Goal: Task Accomplishment & Management: Use online tool/utility

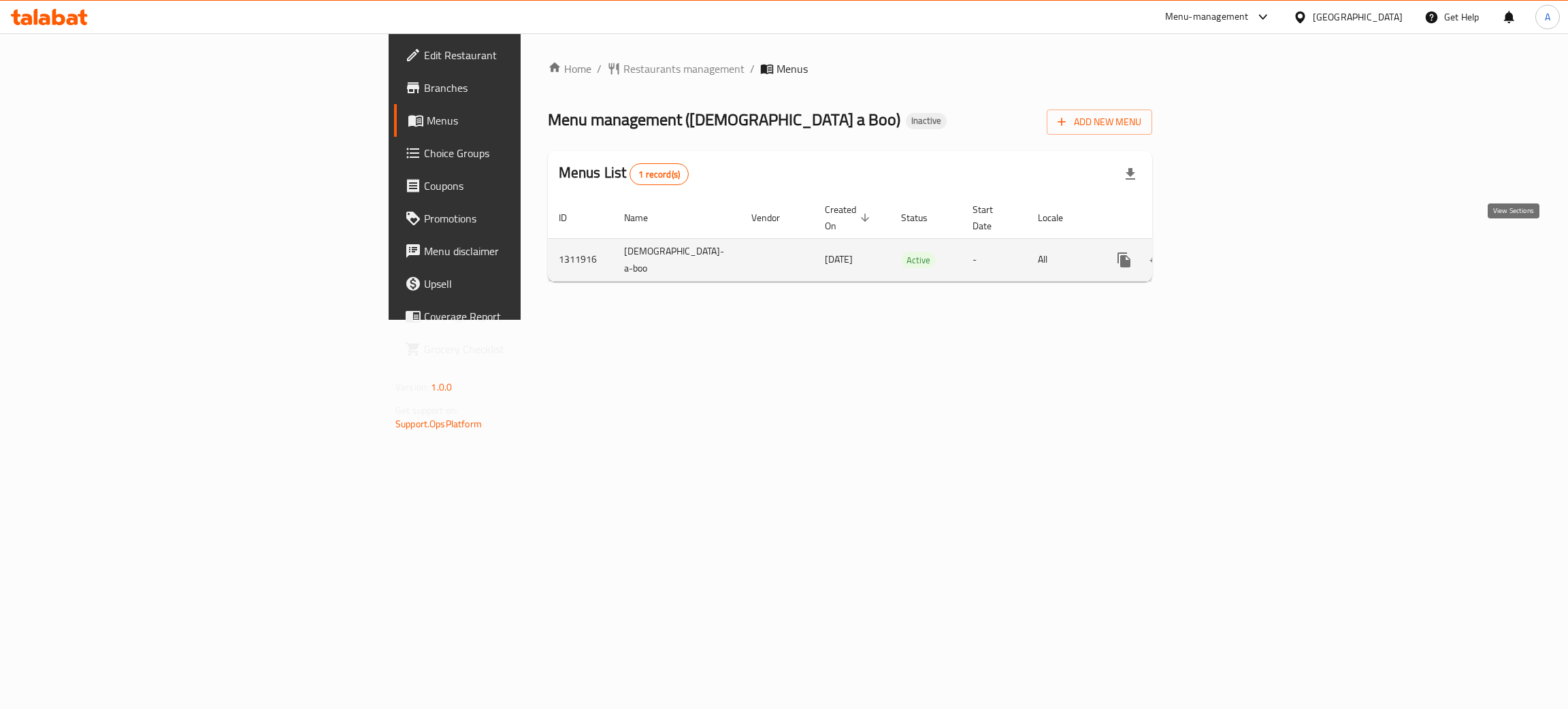
click at [1230, 252] on icon "enhanced table" at bounding box center [1222, 260] width 16 height 16
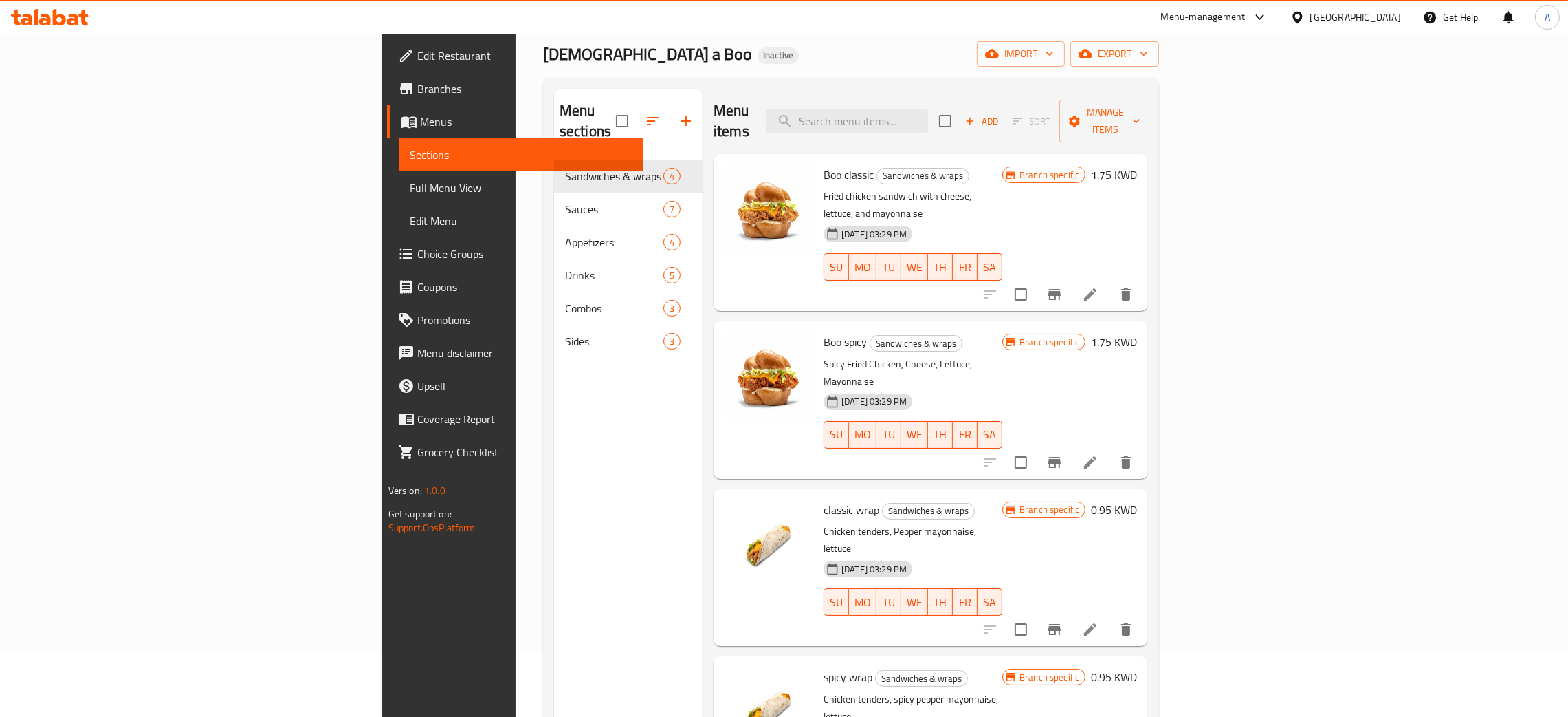
scroll to position [194, 0]
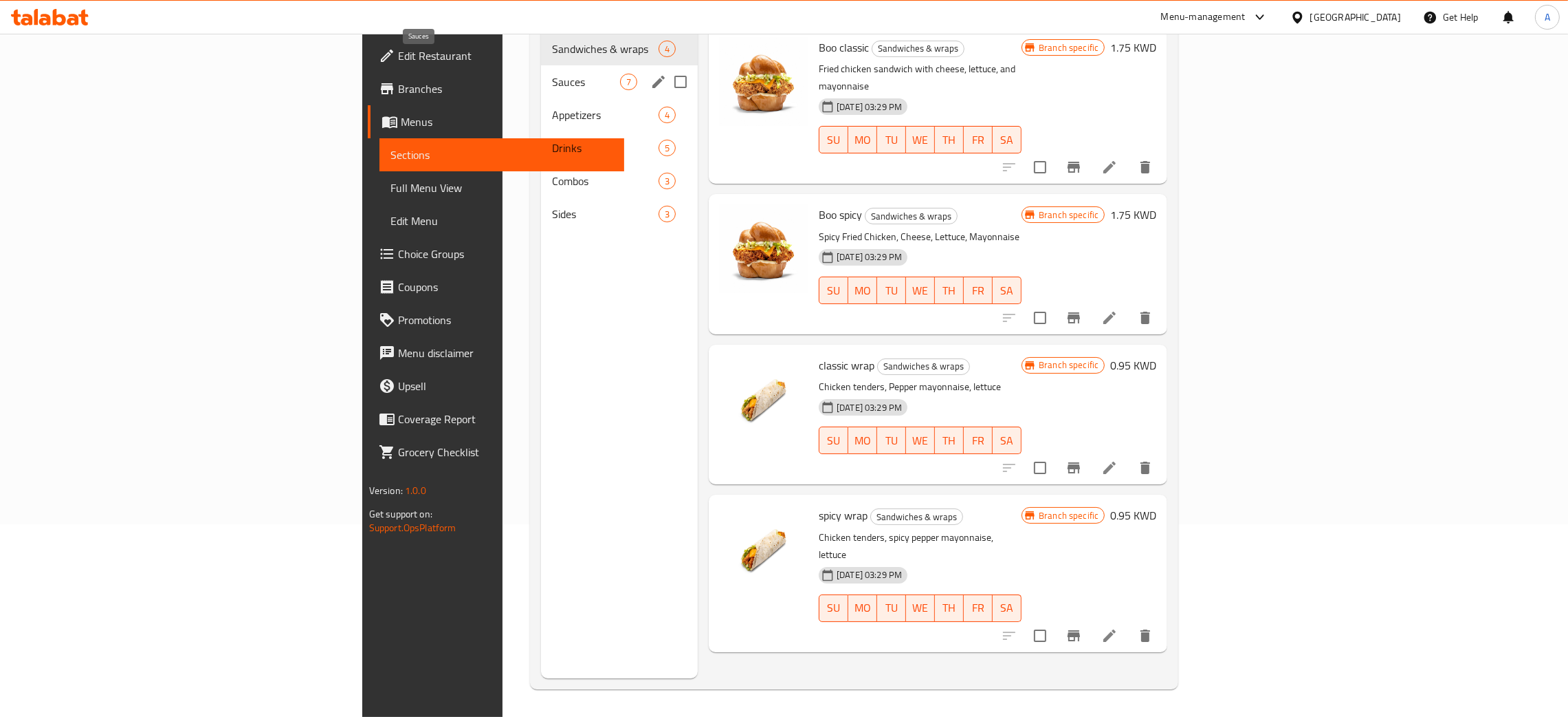
click at [552, 74] on span "Sauces" at bounding box center [586, 82] width 68 height 16
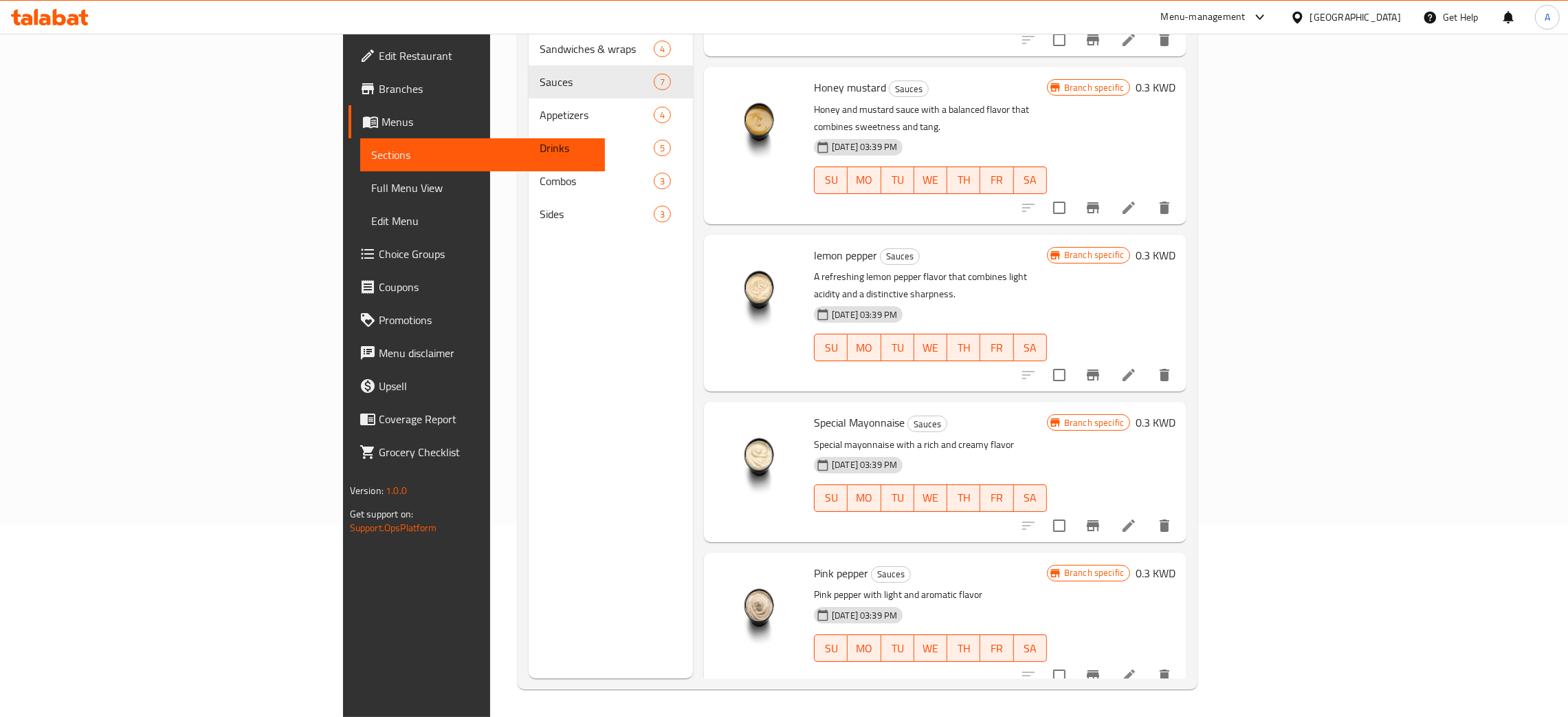
scroll to position [347, 0]
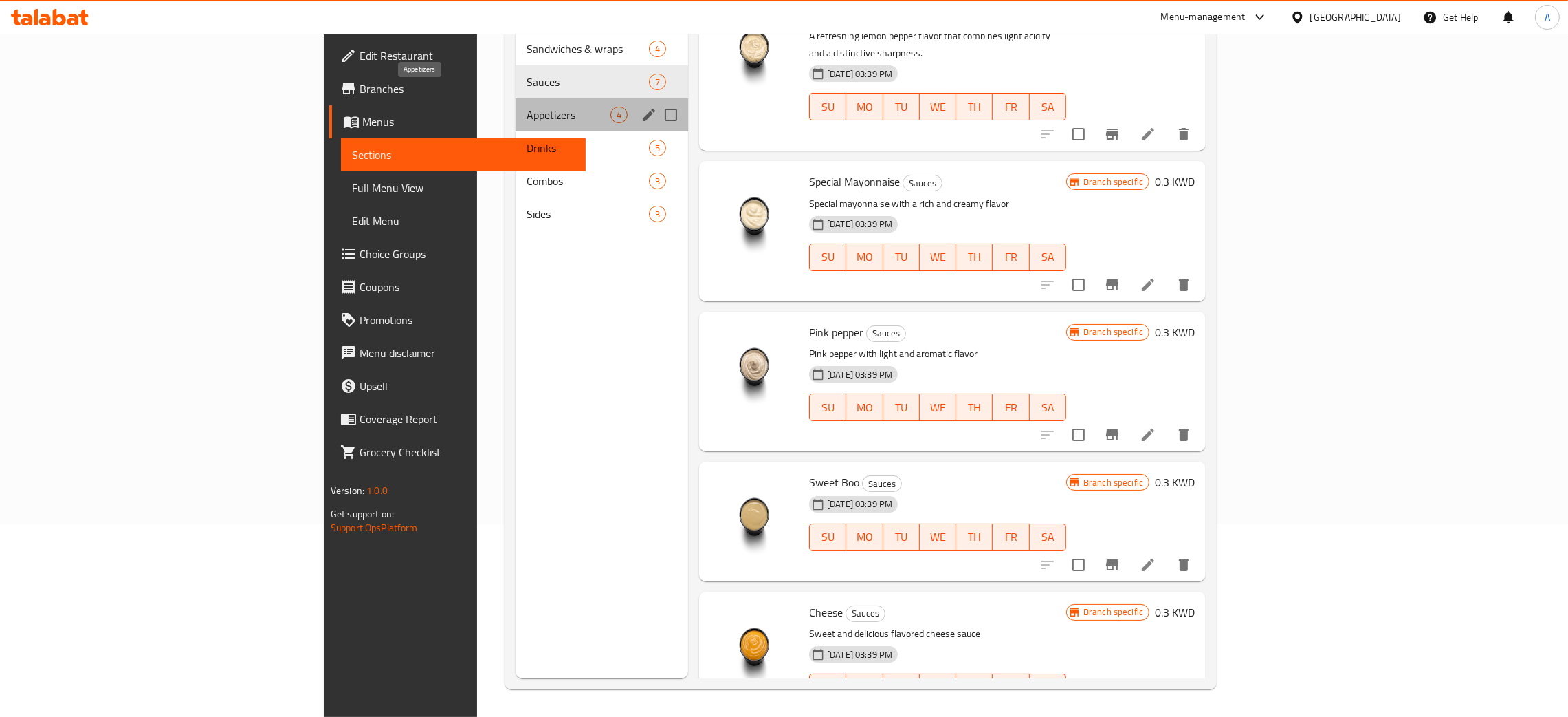
click at [526, 107] on span "Appetizers" at bounding box center [568, 115] width 84 height 16
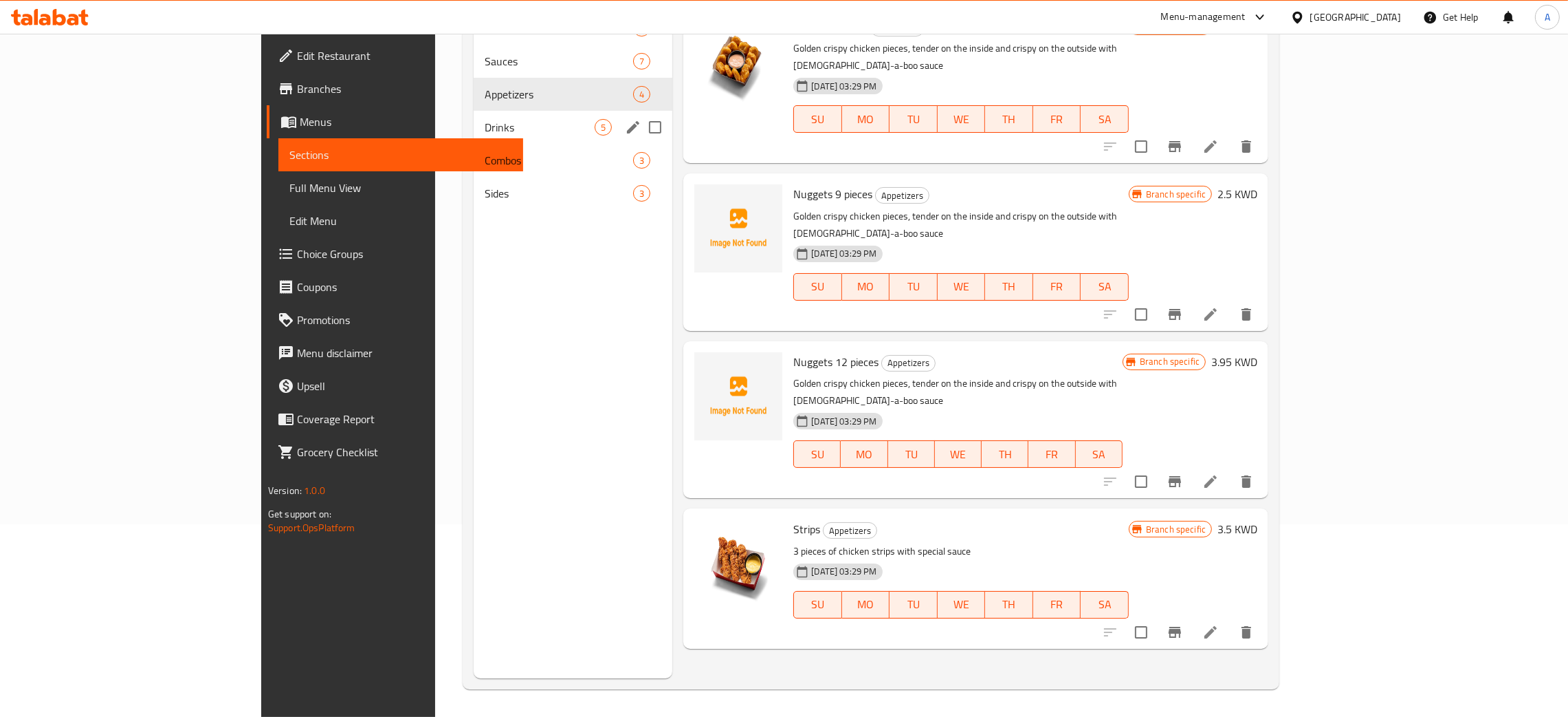
click at [474, 136] on div "Drinks 5" at bounding box center [574, 127] width 199 height 33
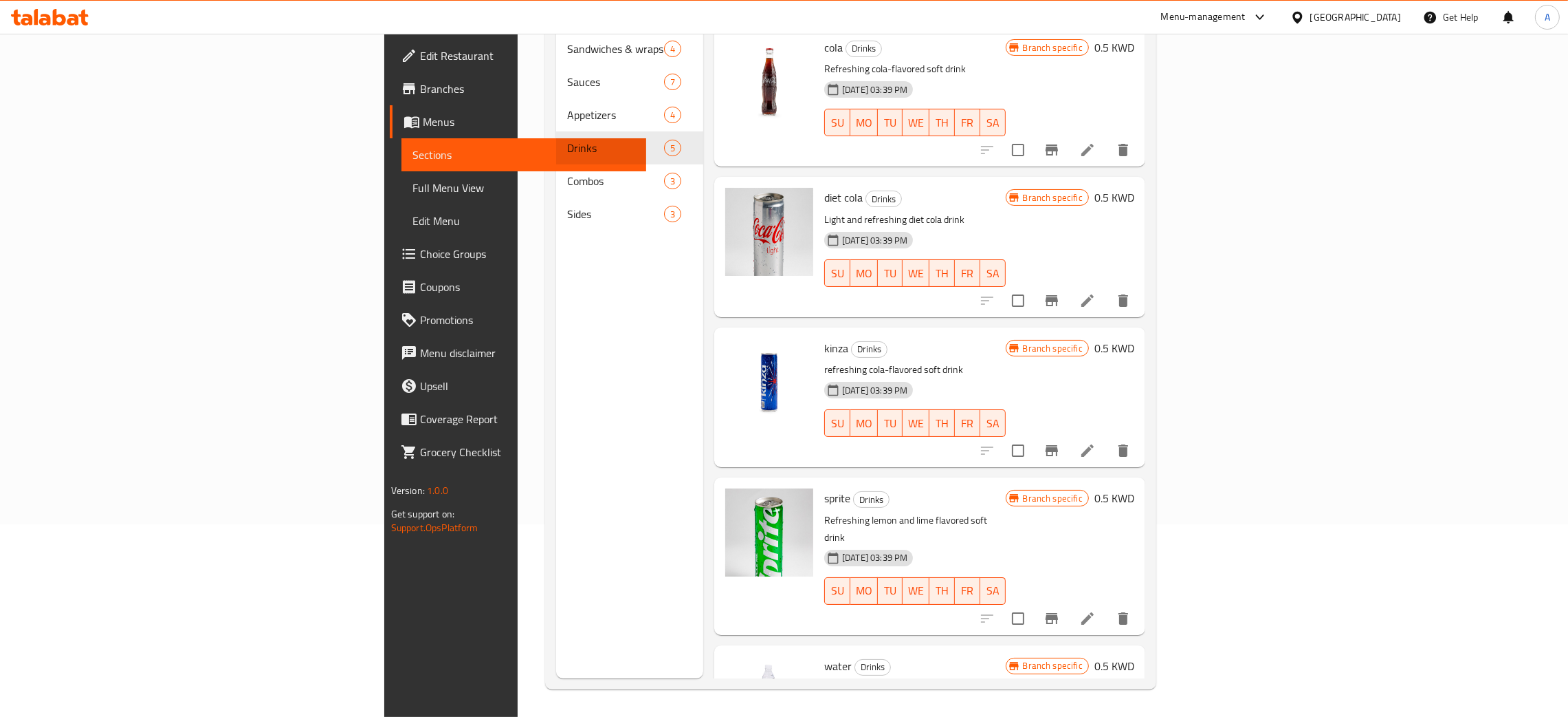
scroll to position [67, 0]
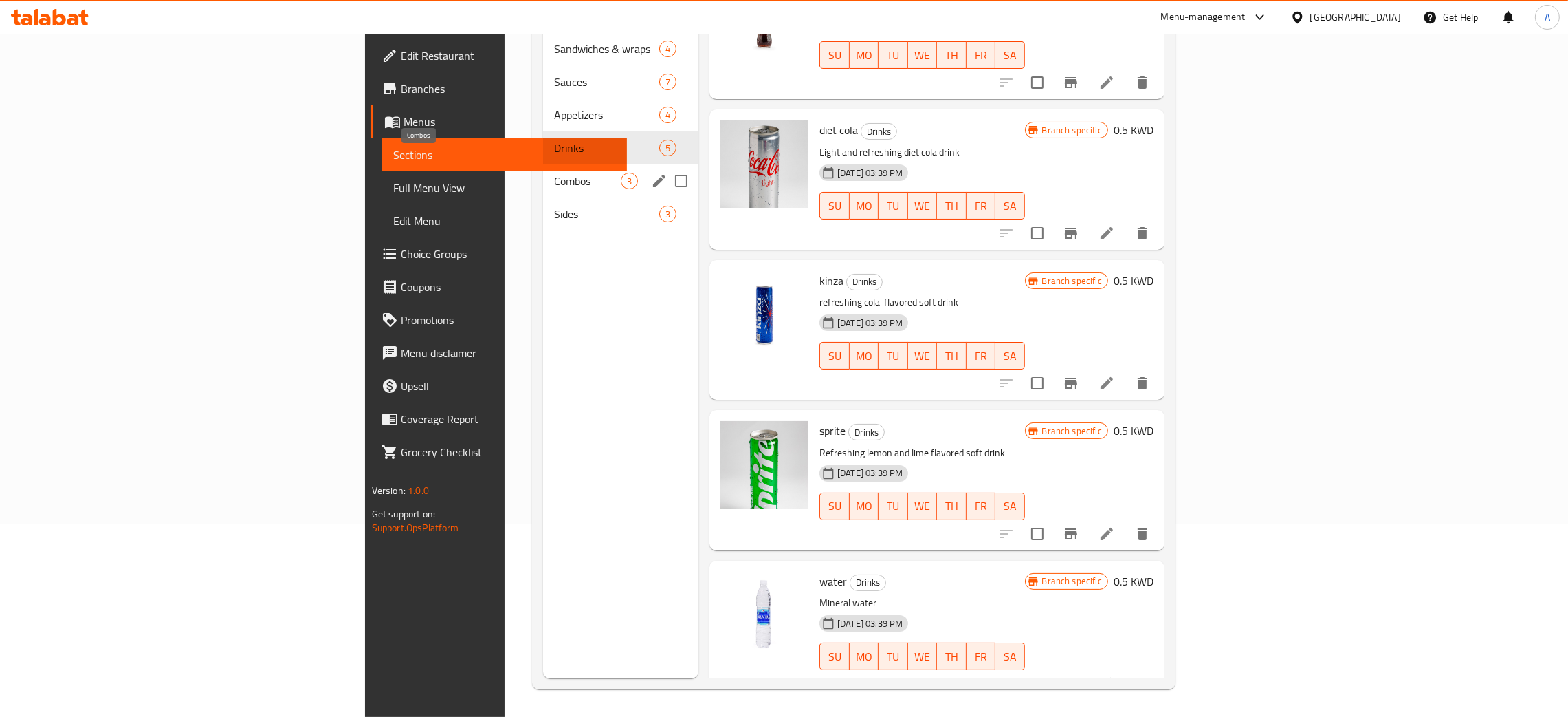
click at [554, 173] on span "Combos" at bounding box center [588, 181] width 66 height 16
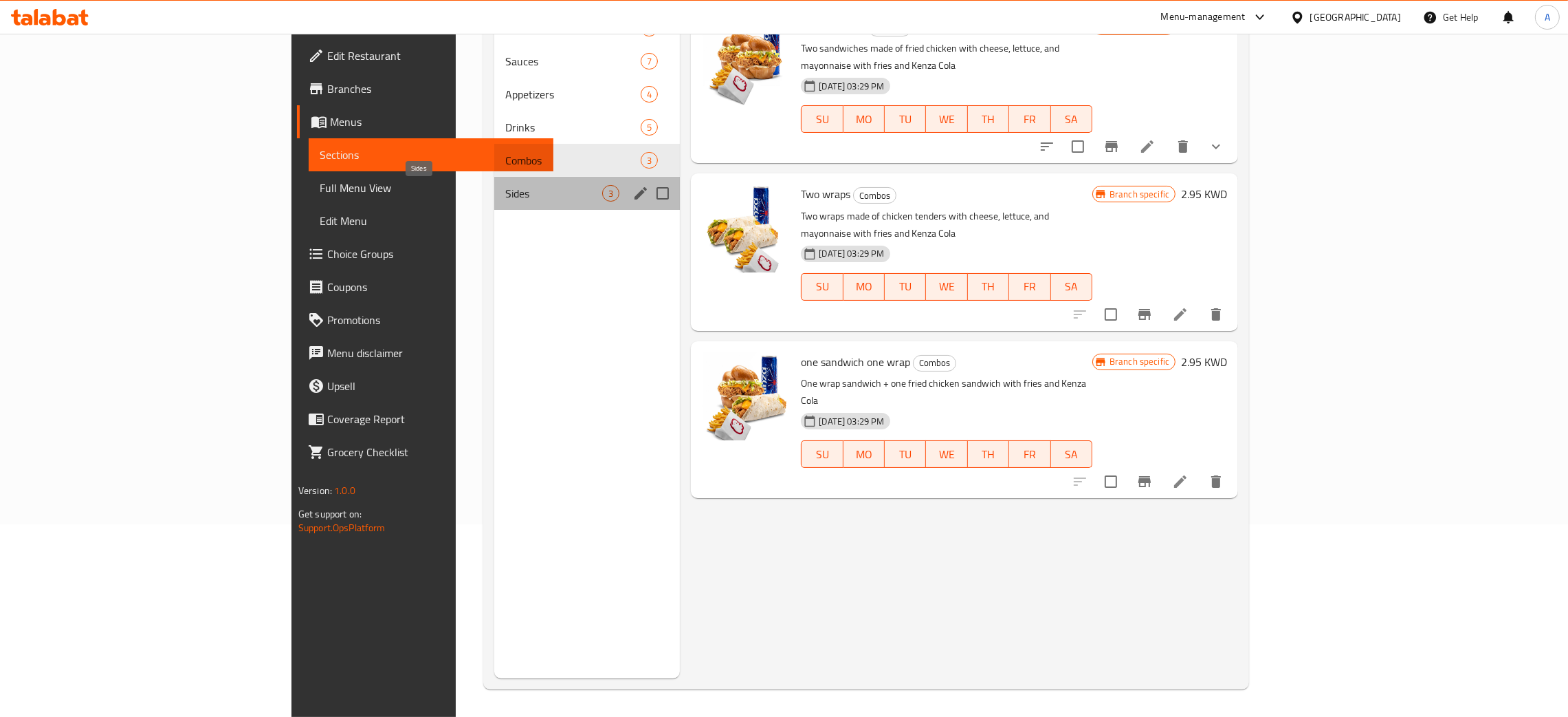
click at [505, 194] on span "Sides" at bounding box center [553, 193] width 97 height 16
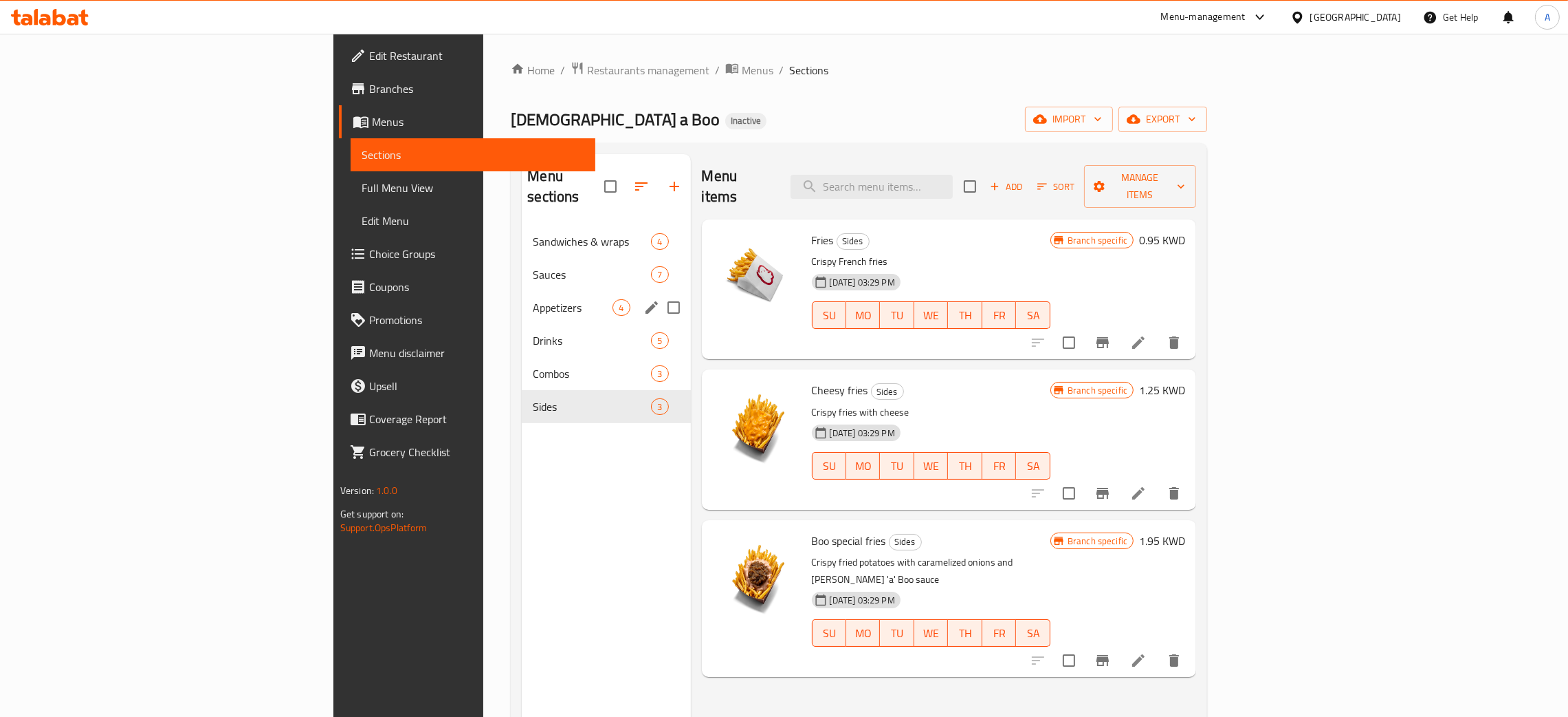
click at [522, 291] on div "Appetizers 4" at bounding box center [606, 307] width 168 height 33
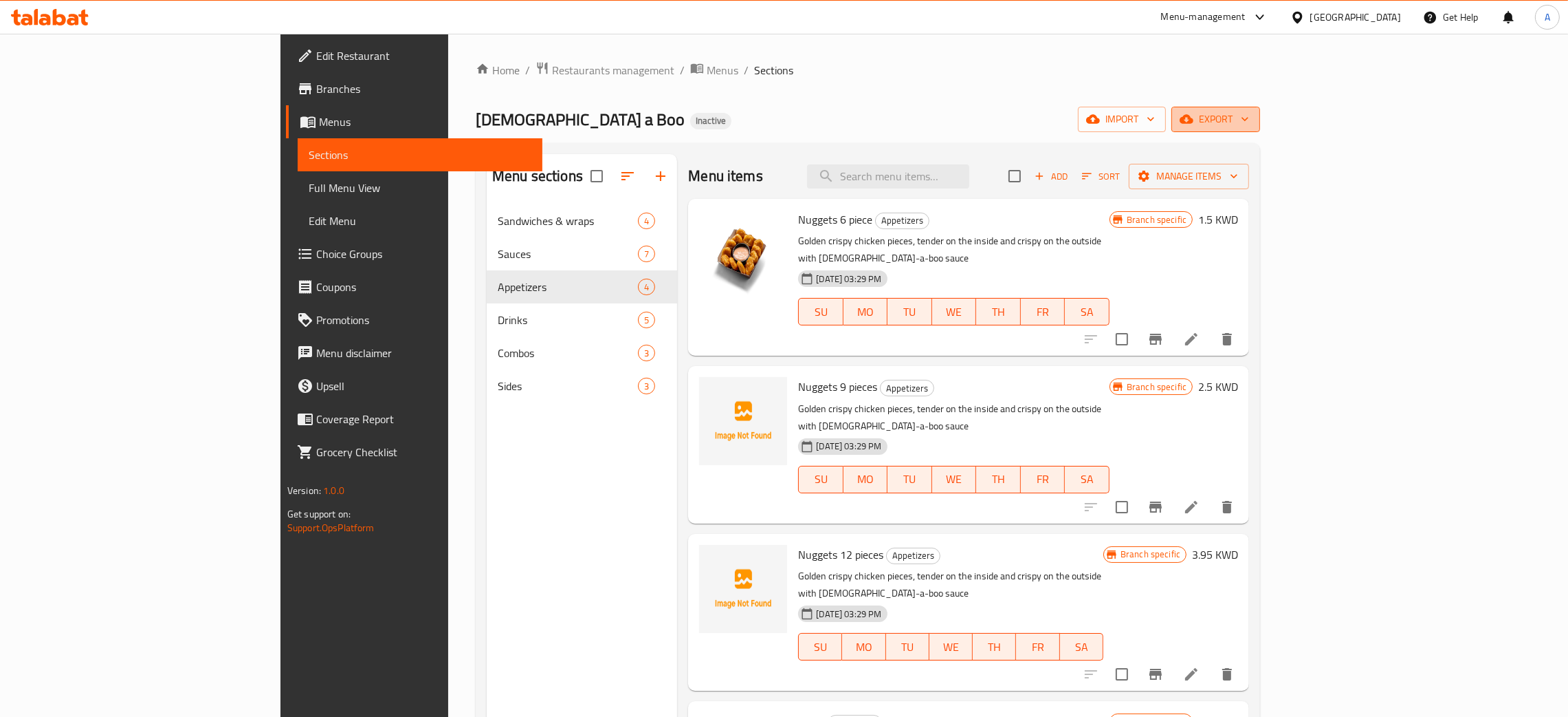
click at [1252, 122] on icon "button" at bounding box center [1245, 119] width 14 height 14
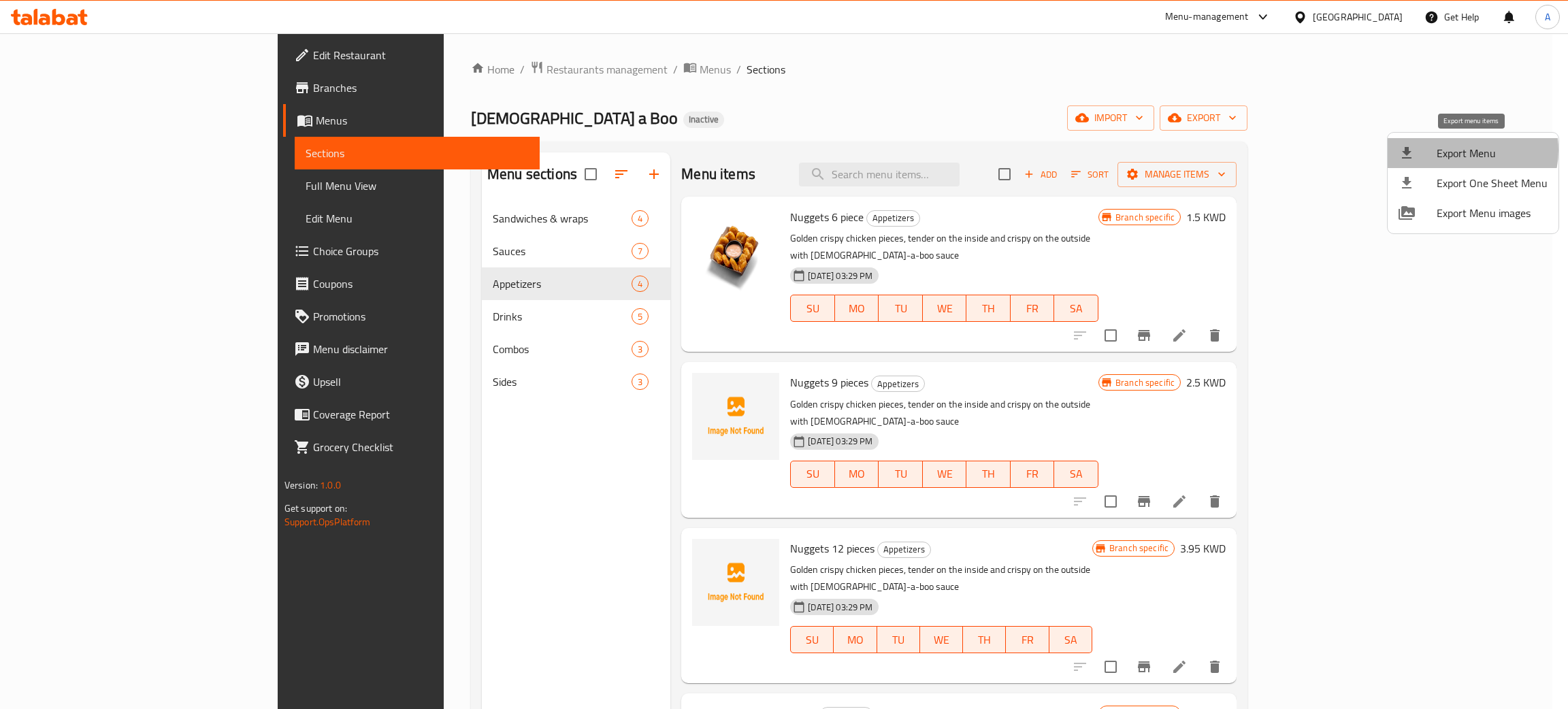
click at [1464, 150] on span "Export Menu" at bounding box center [1492, 153] width 111 height 16
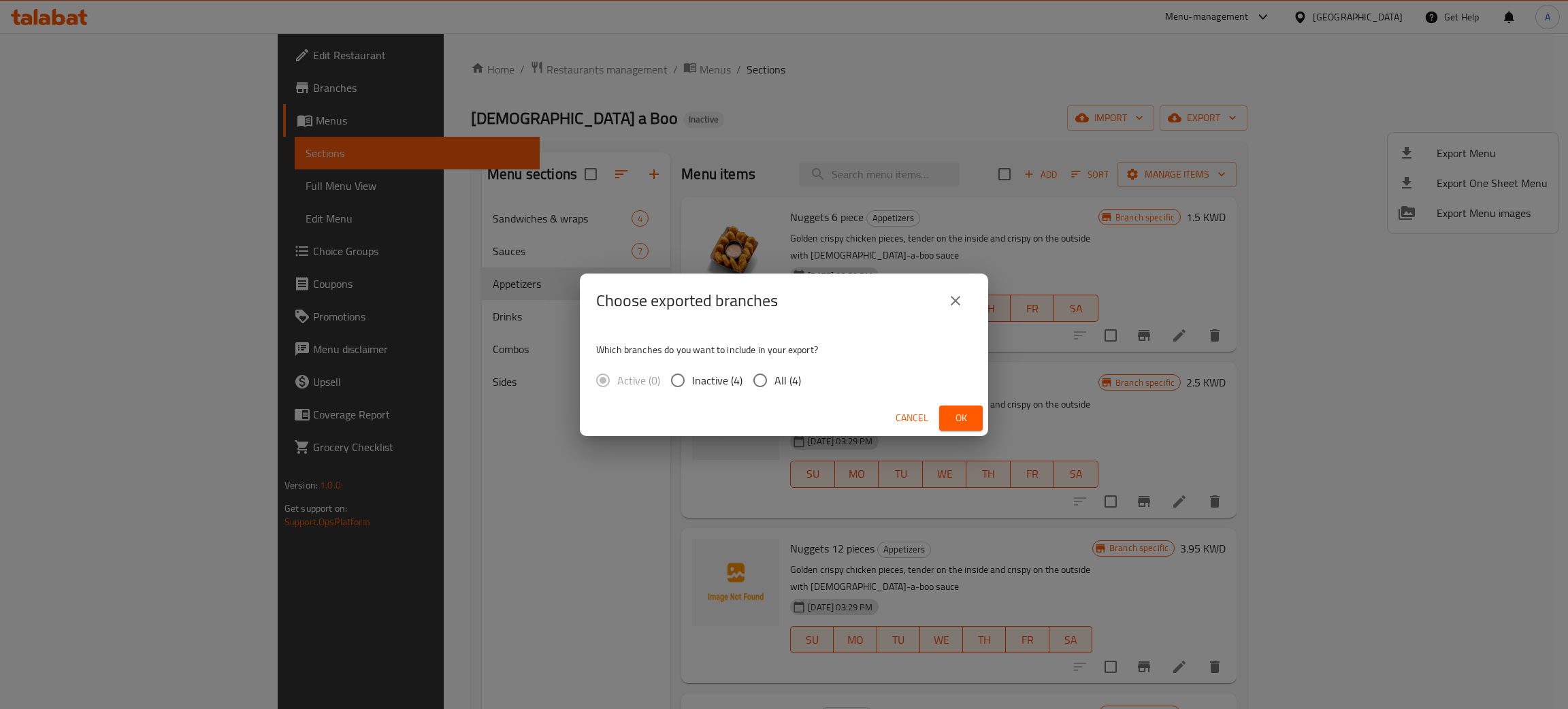
click at [962, 416] on span "Ok" at bounding box center [961, 417] width 22 height 17
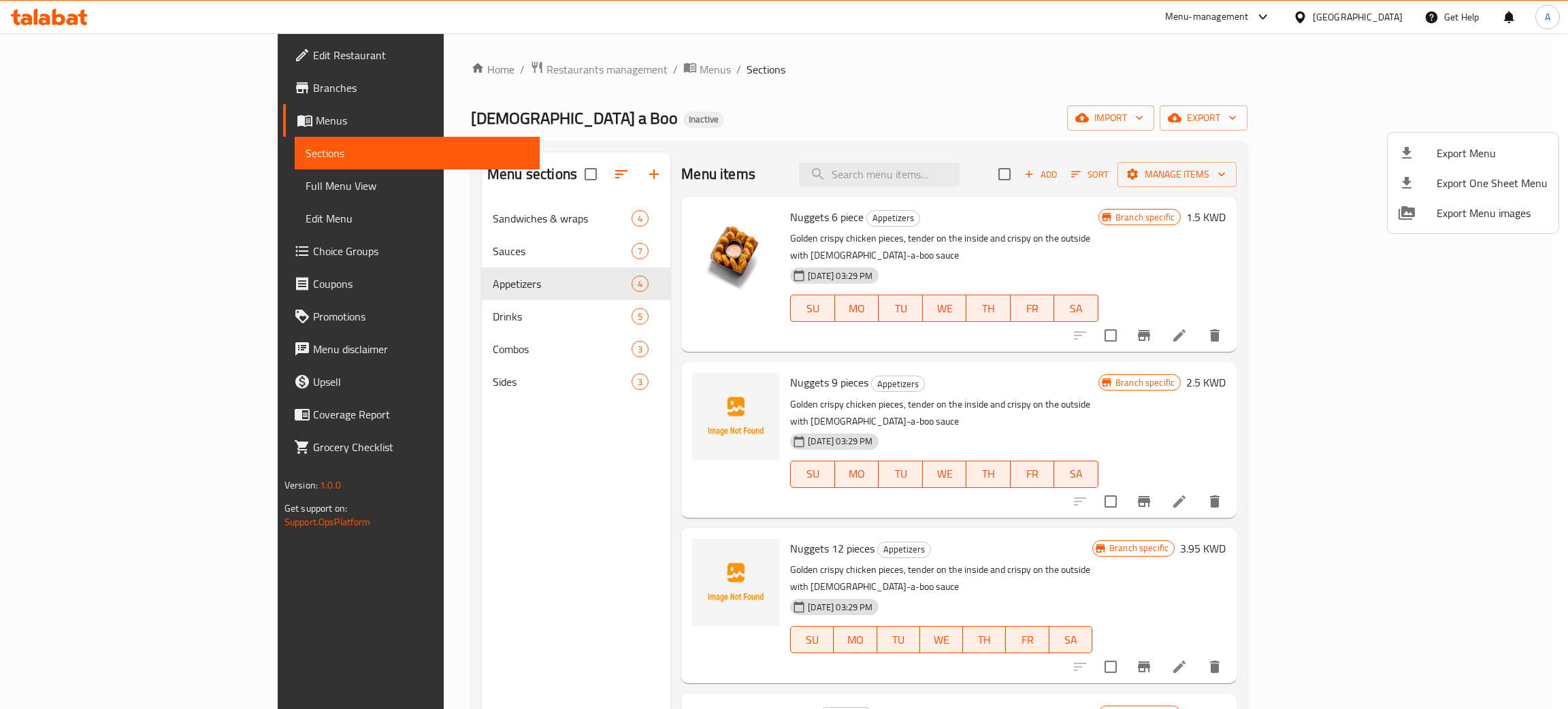
click at [1385, 11] on div at bounding box center [784, 354] width 1568 height 709
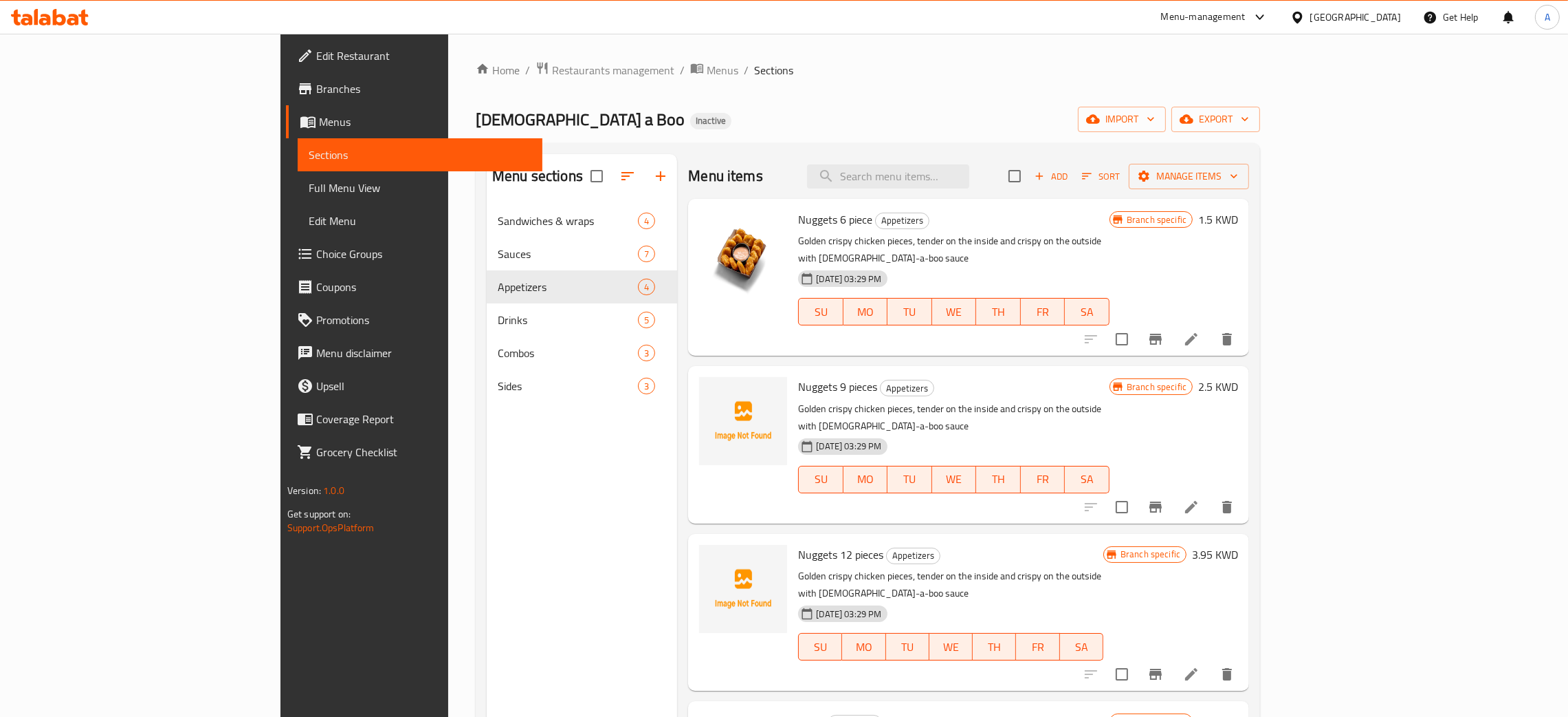
click at [1397, 15] on div "[GEOGRAPHIC_DATA]" at bounding box center [1356, 17] width 91 height 15
click at [1232, 209] on div "Jordan" at bounding box center [1297, 205] width 206 height 32
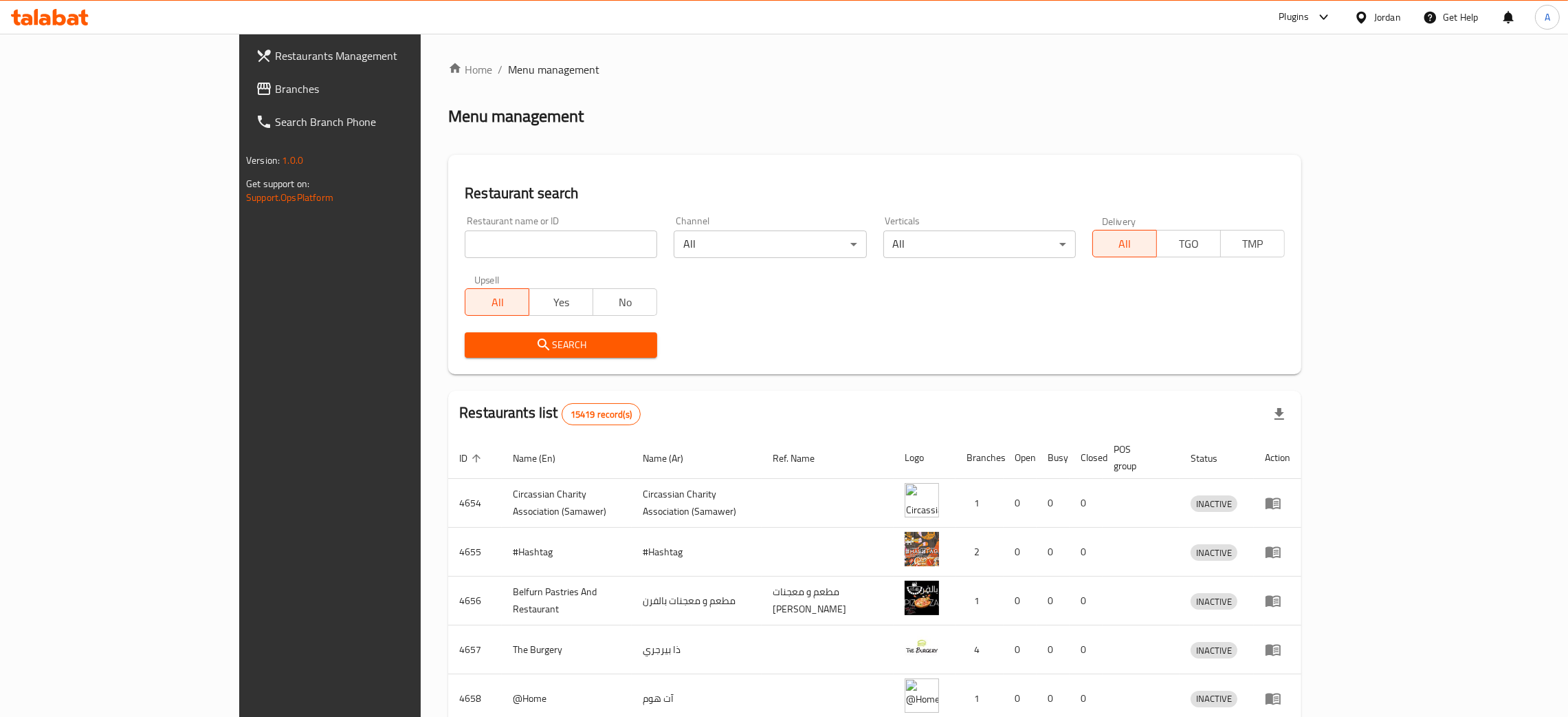
click at [484, 241] on input "search" at bounding box center [560, 243] width 192 height 27
paste input "سناكي"
type input "سناكي"
click button "Search" at bounding box center [560, 344] width 192 height 26
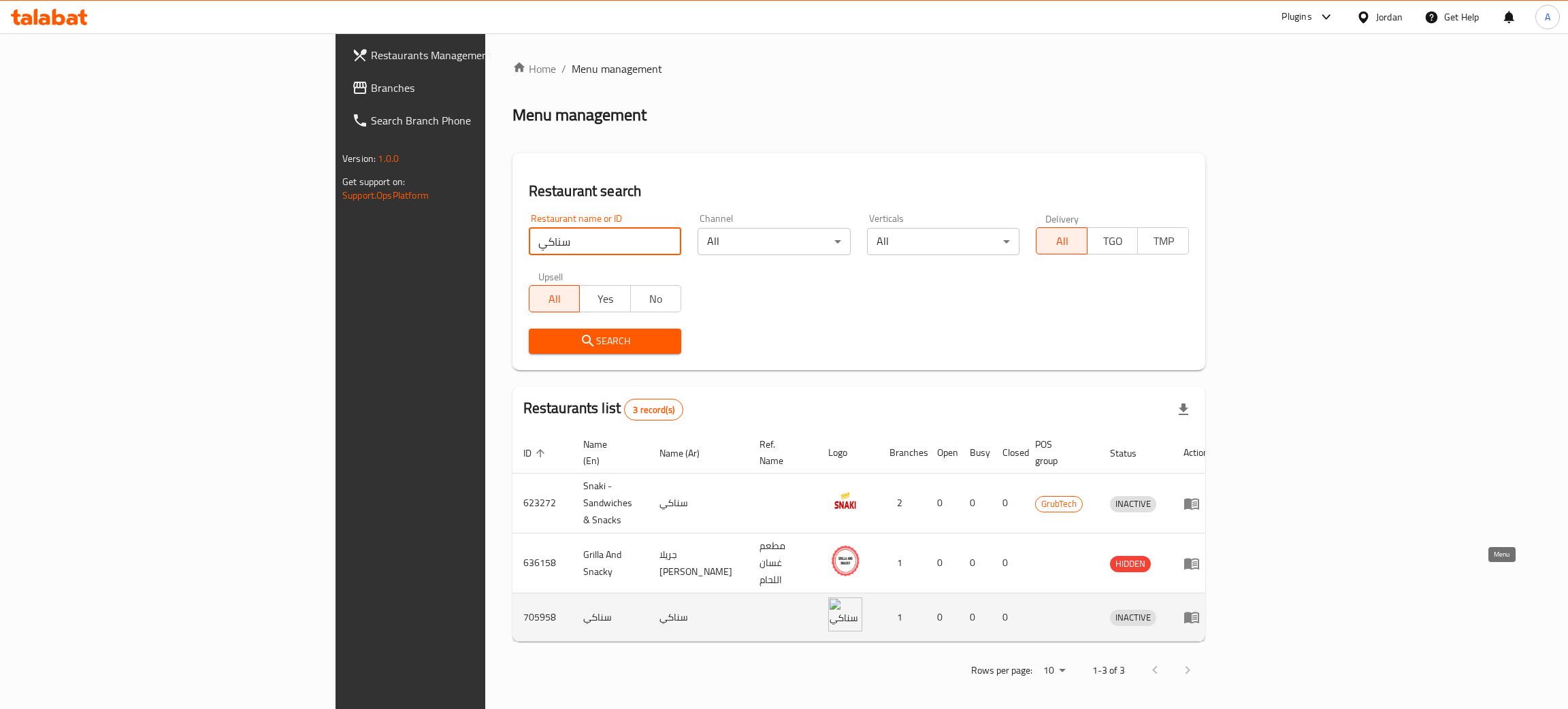
click at [1199, 612] on icon "enhanced table" at bounding box center [1192, 618] width 15 height 12
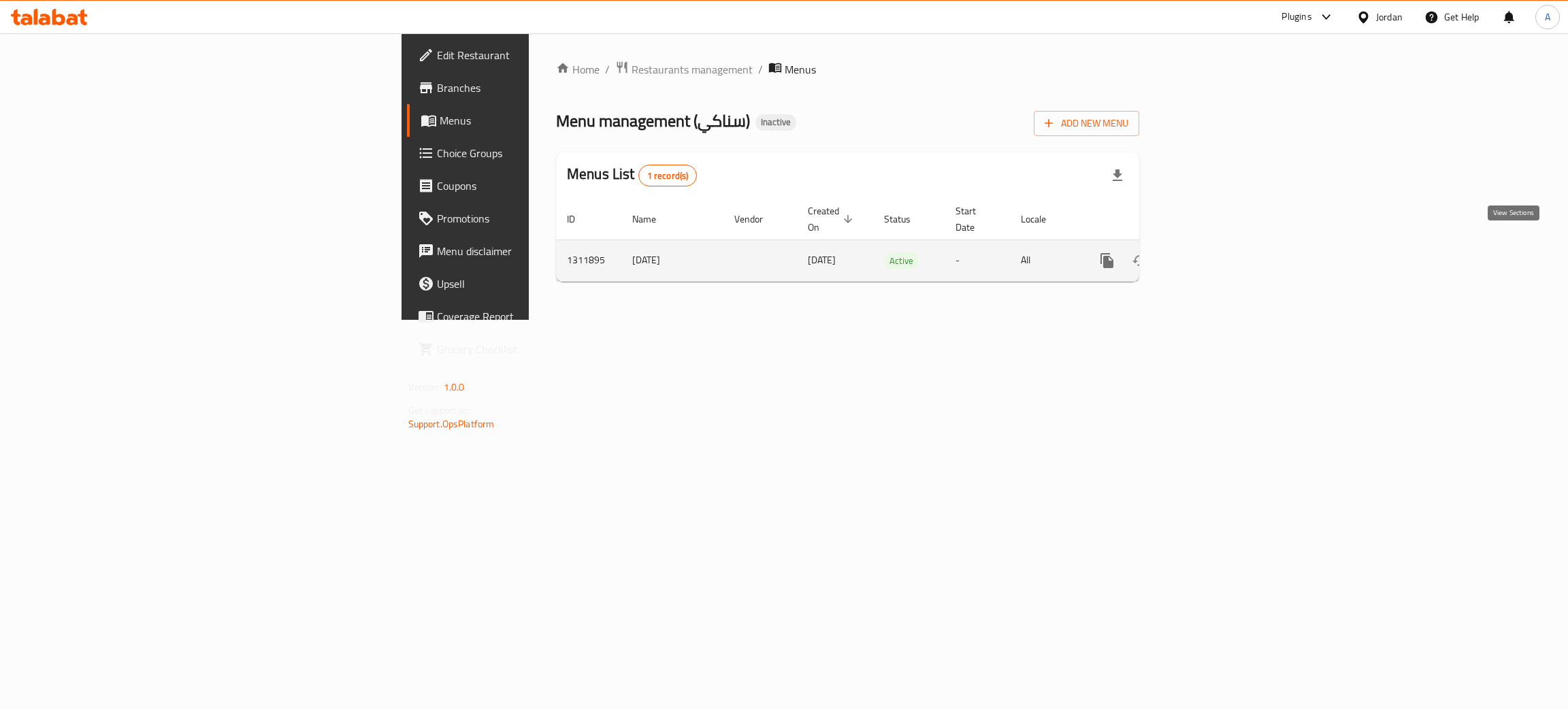
click at [1213, 252] on icon "enhanced table" at bounding box center [1205, 260] width 16 height 16
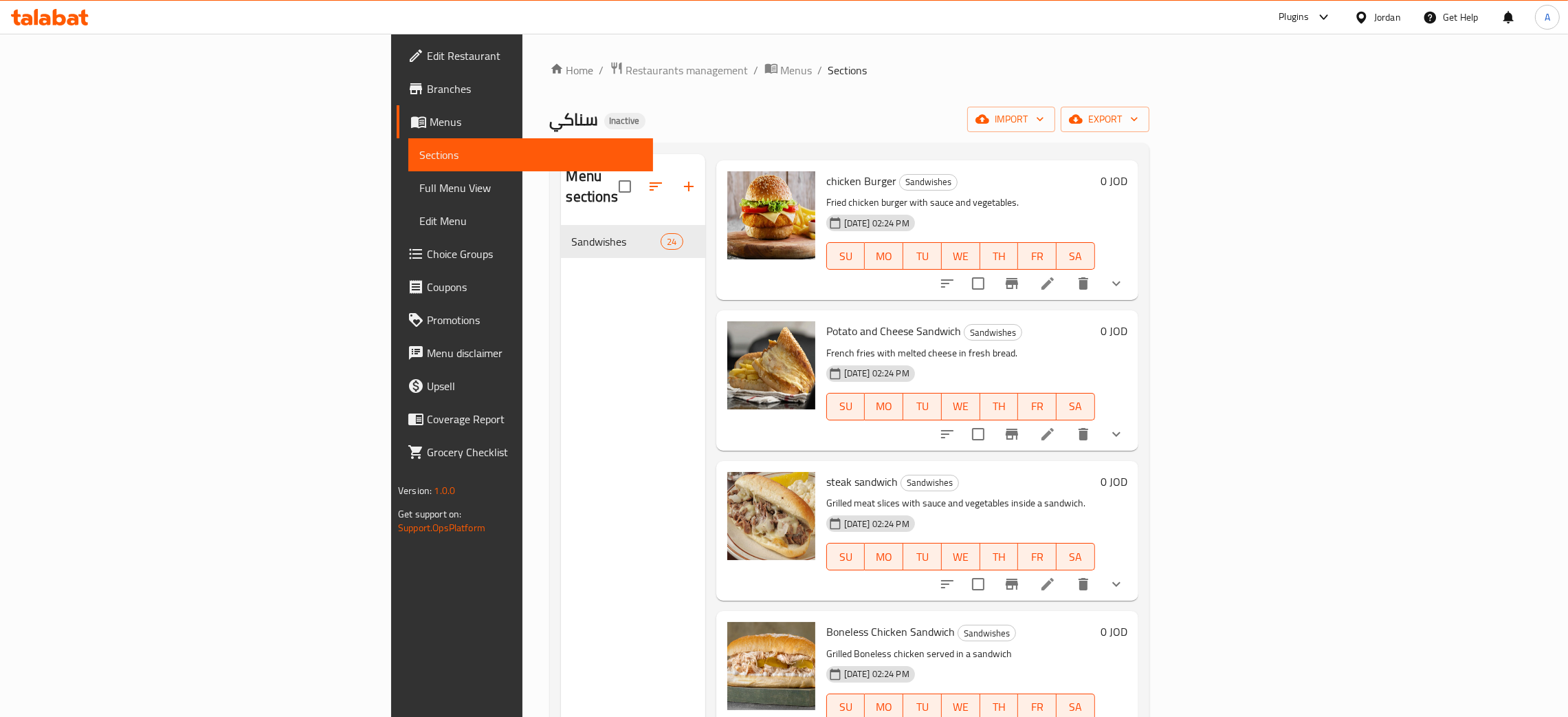
scroll to position [445, 0]
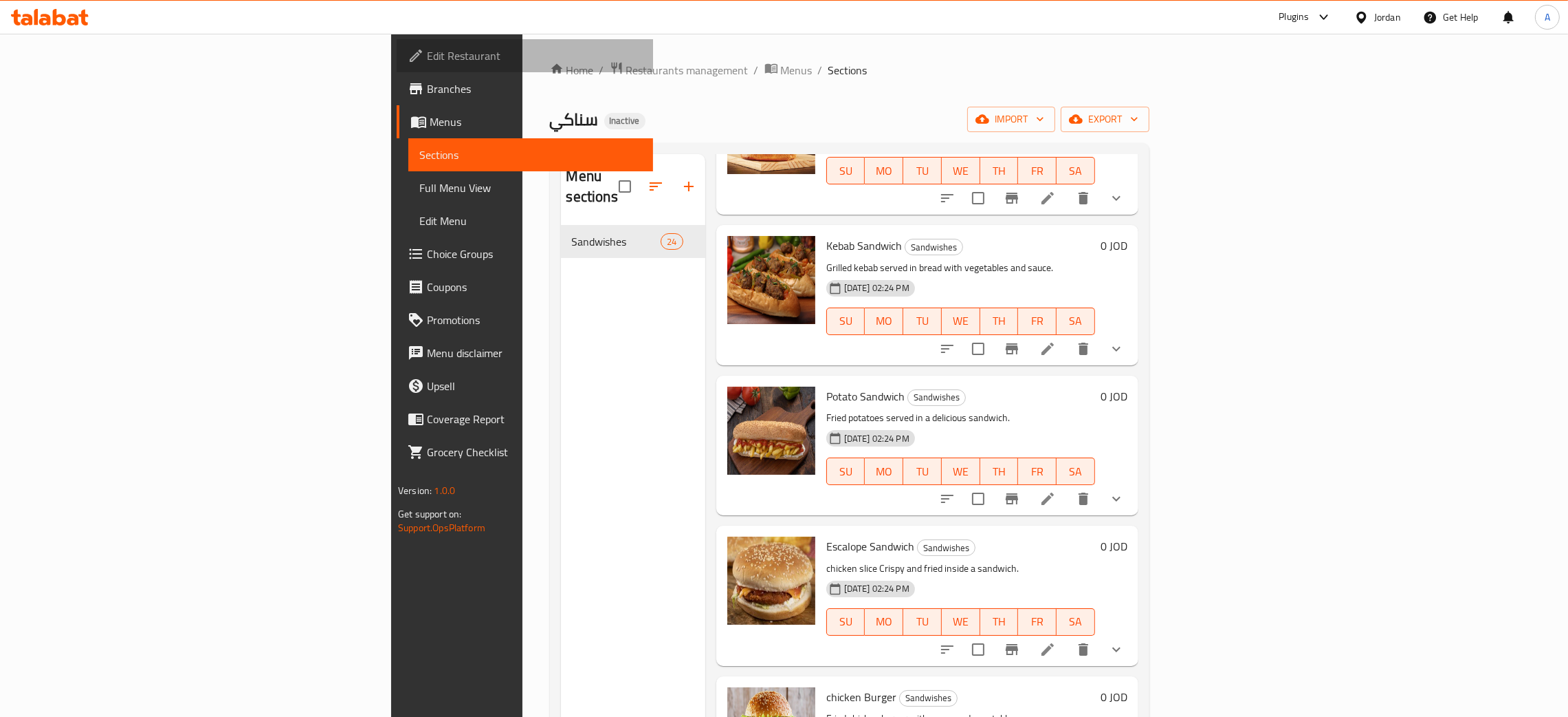
click at [427, 60] on span "Edit Restaurant" at bounding box center [534, 55] width 215 height 16
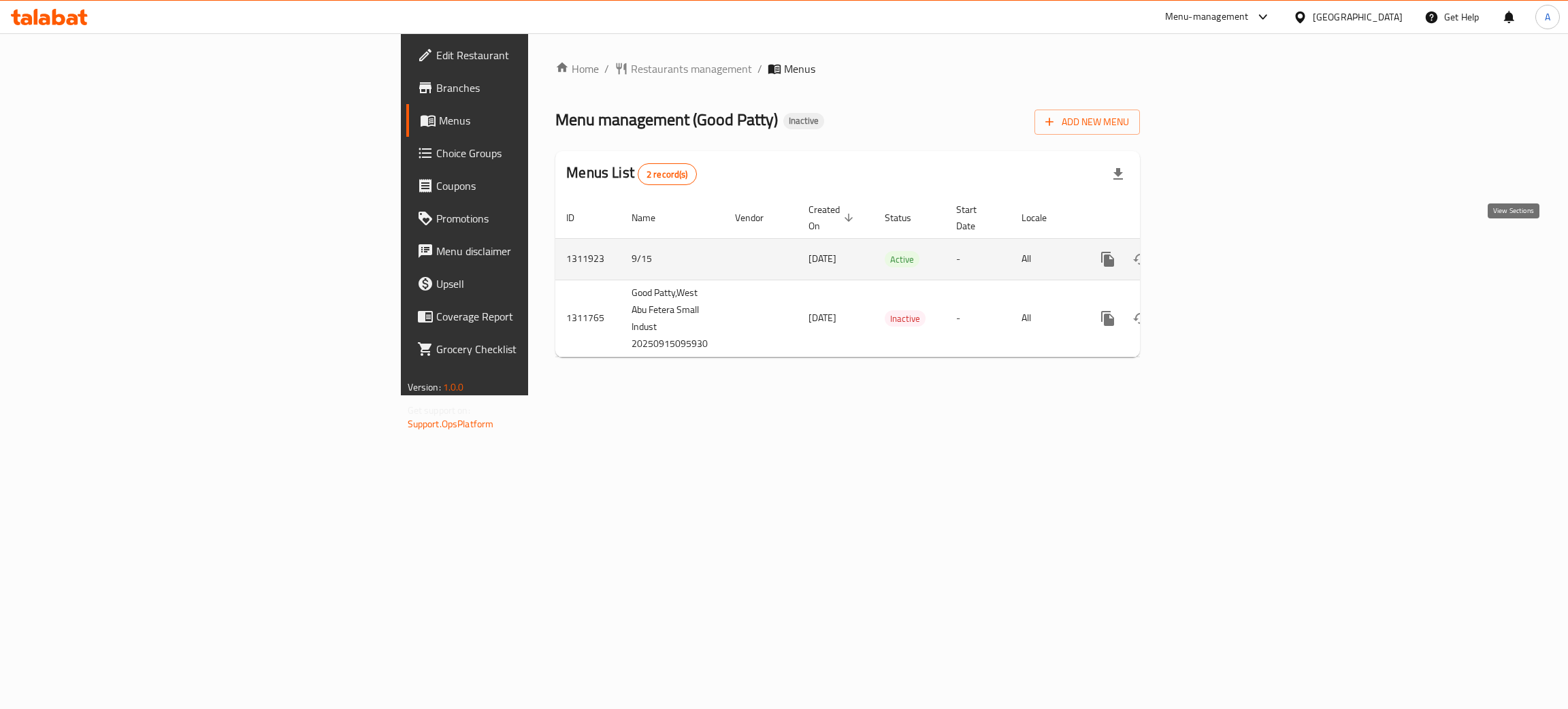
click at [1214, 251] on icon "enhanced table" at bounding box center [1205, 259] width 16 height 16
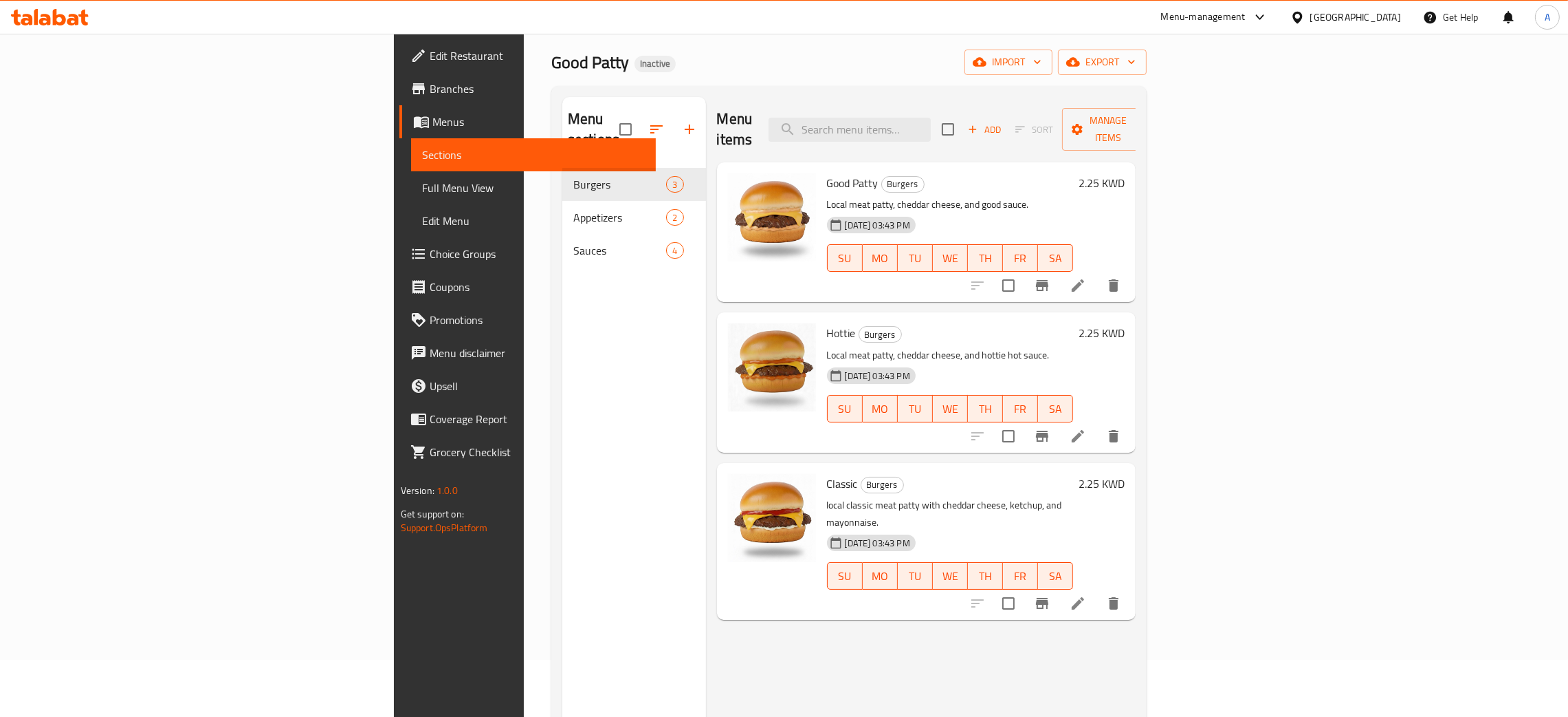
scroll to position [103, 0]
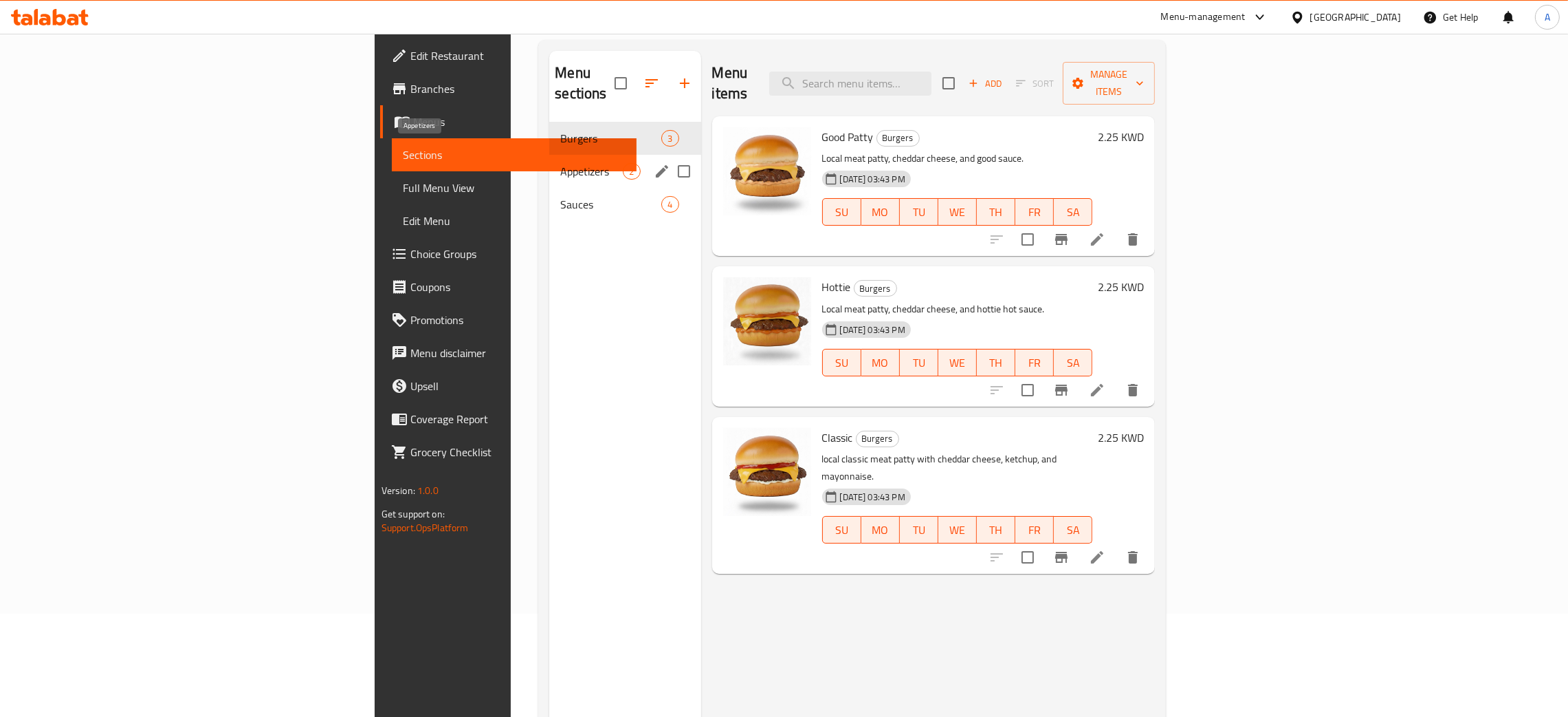
click at [560, 163] on span "Appetizers" at bounding box center [591, 171] width 63 height 16
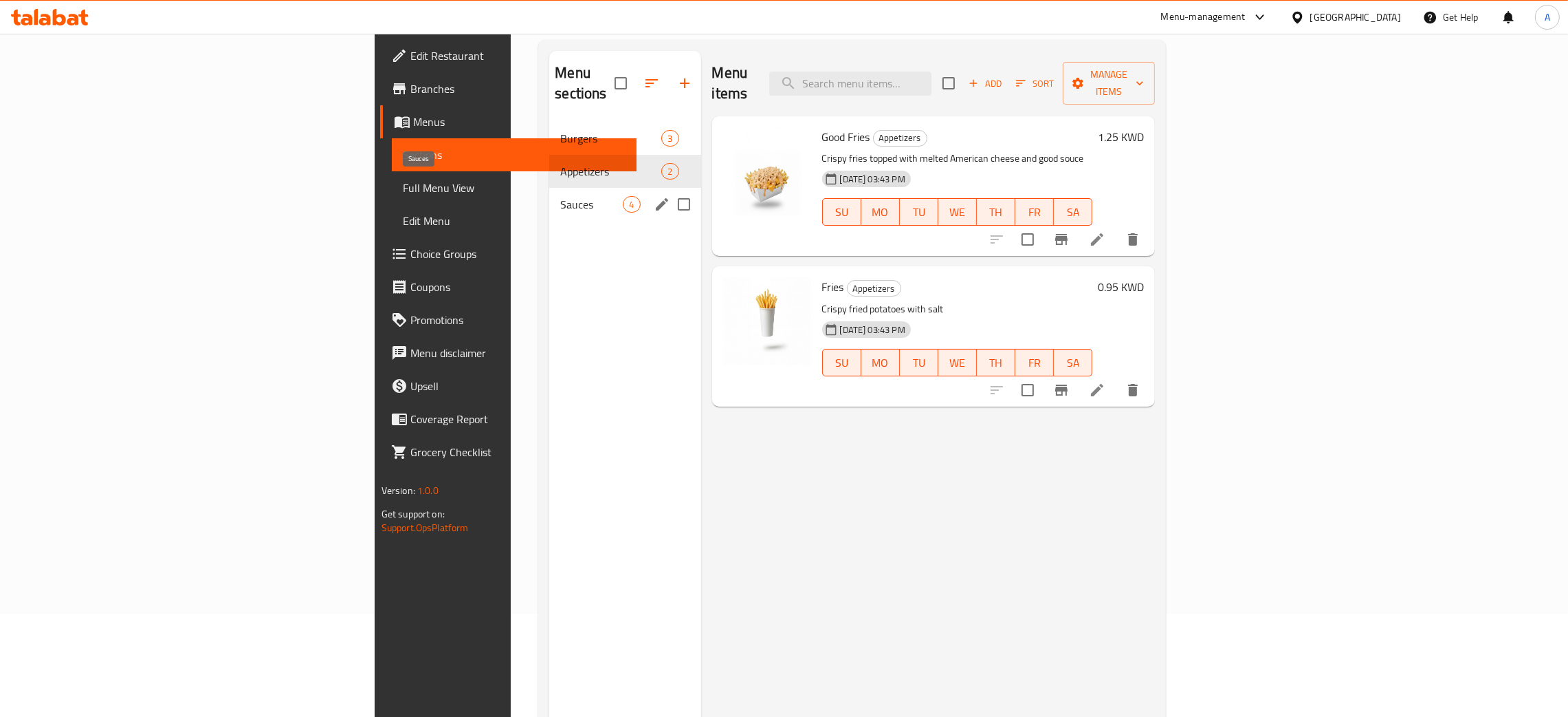
click at [560, 196] on span "Sauces" at bounding box center [591, 204] width 63 height 16
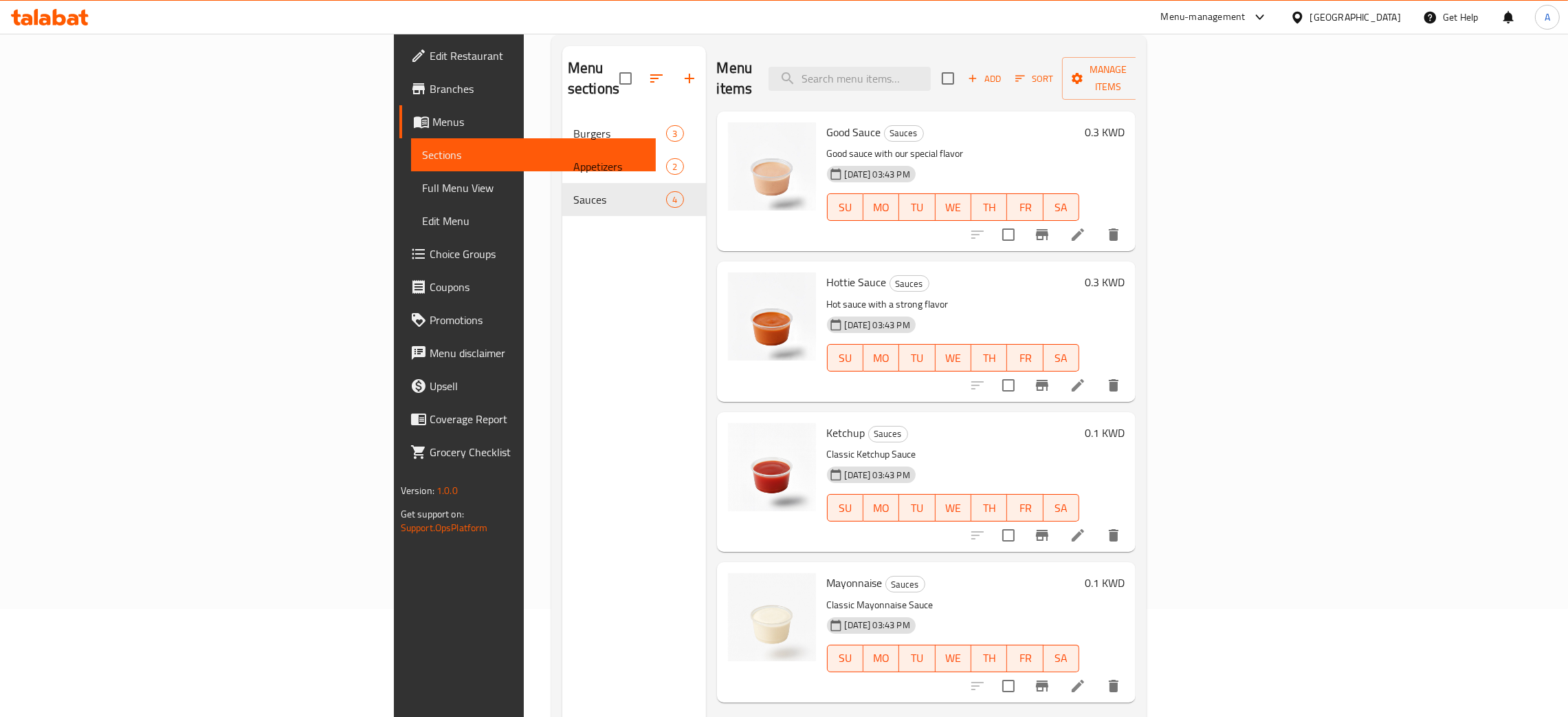
scroll to position [194, 0]
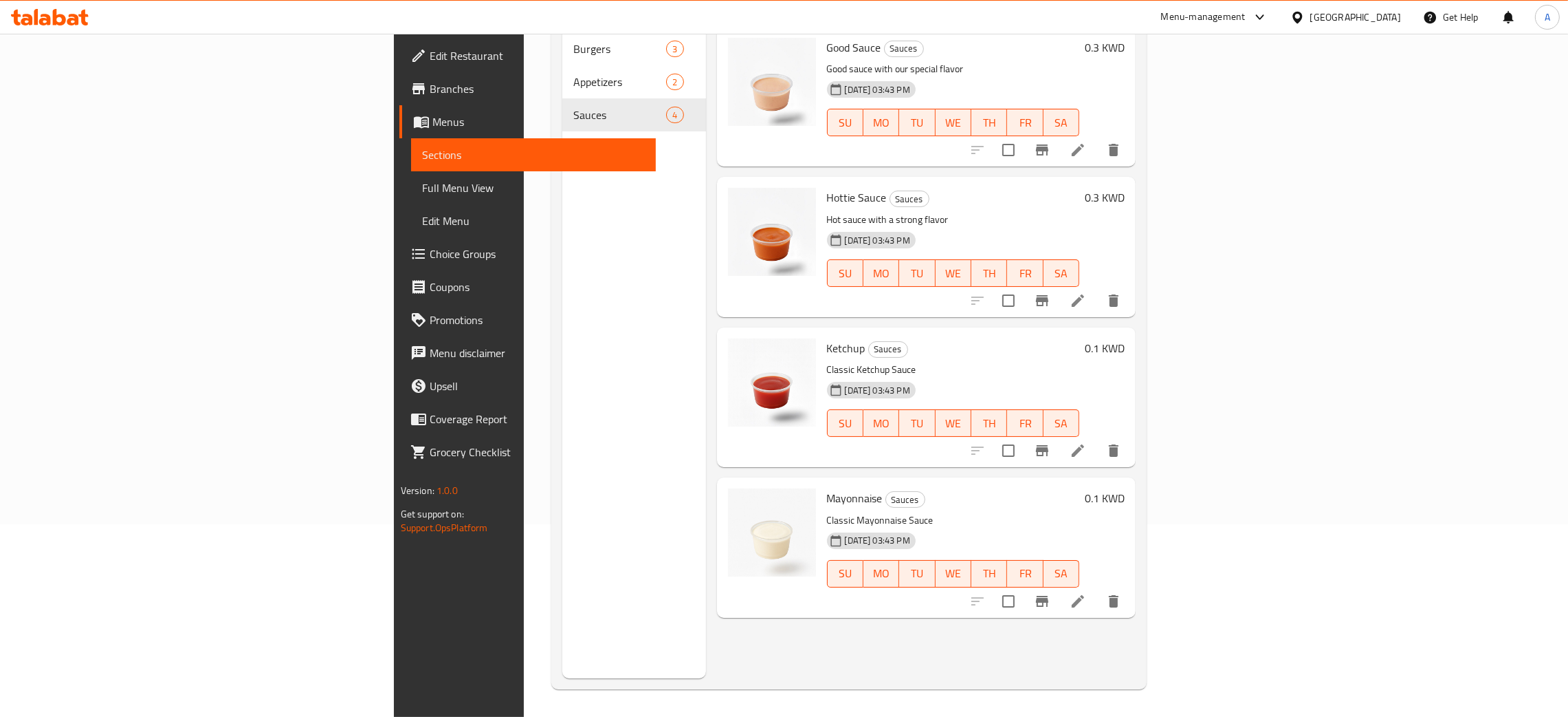
click at [1387, 15] on div "[GEOGRAPHIC_DATA]" at bounding box center [1356, 17] width 91 height 15
click at [1207, 207] on div "Jordan" at bounding box center [1220, 207] width 27 height 15
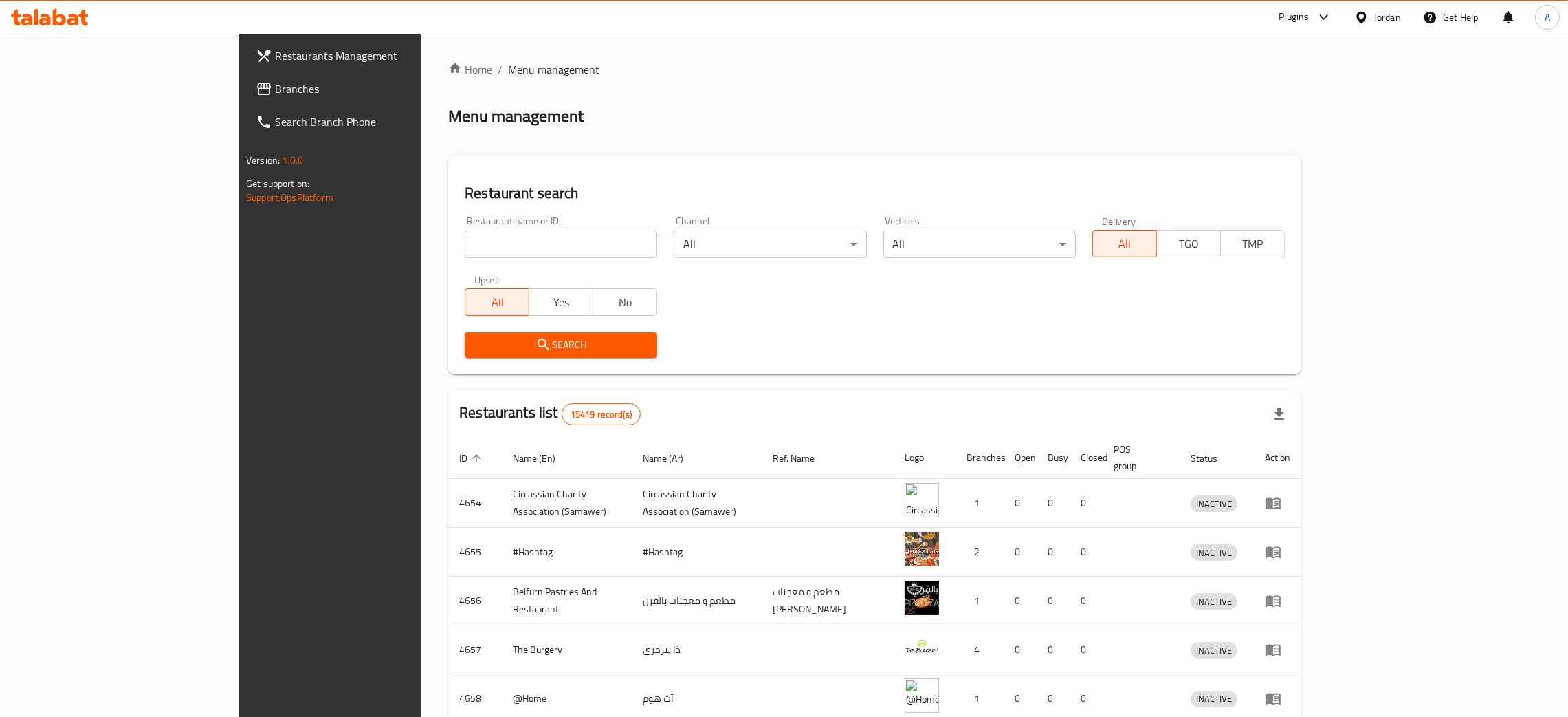
click at [489, 243] on input "search" at bounding box center [560, 243] width 192 height 27
paste input "Lumen"
type input "Lumen"
click button "Search" at bounding box center [560, 344] width 192 height 26
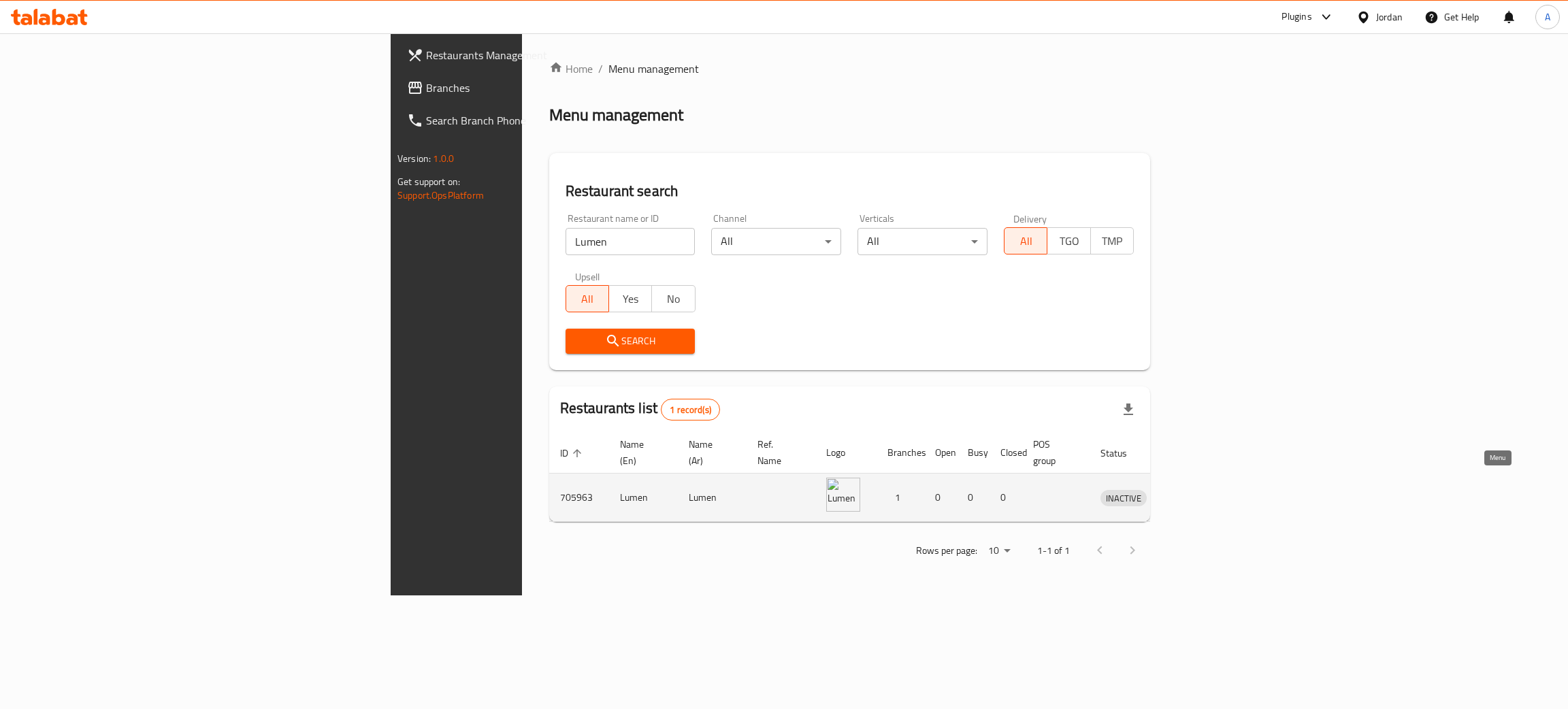
click at [1190, 489] on icon "enhanced table" at bounding box center [1182, 497] width 16 height 16
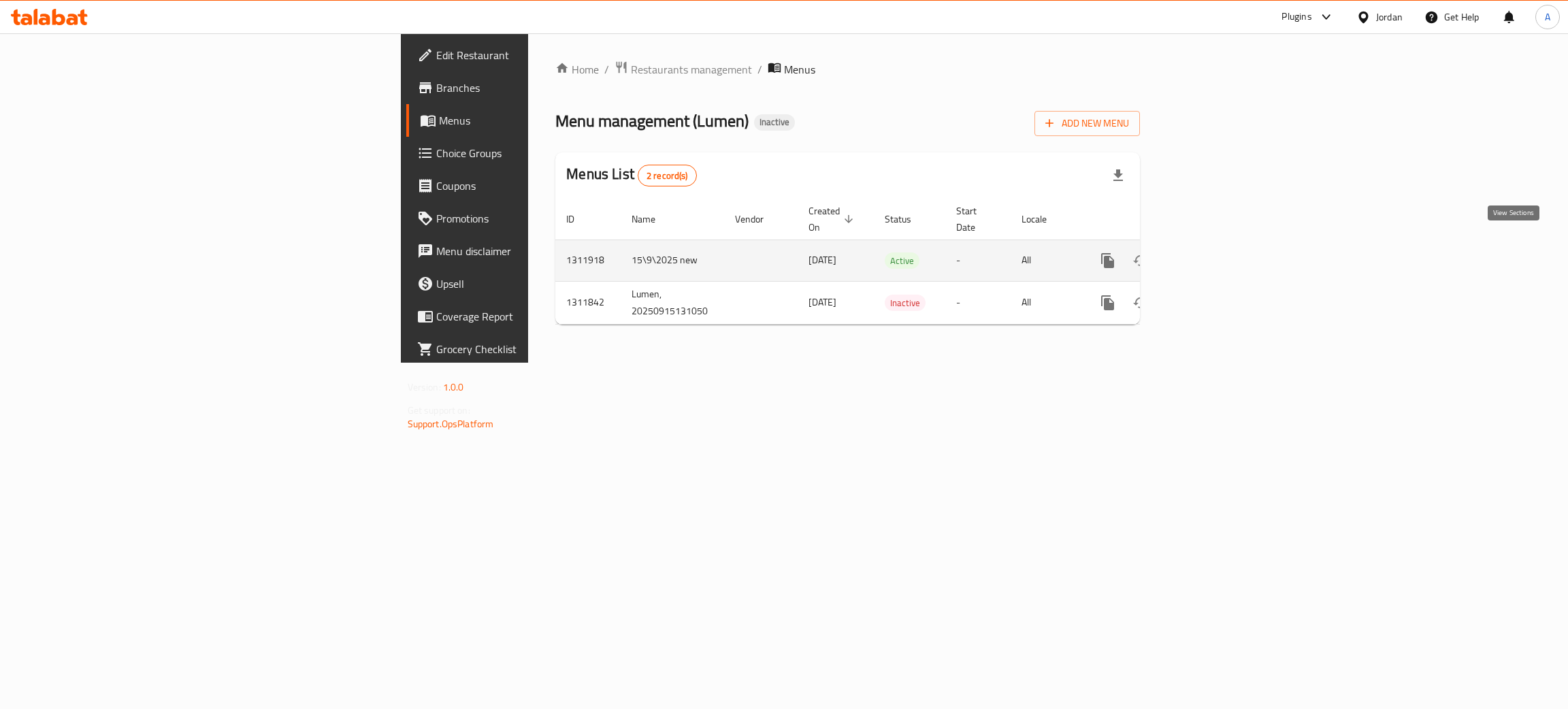
click at [1212, 255] on icon "enhanced table" at bounding box center [1205, 260] width 12 height 12
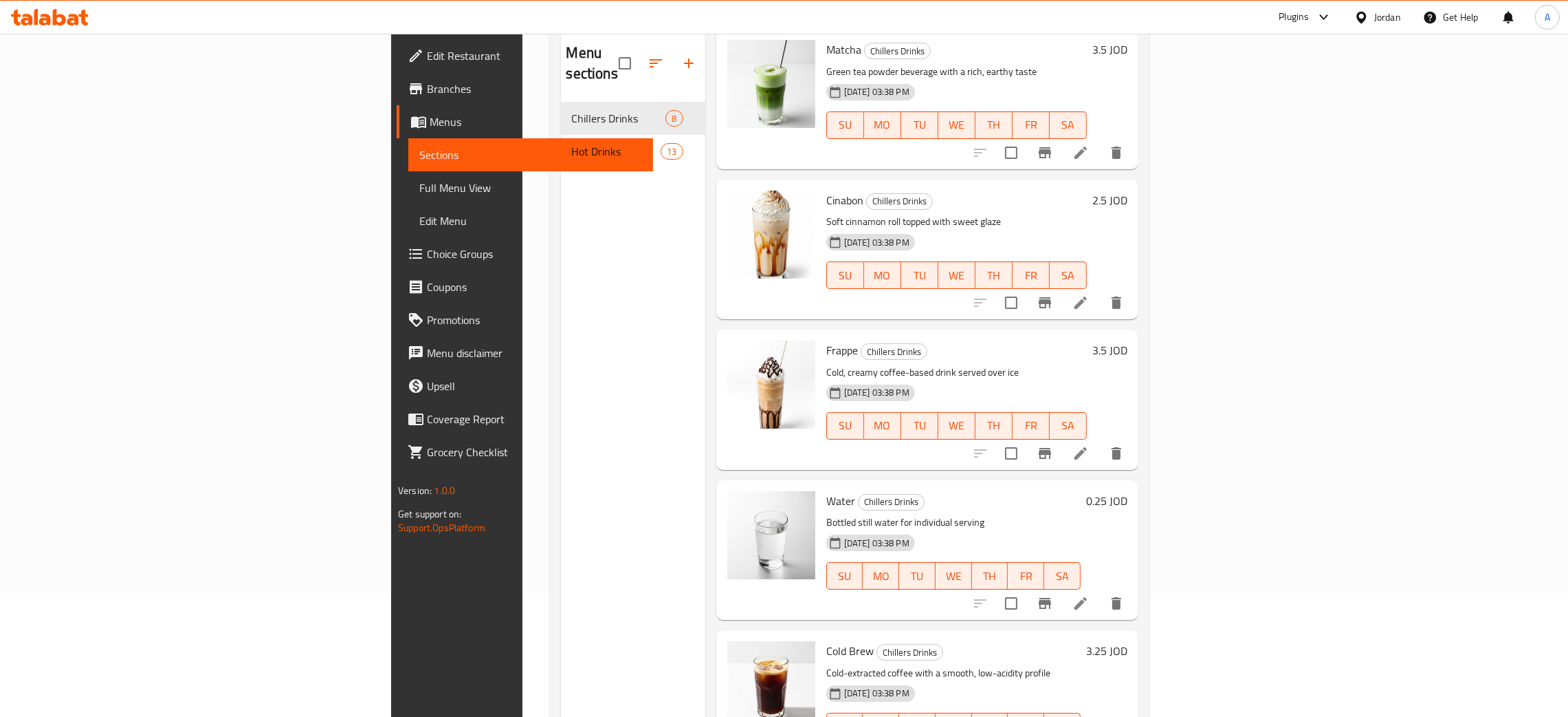
scroll to position [194, 0]
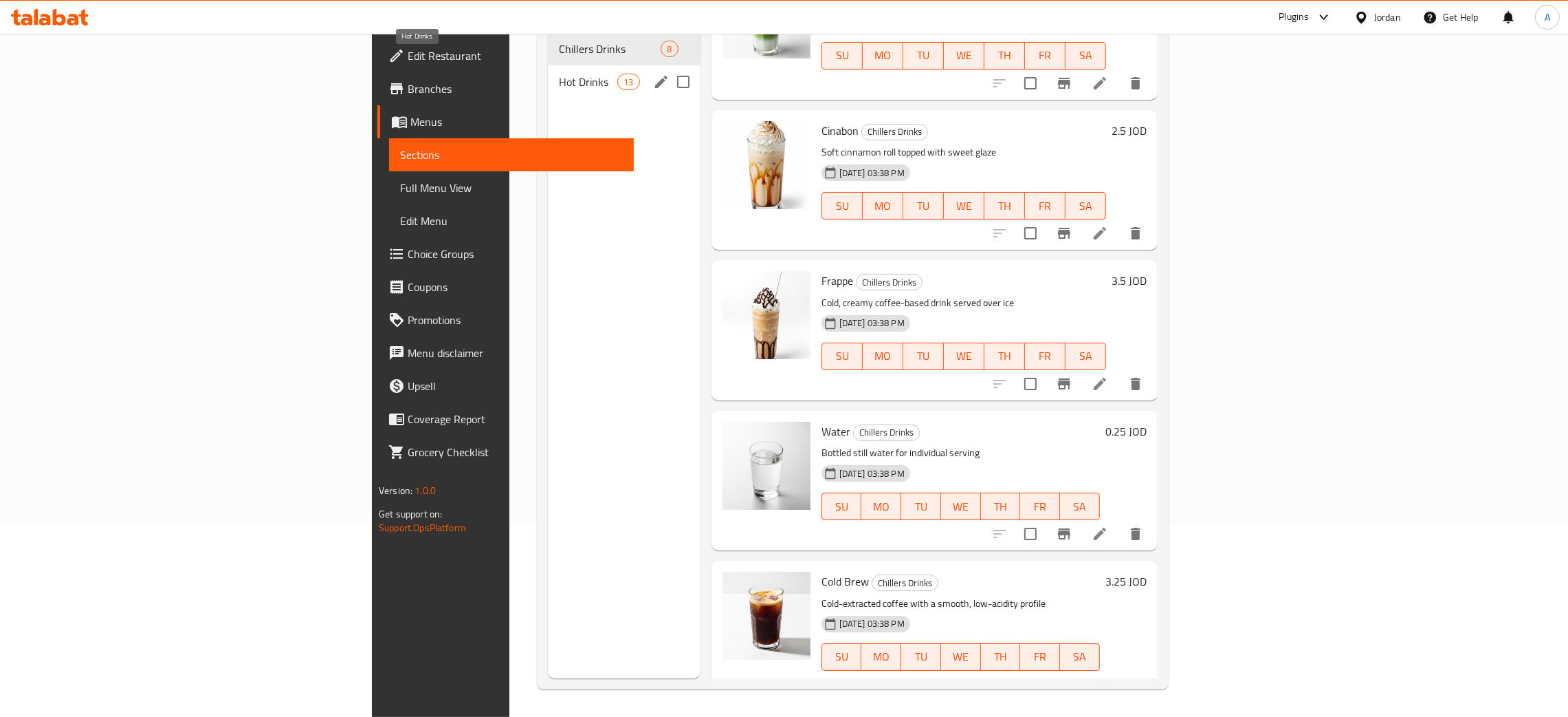
click at [559, 74] on span "Hot Drinks" at bounding box center [588, 82] width 58 height 16
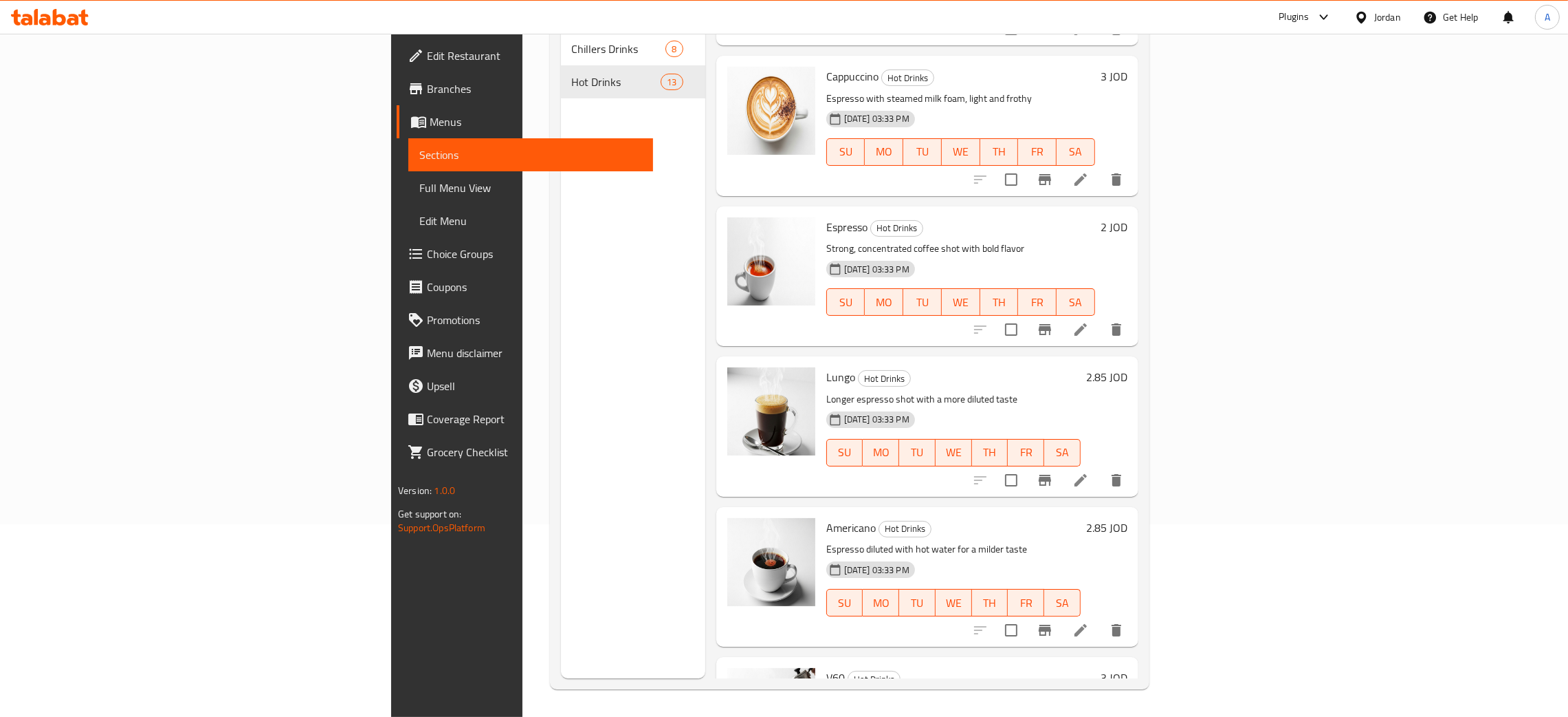
scroll to position [1270, 0]
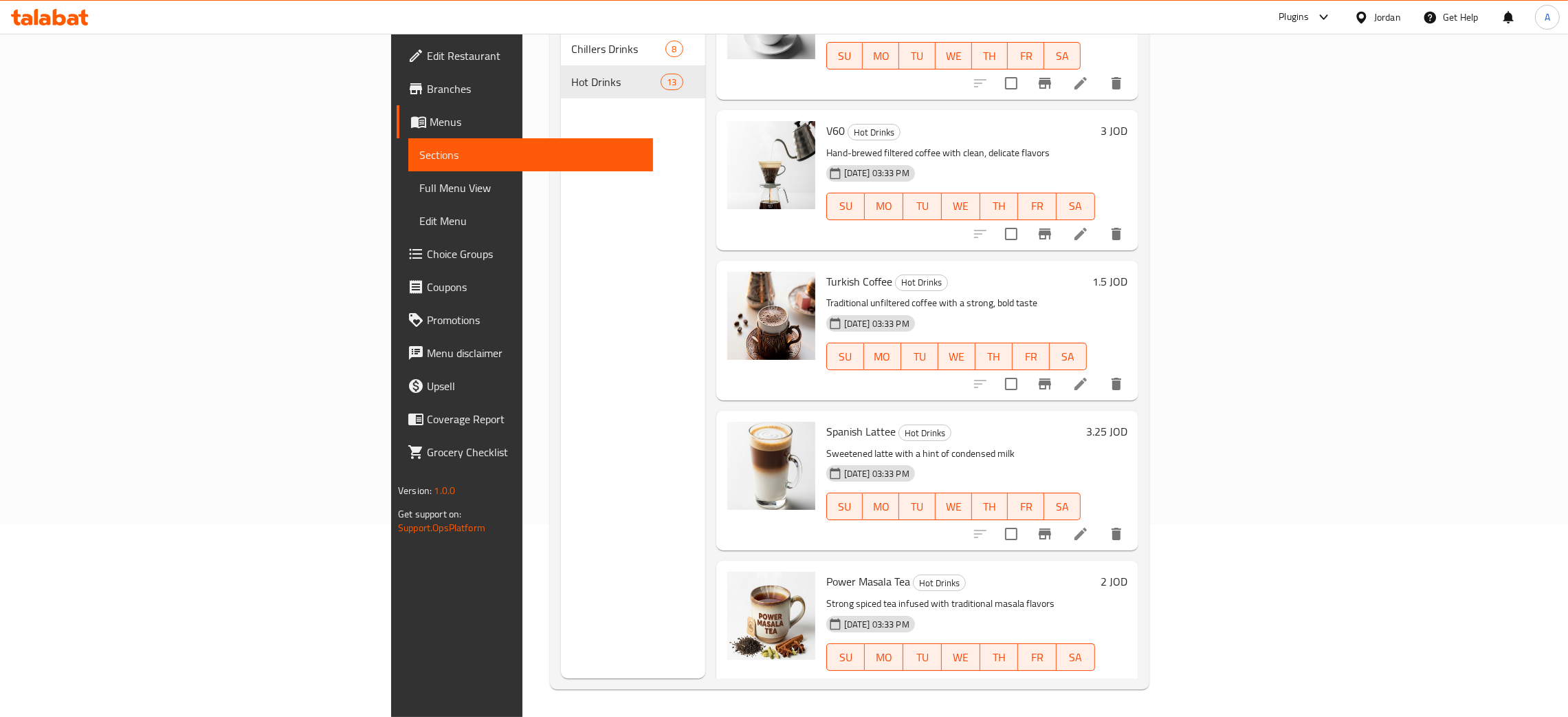
click at [1376, 13] on div "Jordan" at bounding box center [1387, 17] width 27 height 15
click at [1236, 139] on div "[GEOGRAPHIC_DATA]" at bounding box center [1297, 143] width 206 height 32
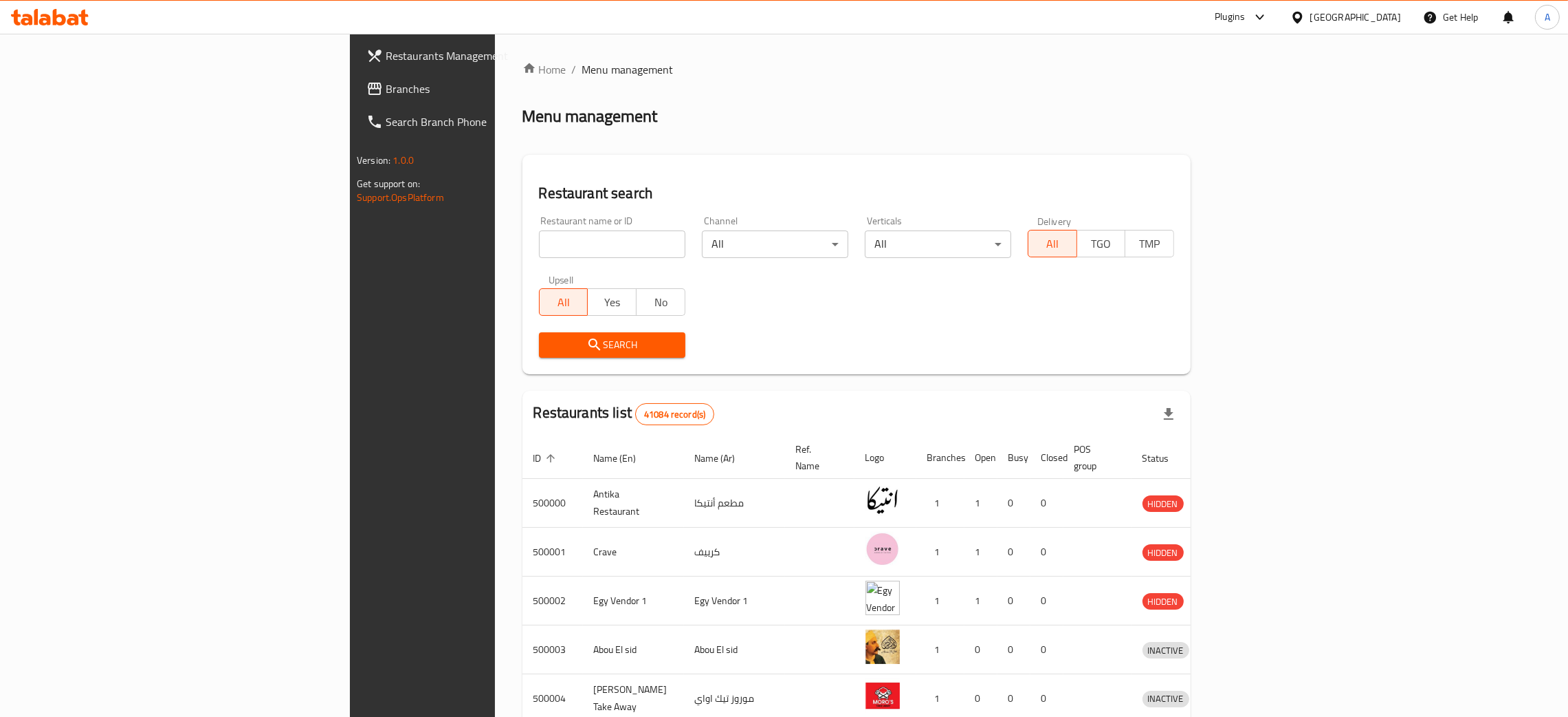
click at [539, 249] on input "search" at bounding box center [612, 243] width 147 height 27
paste input "Holmes"
type input "Holmes"
click button "Search" at bounding box center [612, 344] width 147 height 26
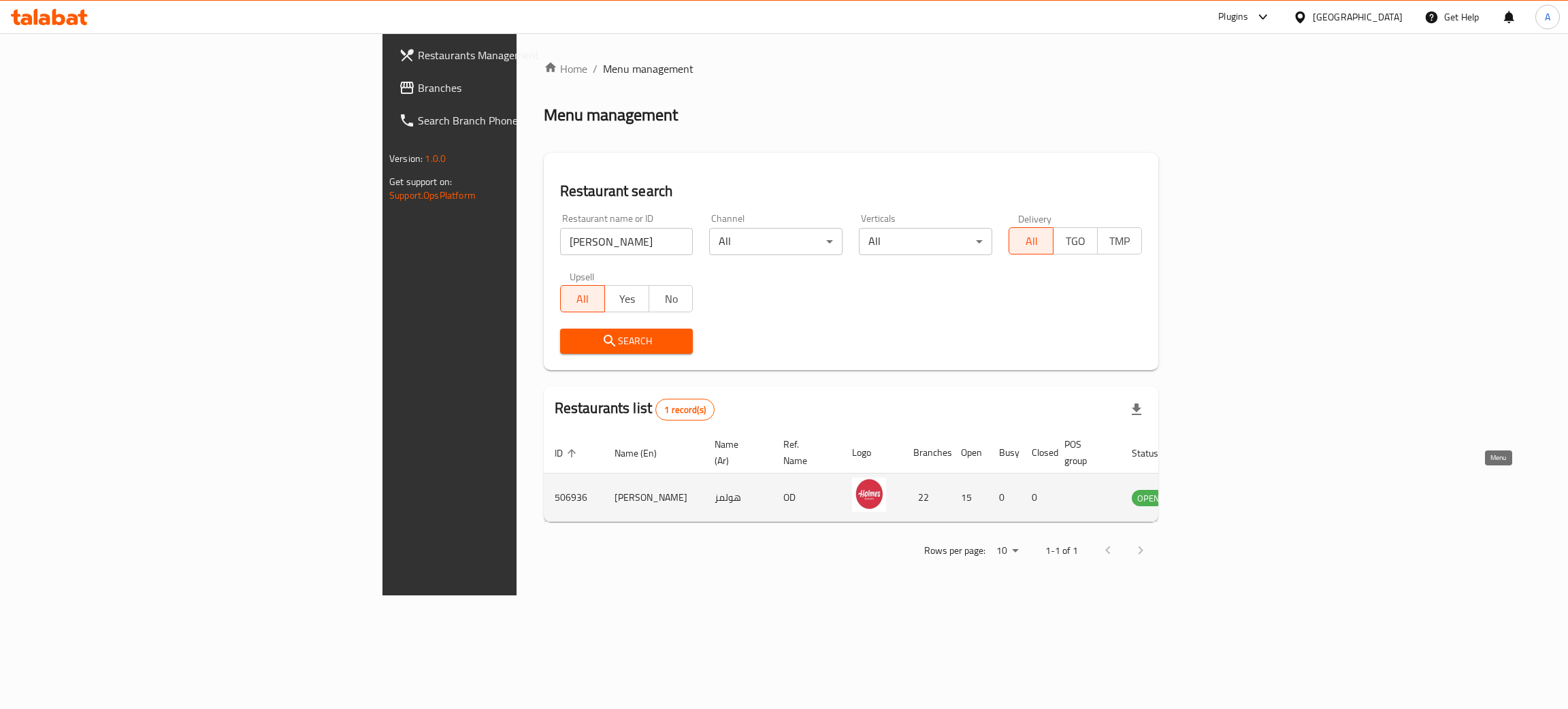
click at [1219, 492] on icon "enhanced table" at bounding box center [1211, 498] width 15 height 12
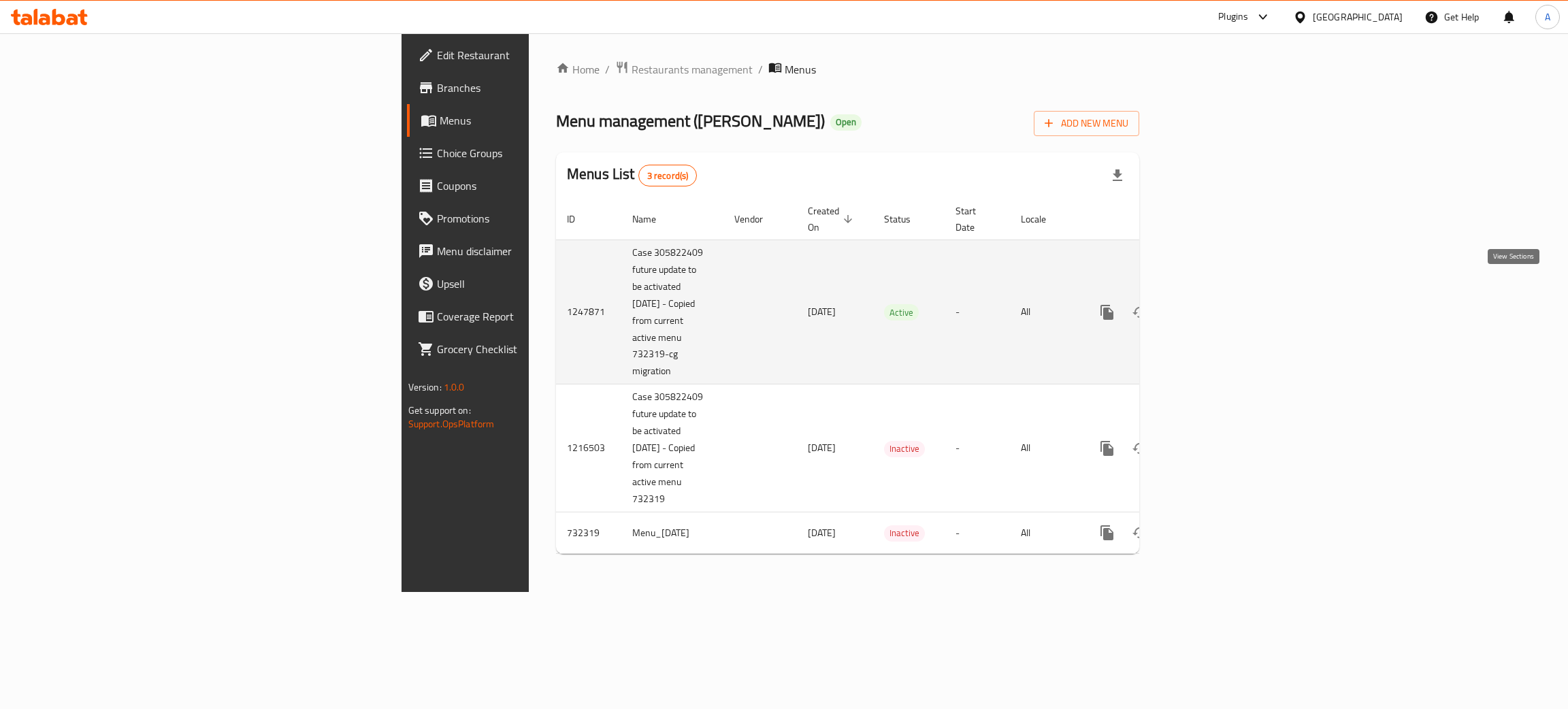
click at [1213, 304] on icon "enhanced table" at bounding box center [1205, 312] width 16 height 16
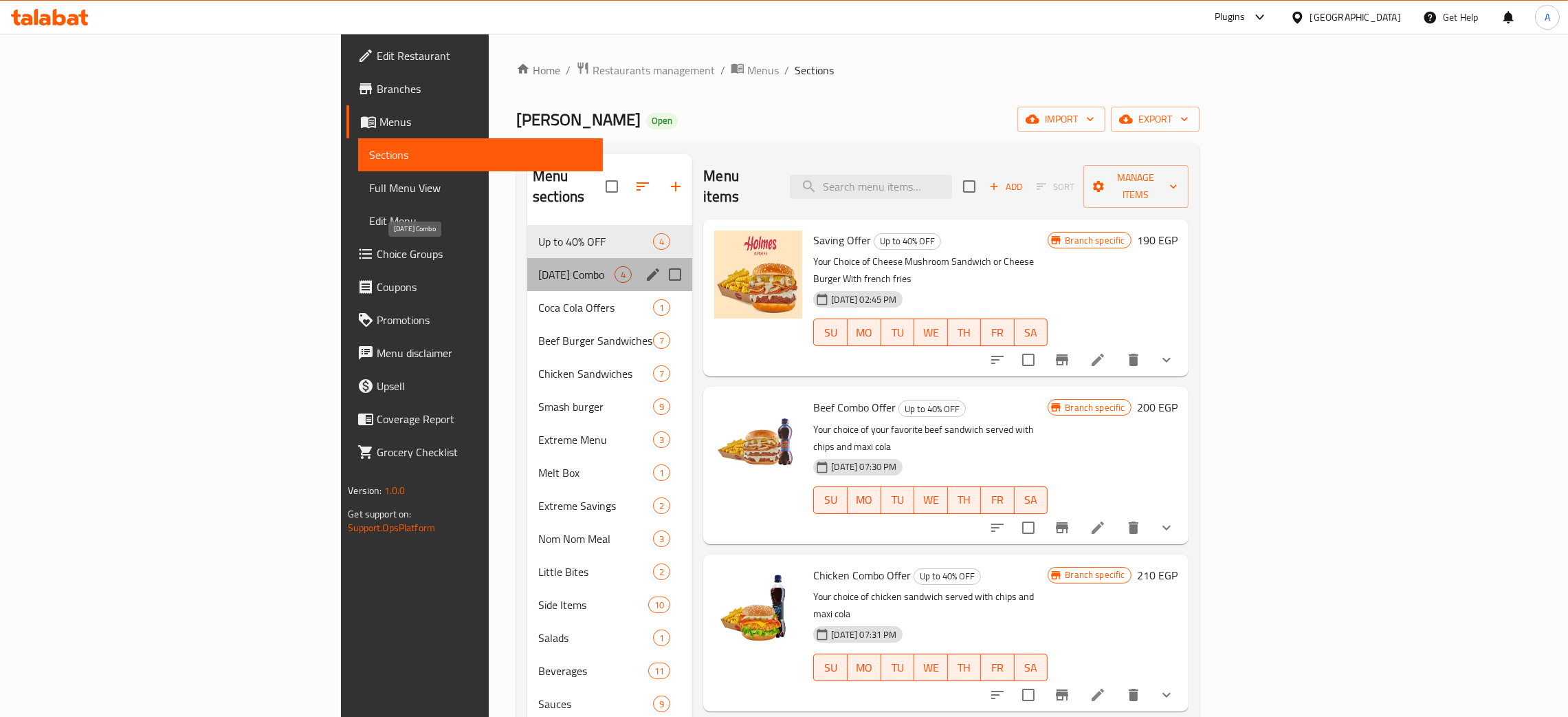
click at [538, 266] on span "Ramadan Combo" at bounding box center [576, 274] width 77 height 16
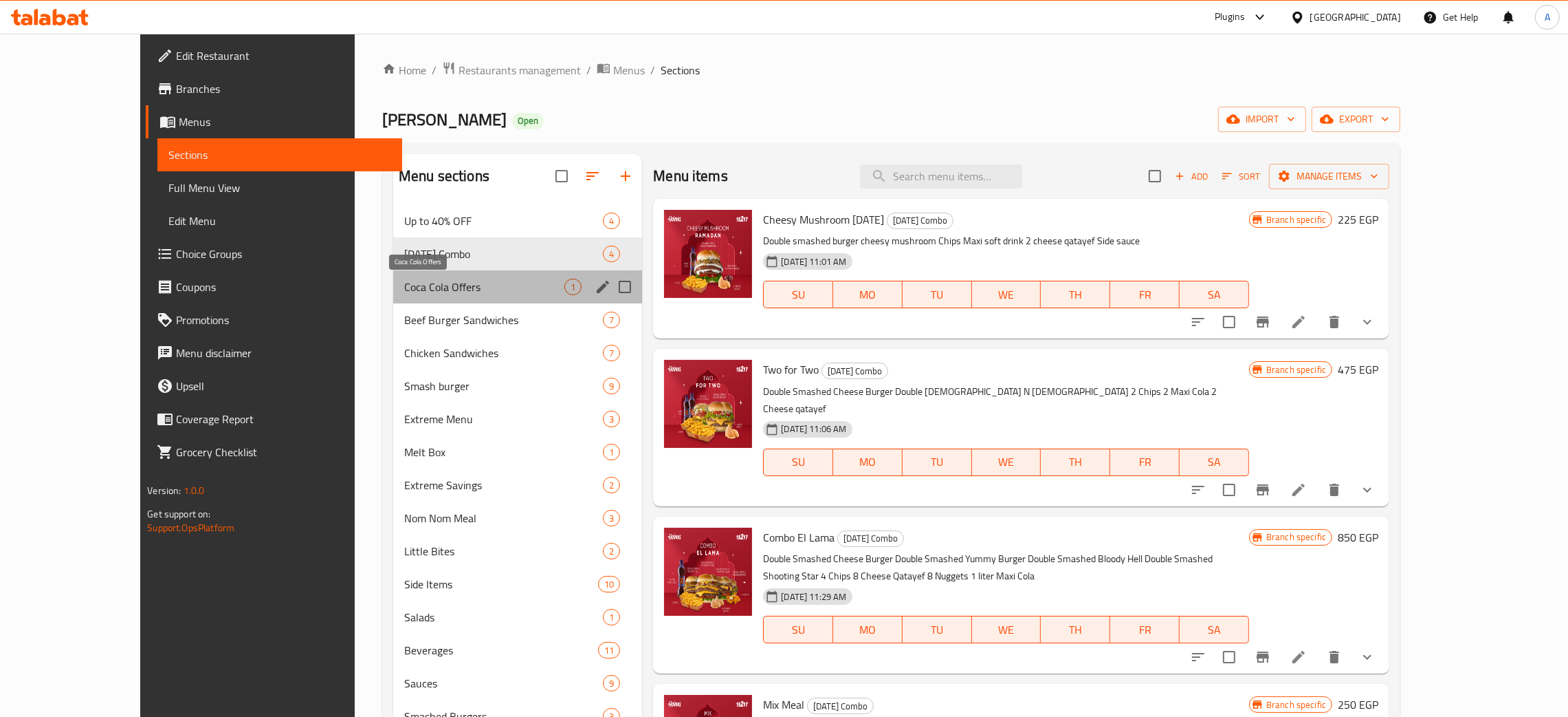
click at [404, 289] on span "Coca Cola Offers" at bounding box center [484, 287] width 160 height 16
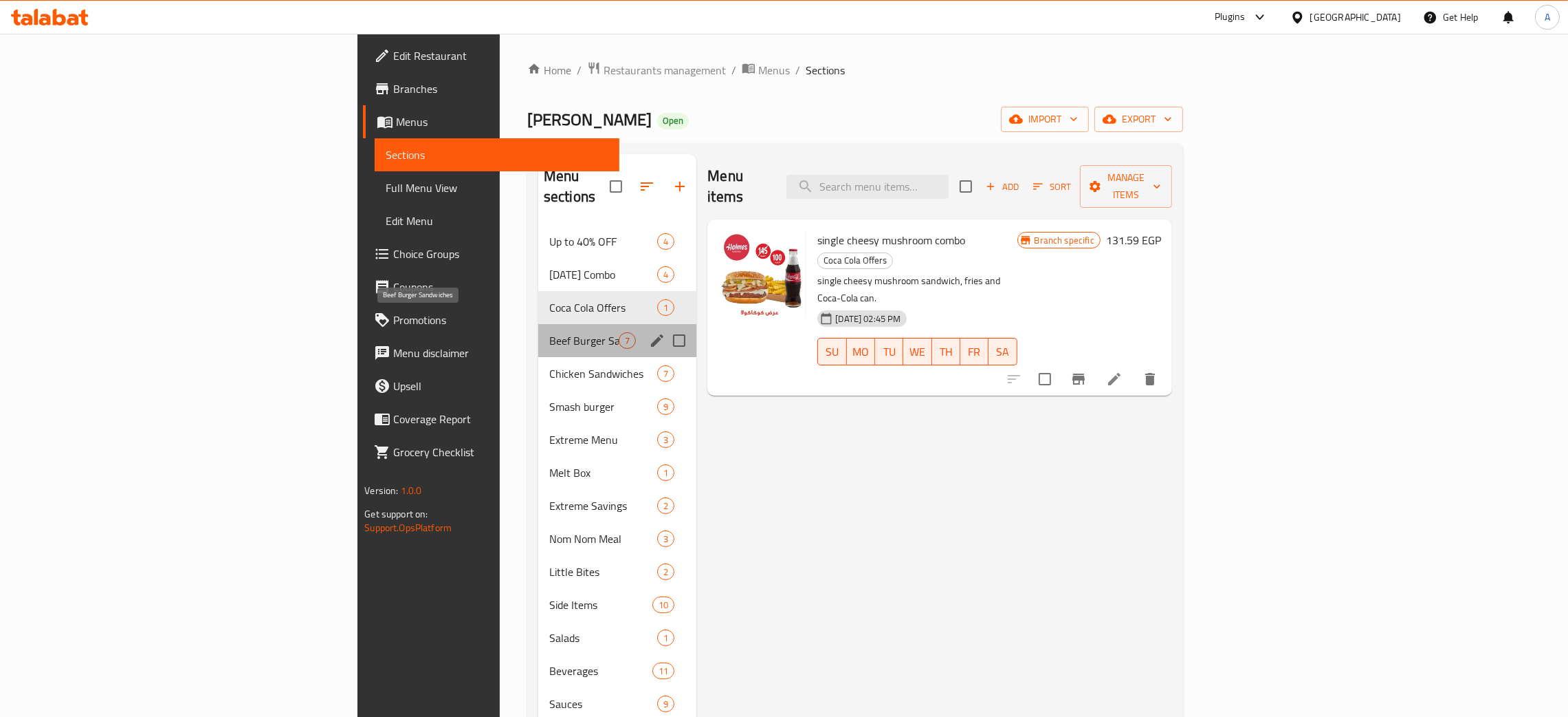
click at [549, 332] on span "Beef Burger Sandwiches" at bounding box center [584, 340] width 69 height 16
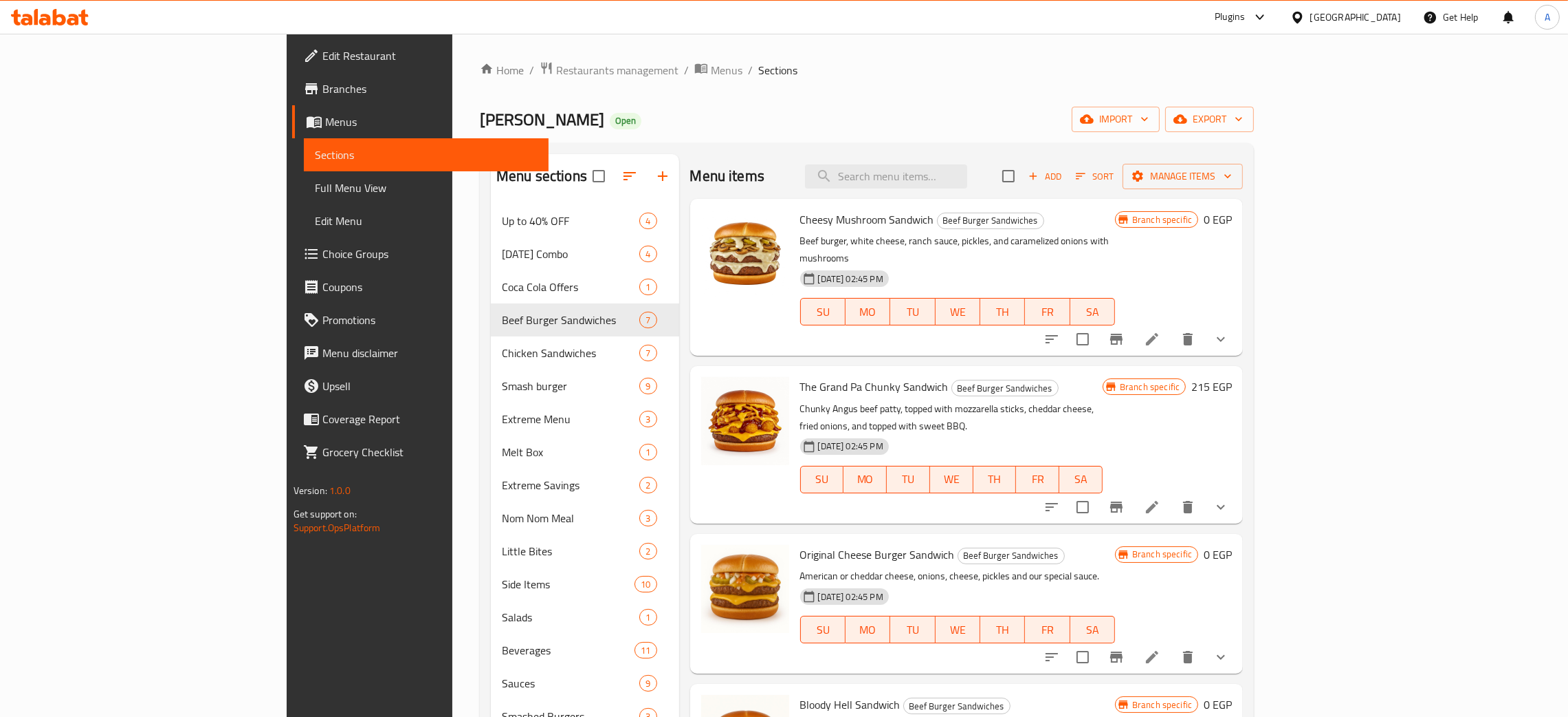
drag, startPoint x: 68, startPoint y: 189, endPoint x: 821, endPoint y: 4, distance: 775.4
click at [315, 189] on span "Full Menu View" at bounding box center [426, 187] width 223 height 16
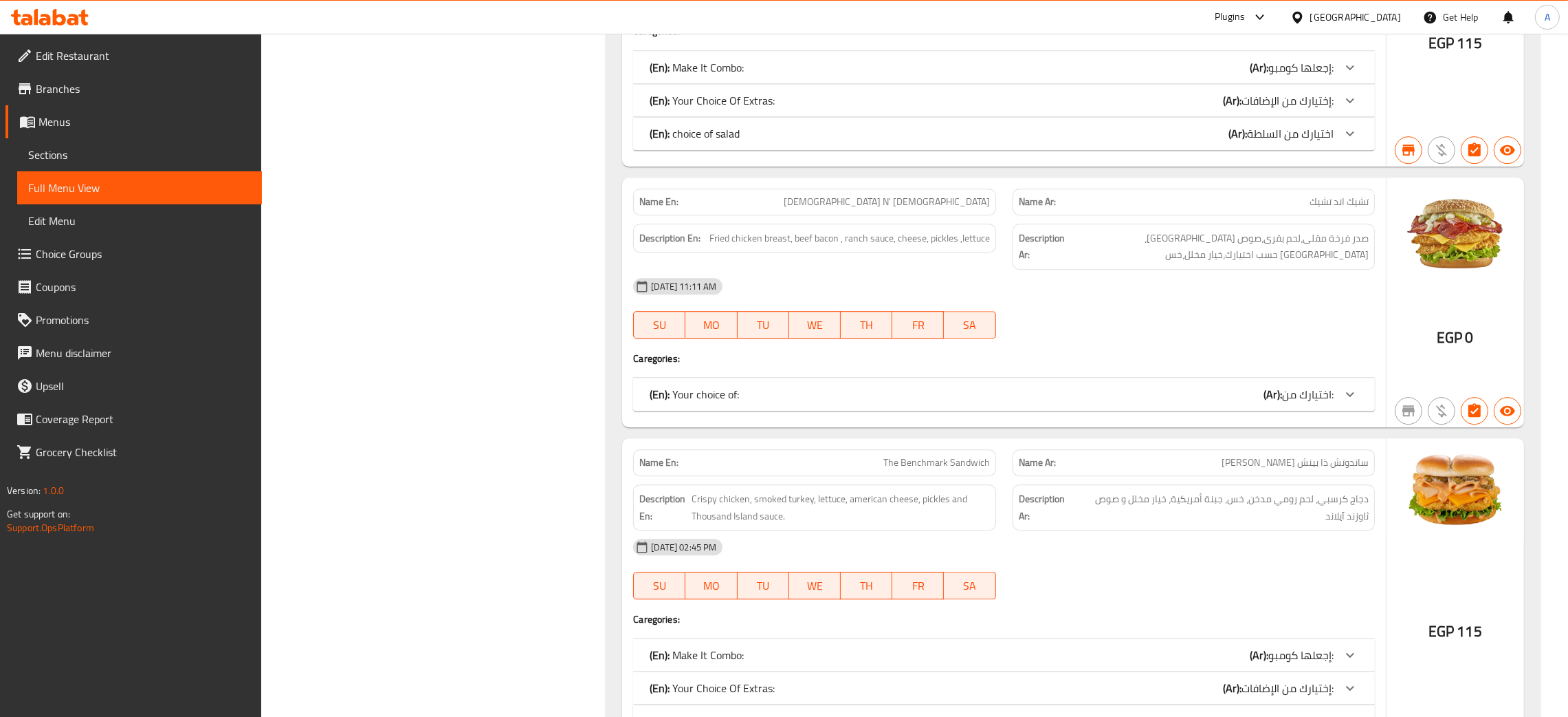
scroll to position [6103, 0]
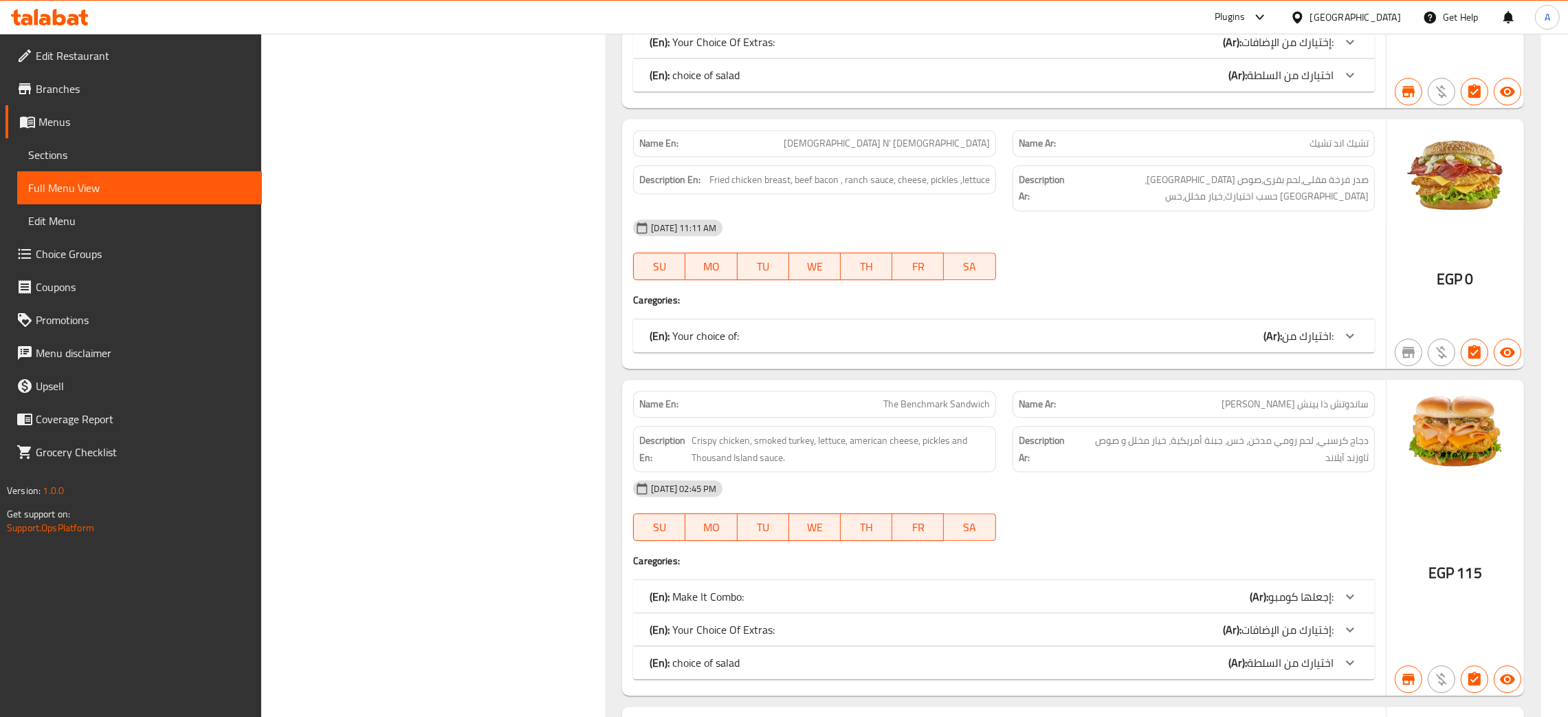
click at [1201, 328] on div "(En): Your choice of: (Ar): اختيارك من:" at bounding box center [992, 336] width 684 height 16
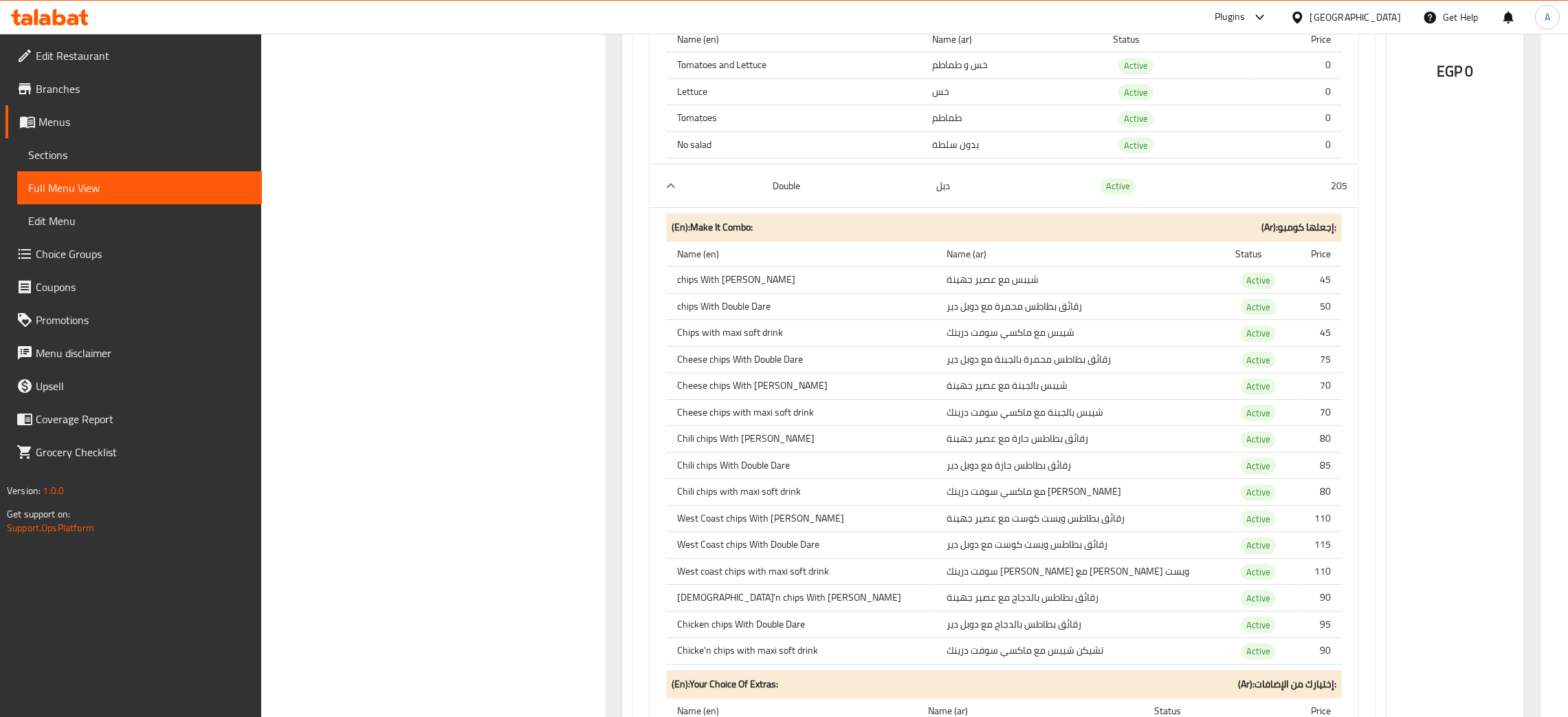
scroll to position [7135, 0]
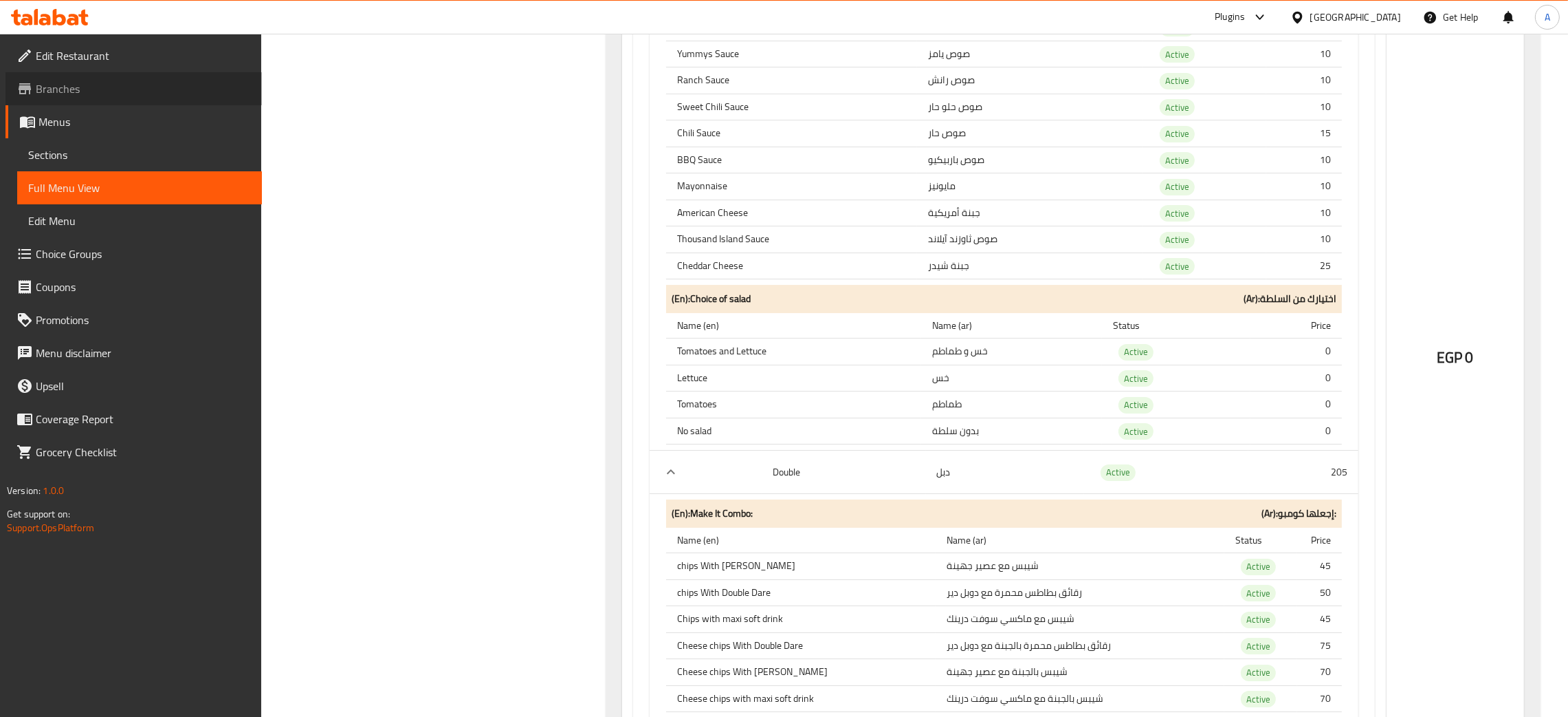
click at [76, 89] on span "Branches" at bounding box center [143, 89] width 215 height 16
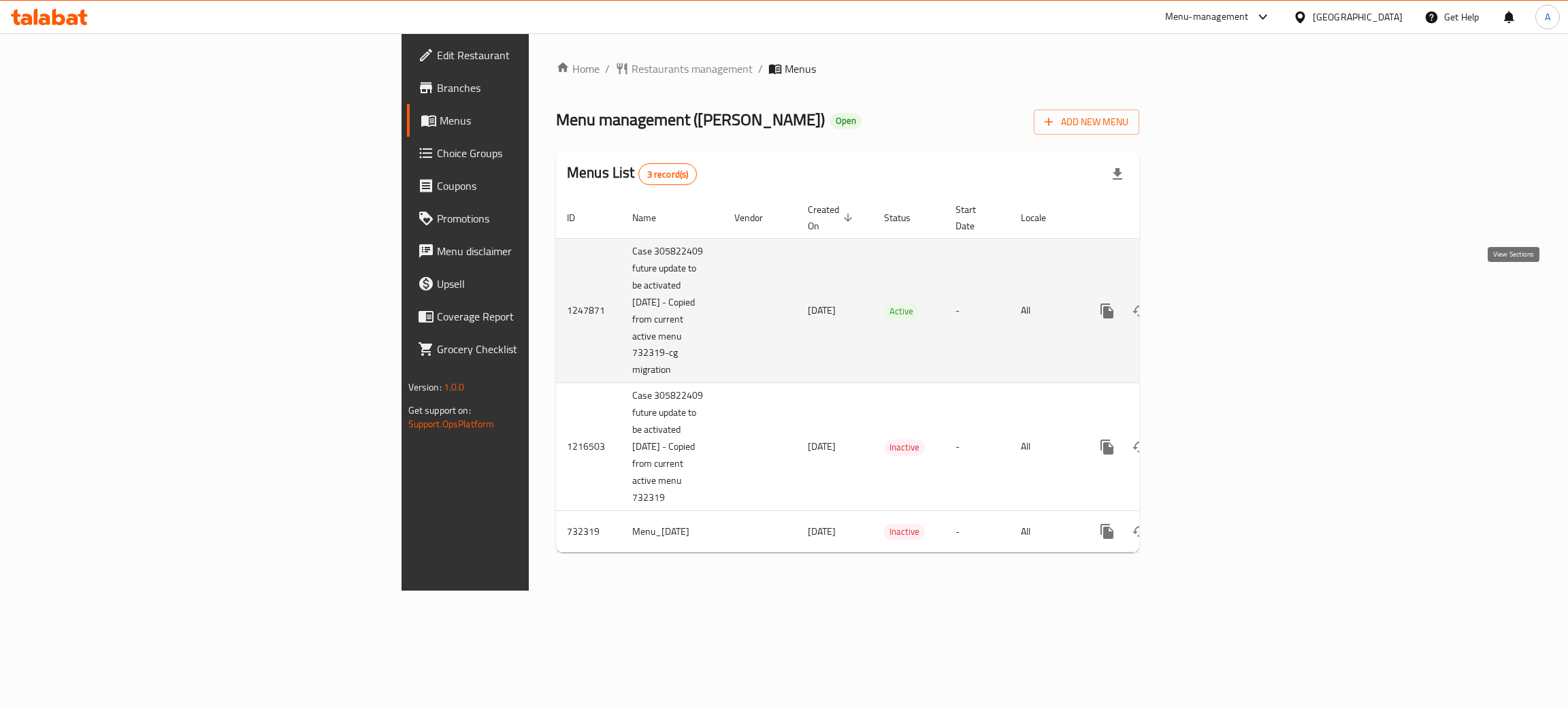
click at [1221, 295] on link "enhanced table" at bounding box center [1205, 311] width 33 height 33
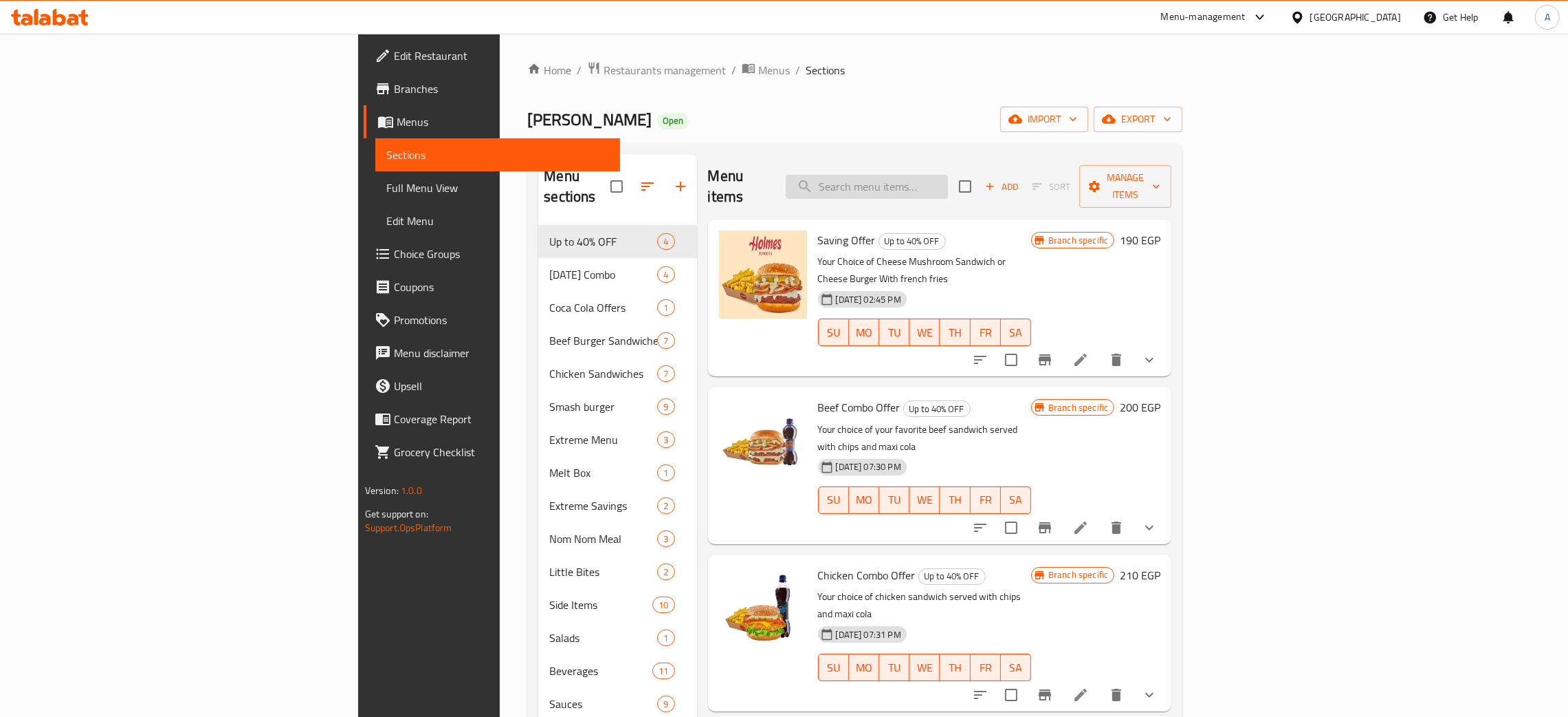
click at [948, 180] on input "search" at bounding box center [867, 187] width 162 height 24
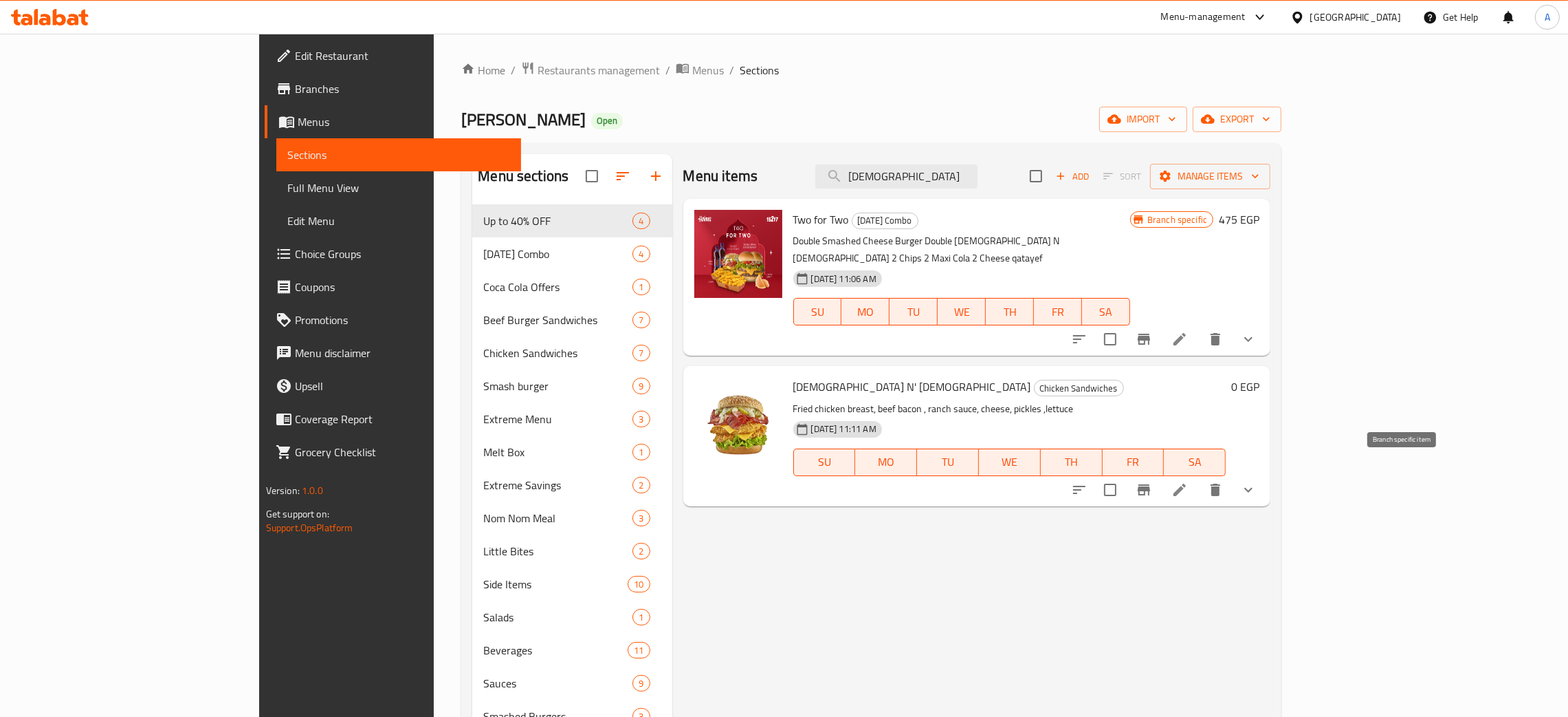
type input "chick"
click at [1150, 485] on icon "Branch-specific-item" at bounding box center [1143, 490] width 13 height 11
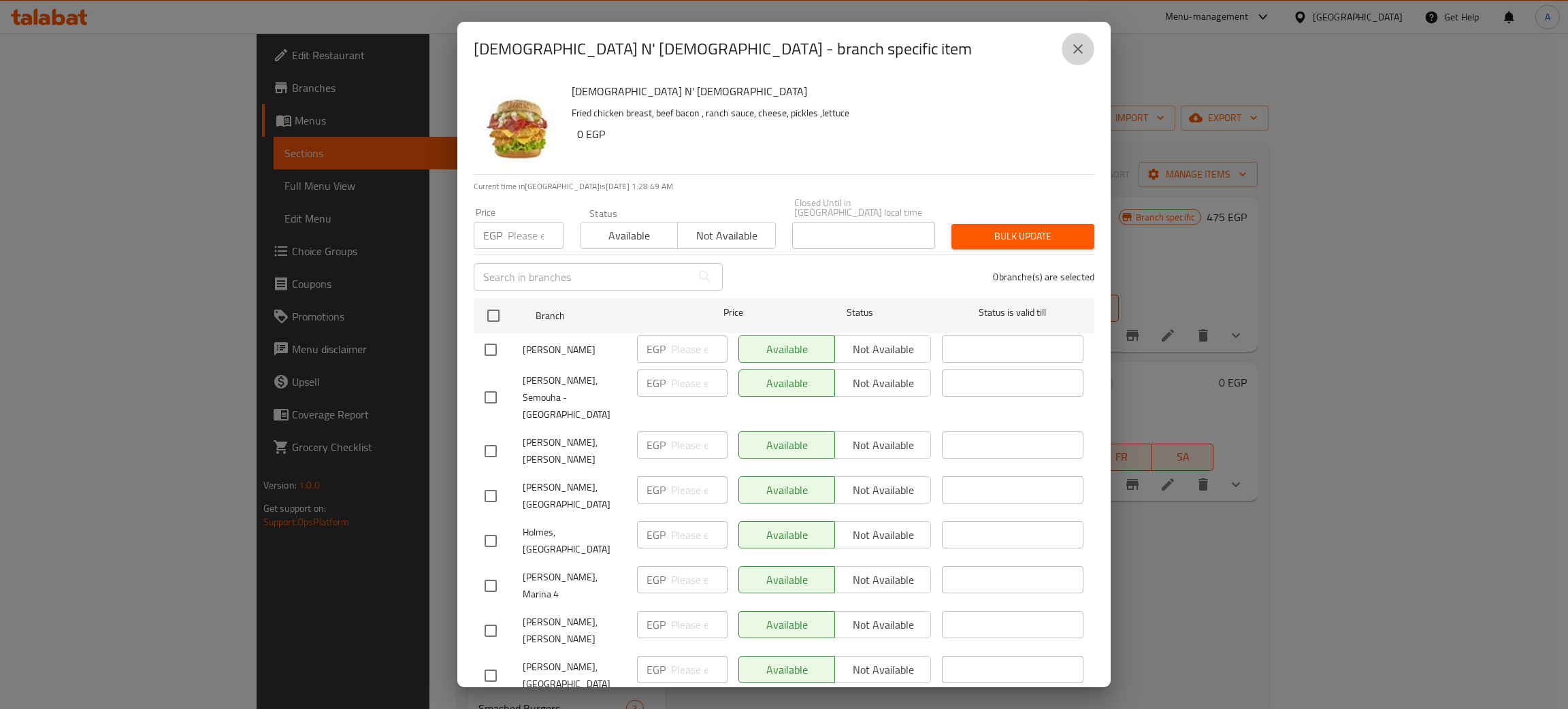
click at [1073, 47] on icon "close" at bounding box center [1078, 49] width 16 height 16
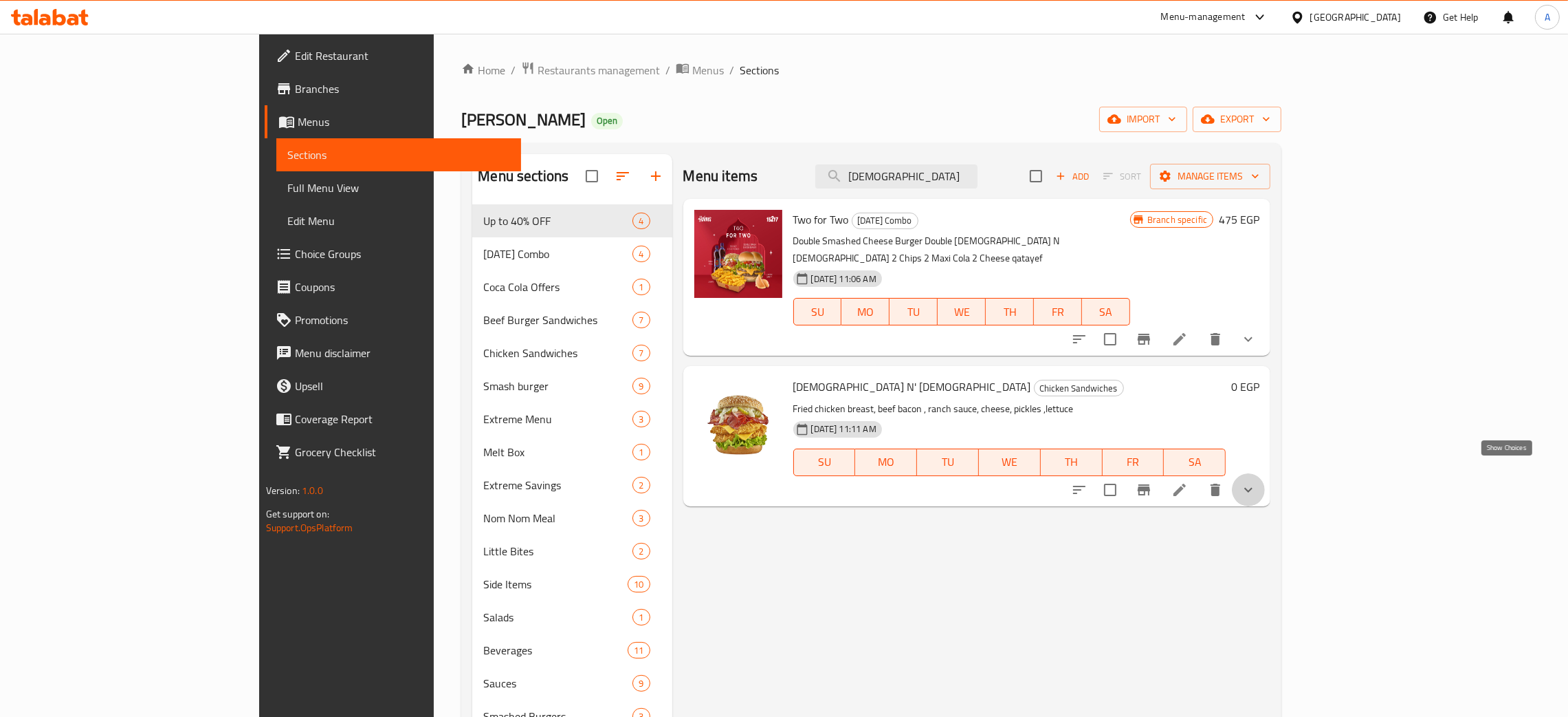
click at [1252, 487] on icon "show more" at bounding box center [1248, 489] width 8 height 5
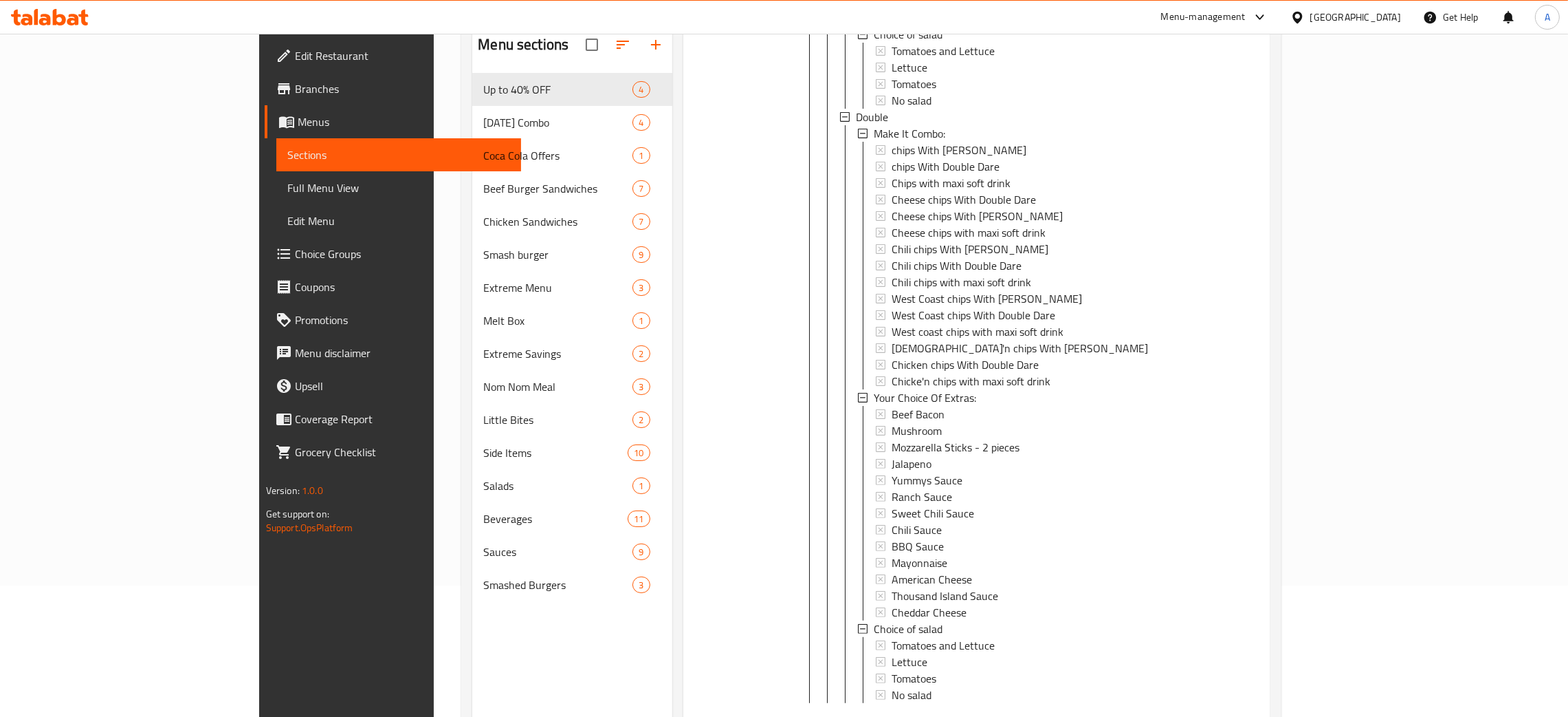
scroll to position [194, 0]
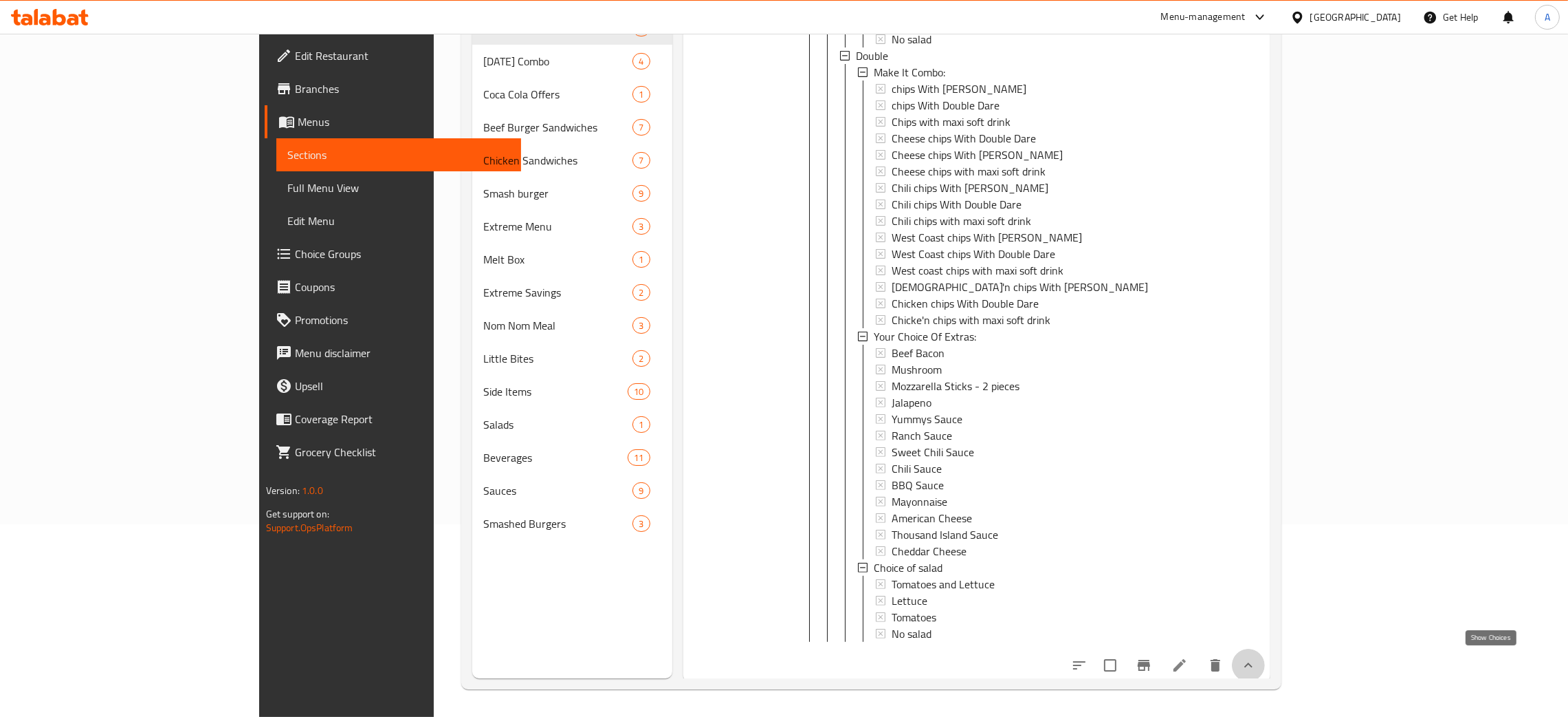
click at [1257, 658] on icon "show more" at bounding box center [1248, 665] width 16 height 16
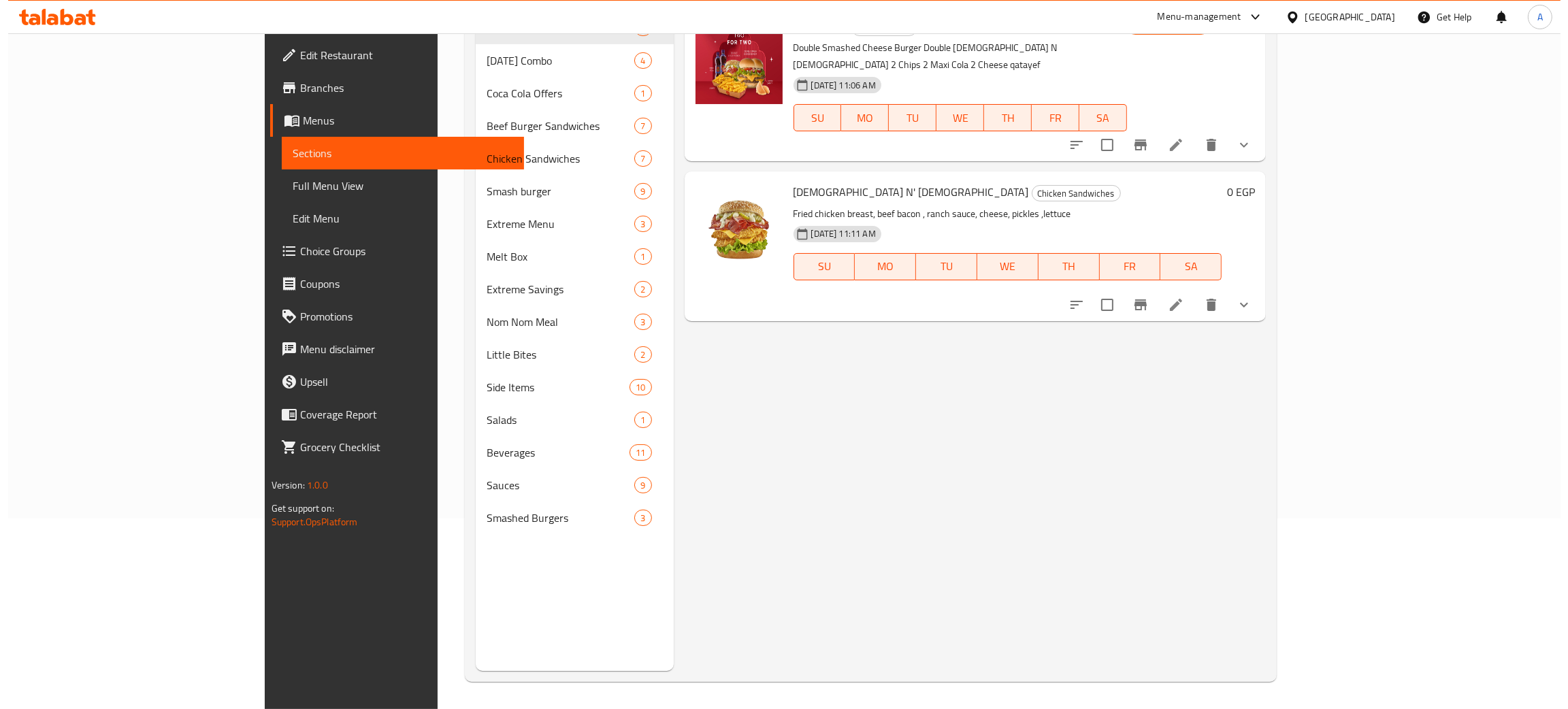
scroll to position [0, 0]
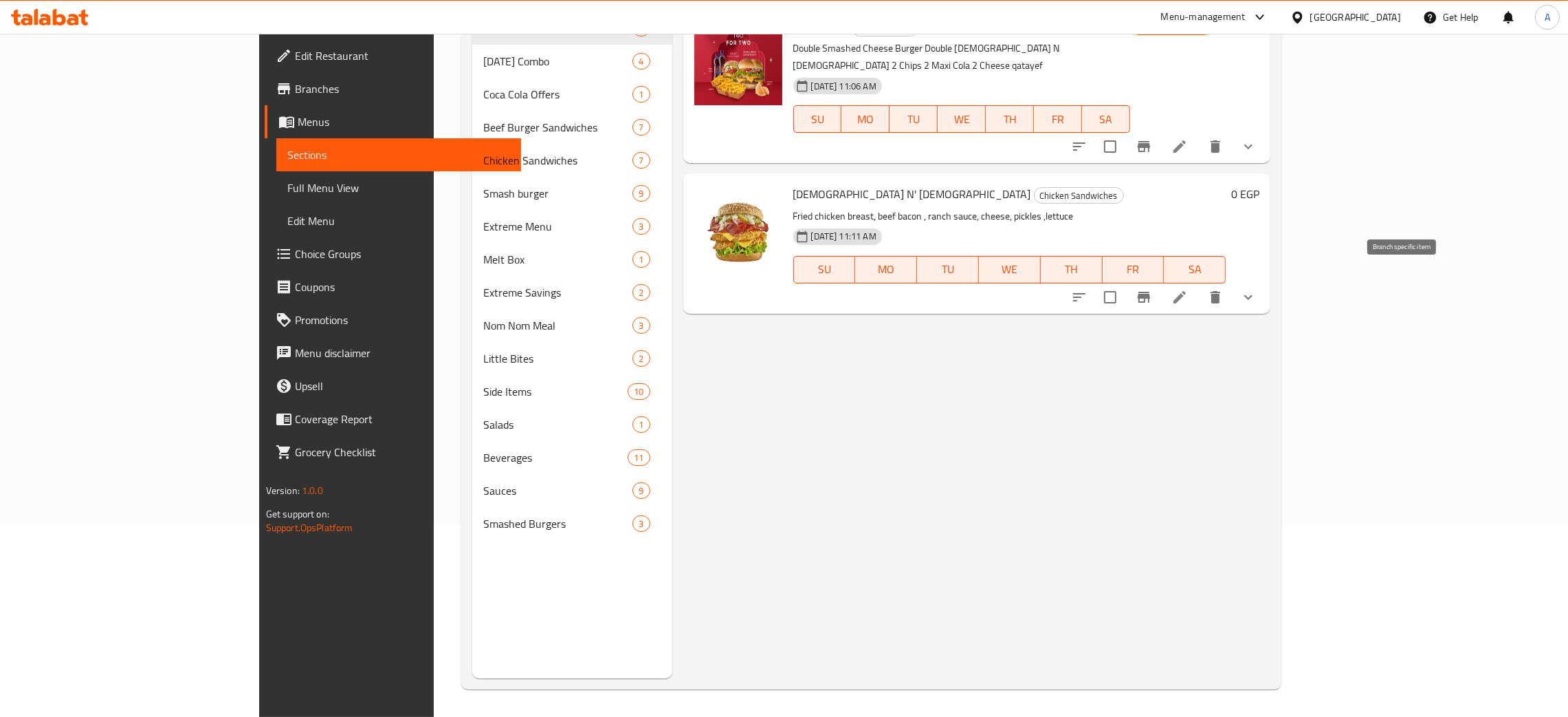
click at [1150, 291] on icon "Branch-specific-item" at bounding box center [1143, 297] width 13 height 11
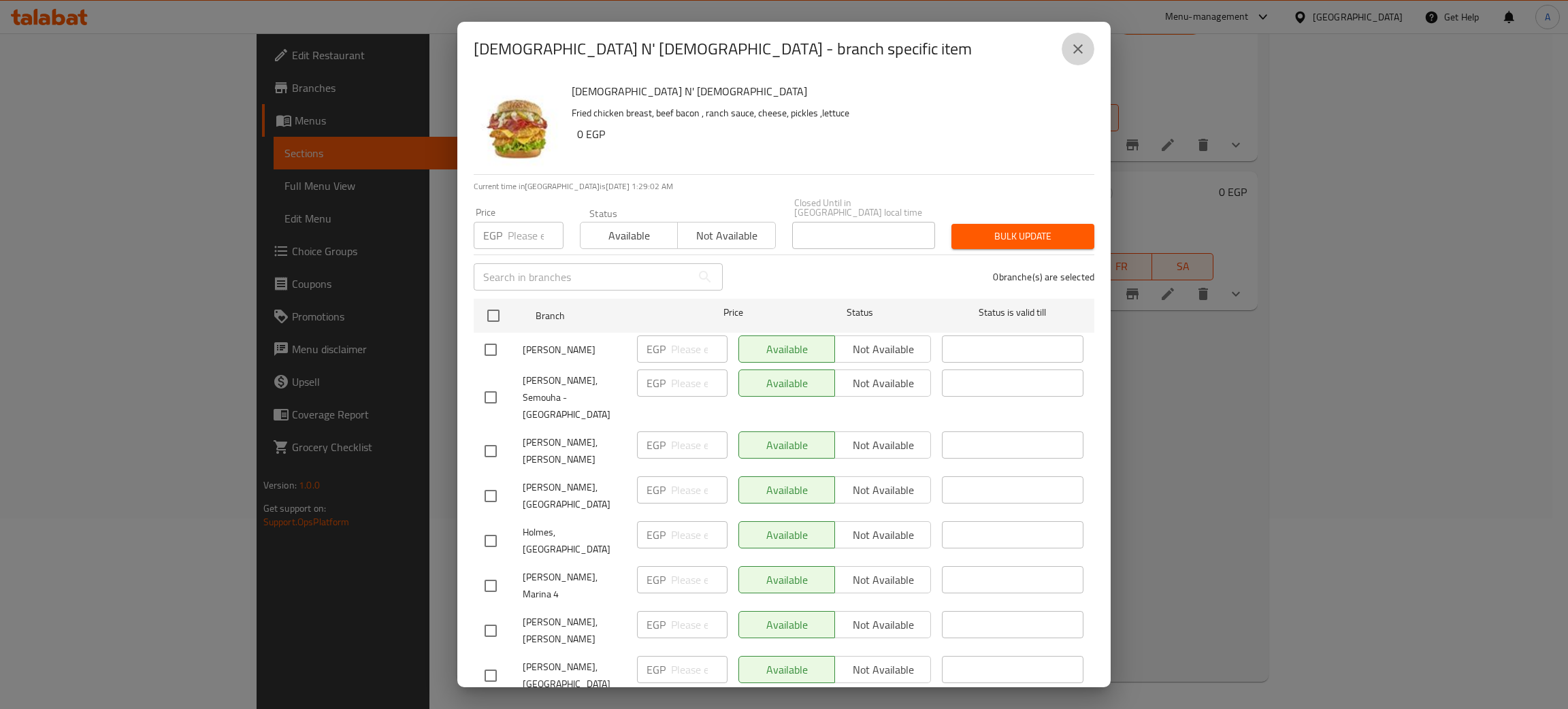
click at [1078, 43] on icon "close" at bounding box center [1078, 49] width 16 height 16
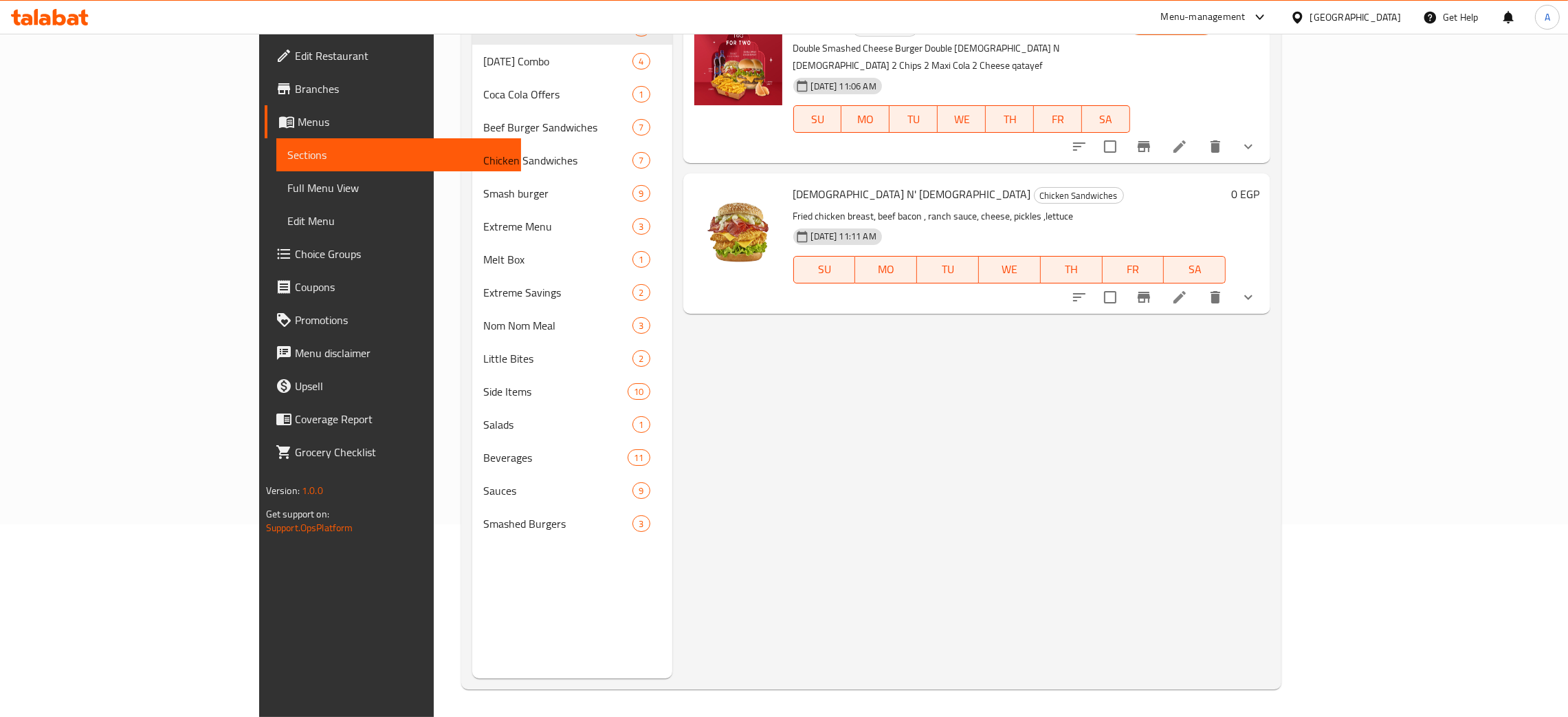
click at [288, 189] on span "Full Menu View" at bounding box center [399, 187] width 223 height 16
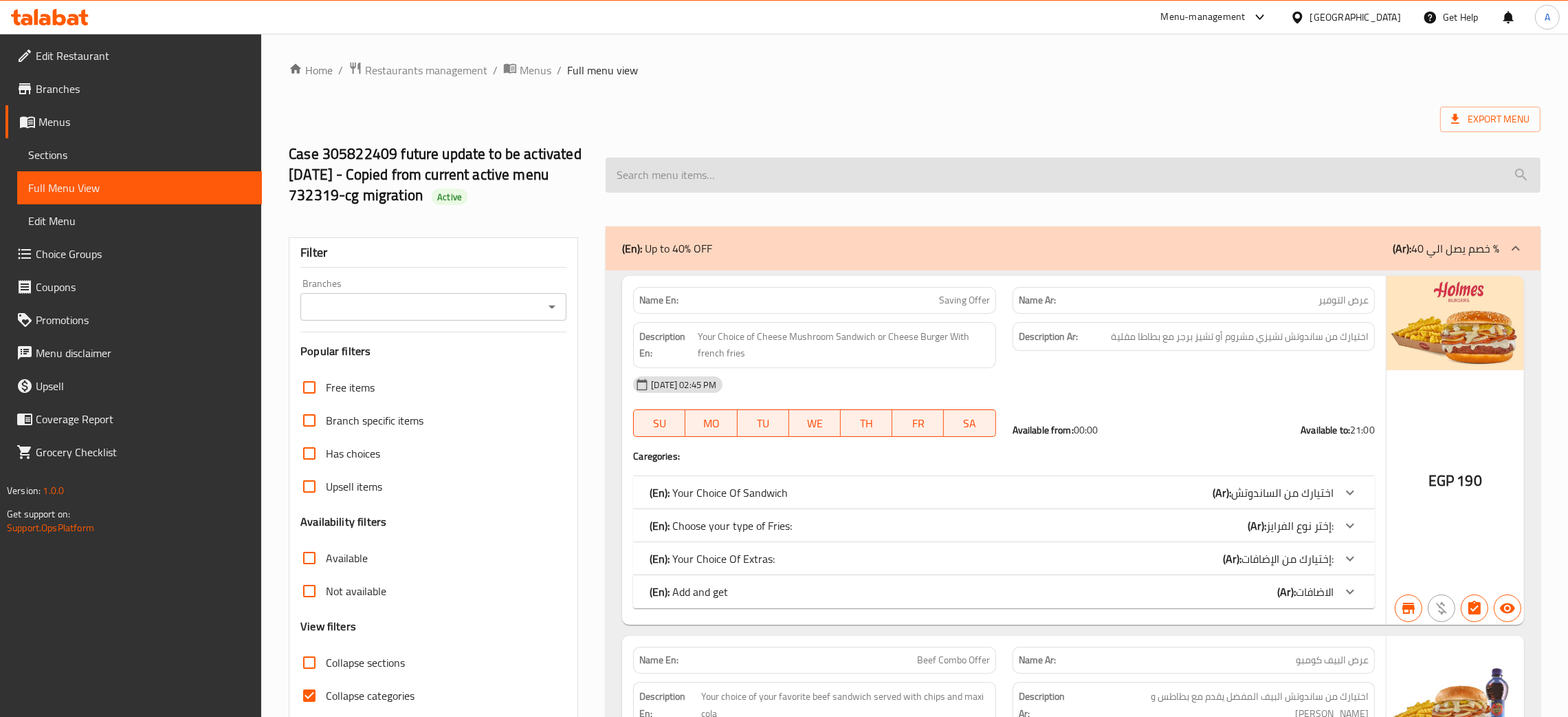
click at [876, 167] on input "search" at bounding box center [1073, 176] width 935 height 35
paste input "Holmes"
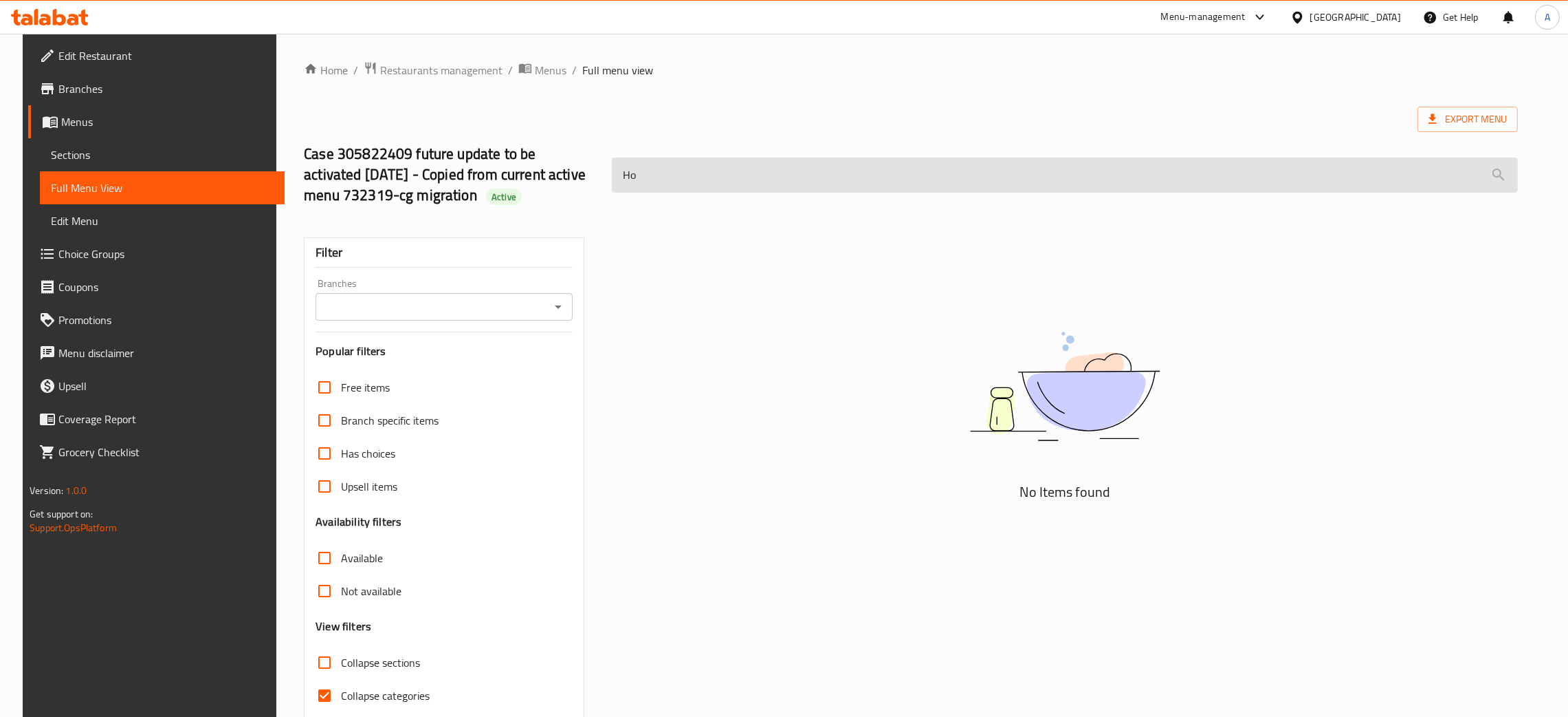
type input "H"
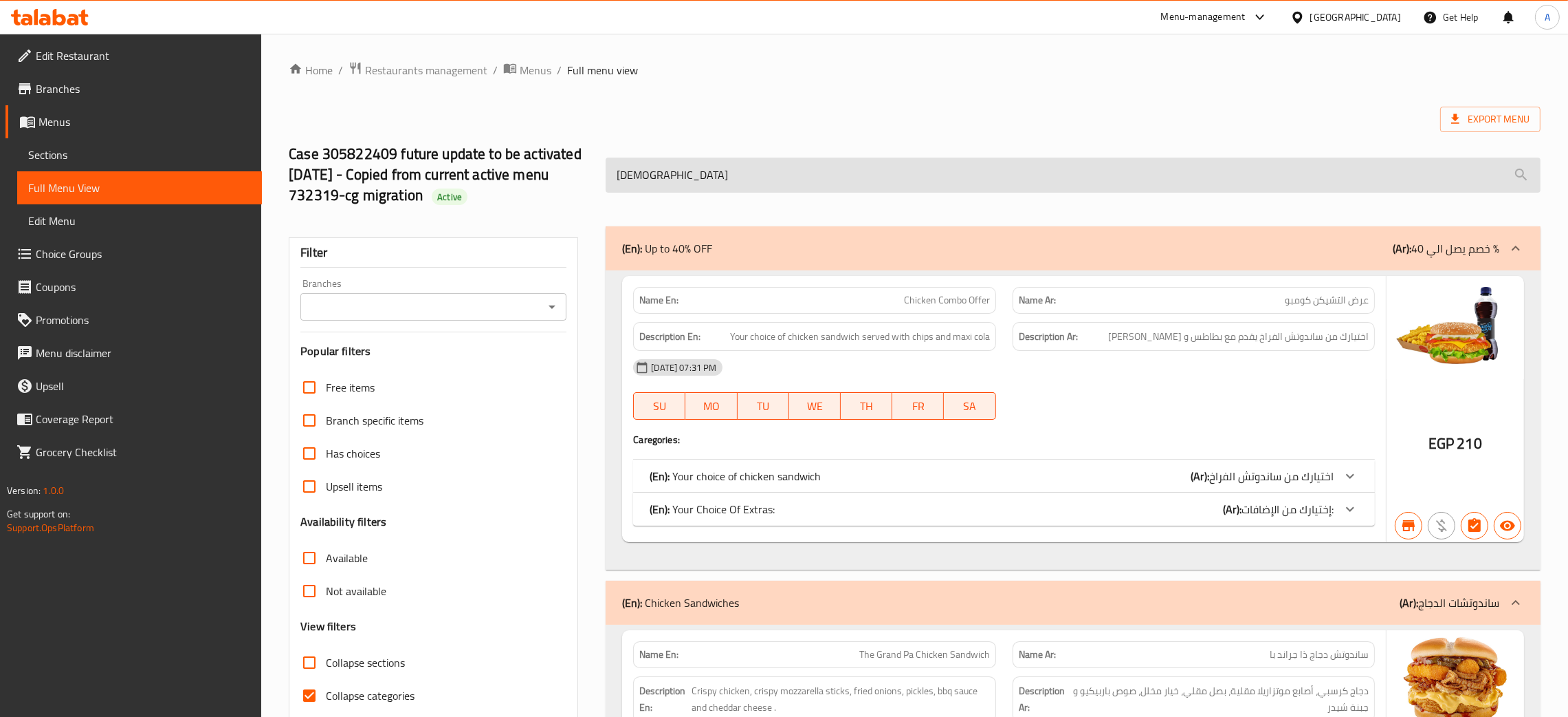
click at [857, 170] on input "chick" at bounding box center [1073, 176] width 935 height 35
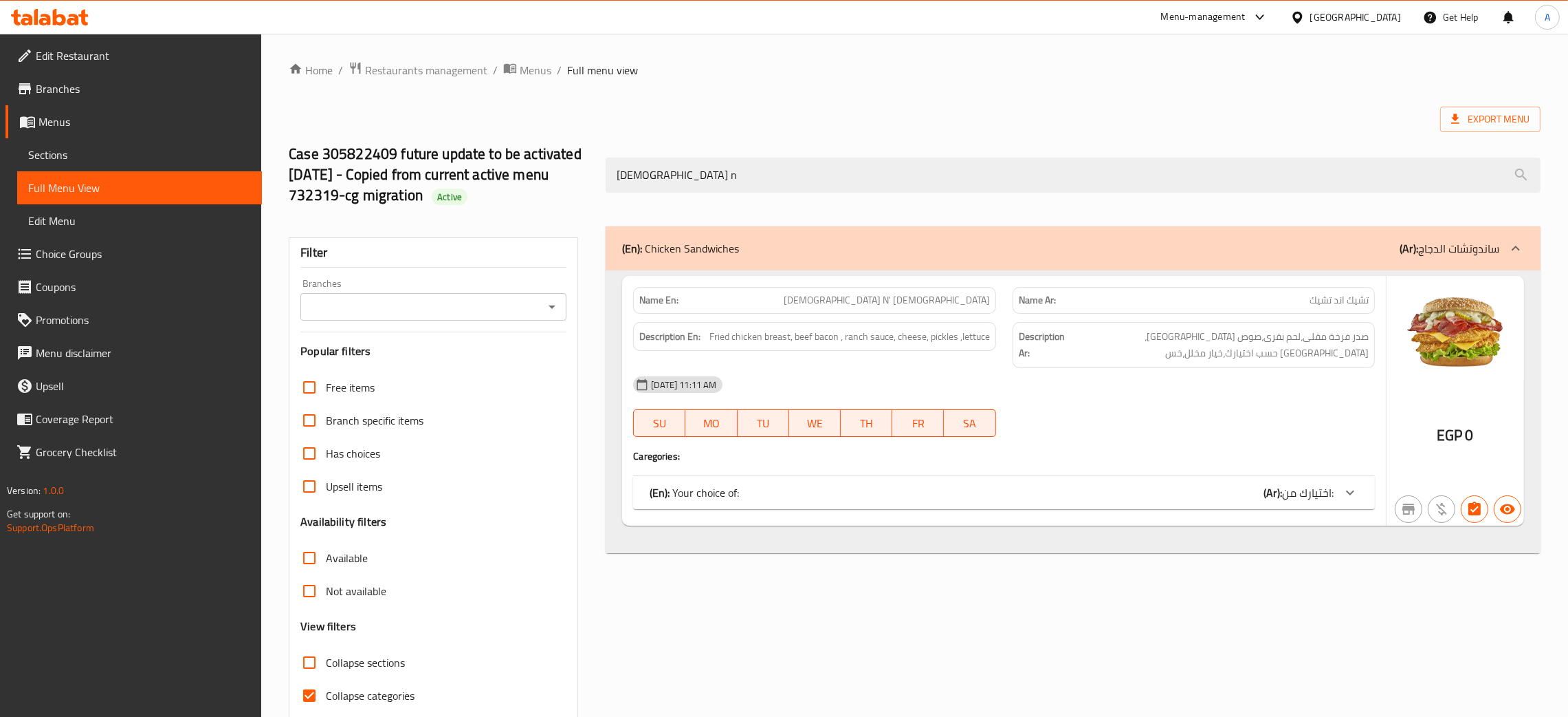
type input "chick n"
click at [1241, 485] on div "(En): Your choice of: (Ar): اختيارك من:" at bounding box center [992, 493] width 684 height 16
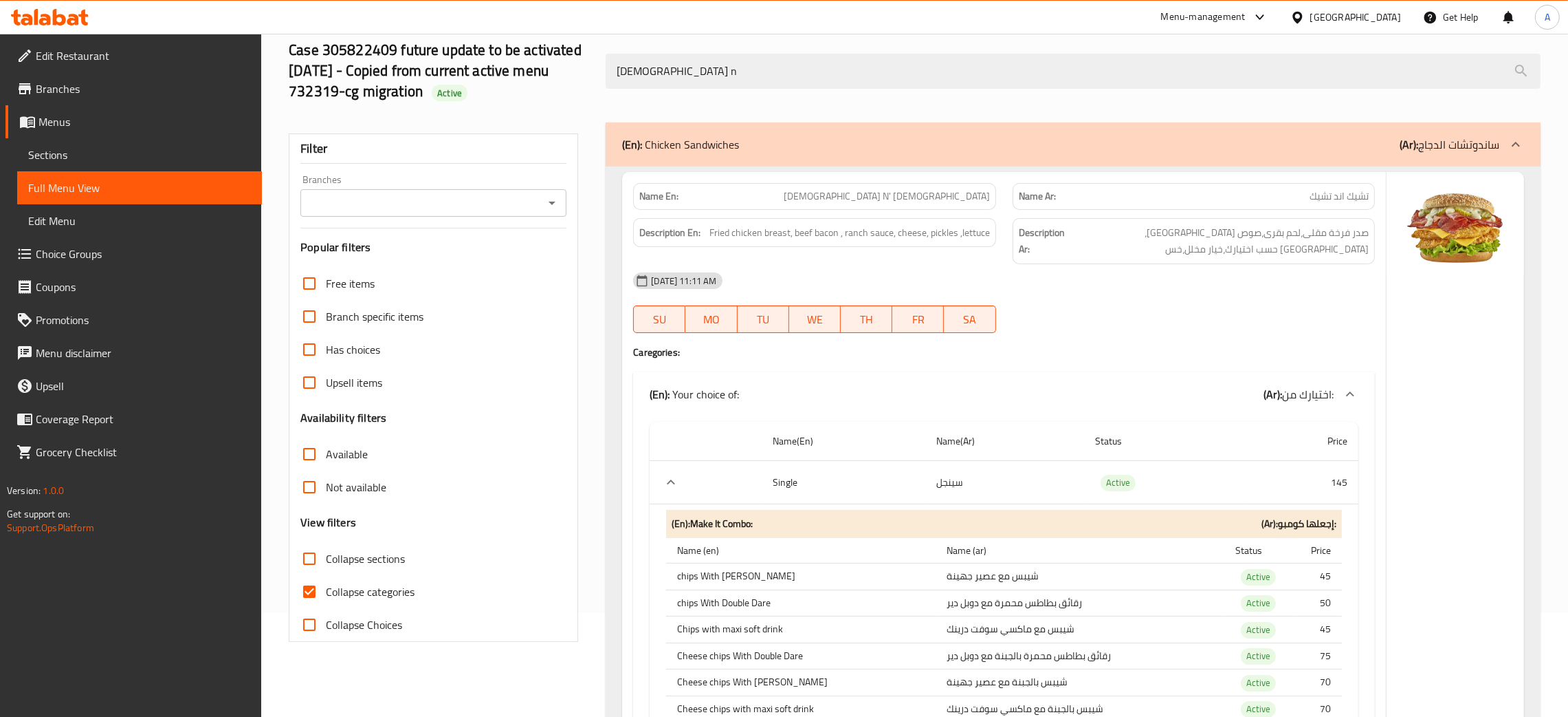
scroll to position [103, 0]
click at [554, 201] on icon "Open" at bounding box center [552, 204] width 16 height 16
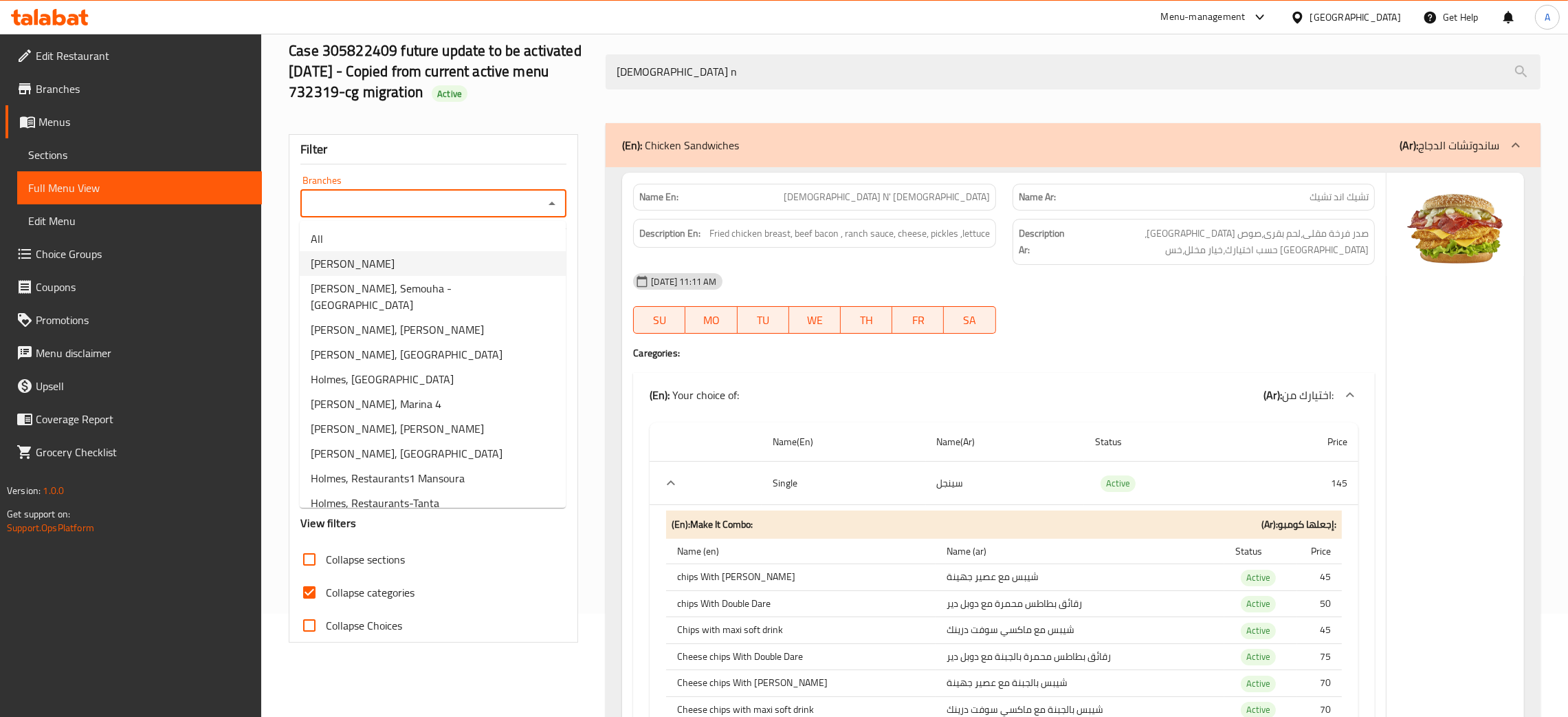
click at [416, 271] on li "Holmes, Lauran" at bounding box center [433, 263] width 266 height 25
type input "Holmes, Lauran"
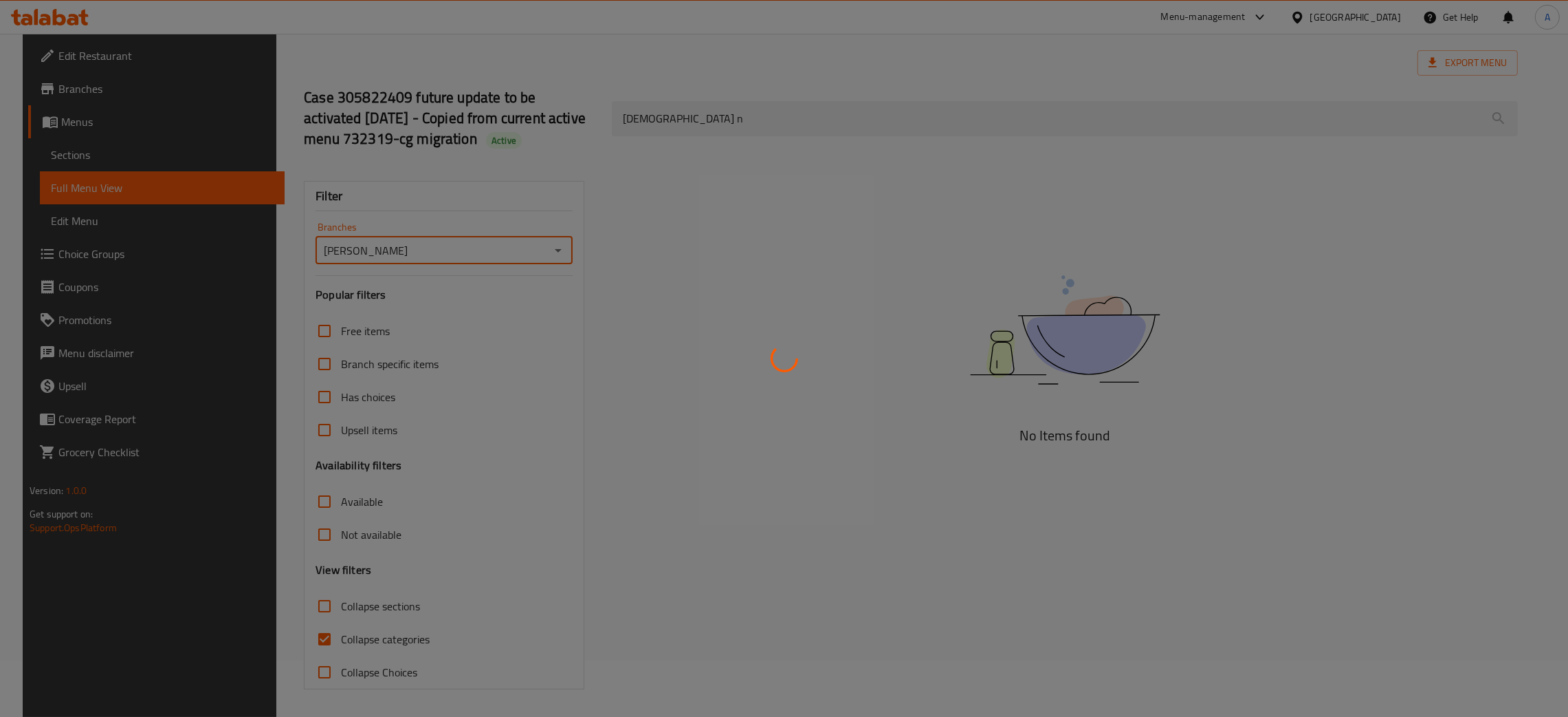
scroll to position [56, 0]
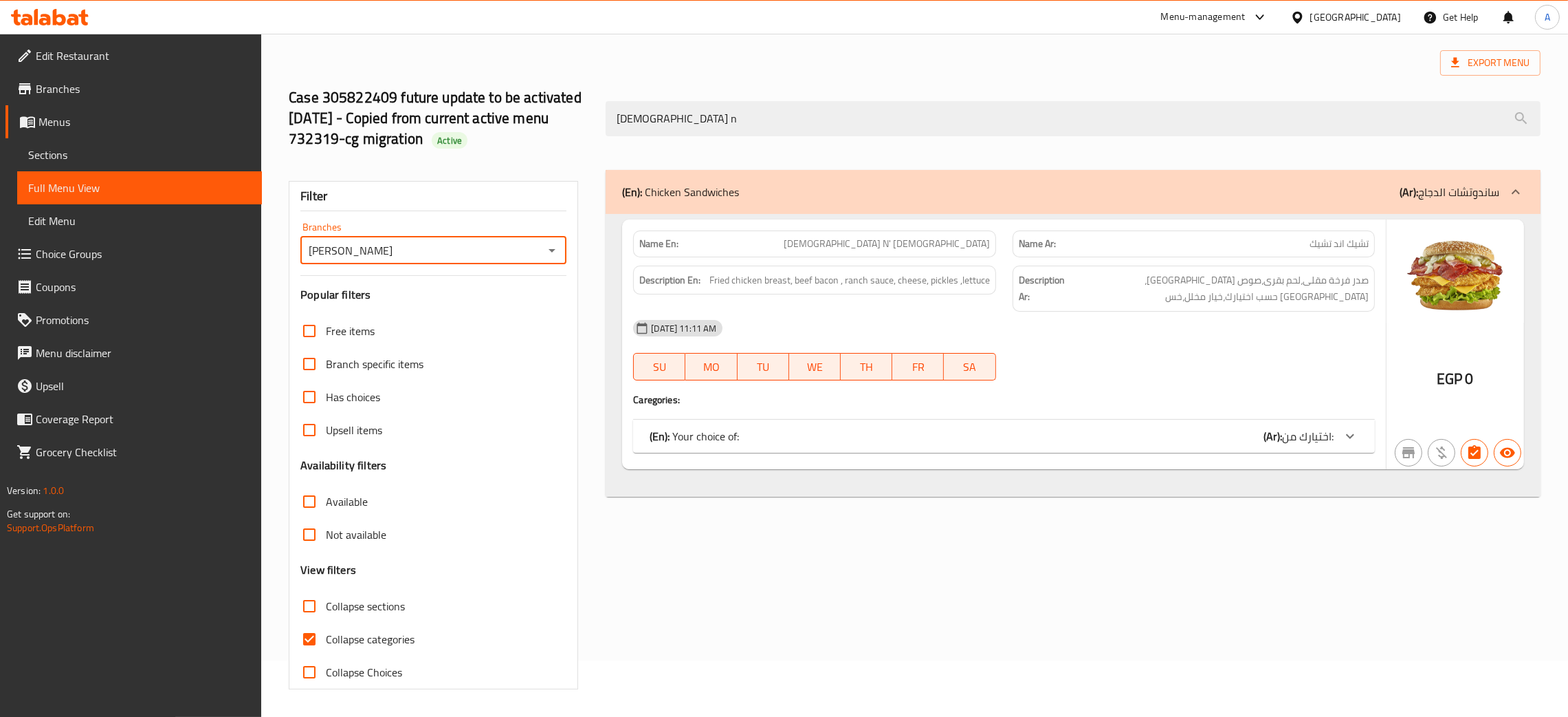
click at [1196, 428] on div "(En): Your choice of: (Ar): اختيارك من:" at bounding box center [992, 436] width 684 height 16
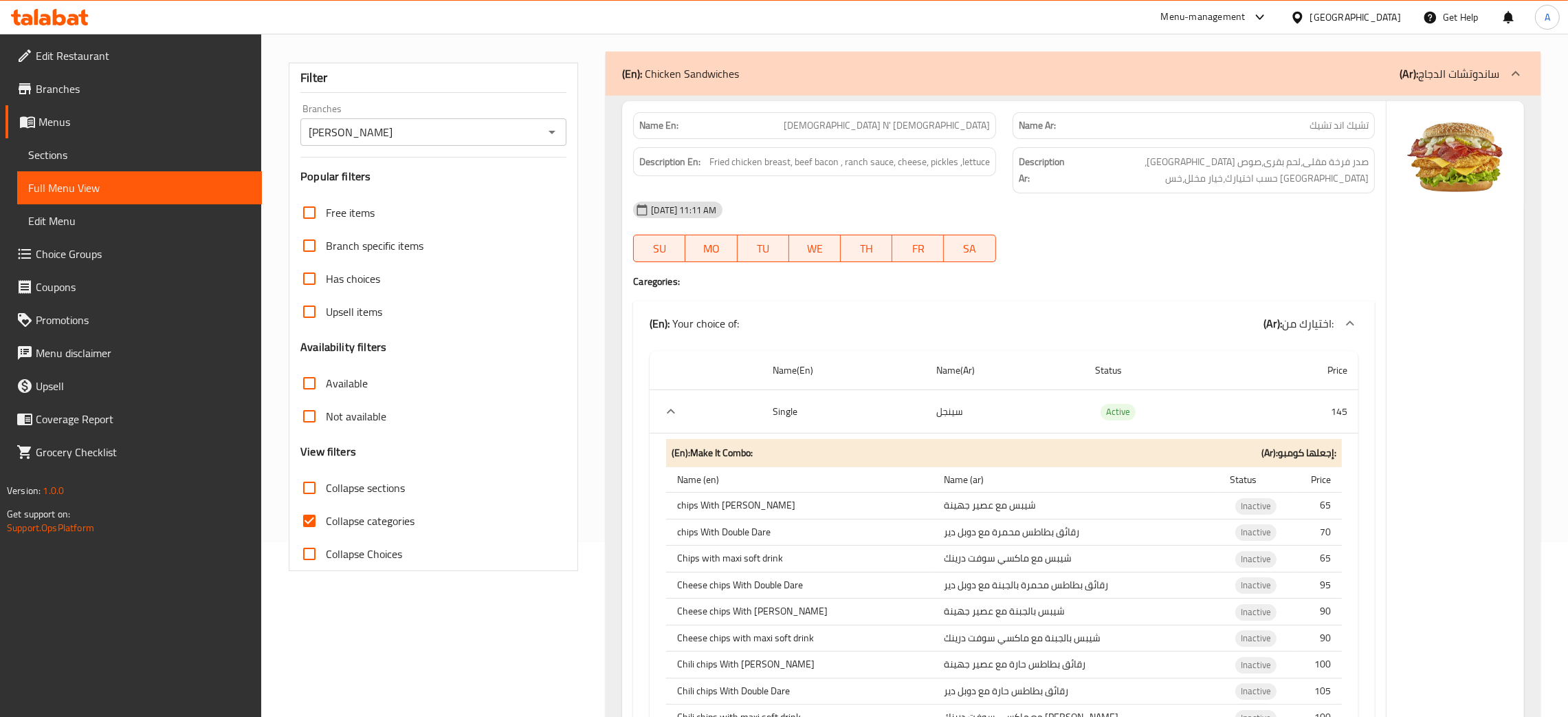
scroll to position [263, 0]
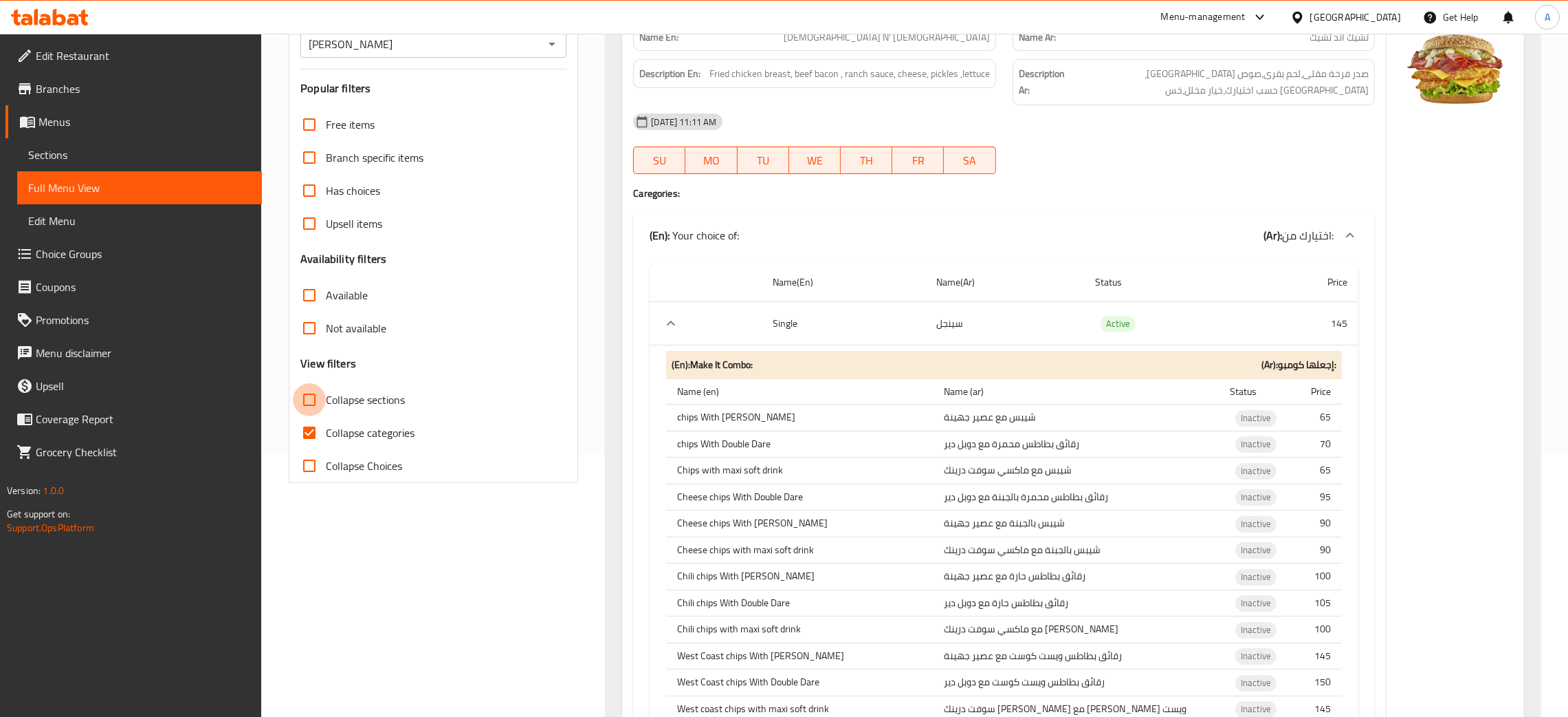
click at [304, 392] on input "Collapse sections" at bounding box center [309, 399] width 33 height 33
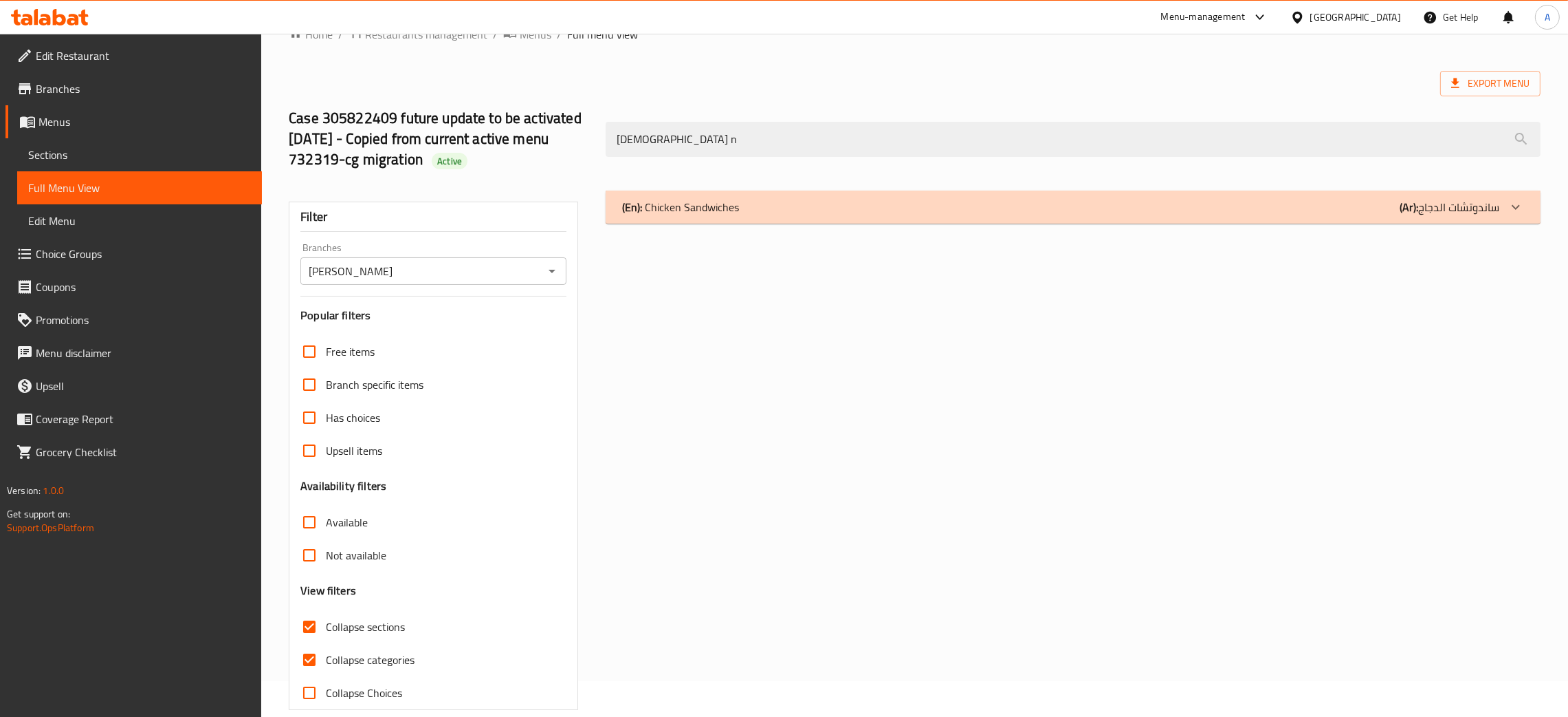
scroll to position [56, 0]
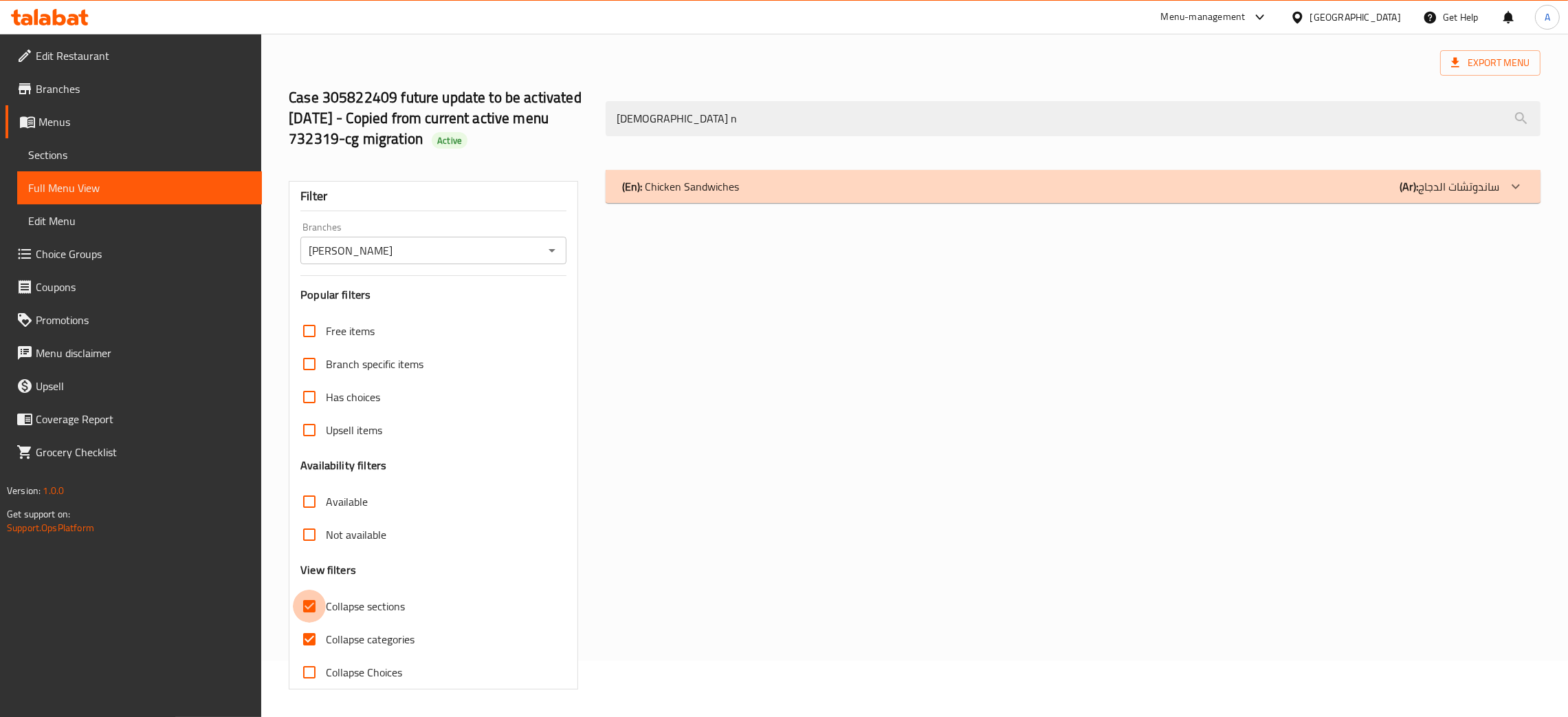
click at [311, 603] on input "Collapse sections" at bounding box center [309, 606] width 33 height 33
checkbox input "false"
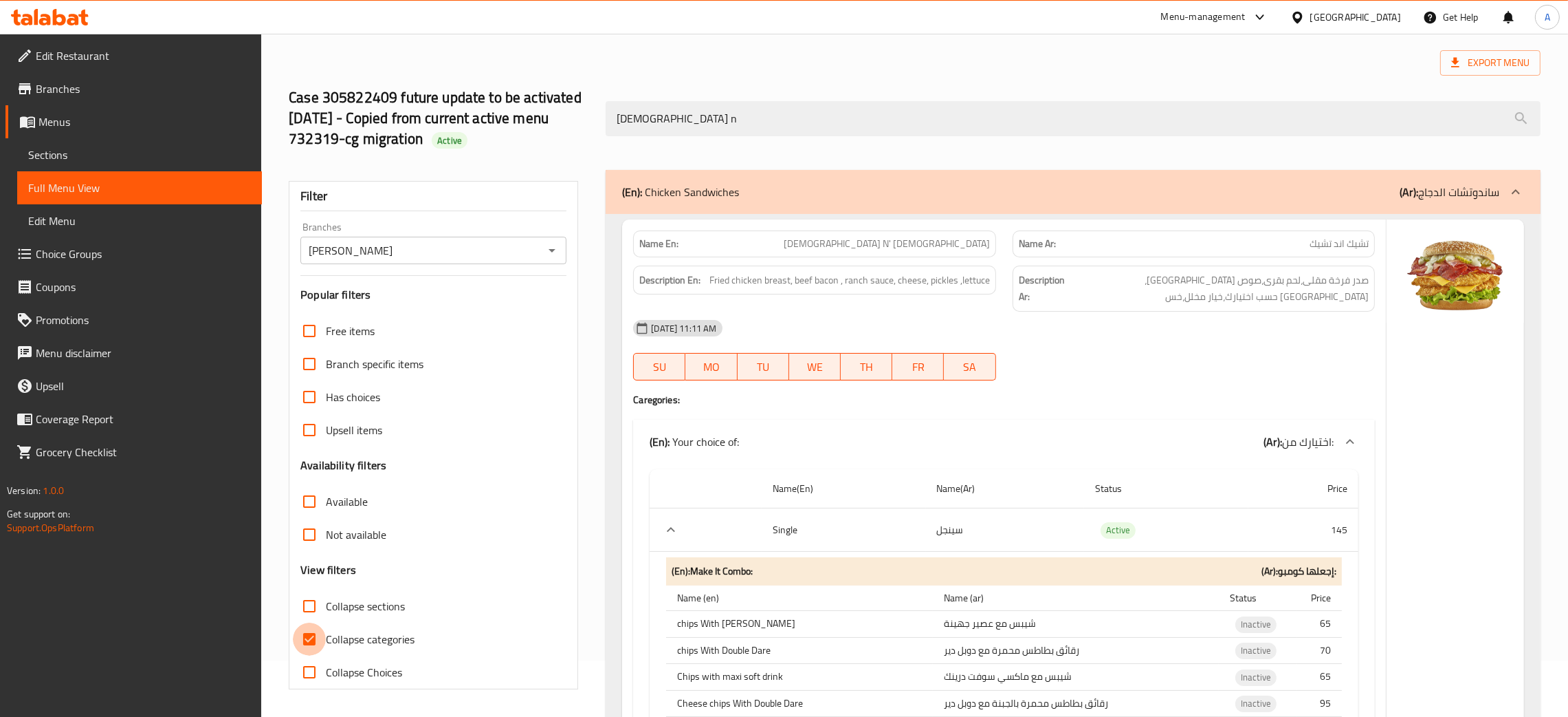
click at [304, 642] on input "Collapse categories" at bounding box center [309, 639] width 33 height 33
checkbox input "false"
click at [514, 254] on input "Holmes, Lauran" at bounding box center [422, 250] width 235 height 19
click at [551, 259] on icon "Open" at bounding box center [552, 250] width 16 height 16
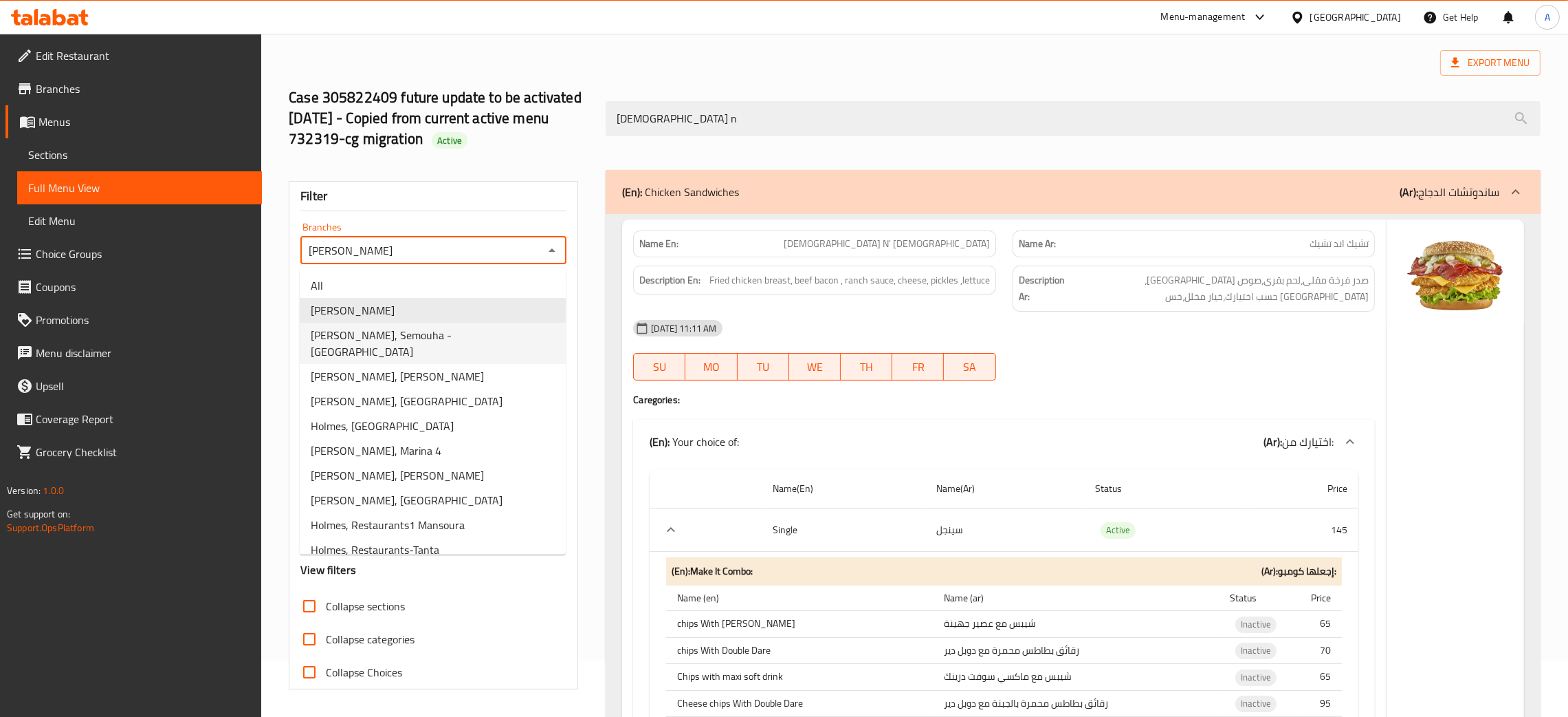
click at [428, 337] on span "Holmes, Semouha - Sidi Gaber Station" at bounding box center [433, 343] width 244 height 33
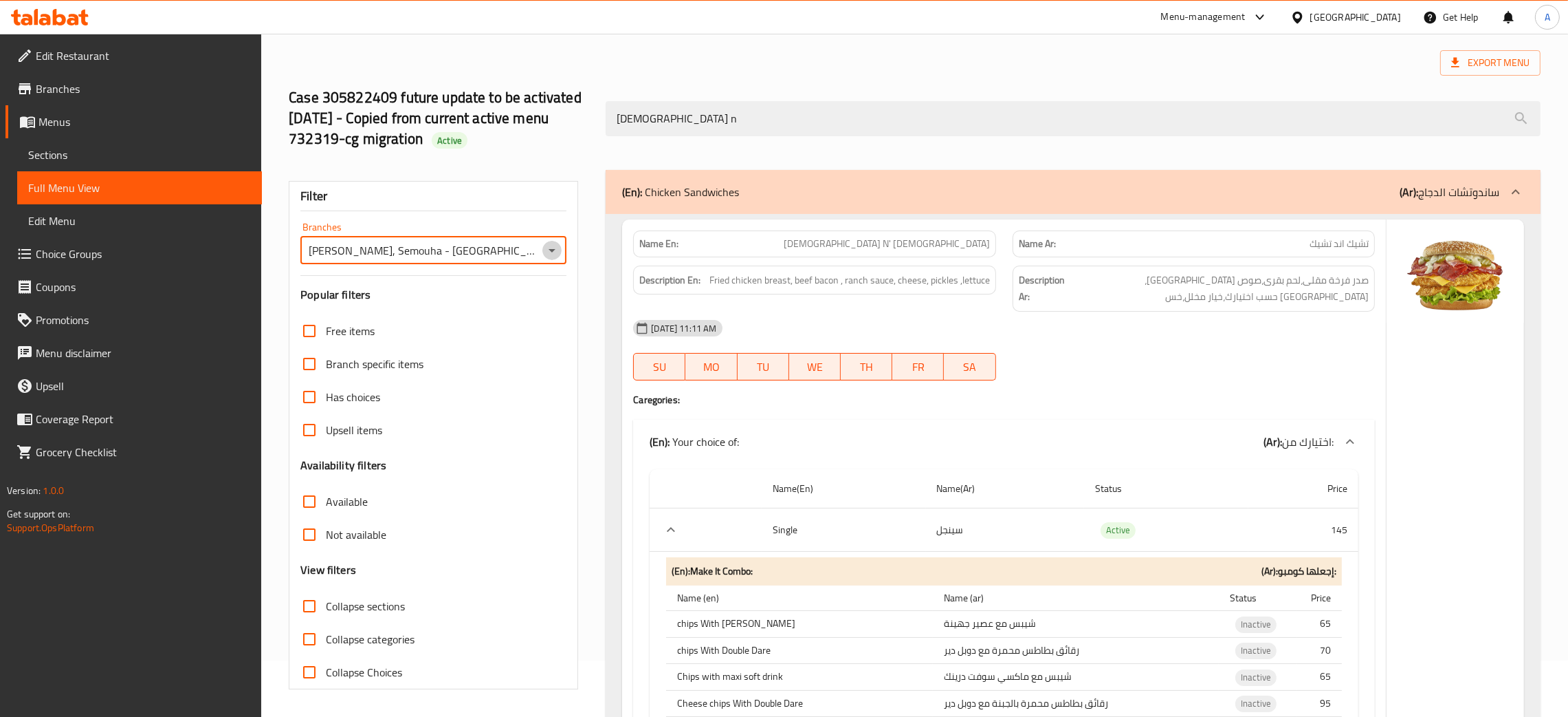
click at [549, 247] on icon "Open" at bounding box center [552, 250] width 16 height 16
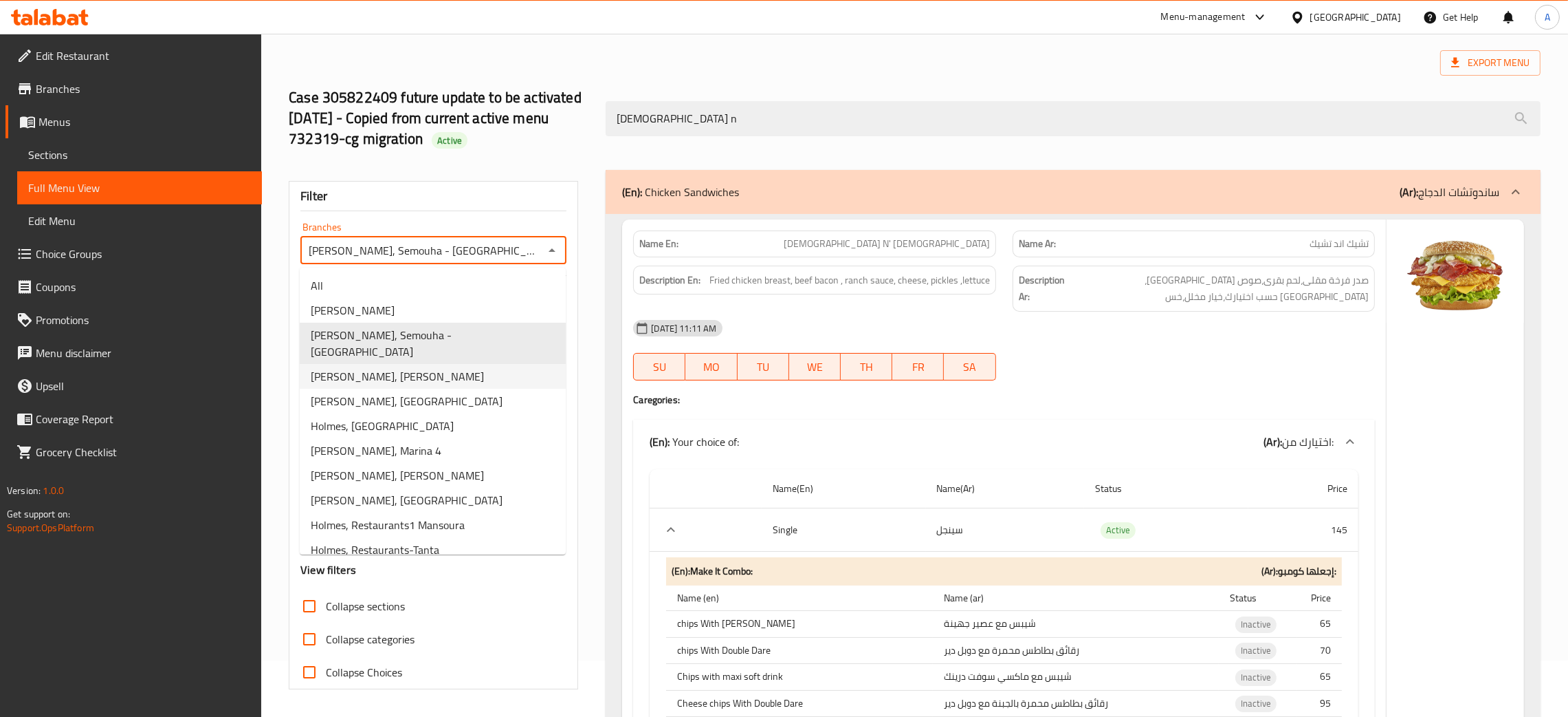
click at [390, 368] on span "Holmes, Roushdy" at bounding box center [397, 376] width 173 height 16
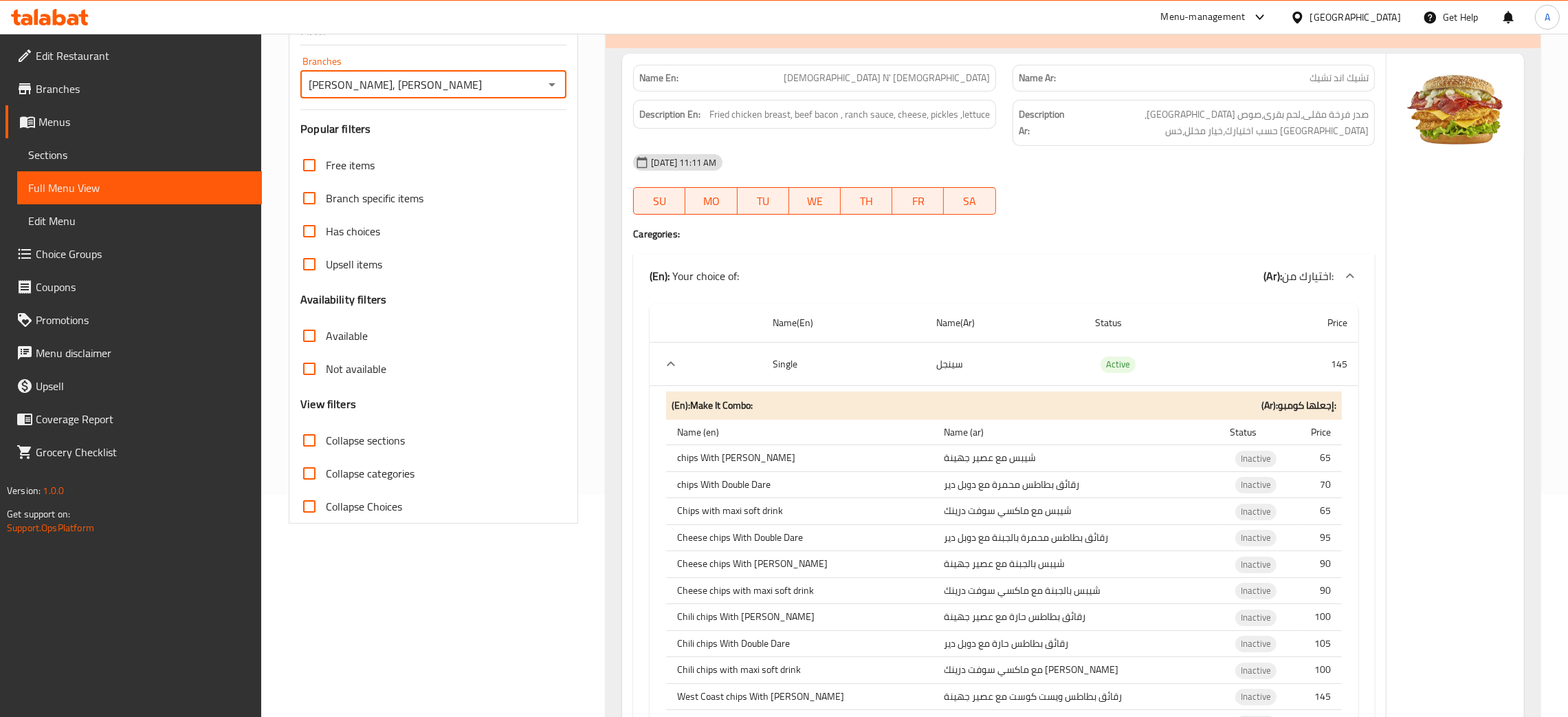
scroll to position [0, 0]
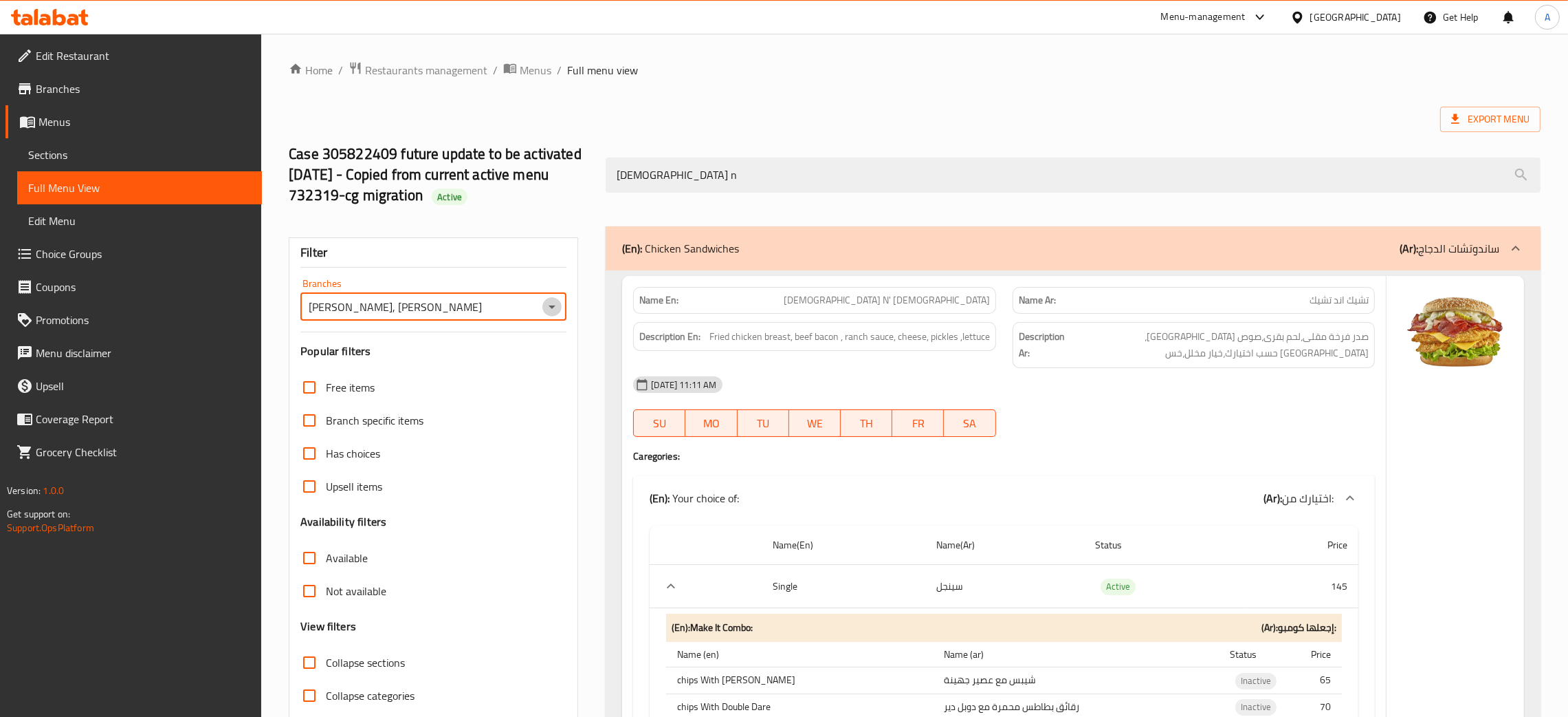
click at [546, 307] on icon "Open" at bounding box center [552, 307] width 16 height 16
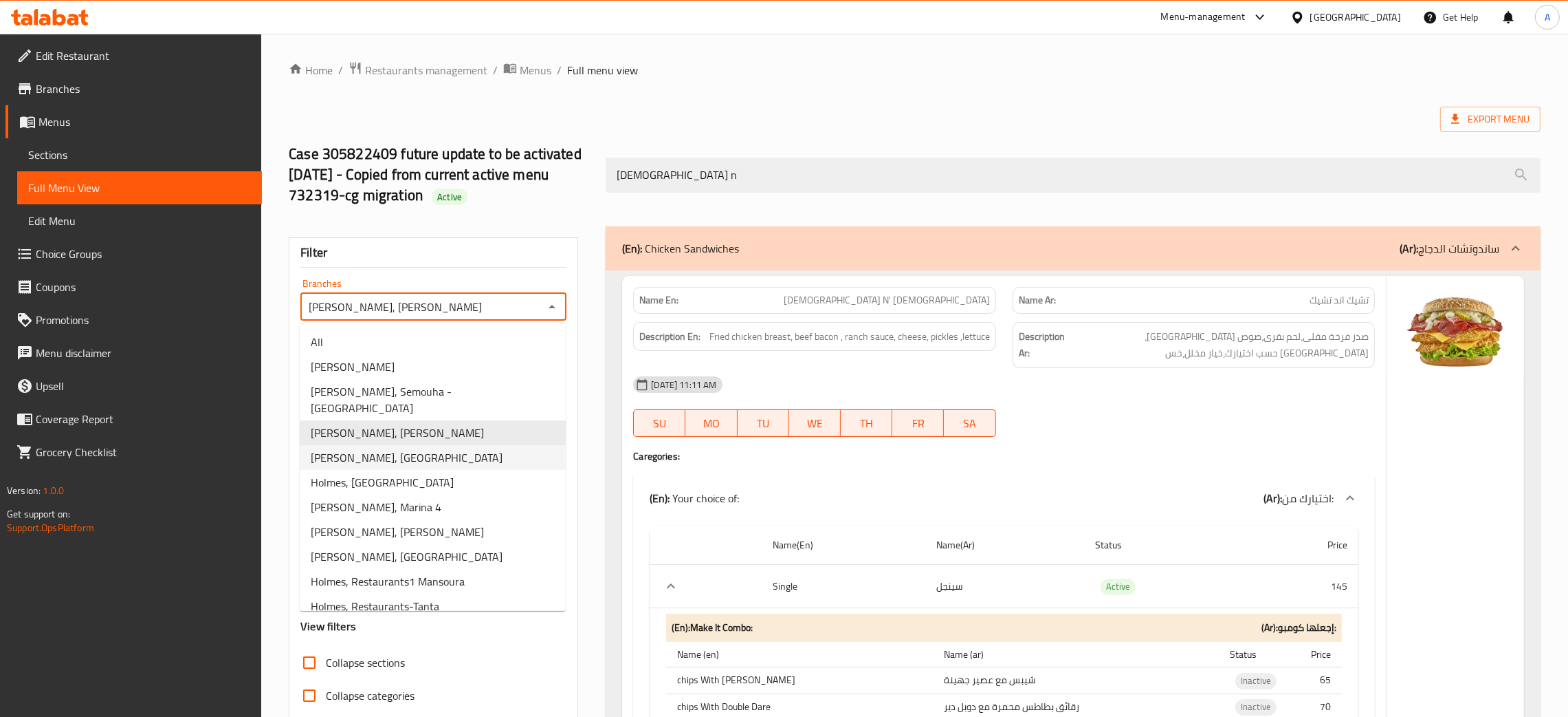
click at [400, 449] on span "Holmes, San Stefano" at bounding box center [407, 457] width 192 height 16
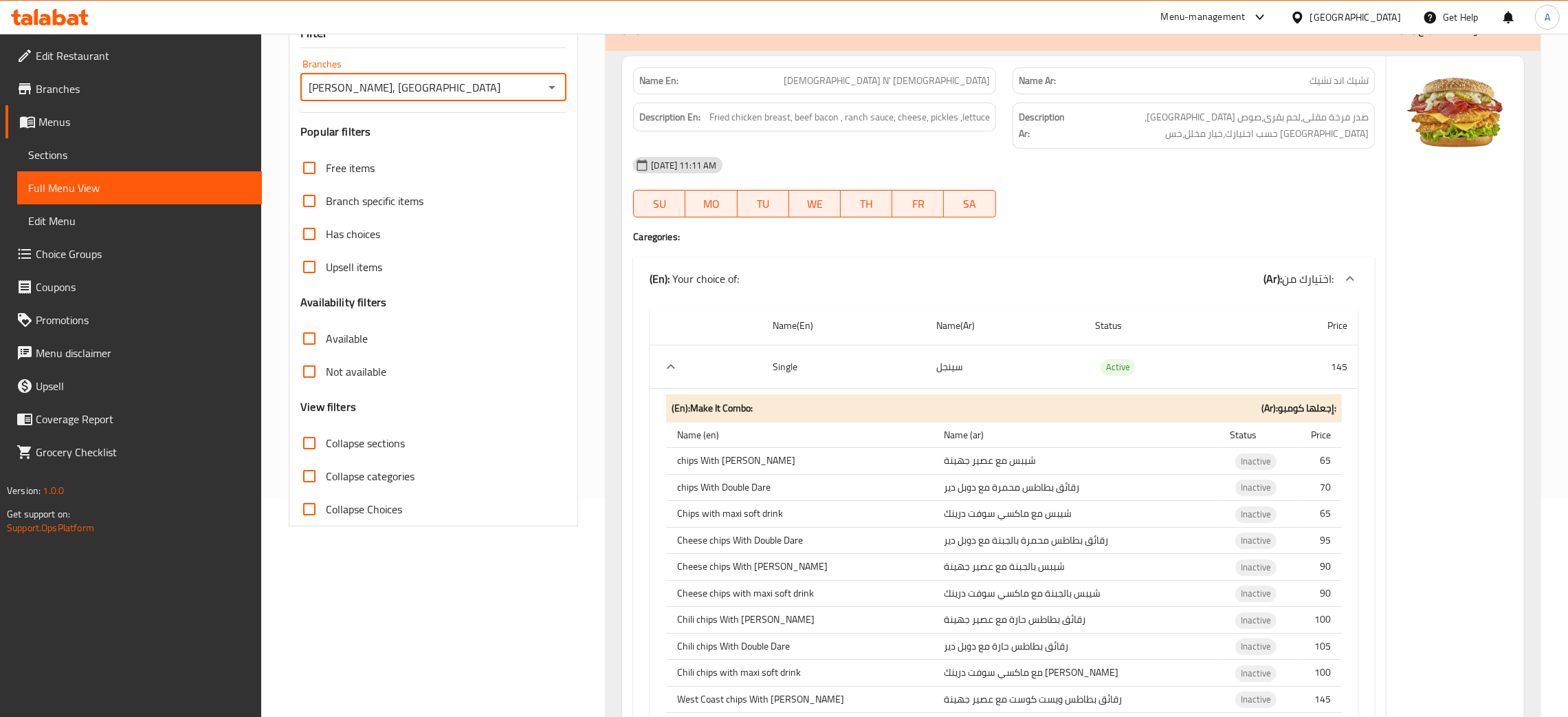
scroll to position [103, 0]
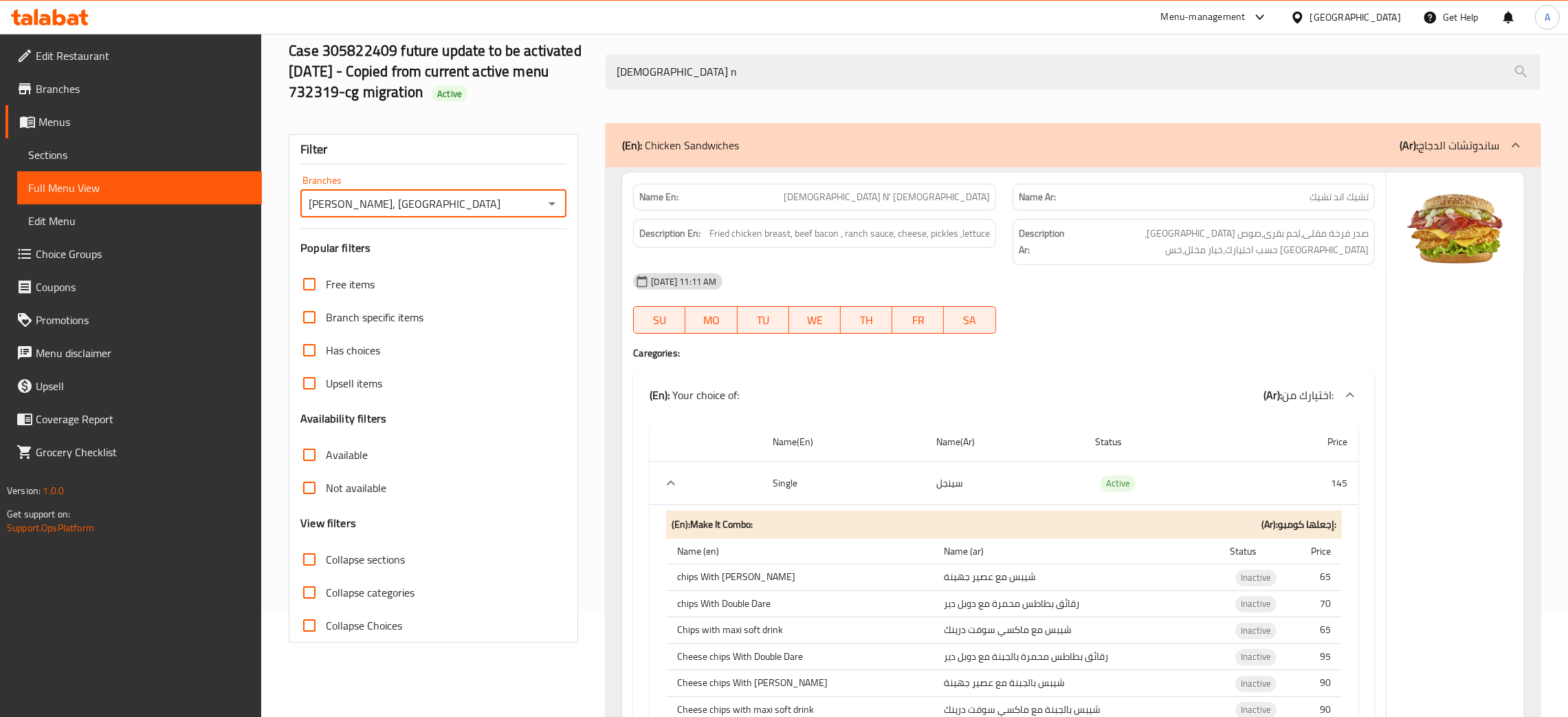
click at [556, 206] on icon "Open" at bounding box center [552, 204] width 16 height 16
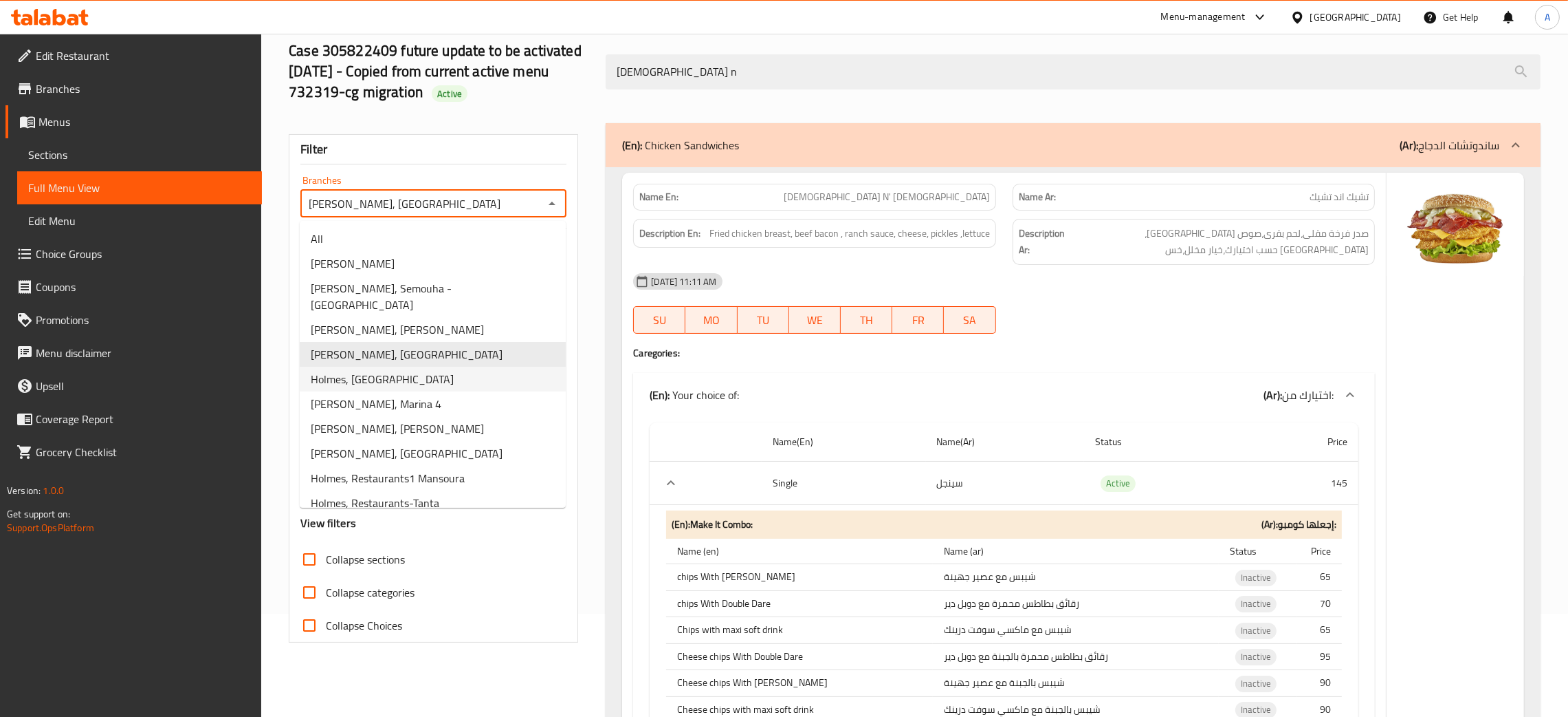
click at [413, 367] on li "Holmes, Raml Station" at bounding box center [433, 379] width 266 height 25
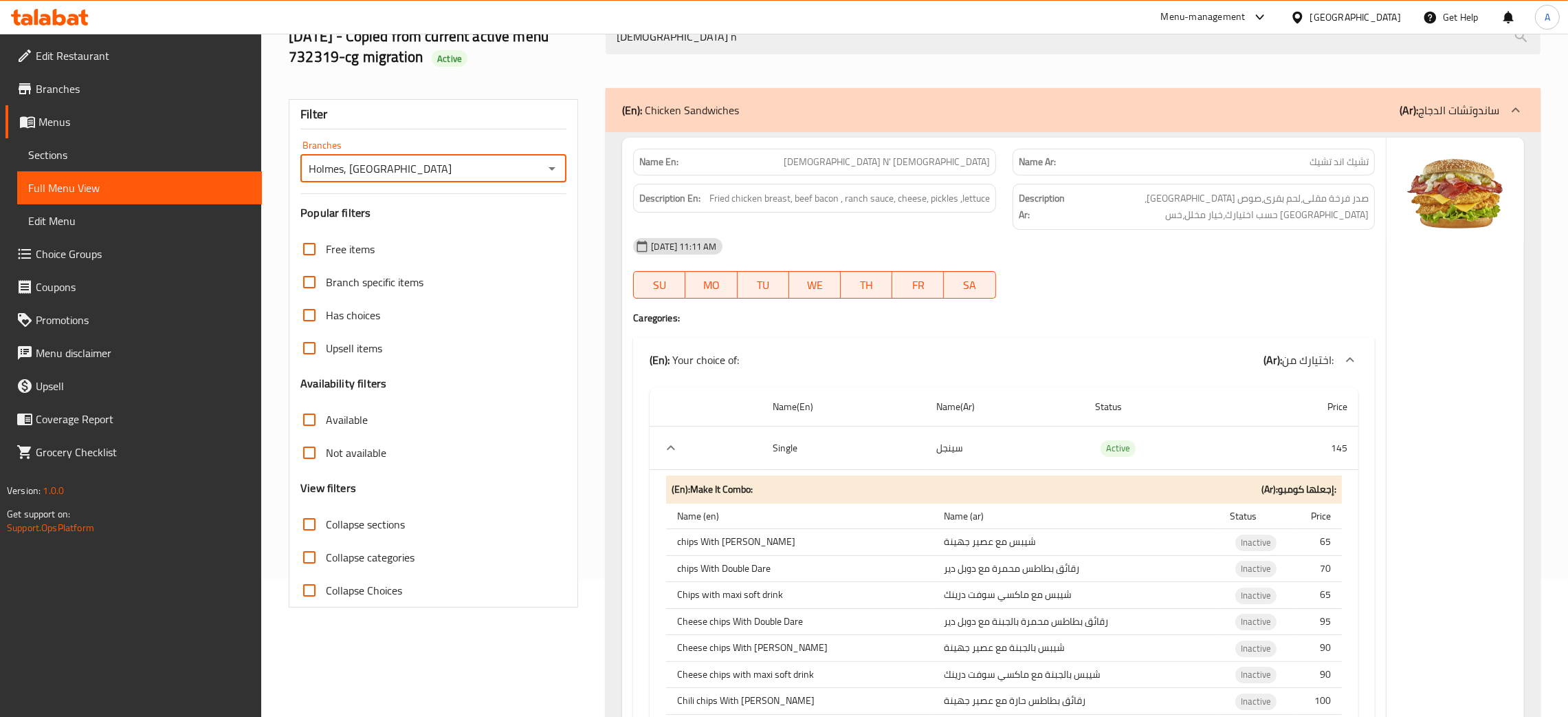
scroll to position [109, 0]
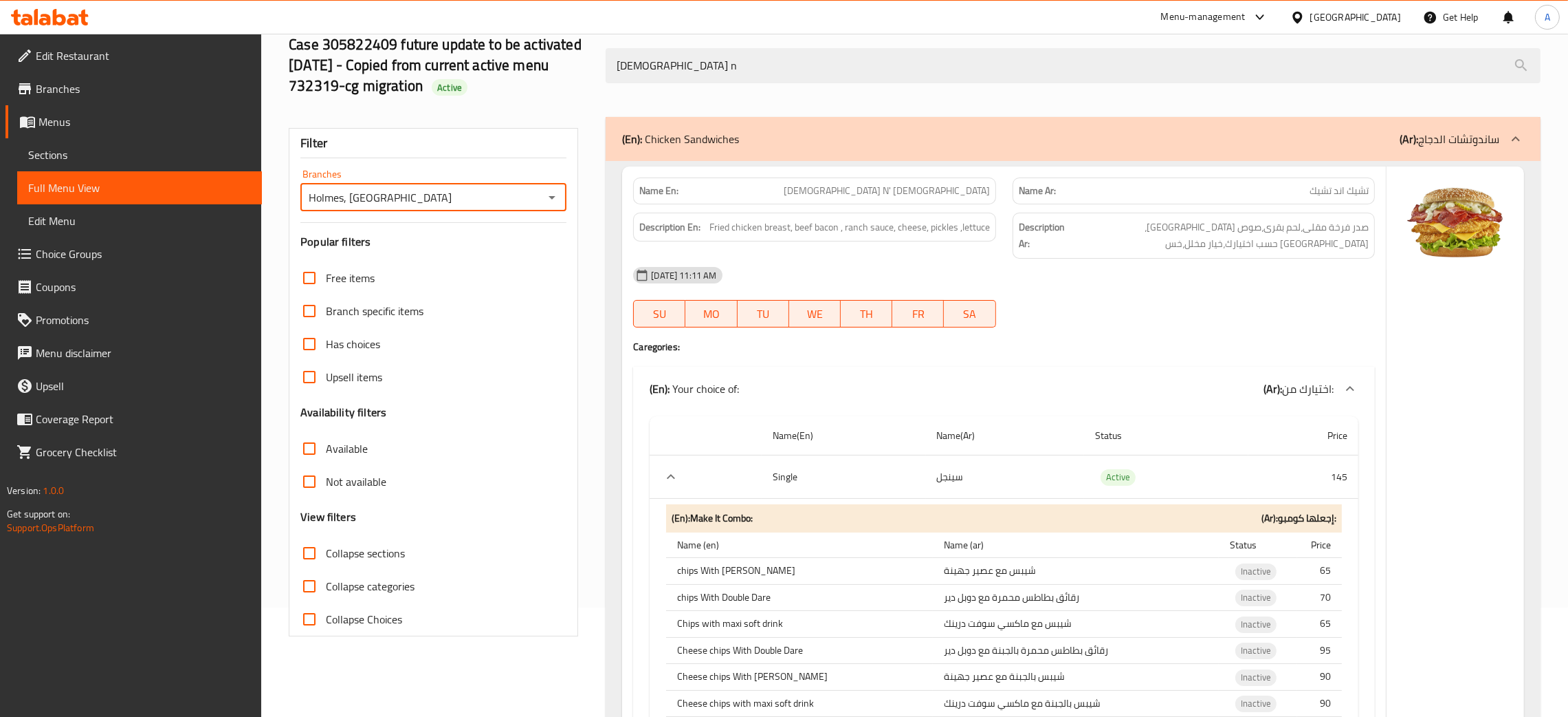
click at [552, 189] on button "Open" at bounding box center [552, 198] width 19 height 19
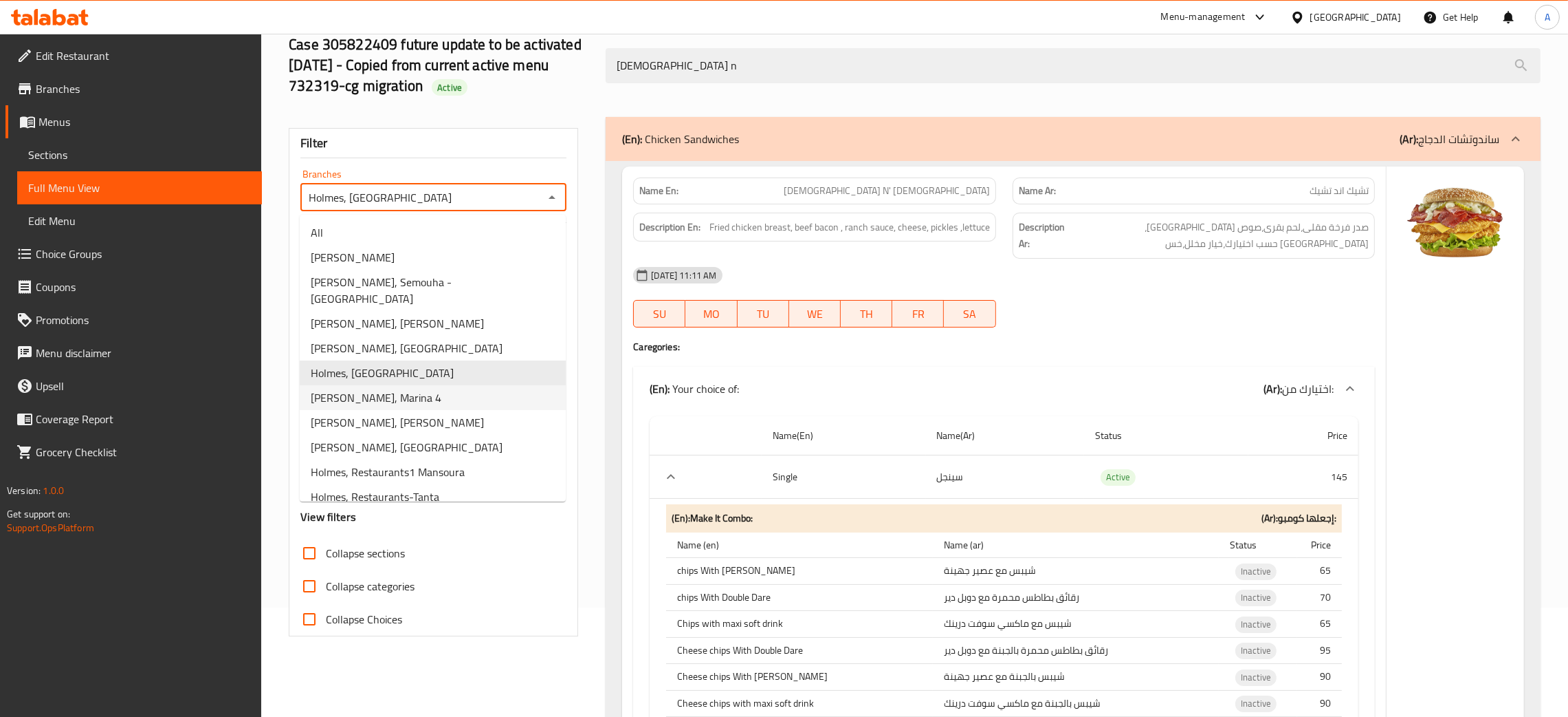
click at [402, 385] on li "Holmes, Marina 4" at bounding box center [433, 398] width 266 height 25
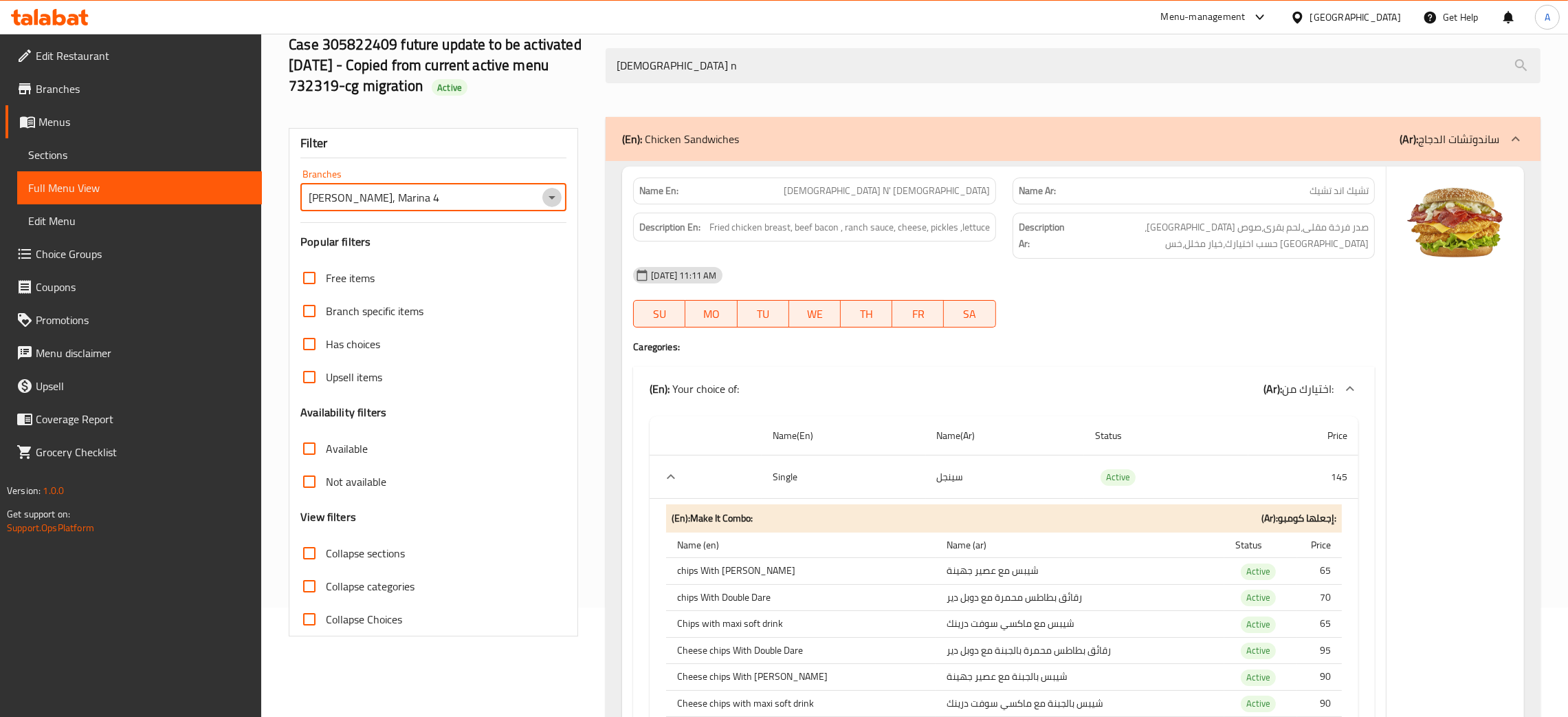
click at [547, 193] on icon "Open" at bounding box center [552, 197] width 16 height 16
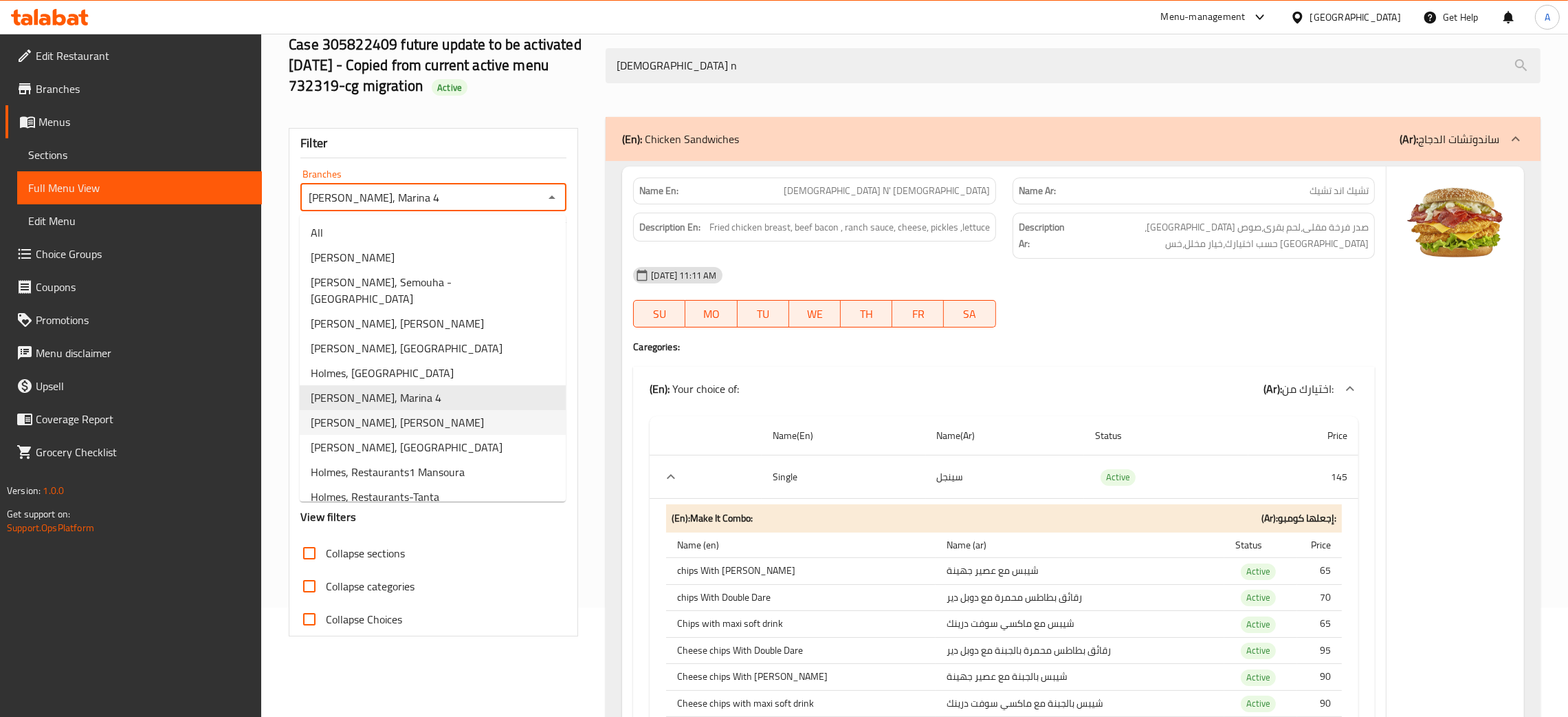
click at [393, 414] on span "Holmes, Hy El-Gamaa" at bounding box center [397, 422] width 173 height 16
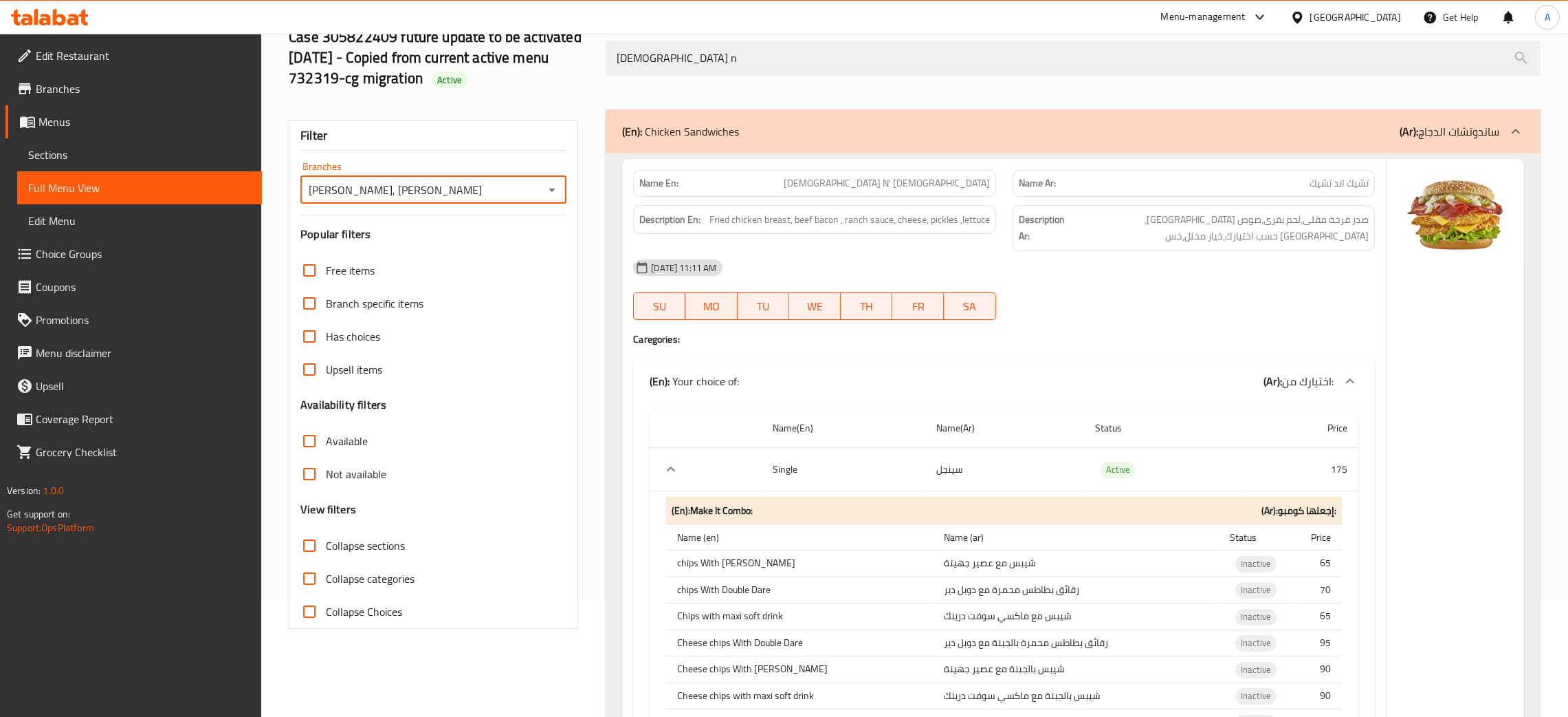
scroll to position [0, 0]
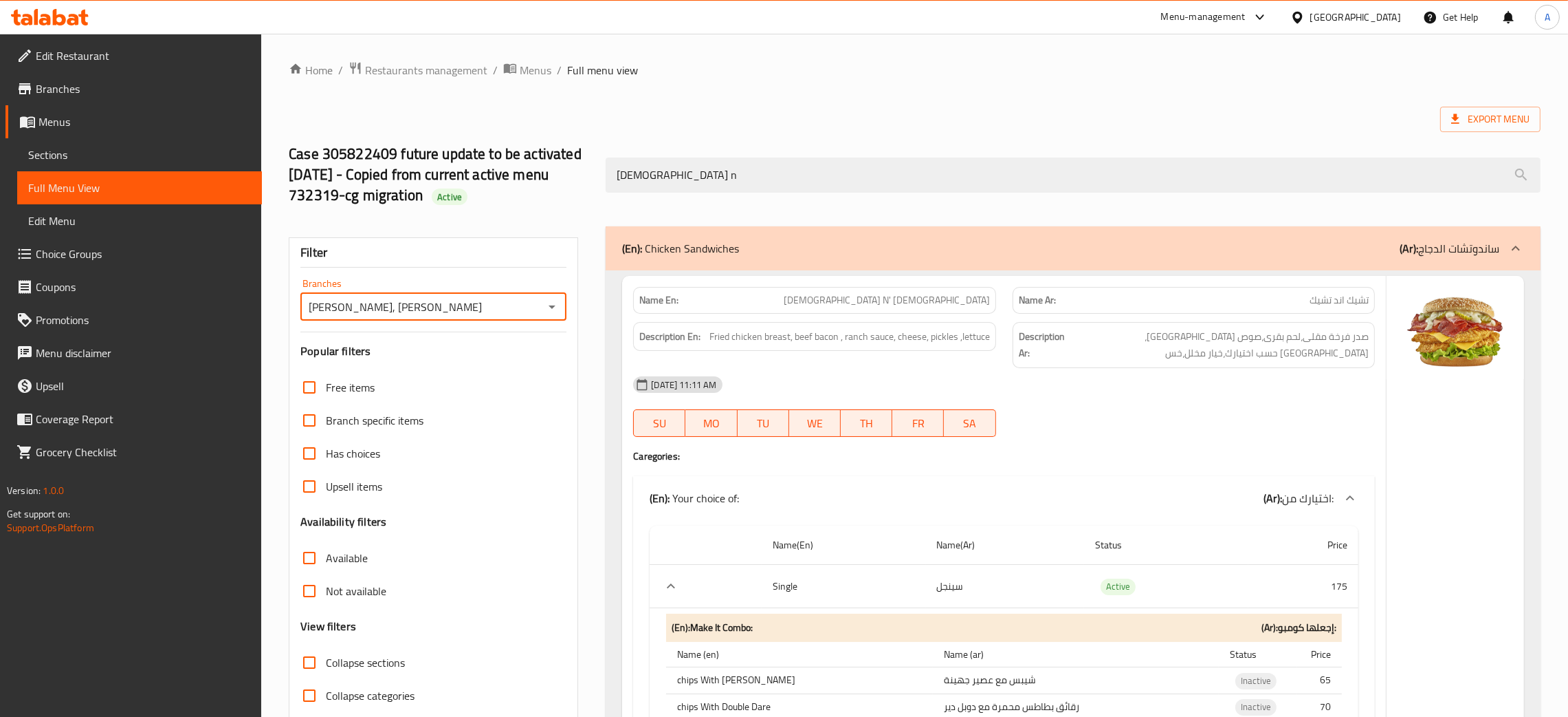
click at [552, 308] on icon "Open" at bounding box center [551, 307] width 7 height 4
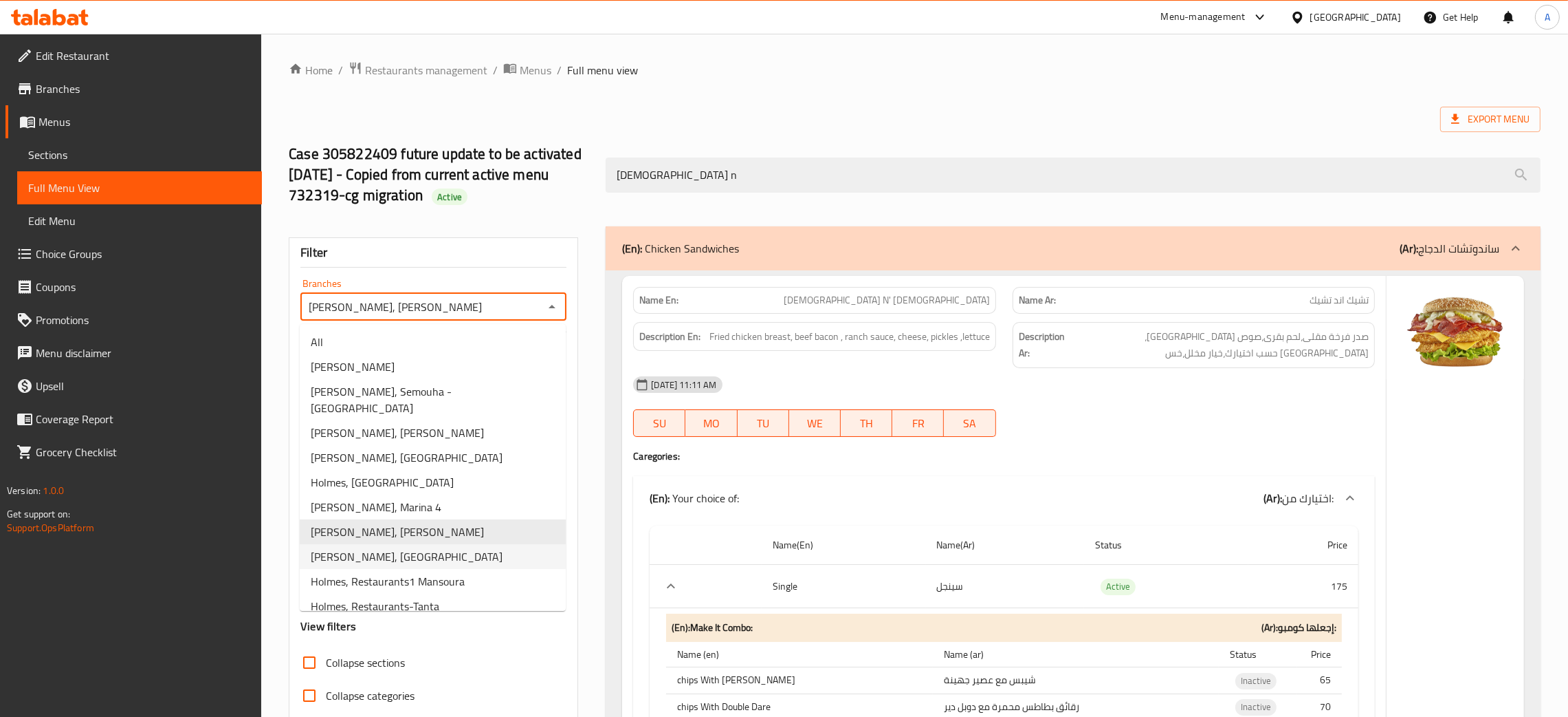
click at [410, 544] on li "Holmes, Saied Street" at bounding box center [433, 557] width 266 height 25
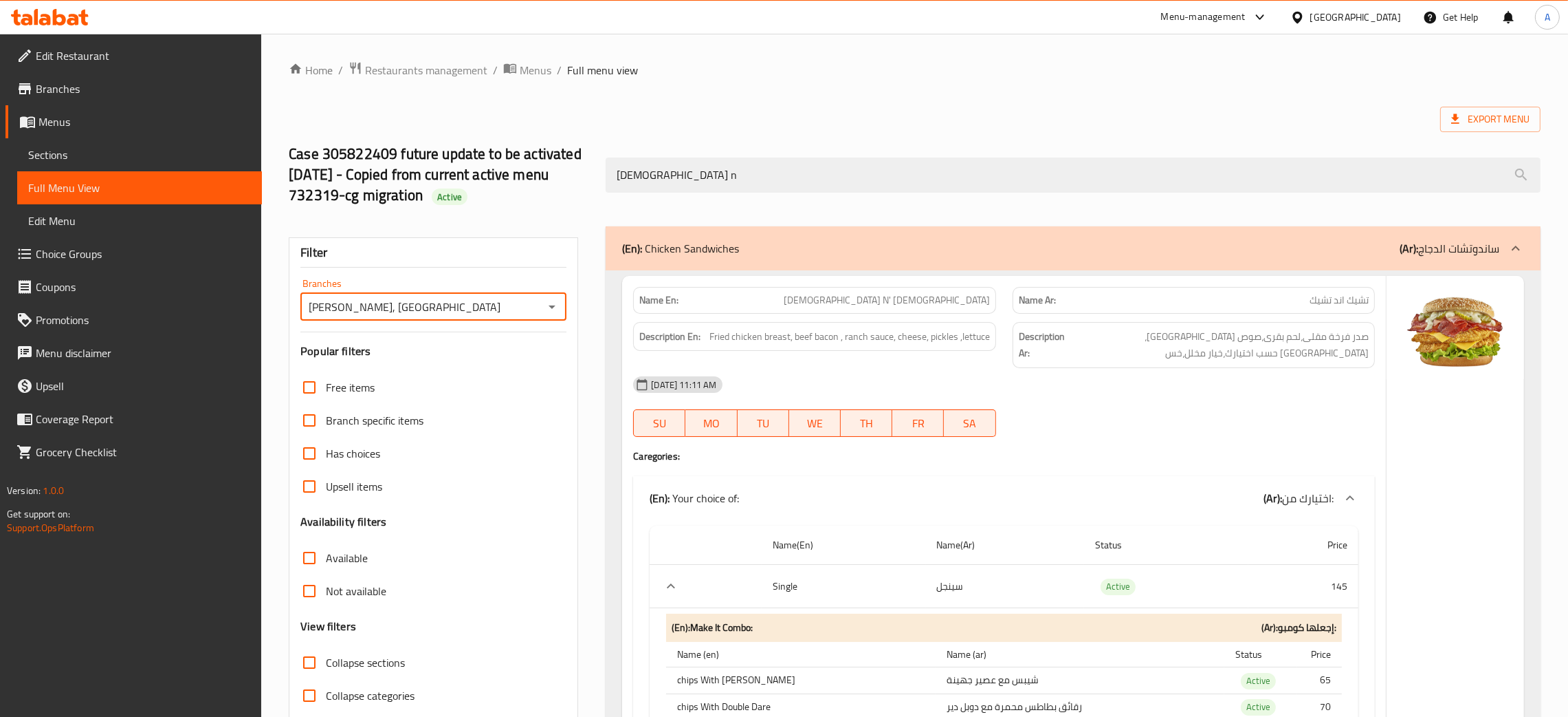
click at [554, 303] on icon "Open" at bounding box center [552, 307] width 16 height 16
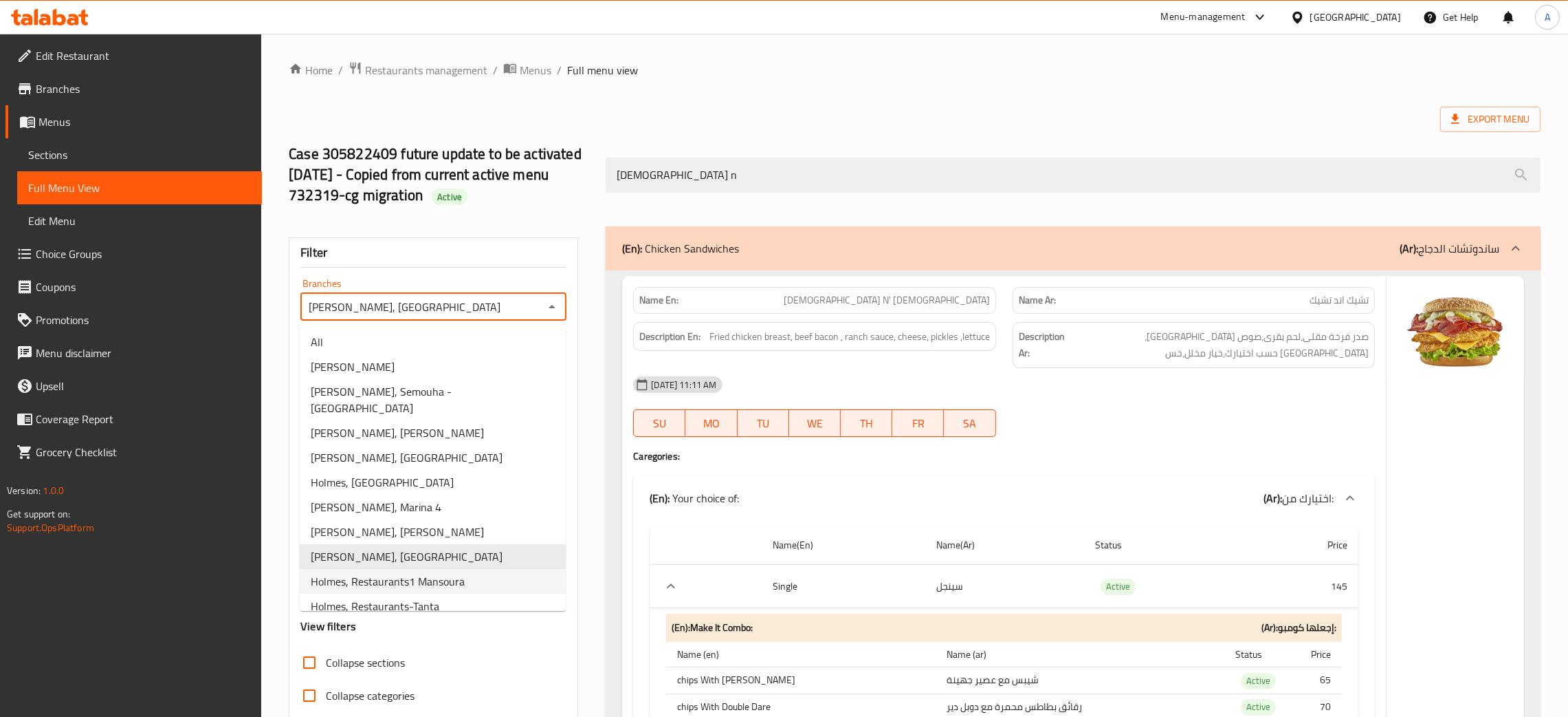
click at [414, 573] on span "Holmes, Restaurants1 Mansoura" at bounding box center [388, 581] width 154 height 16
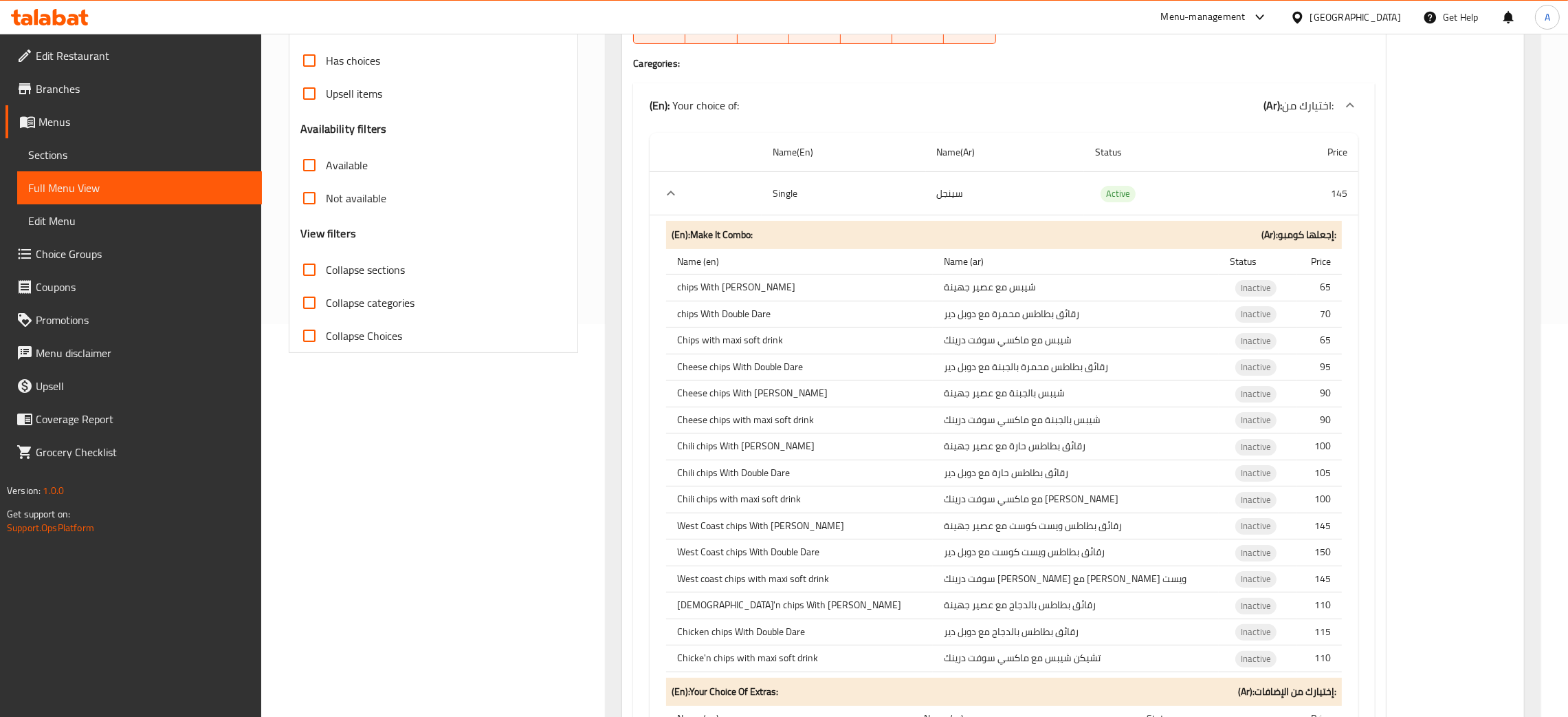
scroll to position [207, 0]
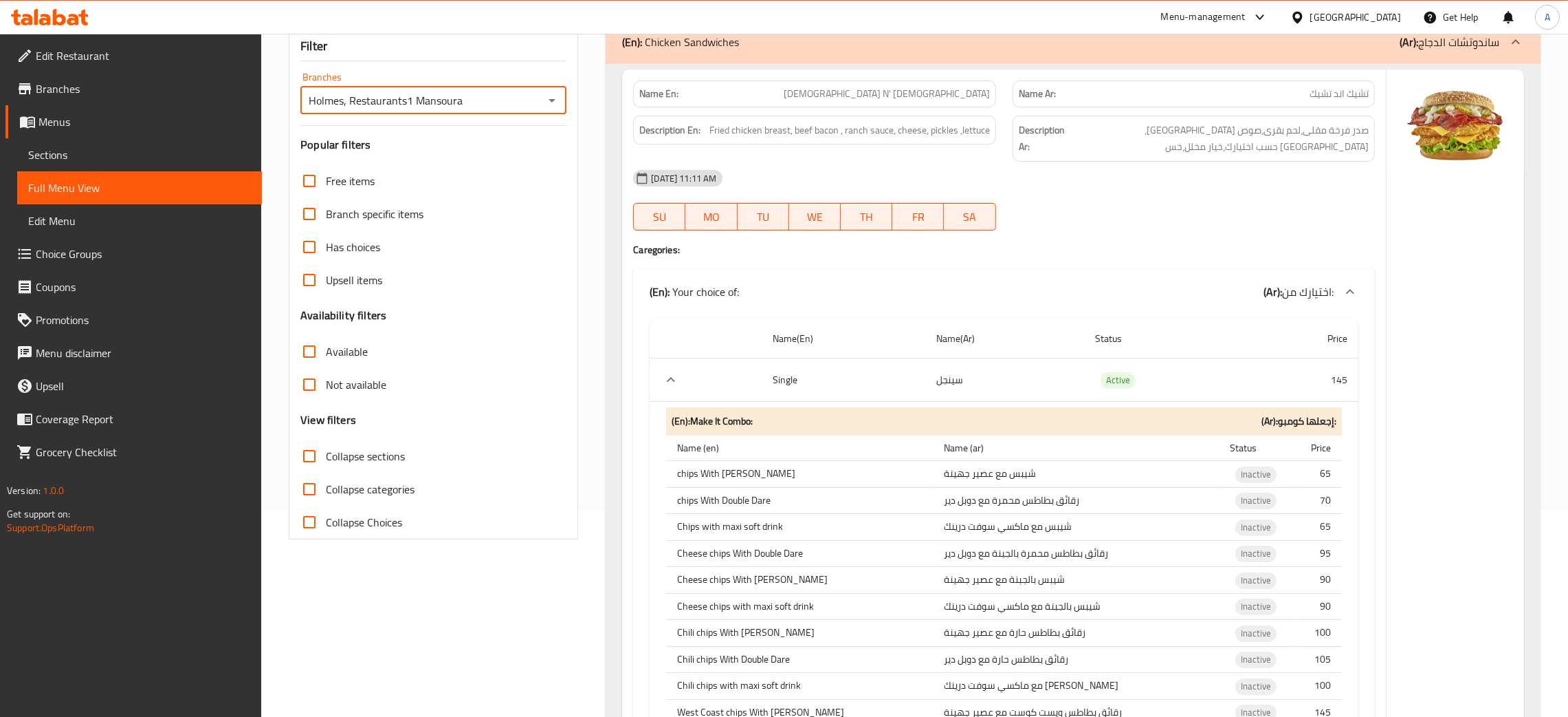
click at [549, 99] on icon "Open" at bounding box center [552, 100] width 16 height 16
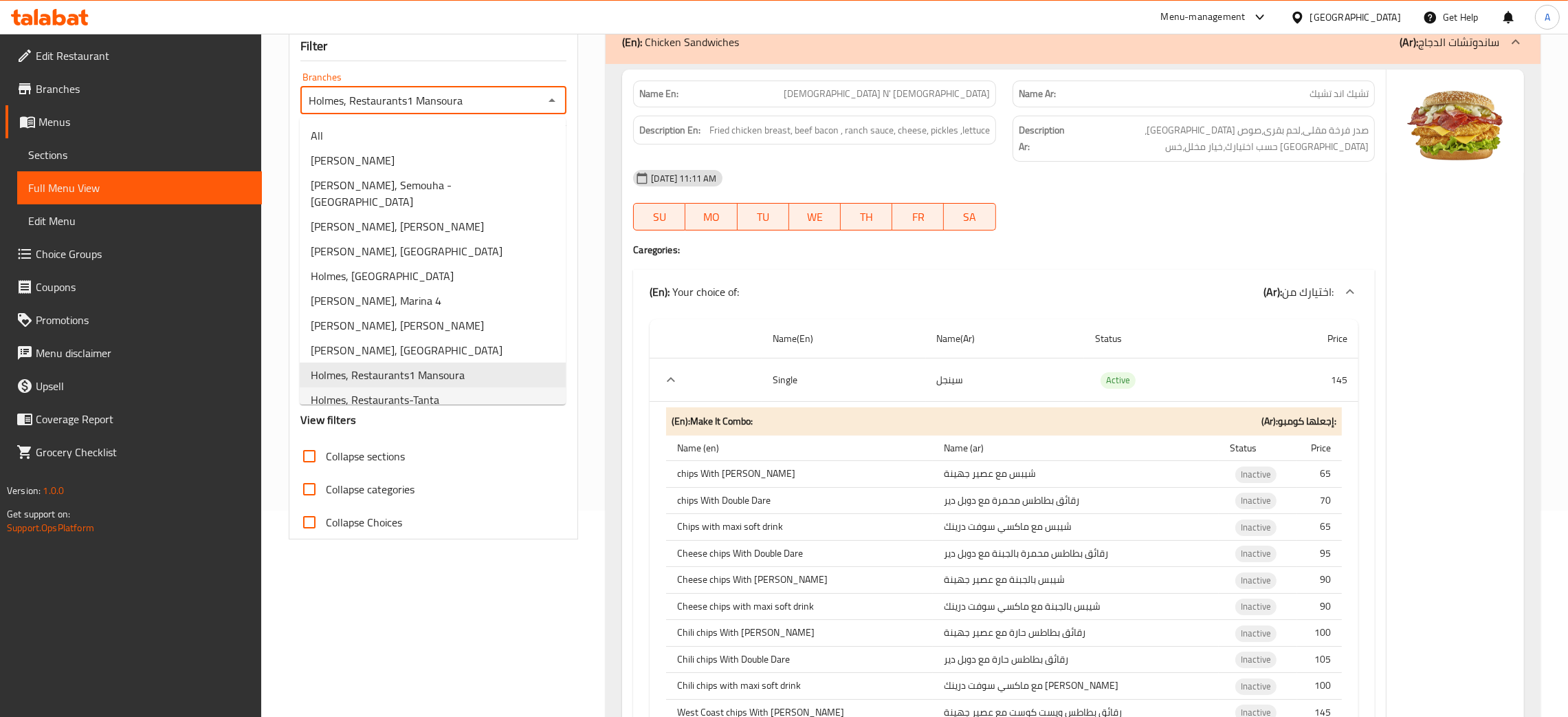
click at [440, 387] on li "Holmes, Restaurants-Tanta" at bounding box center [433, 400] width 266 height 25
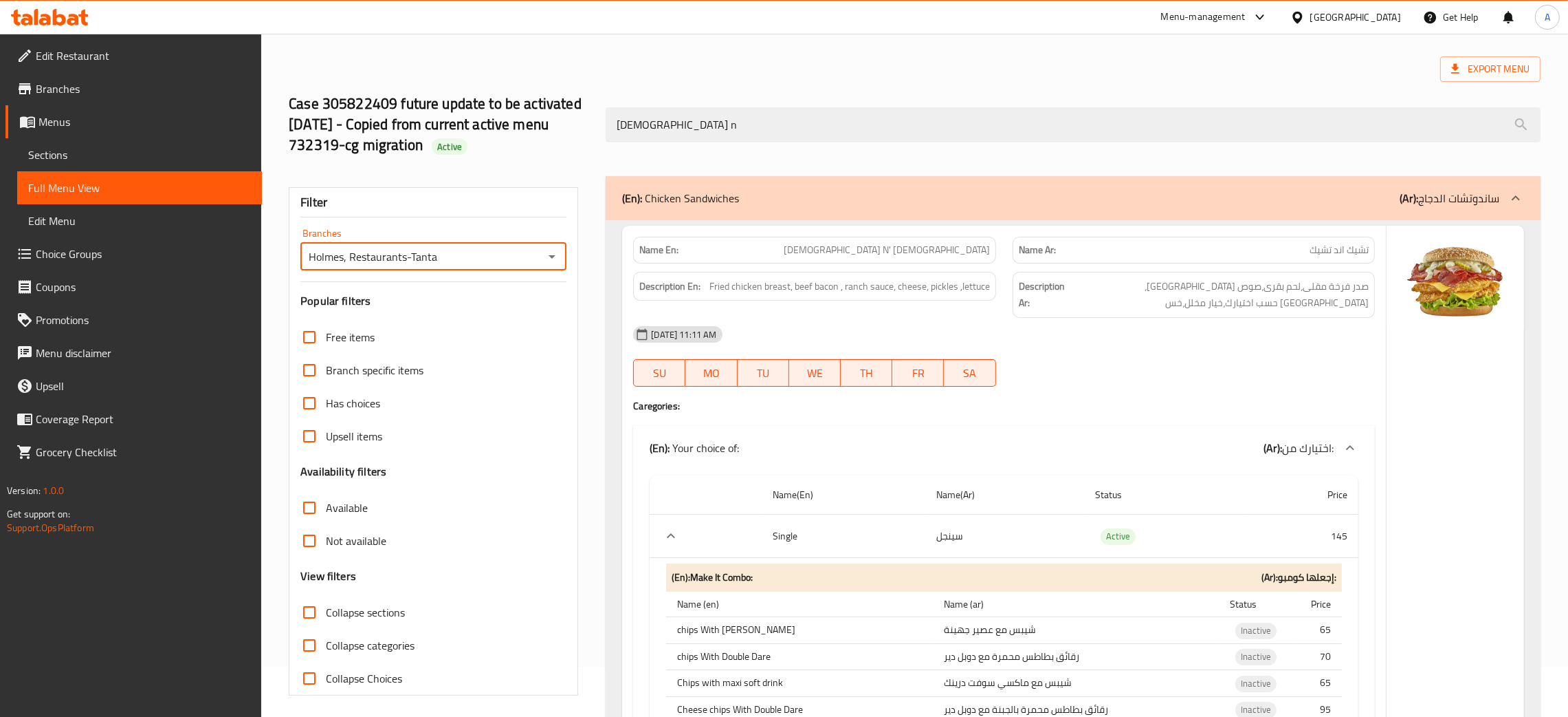
scroll to position [0, 0]
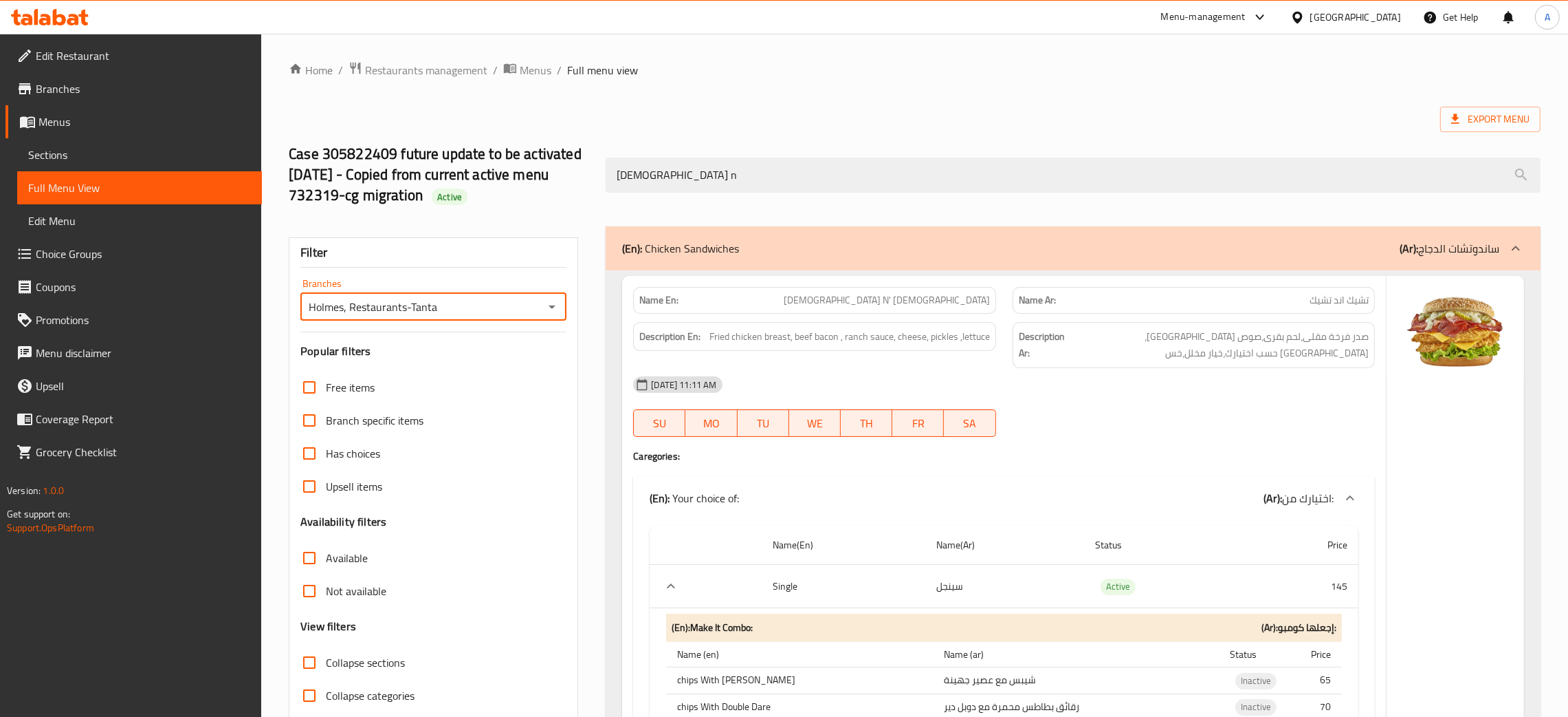
click at [550, 303] on icon "Open" at bounding box center [552, 307] width 16 height 16
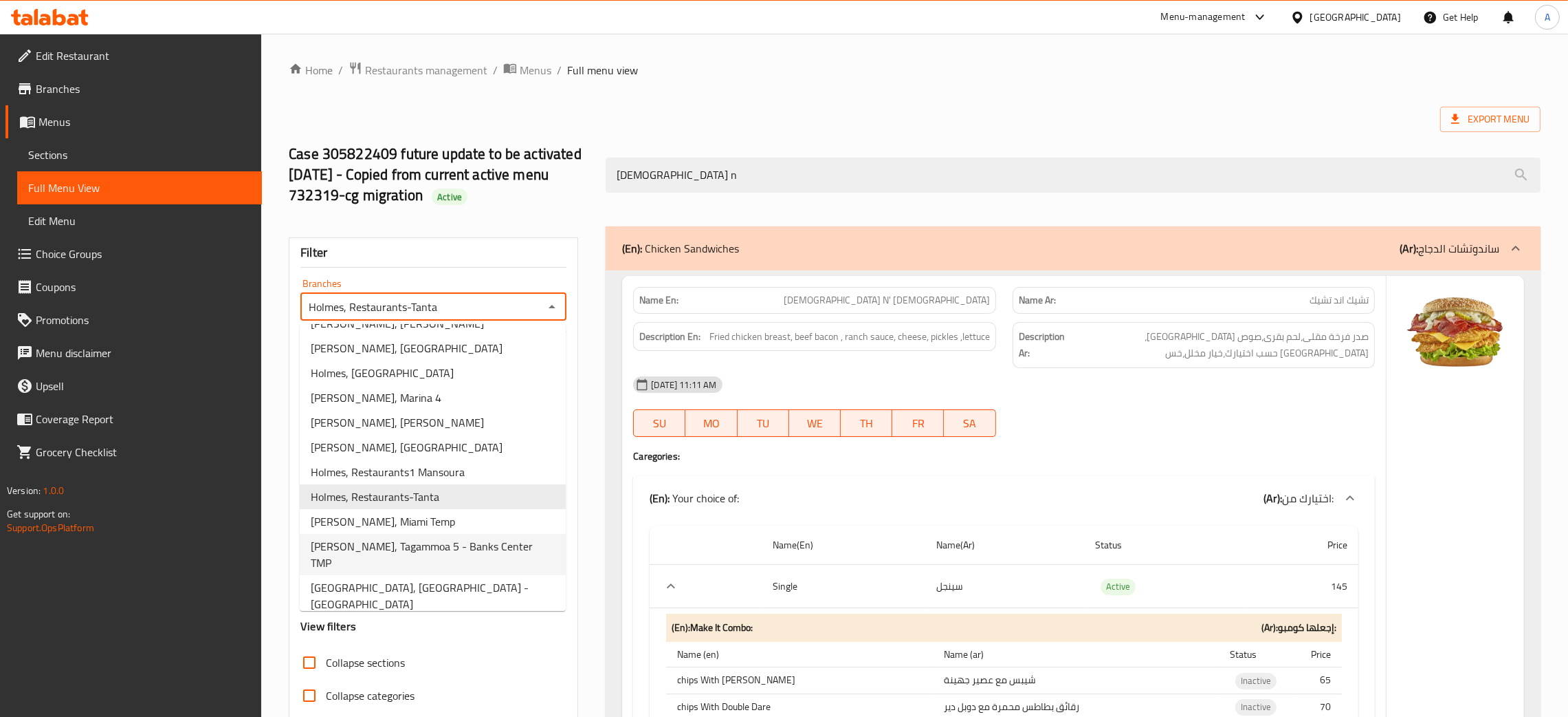
scroll to position [86, 0]
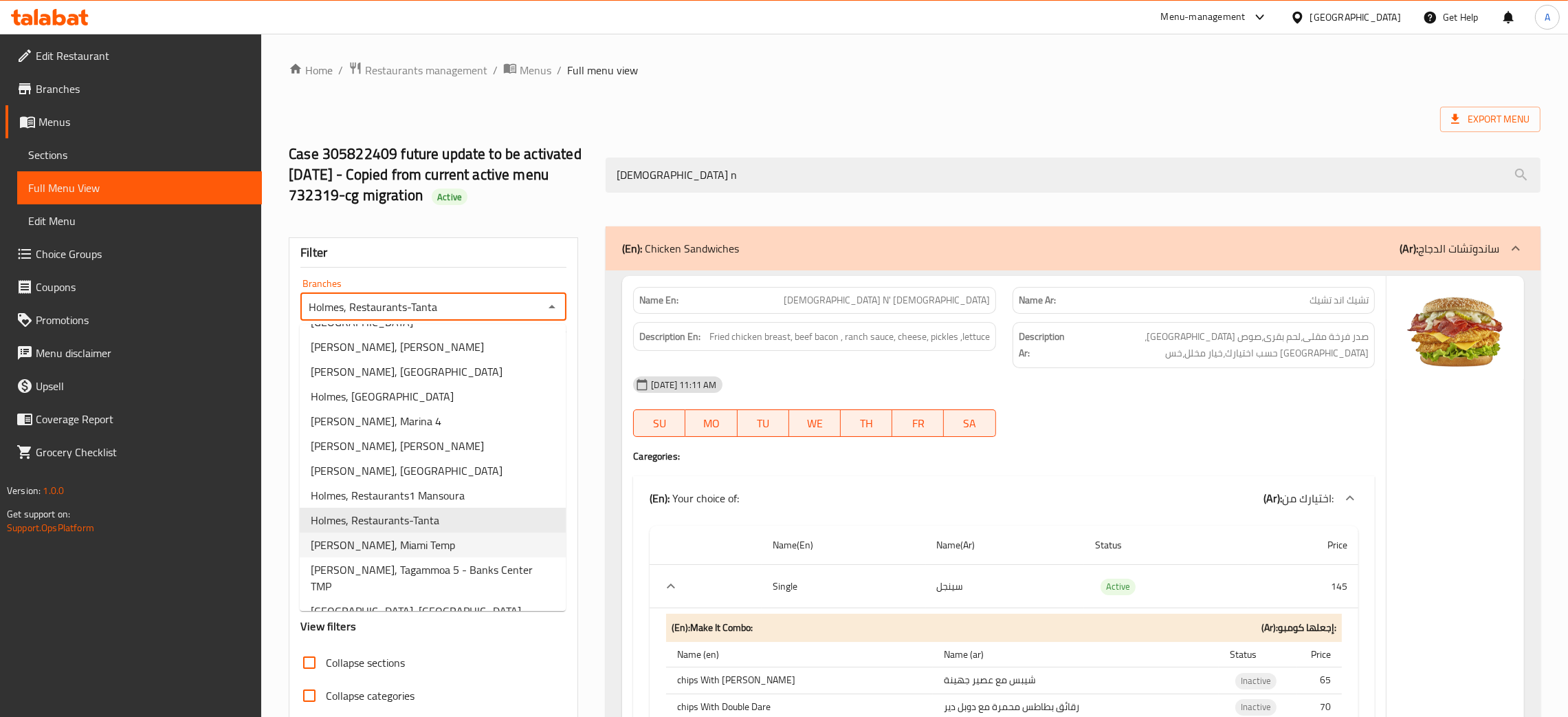
click at [399, 536] on span "Holmes, Miami Temp" at bounding box center [383, 544] width 144 height 16
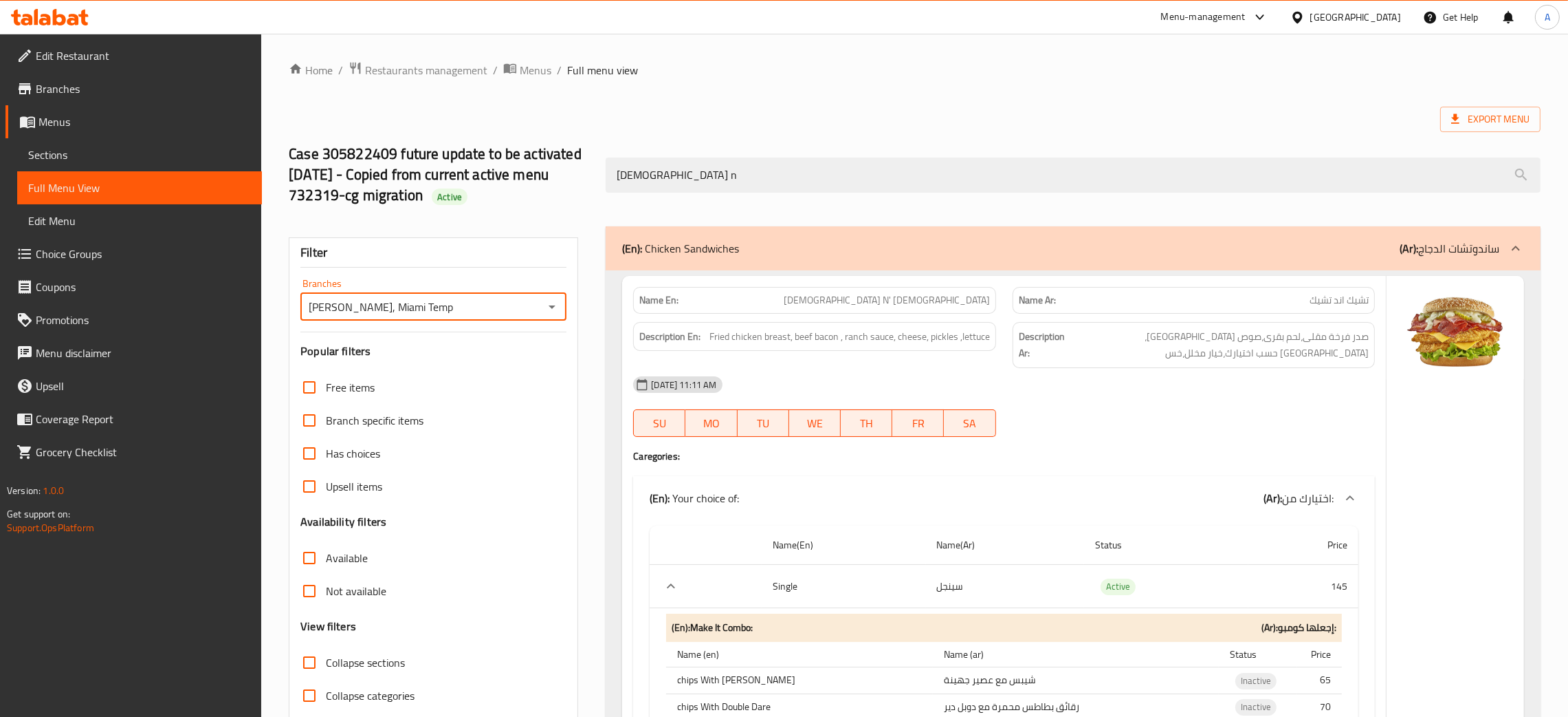
click at [554, 310] on icon "Open" at bounding box center [552, 307] width 16 height 16
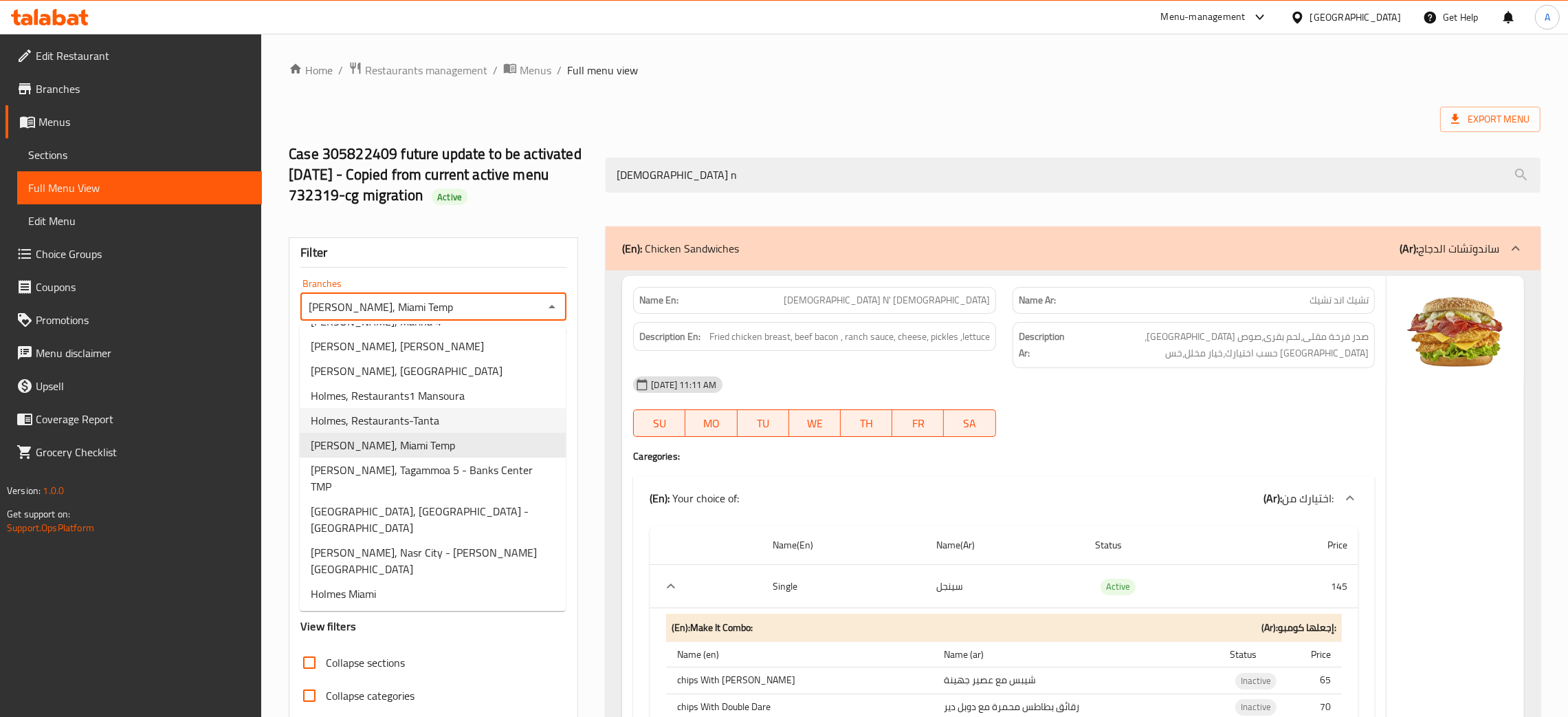
scroll to position [225, 0]
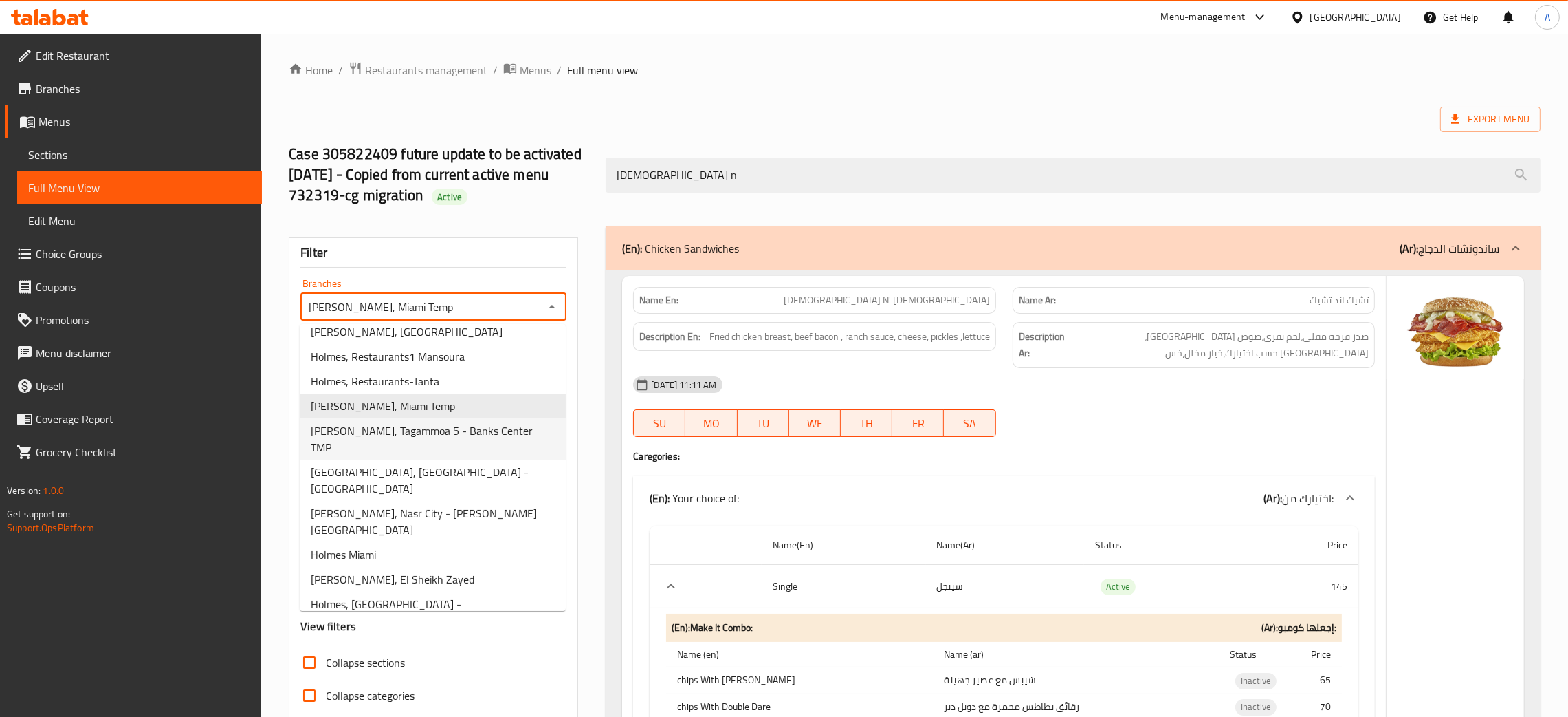
click at [419, 423] on span "Holmes, Tagammoa 5 - Banks Center TMP" at bounding box center [433, 439] width 244 height 33
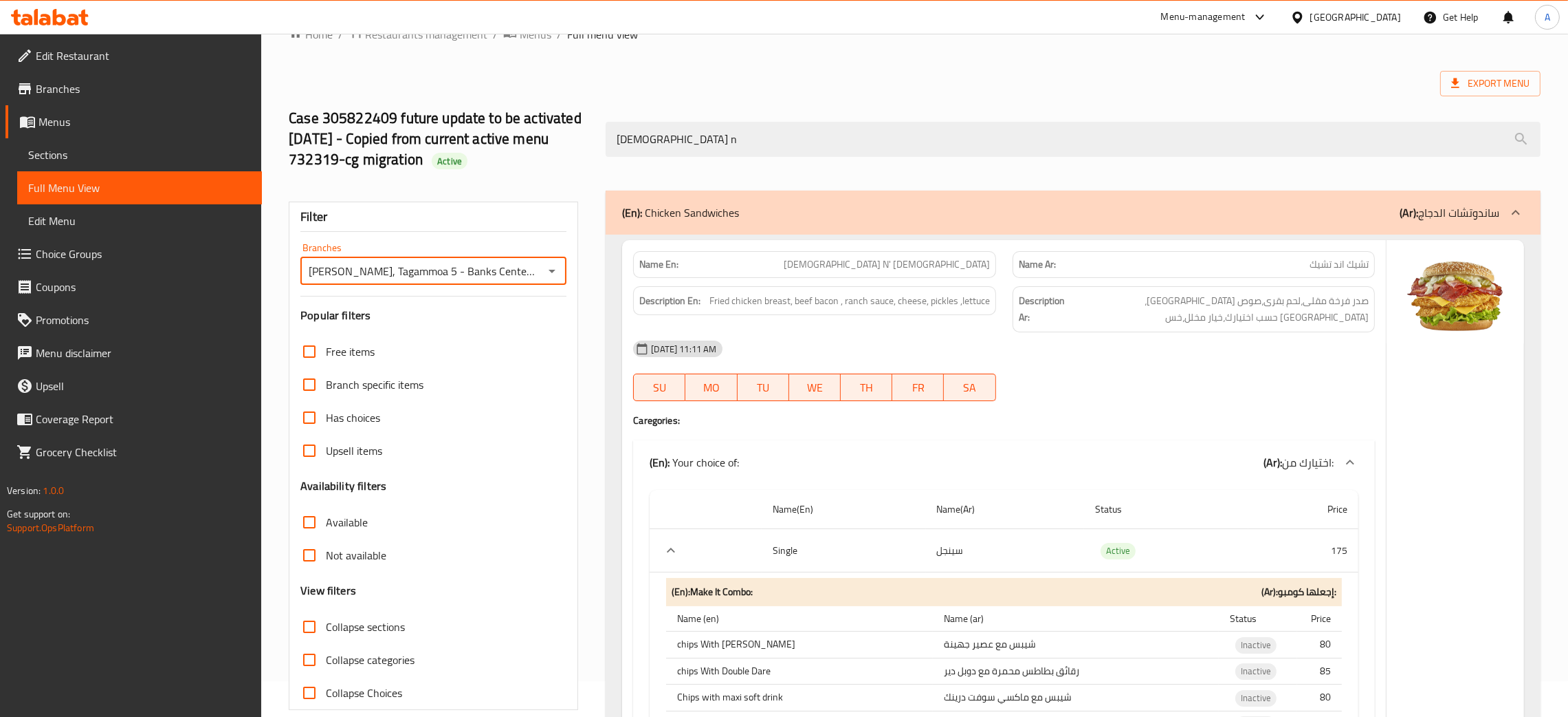
scroll to position [0, 0]
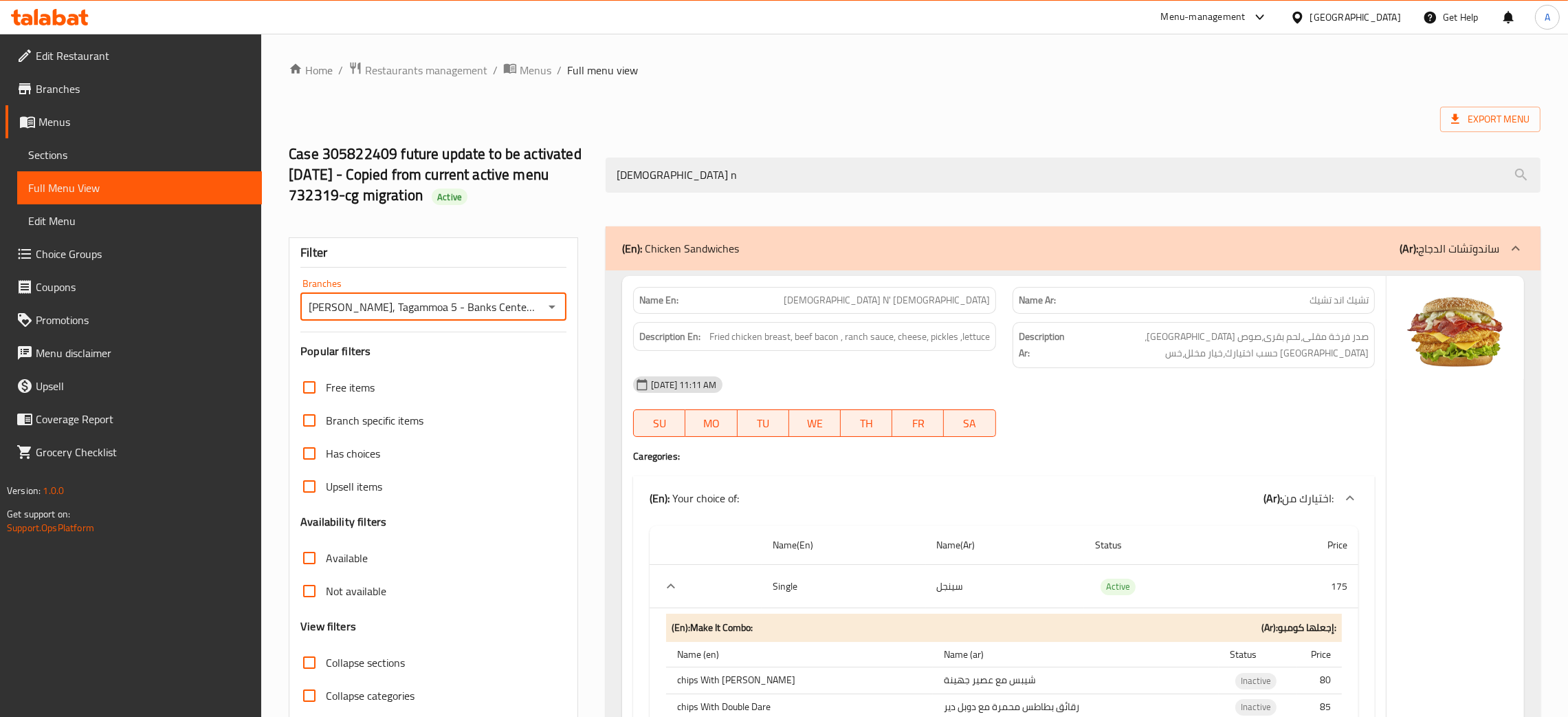
click at [548, 310] on icon "Open" at bounding box center [552, 307] width 16 height 16
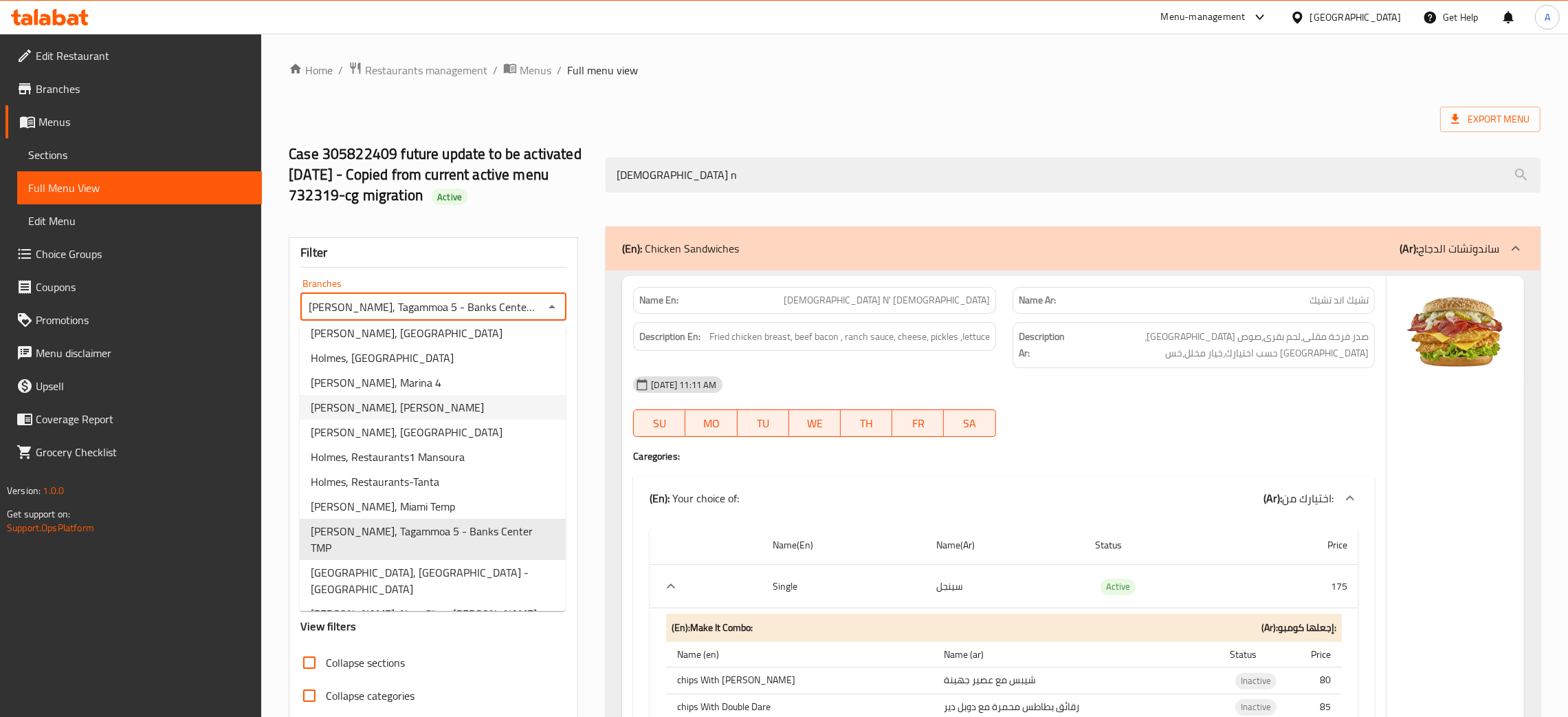
scroll to position [147, 0]
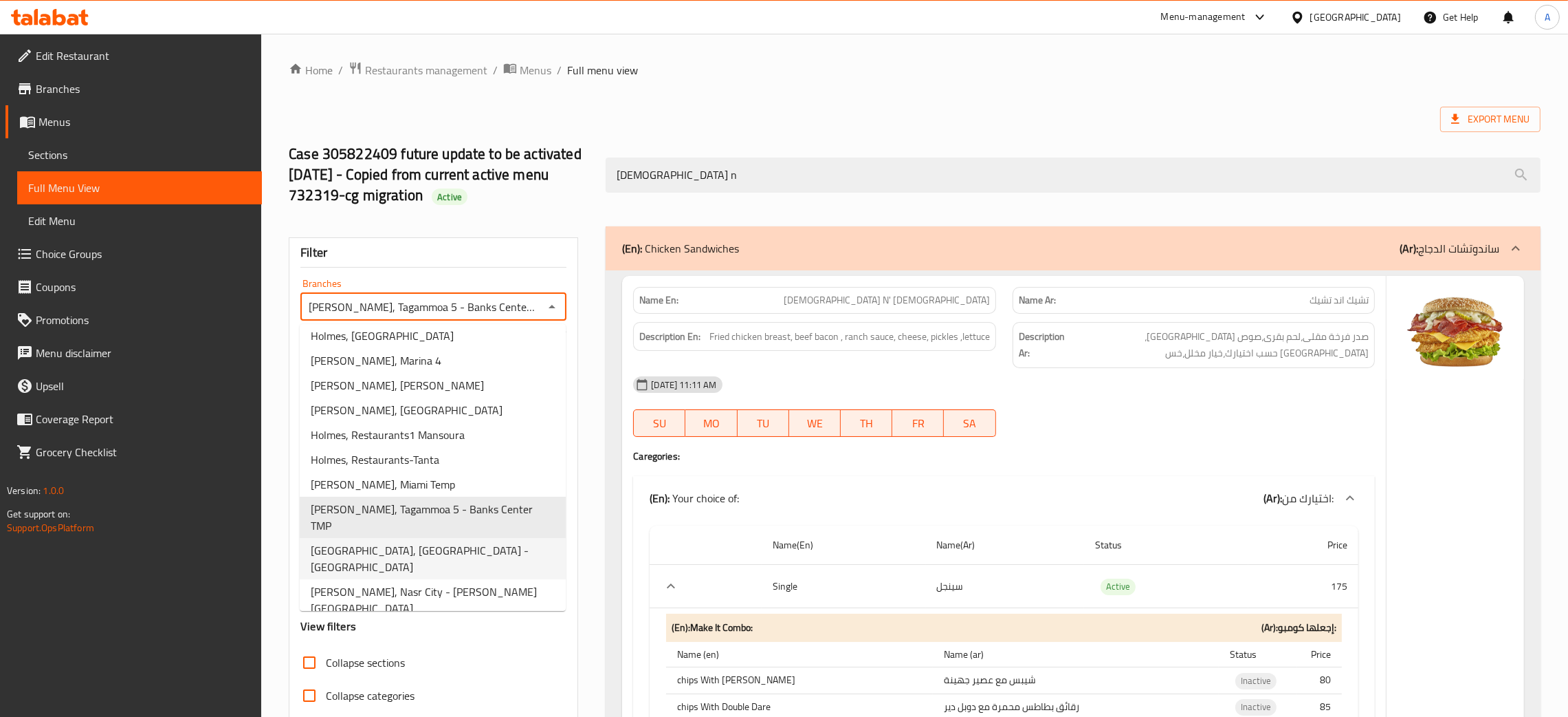
click at [480, 542] on span "Holmes, Heliopolis - Heliopolis Square" at bounding box center [433, 558] width 244 height 33
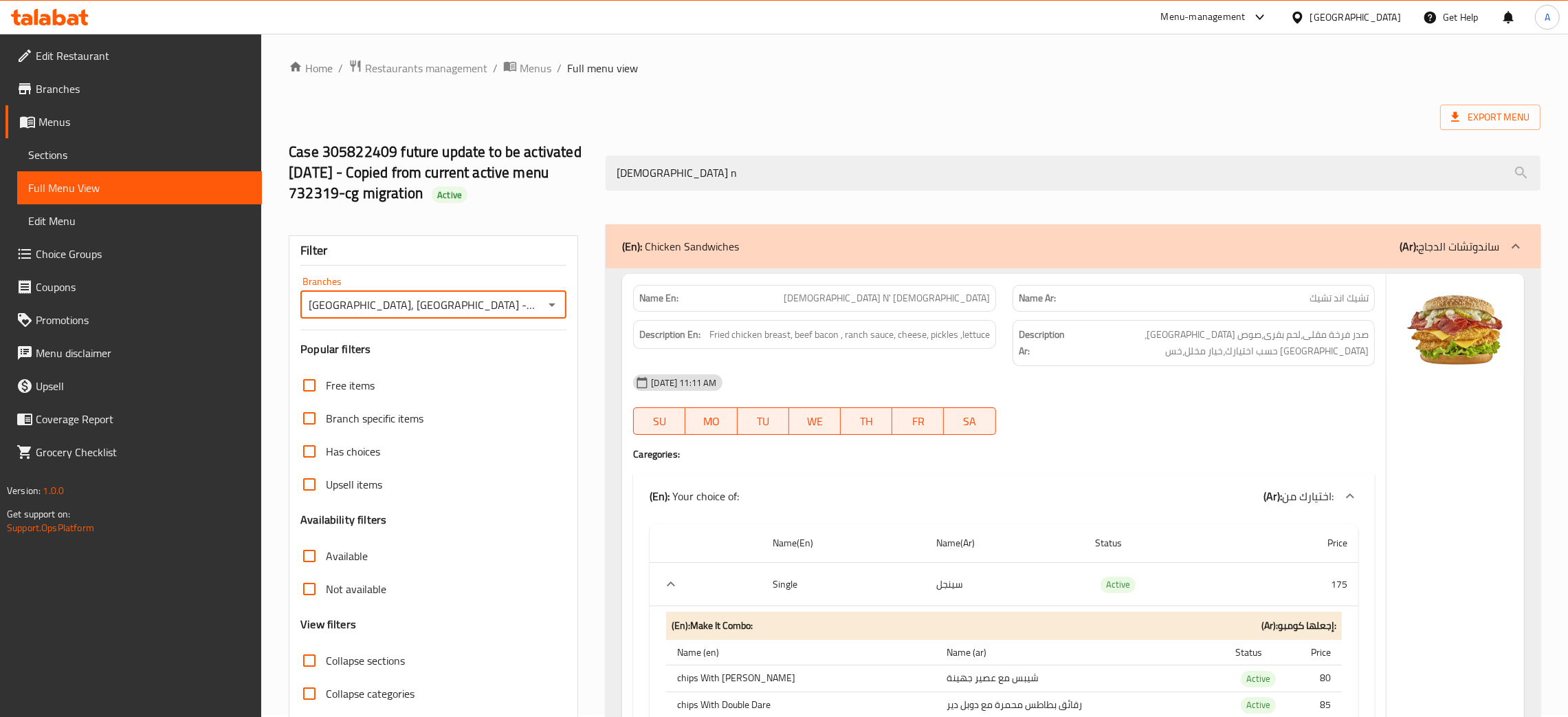
scroll to position [0, 0]
click at [556, 308] on icon "Open" at bounding box center [552, 307] width 16 height 16
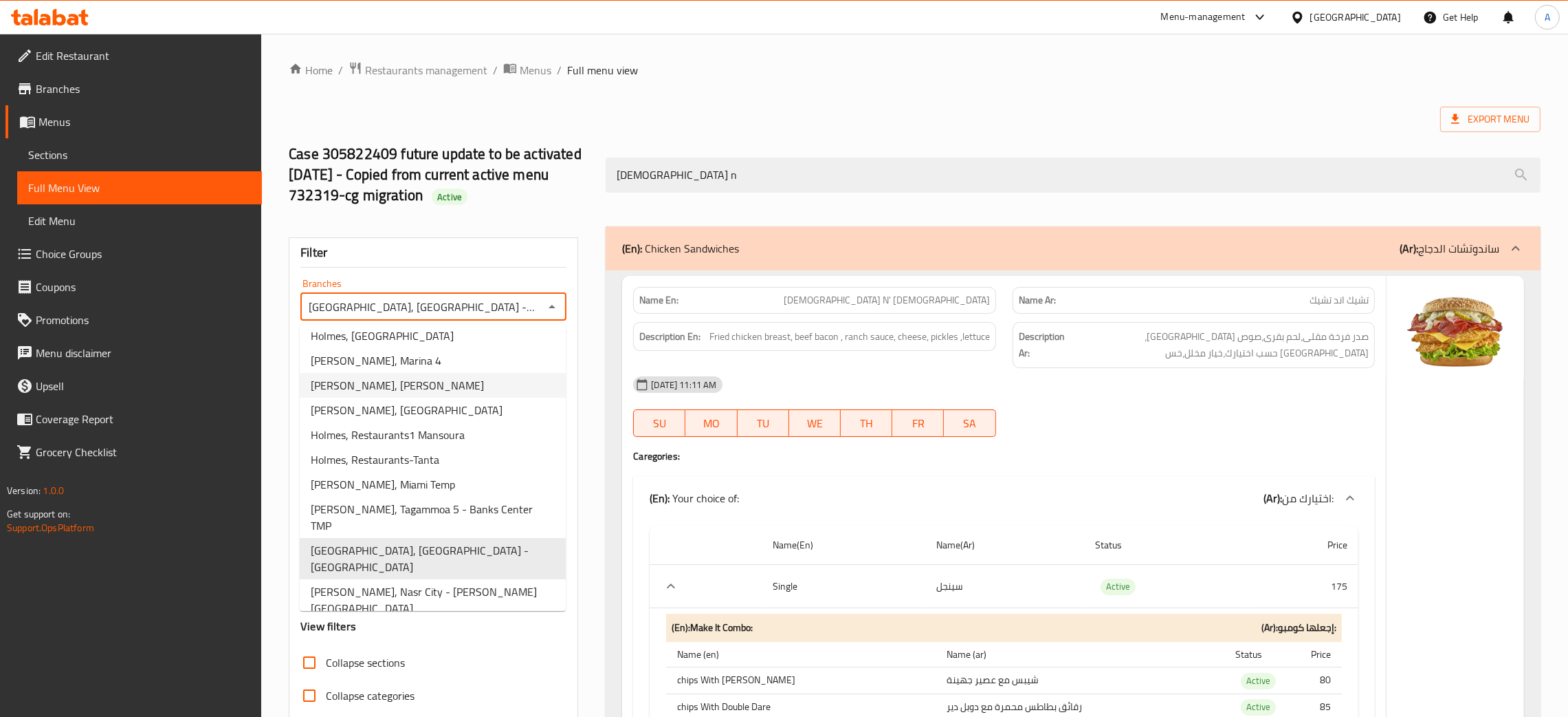
scroll to position [274, 0]
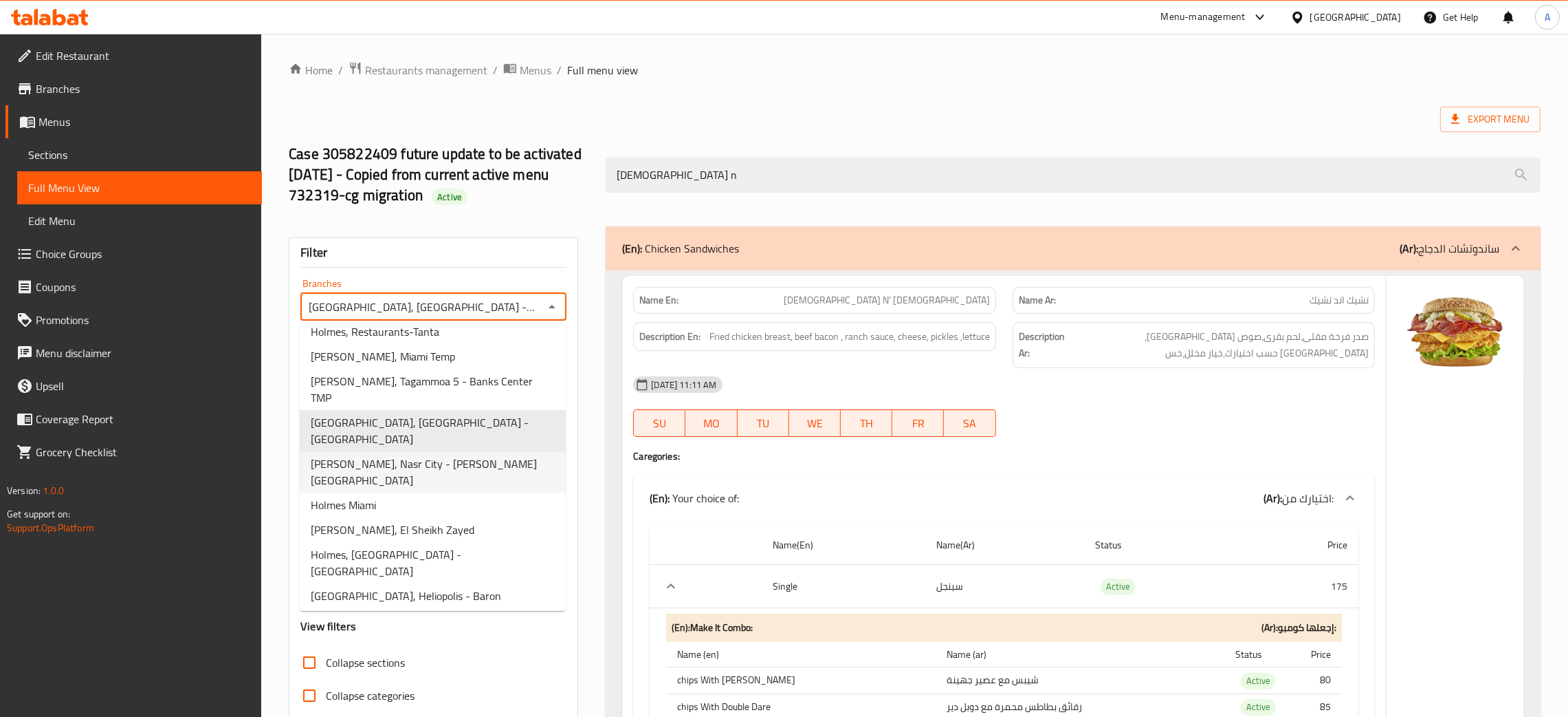
click at [441, 455] on span "Holmes, Nasr City - Abbas El Akkad" at bounding box center [433, 471] width 244 height 33
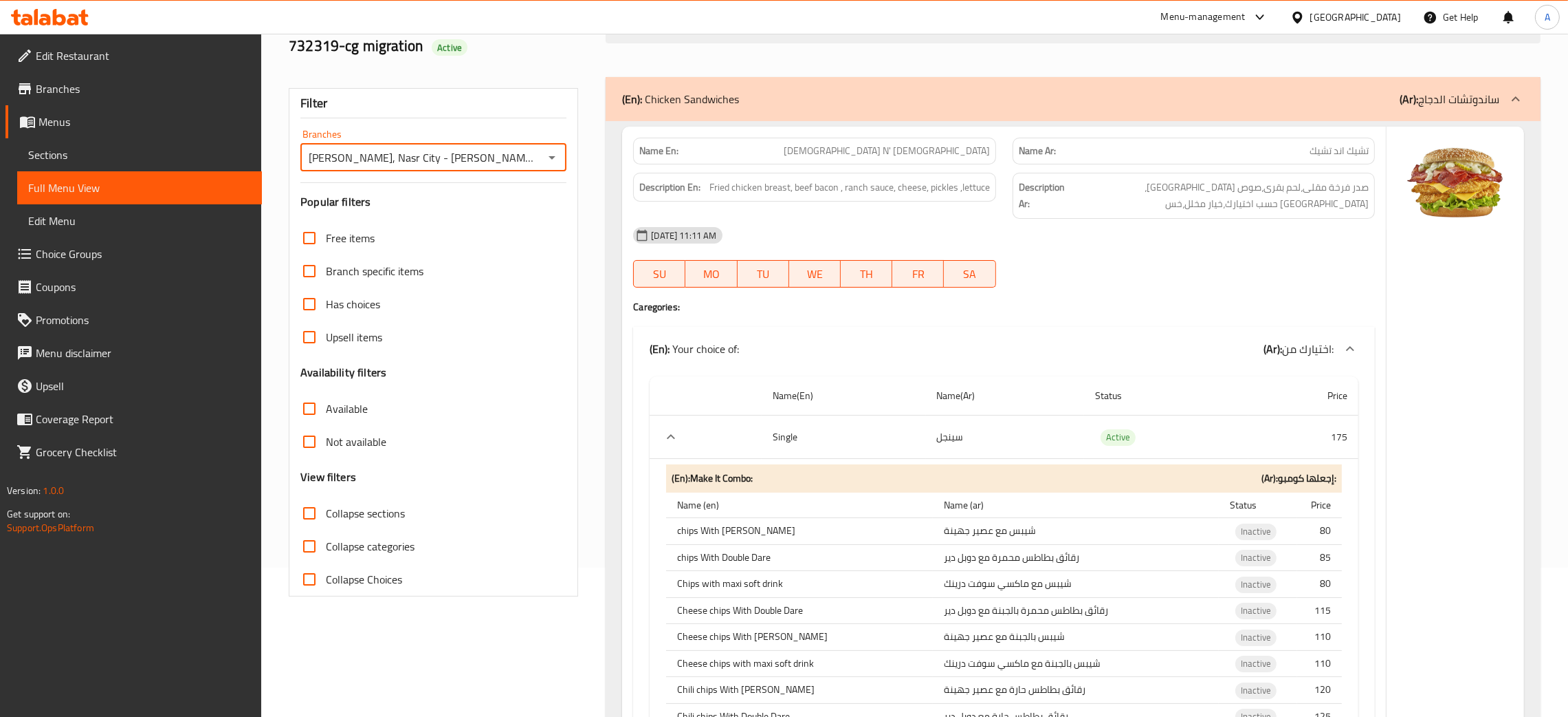
scroll to position [0, 0]
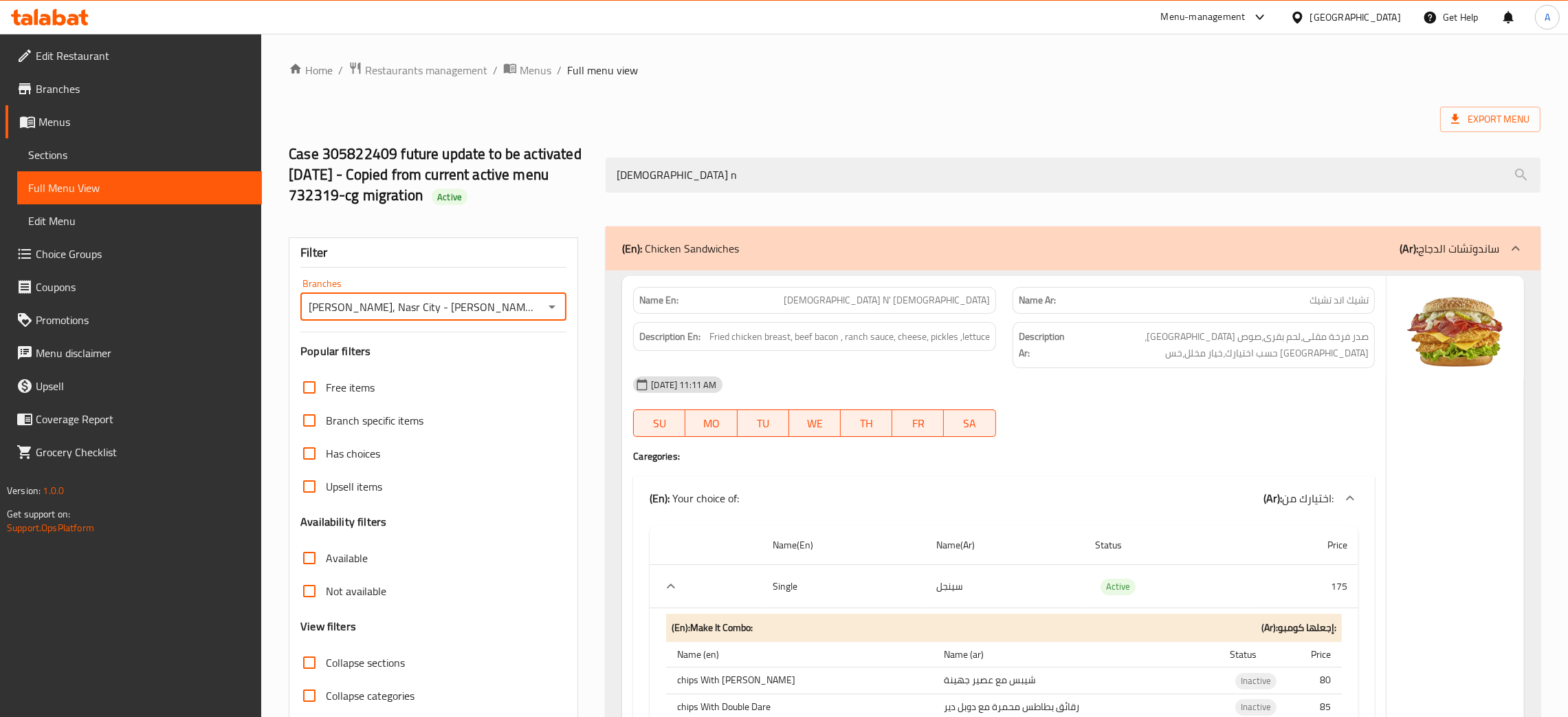
click at [551, 308] on icon "Open" at bounding box center [551, 307] width 7 height 4
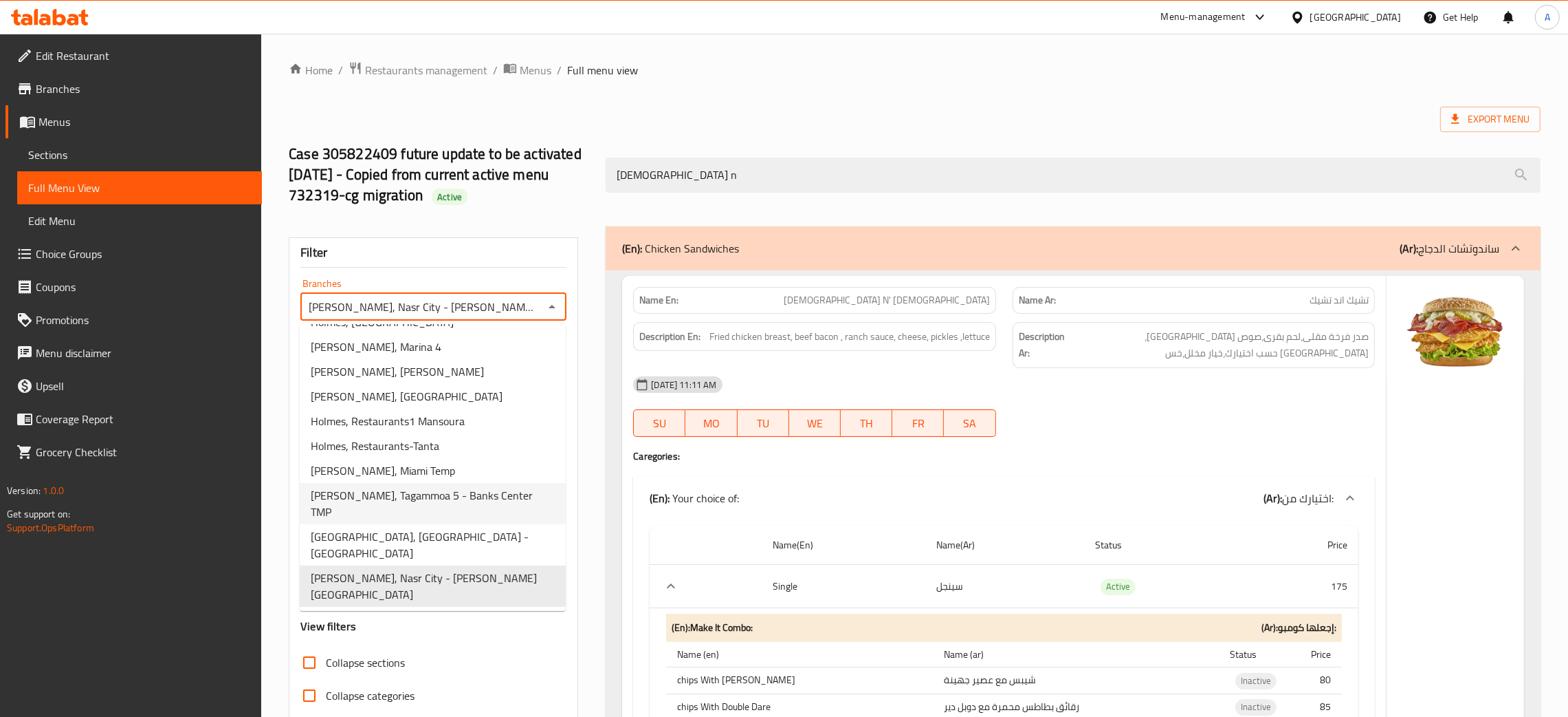
scroll to position [292, 0]
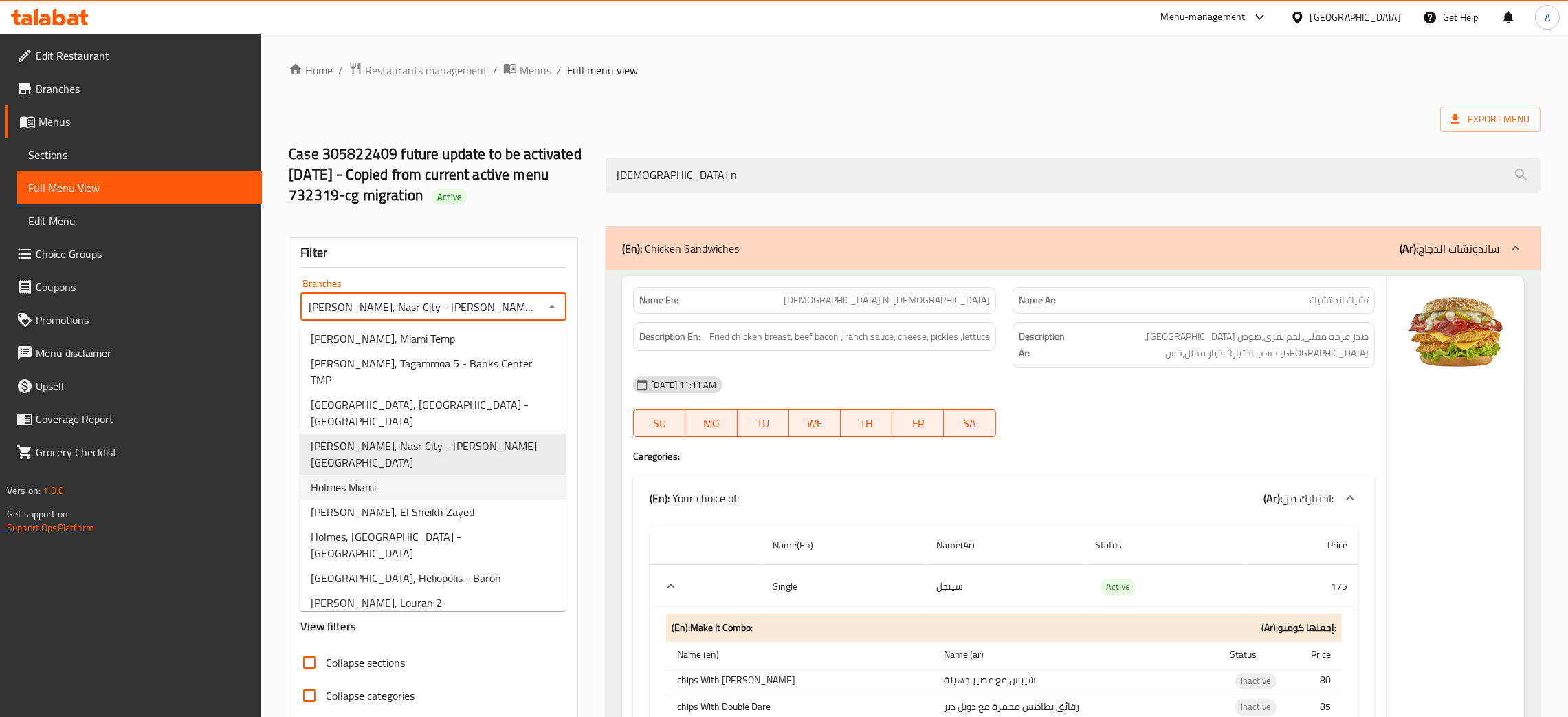
click at [431, 474] on li "Holmes Miami" at bounding box center [433, 487] width 266 height 25
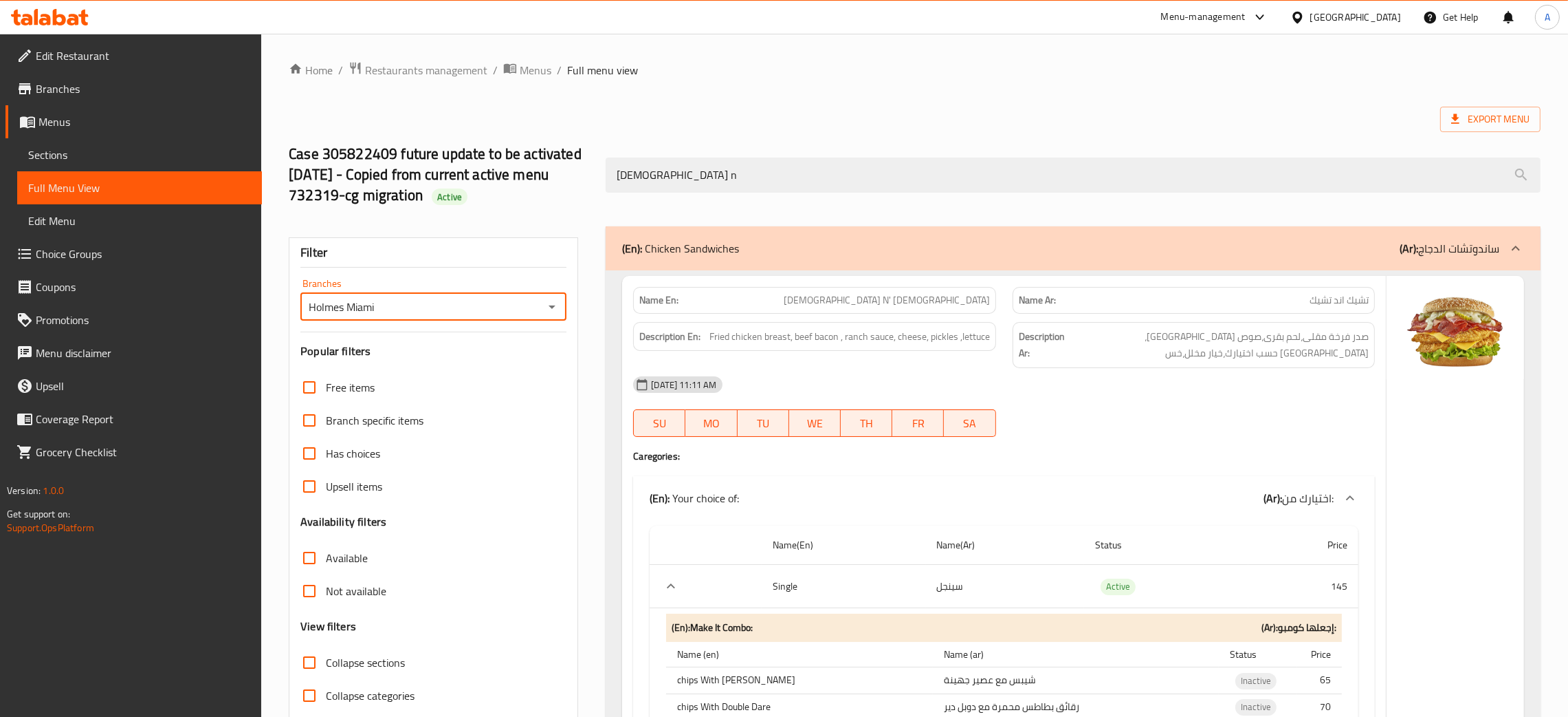
click at [546, 308] on icon "Open" at bounding box center [552, 307] width 16 height 16
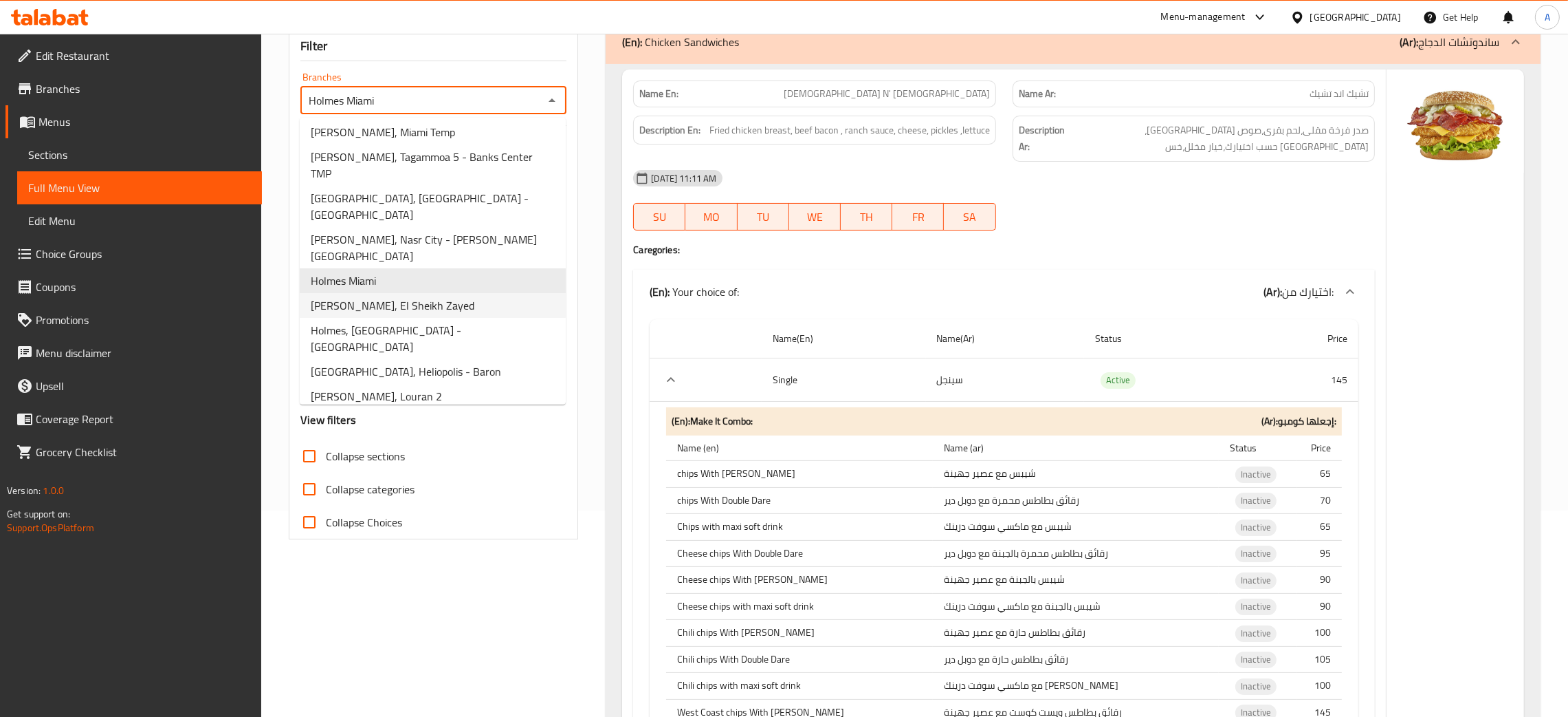
click at [363, 297] on span "Holmes, El Sheikh Zayed" at bounding box center [393, 305] width 164 height 16
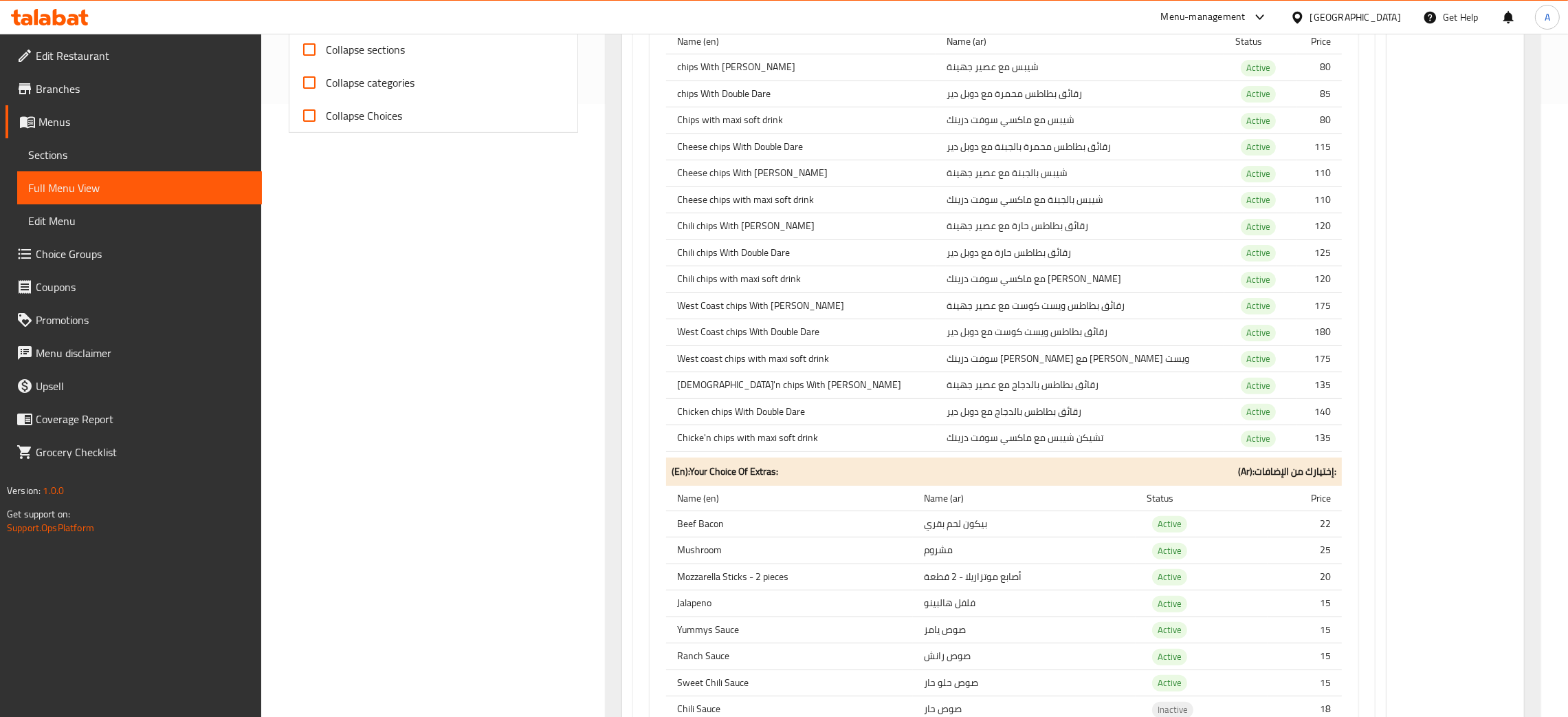
scroll to position [0, 0]
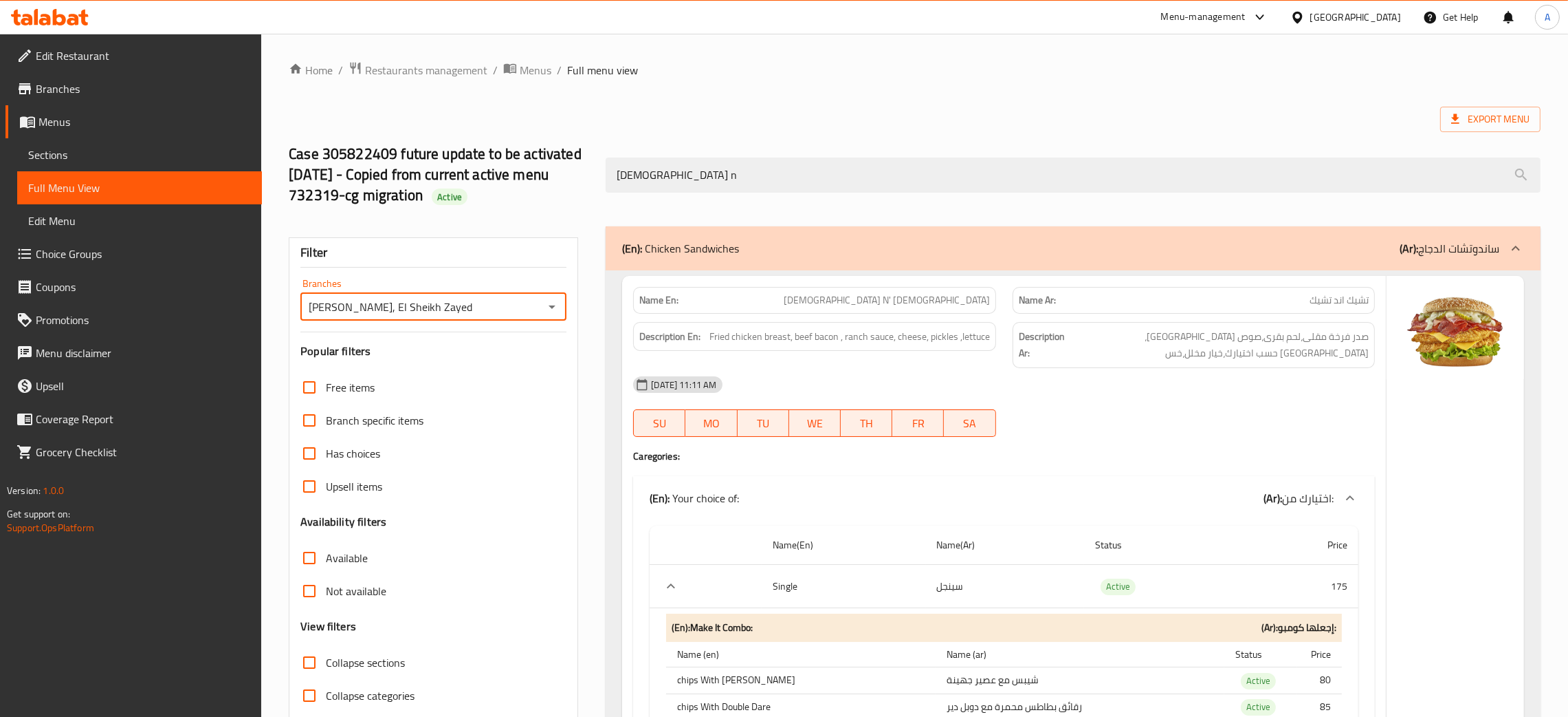
click at [546, 311] on icon "Open" at bounding box center [552, 307] width 16 height 16
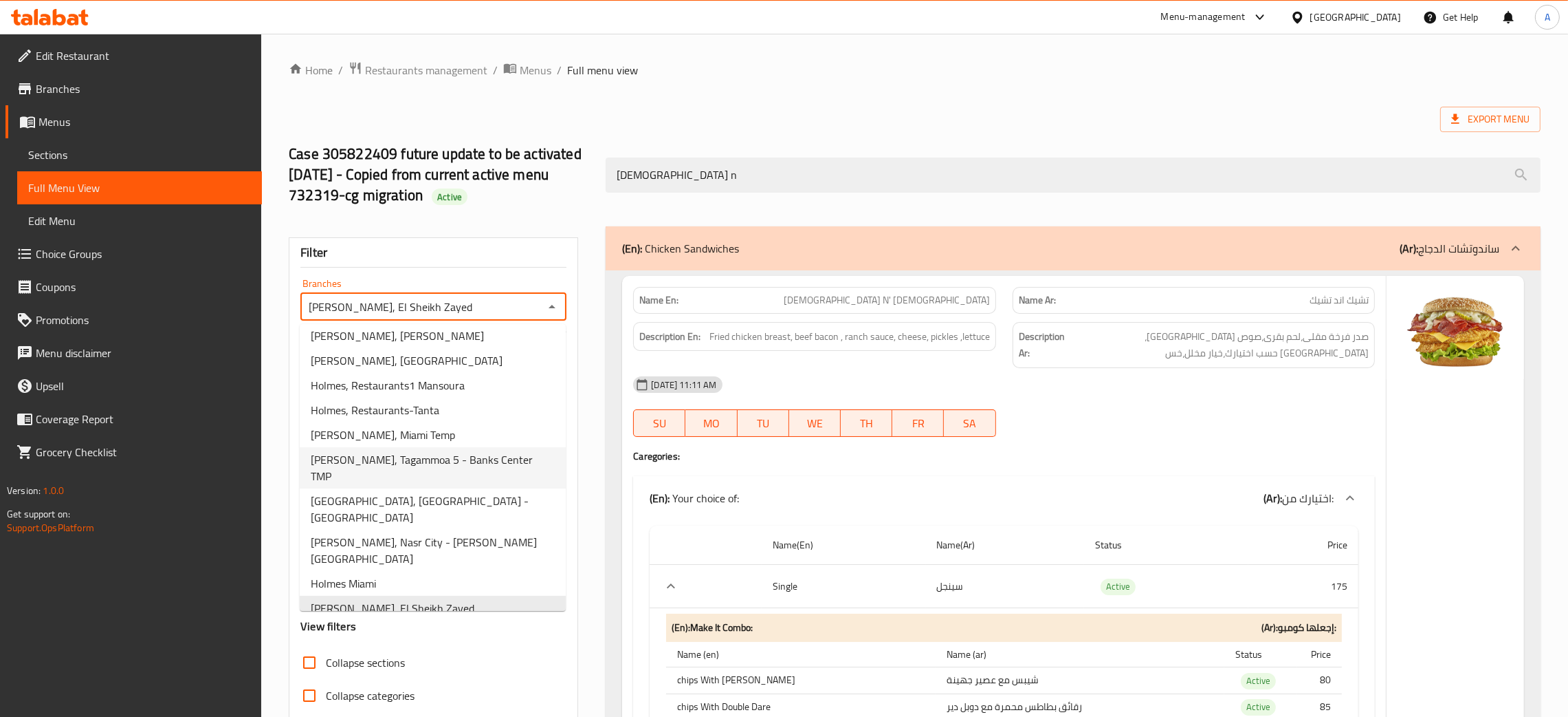
scroll to position [292, 0]
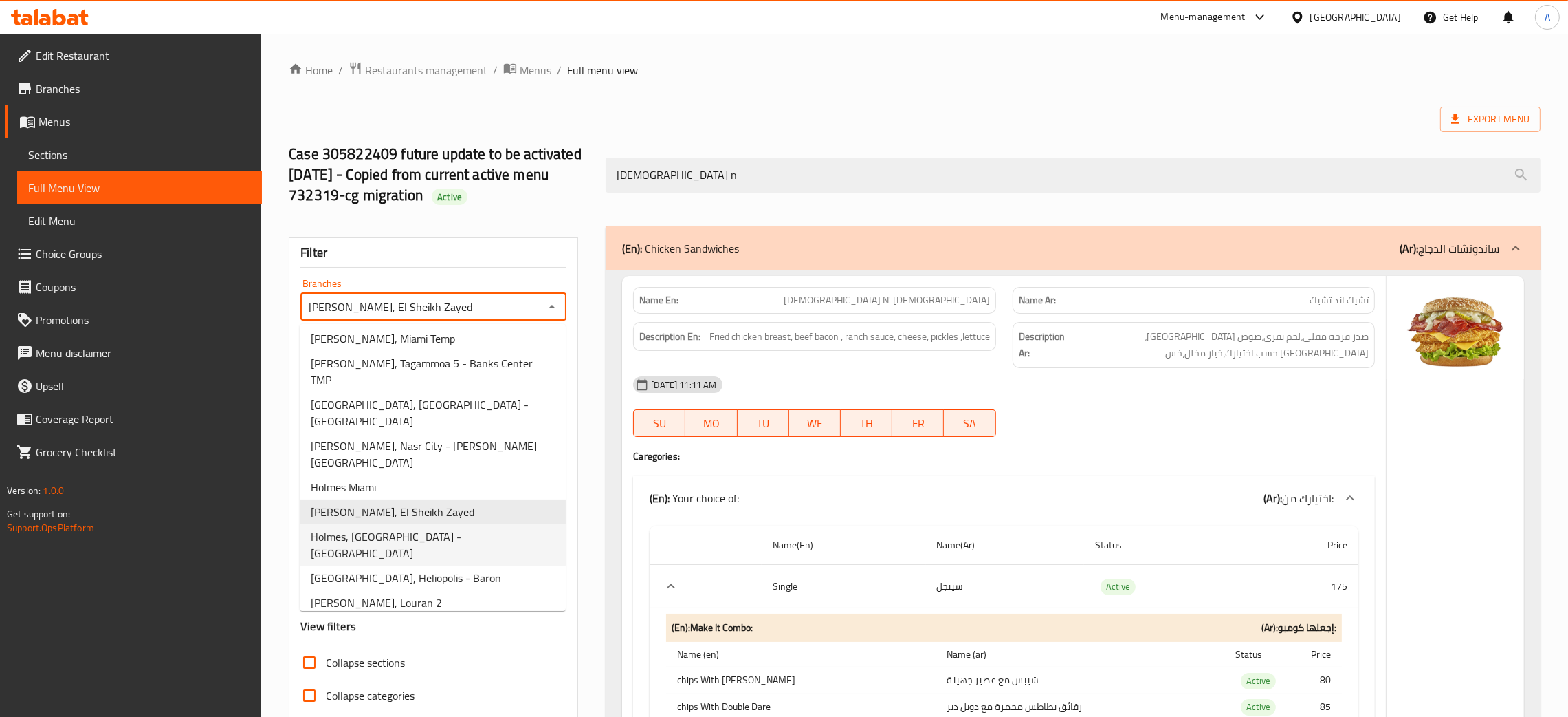
click at [413, 528] on span "Holmes, City Center - Carrefour" at bounding box center [433, 544] width 244 height 33
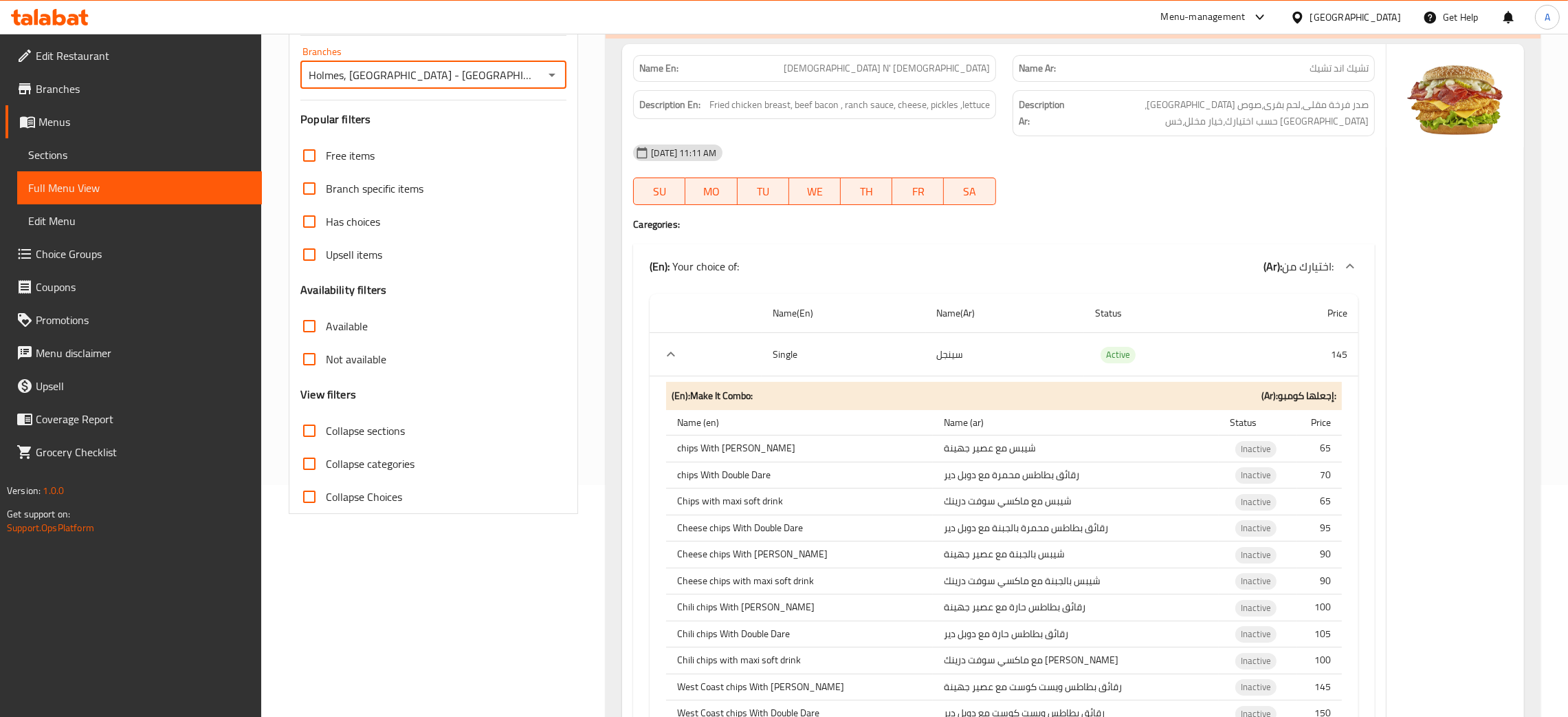
scroll to position [0, 0]
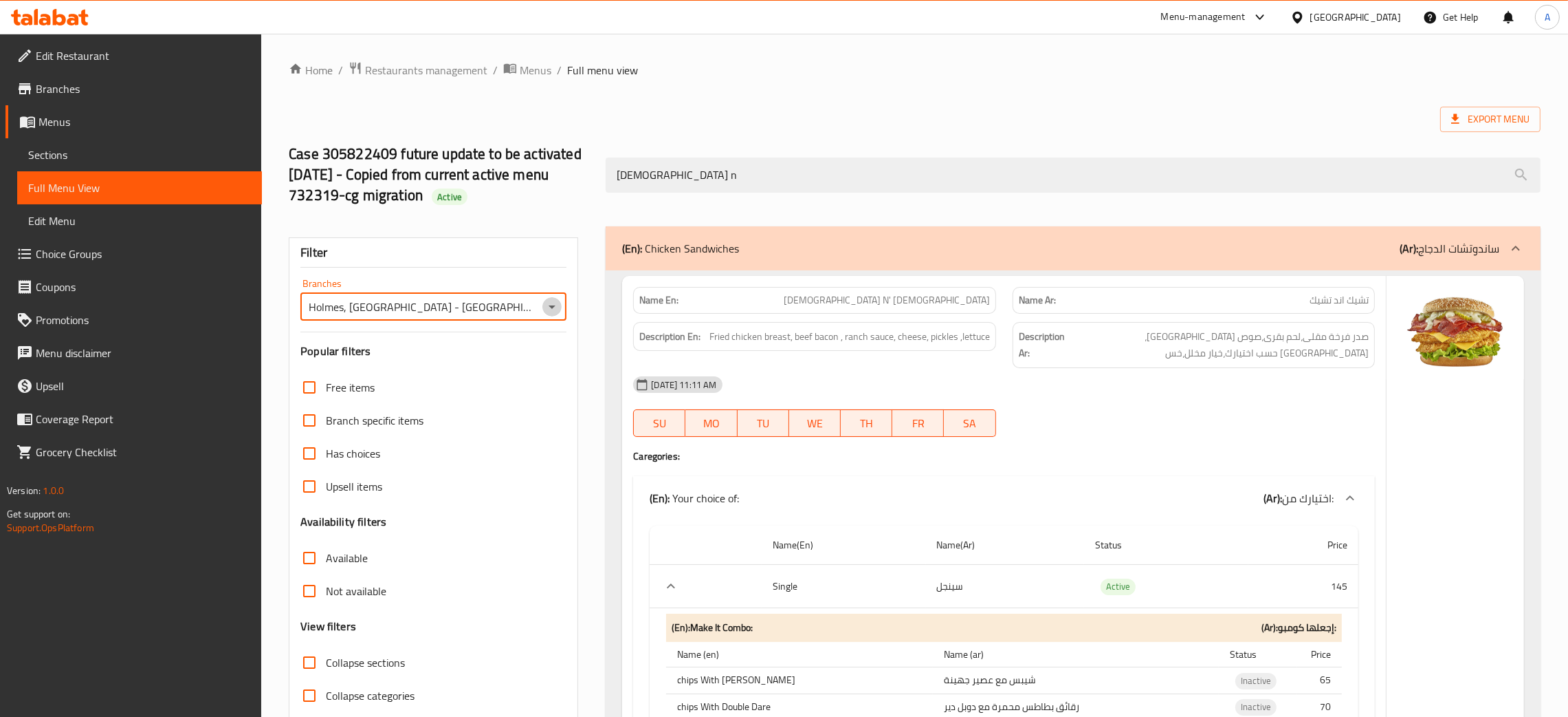
click at [559, 311] on icon "Open" at bounding box center [552, 307] width 16 height 16
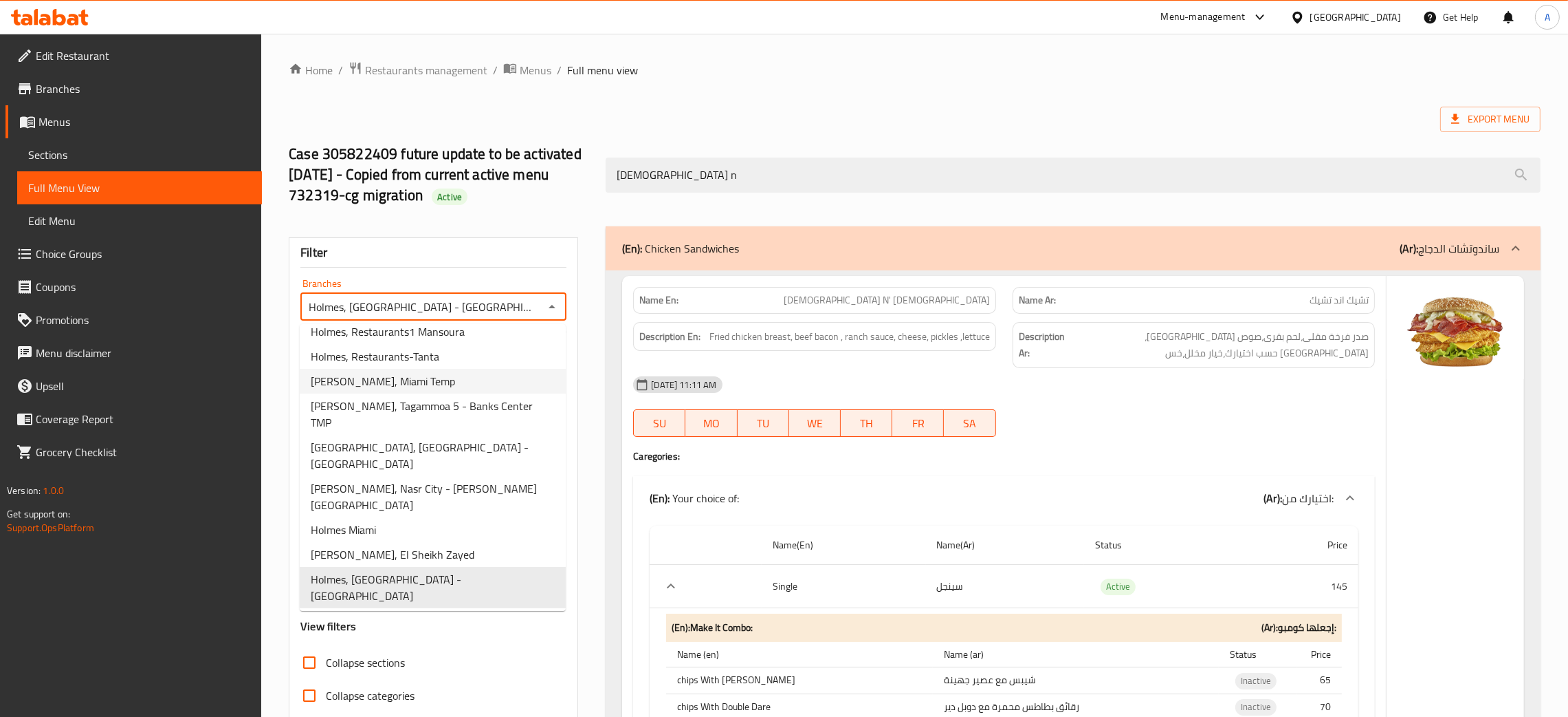
scroll to position [292, 0]
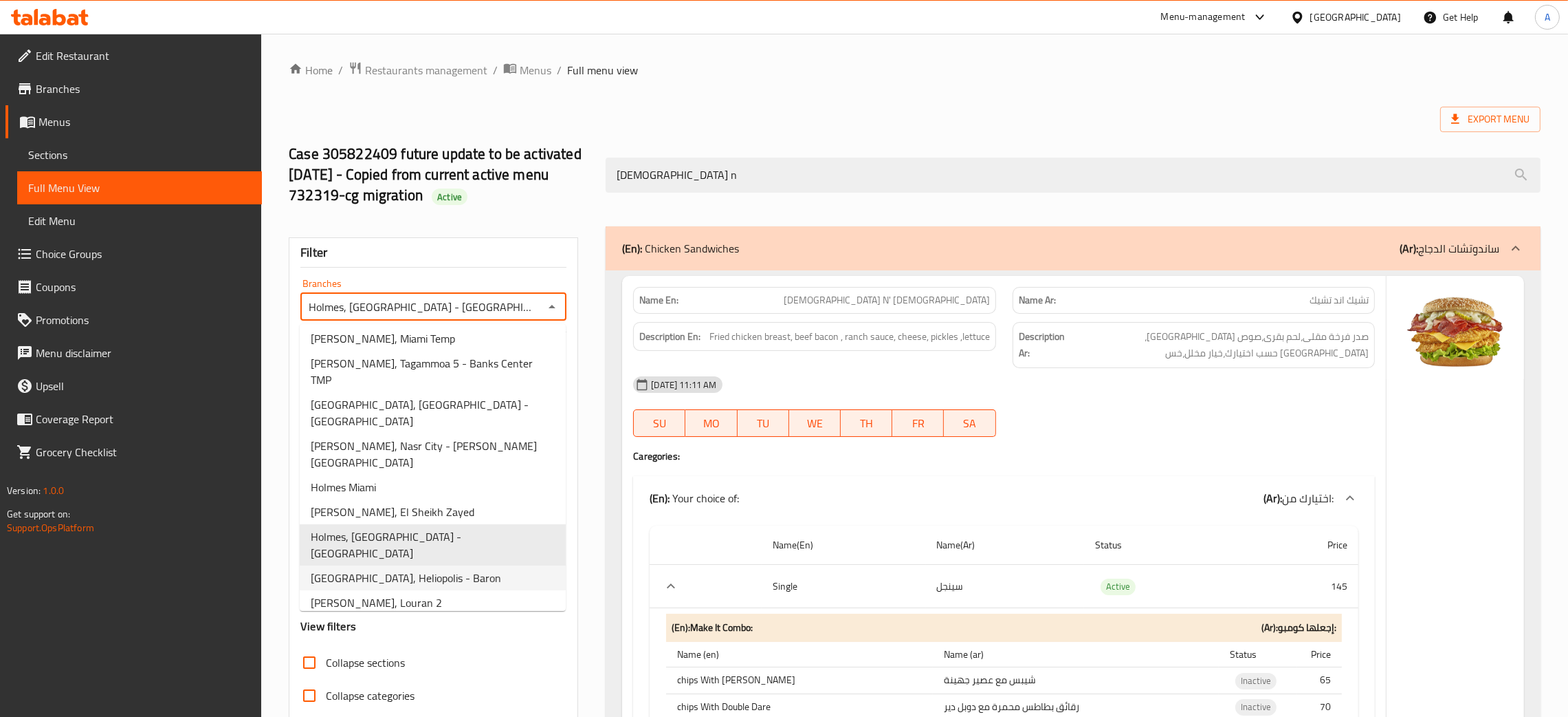
click at [426, 569] on span "Holmes, Heliopolis - Baron" at bounding box center [406, 578] width 190 height 16
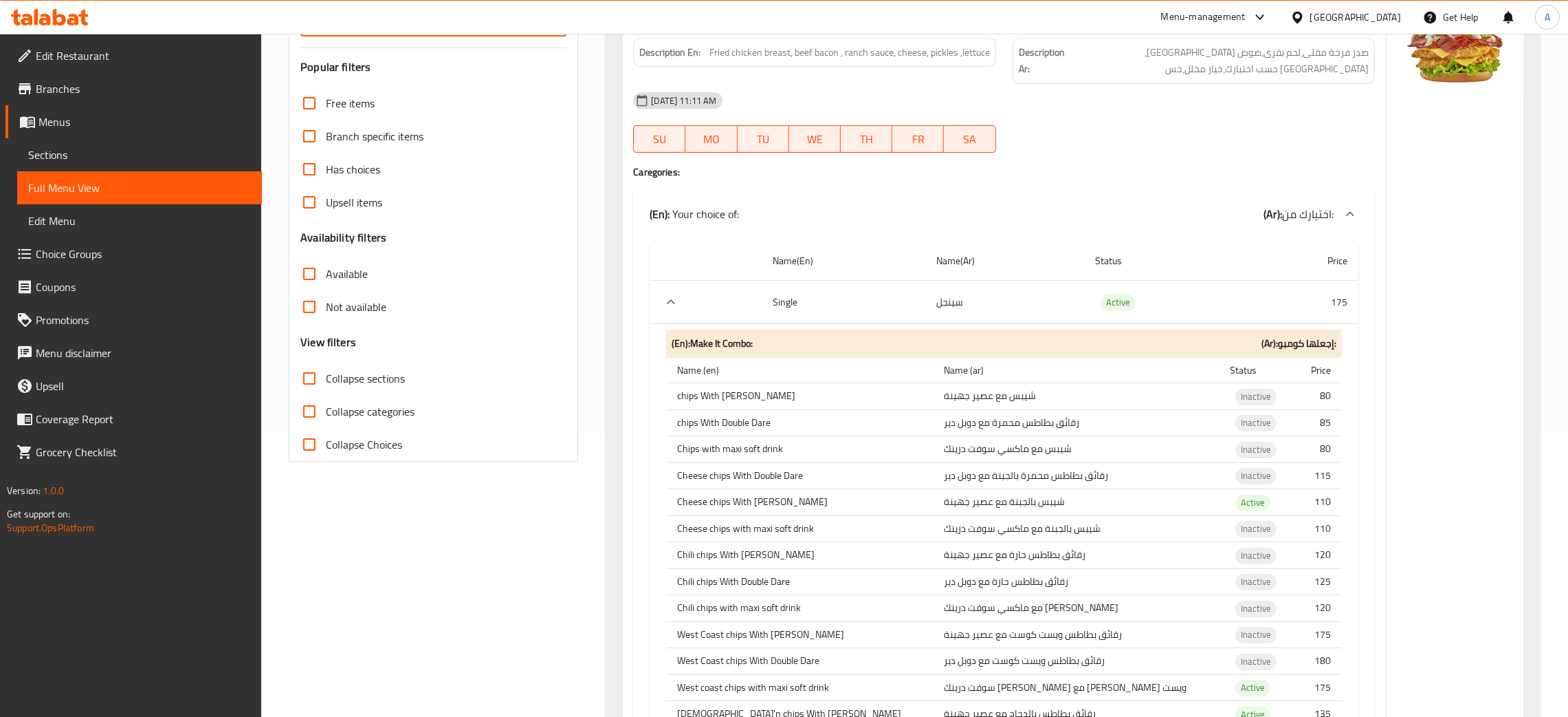
scroll to position [6, 0]
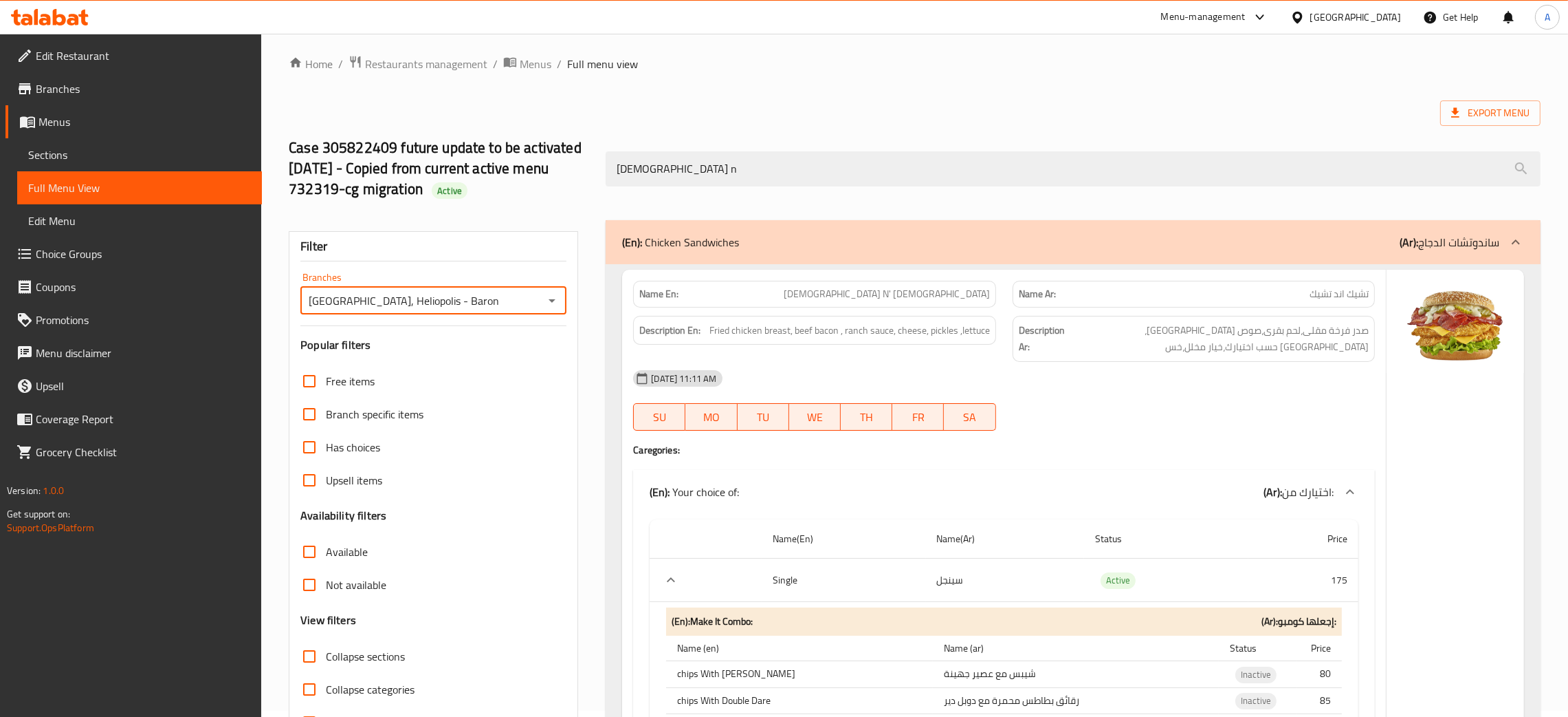
click at [556, 299] on icon "Open" at bounding box center [552, 300] width 16 height 16
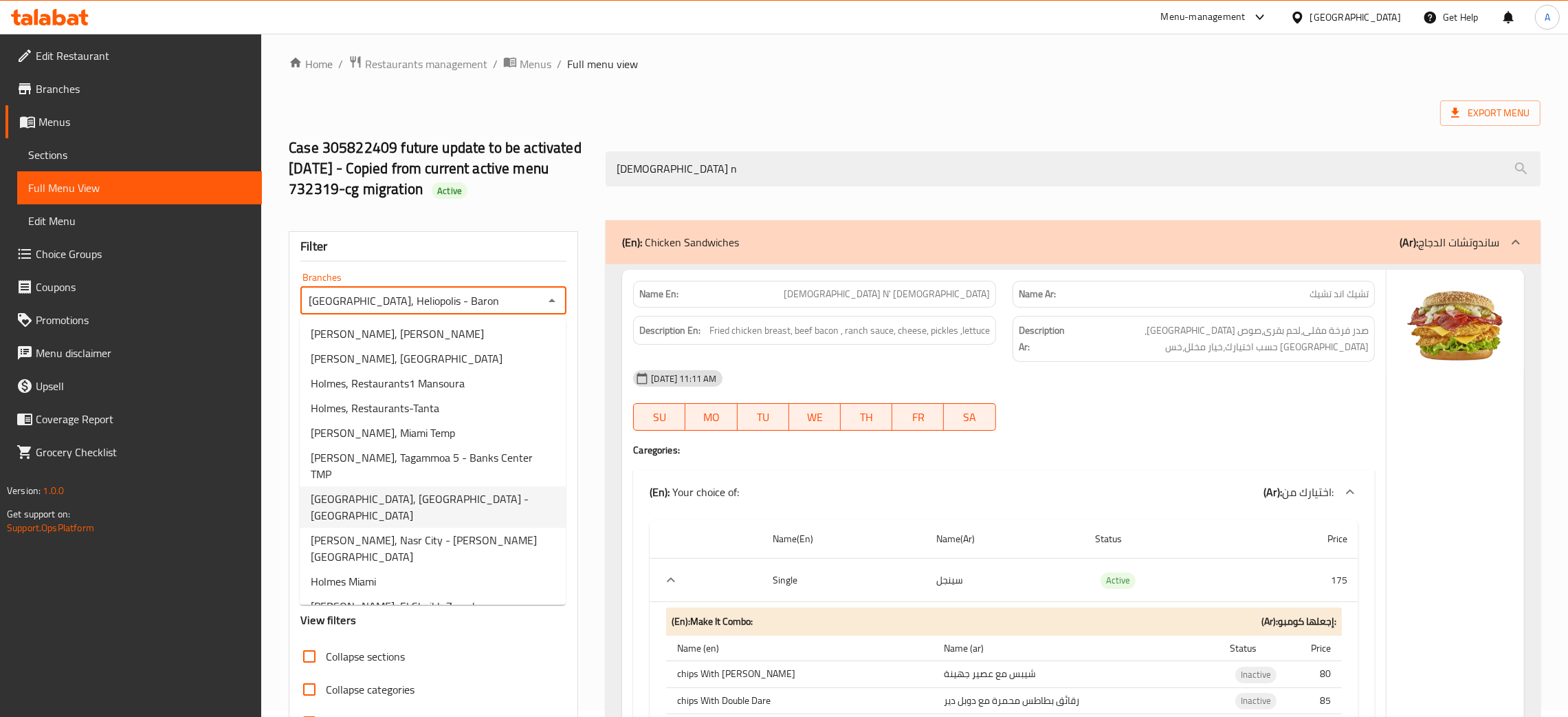
scroll to position [292, 0]
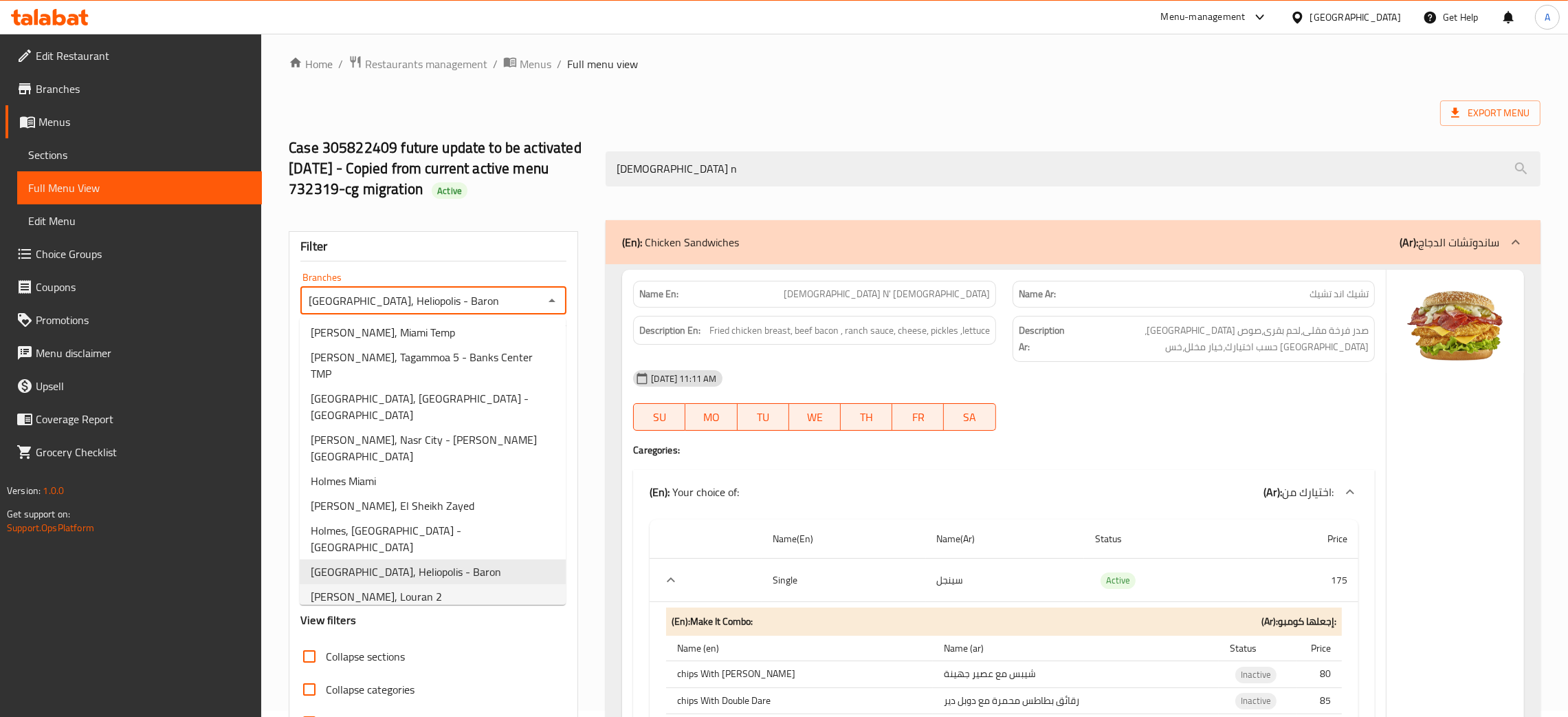
click at [428, 584] on li "Holmes, Louran 2" at bounding box center [433, 597] width 266 height 25
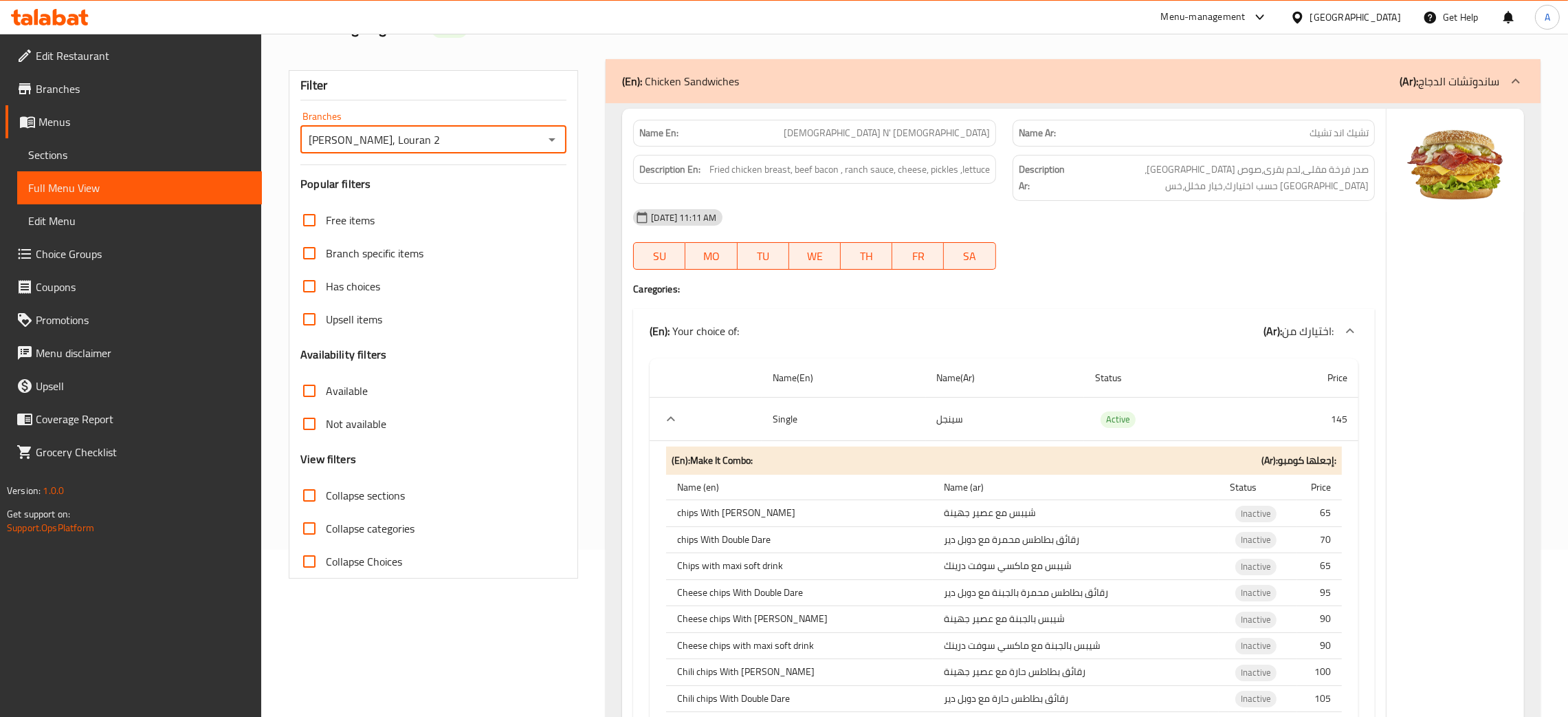
scroll to position [6, 0]
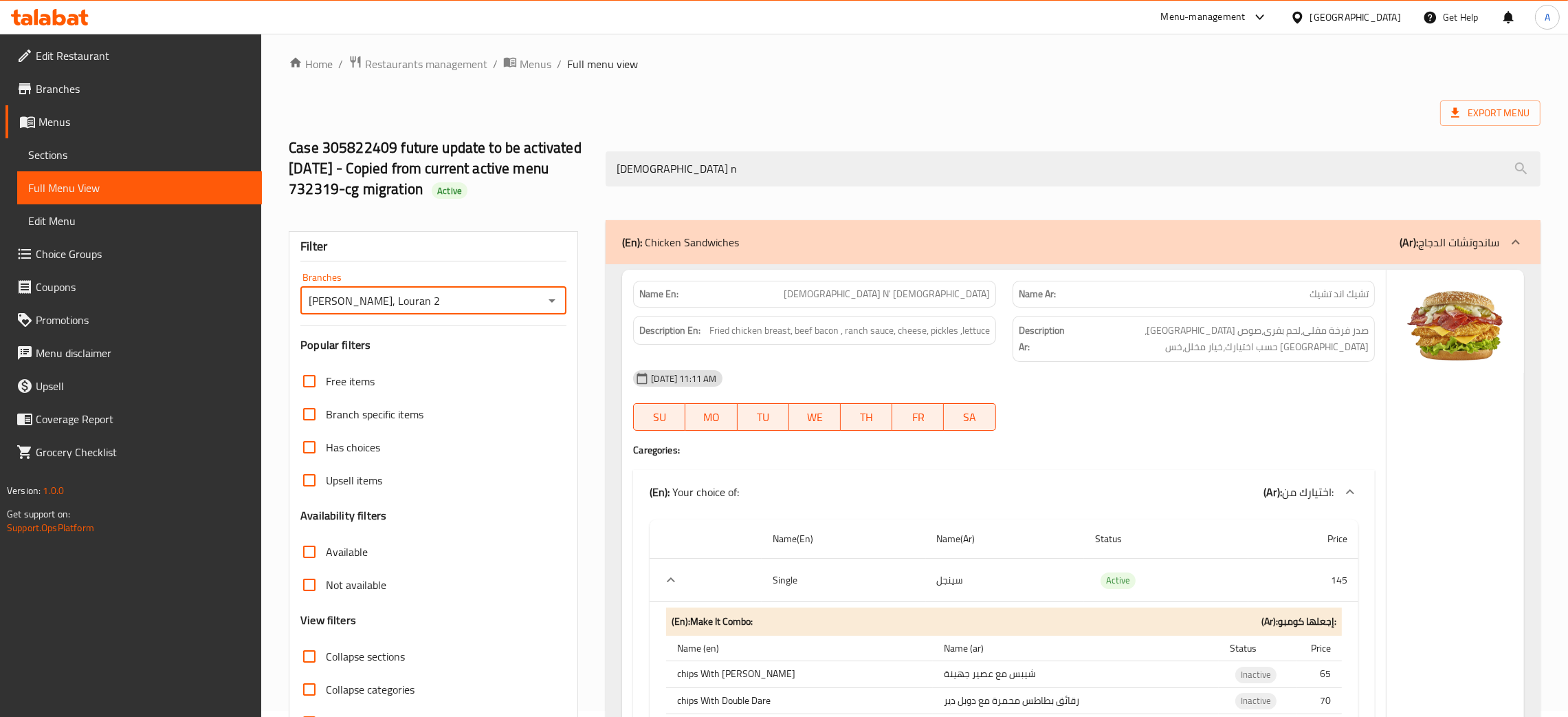
click at [554, 297] on icon "Open" at bounding box center [552, 300] width 16 height 16
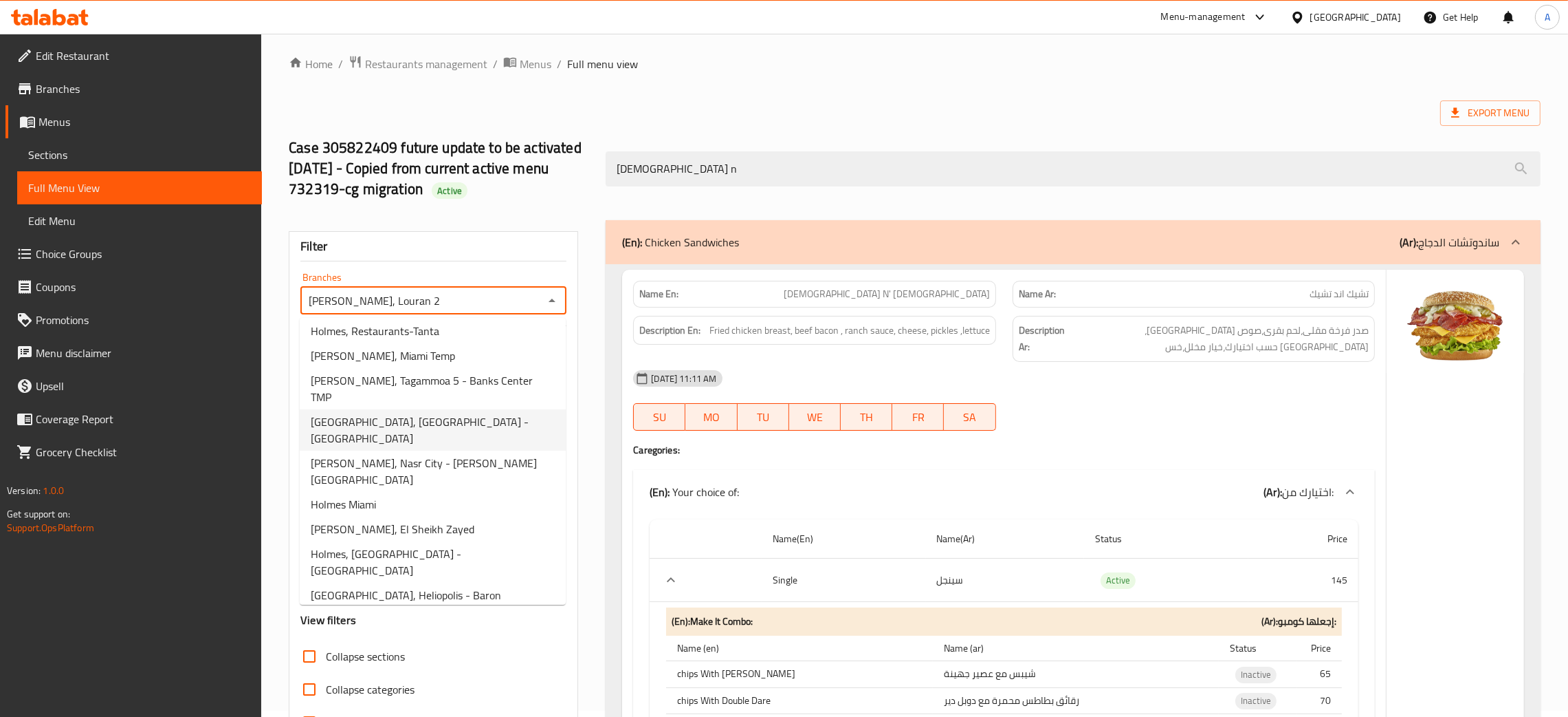
scroll to position [292, 0]
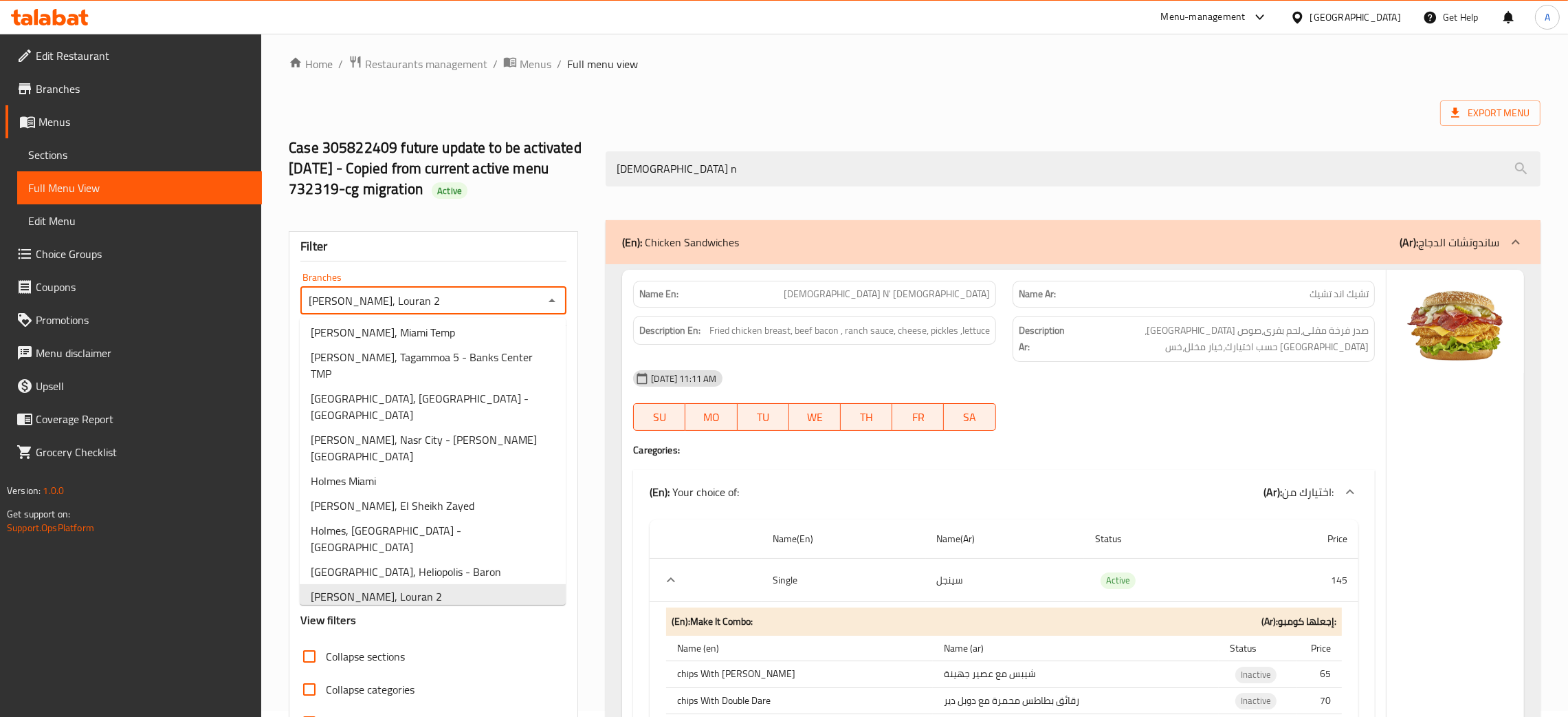
click at [430, 613] on span "Holmes, Zahraa El Maadi - El Me'arag El Ouloy" at bounding box center [433, 629] width 244 height 33
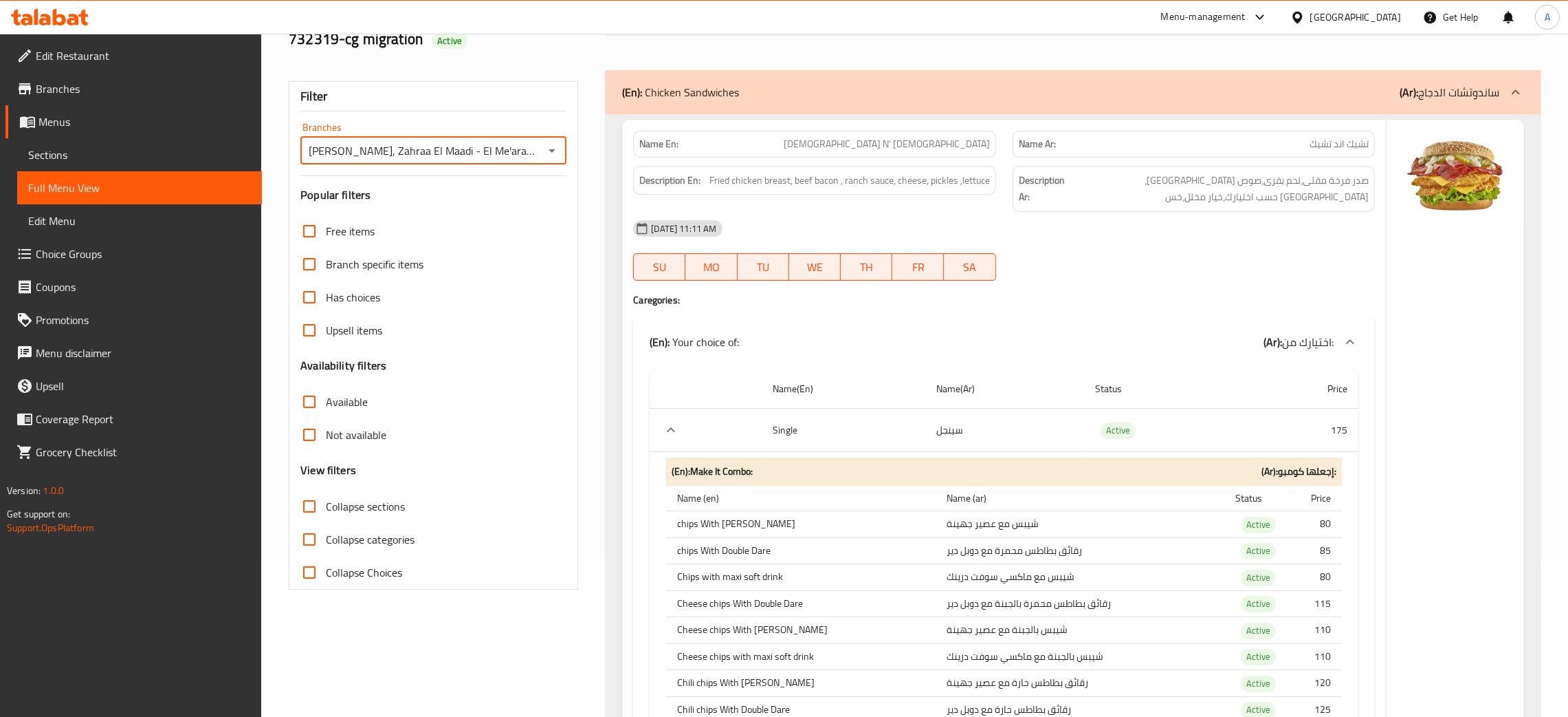
scroll to position [0, 0]
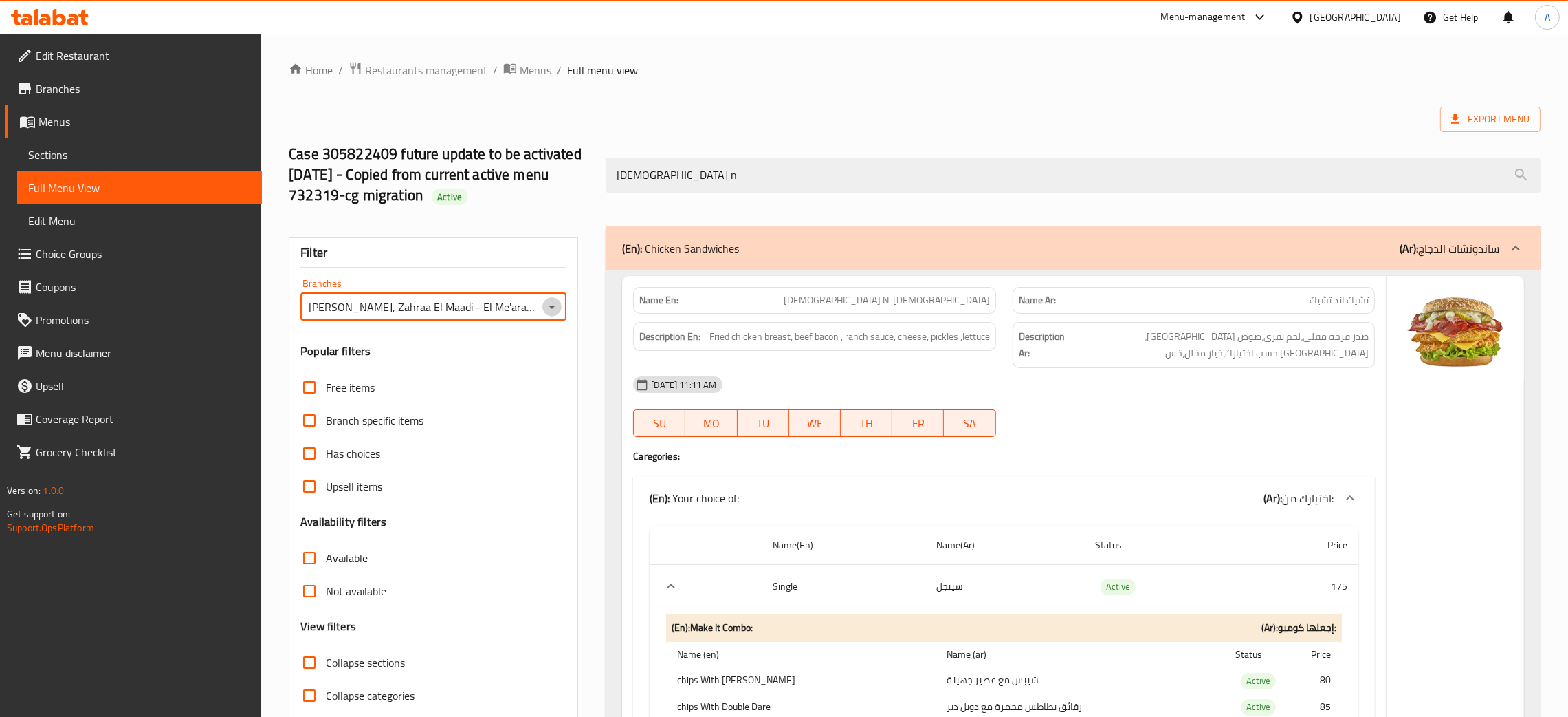
click at [554, 308] on icon "Open" at bounding box center [551, 307] width 7 height 4
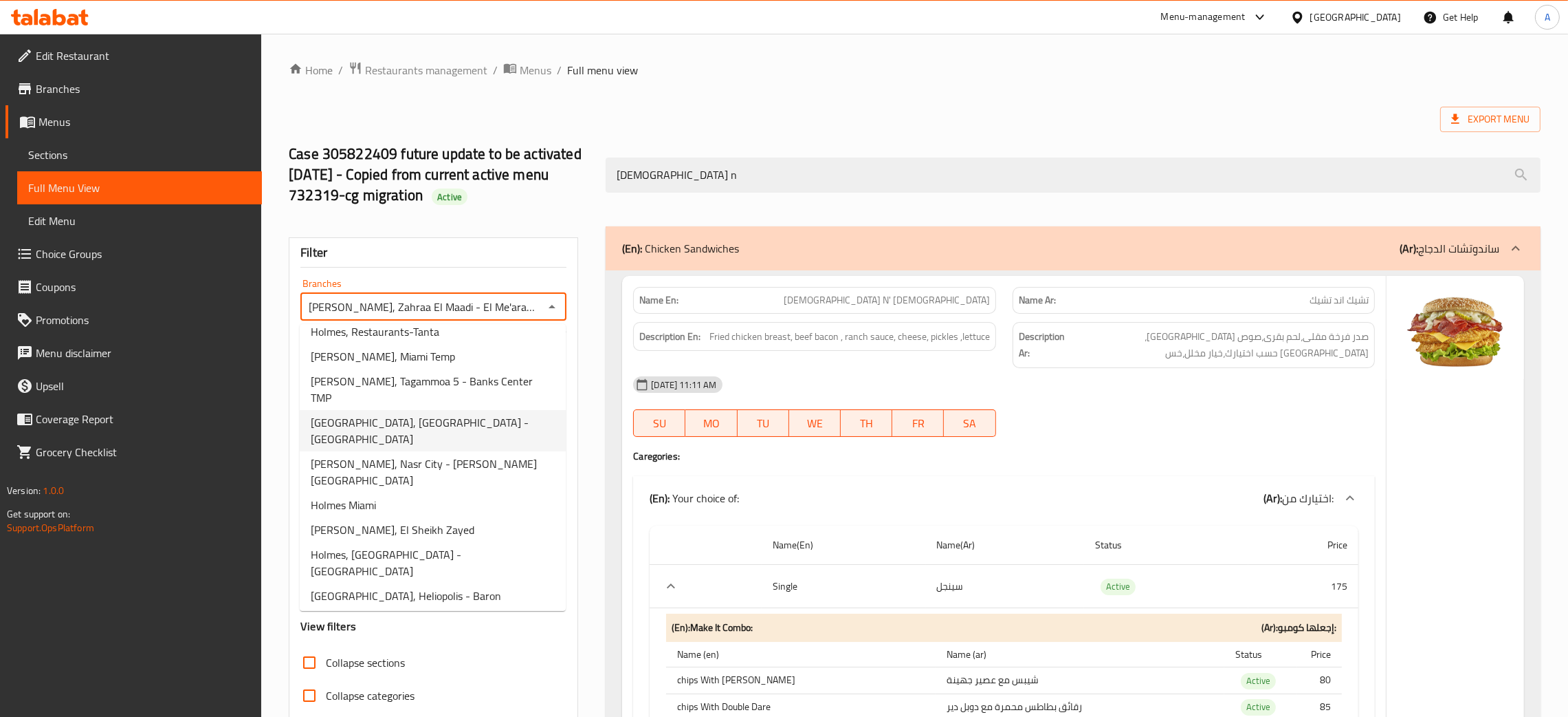
scroll to position [292, 0]
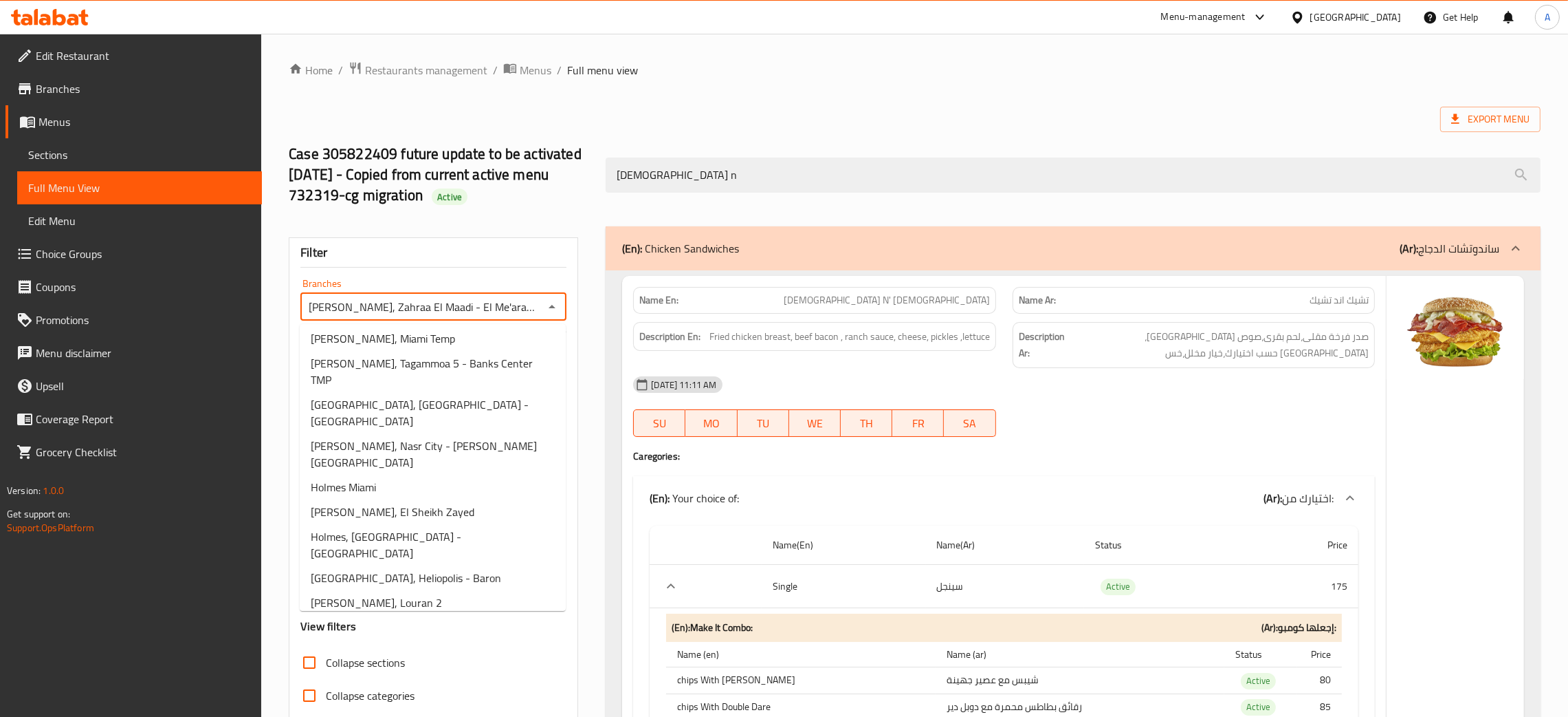
click at [411, 657] on li "Holmes, Tagammoa 1" at bounding box center [433, 669] width 266 height 25
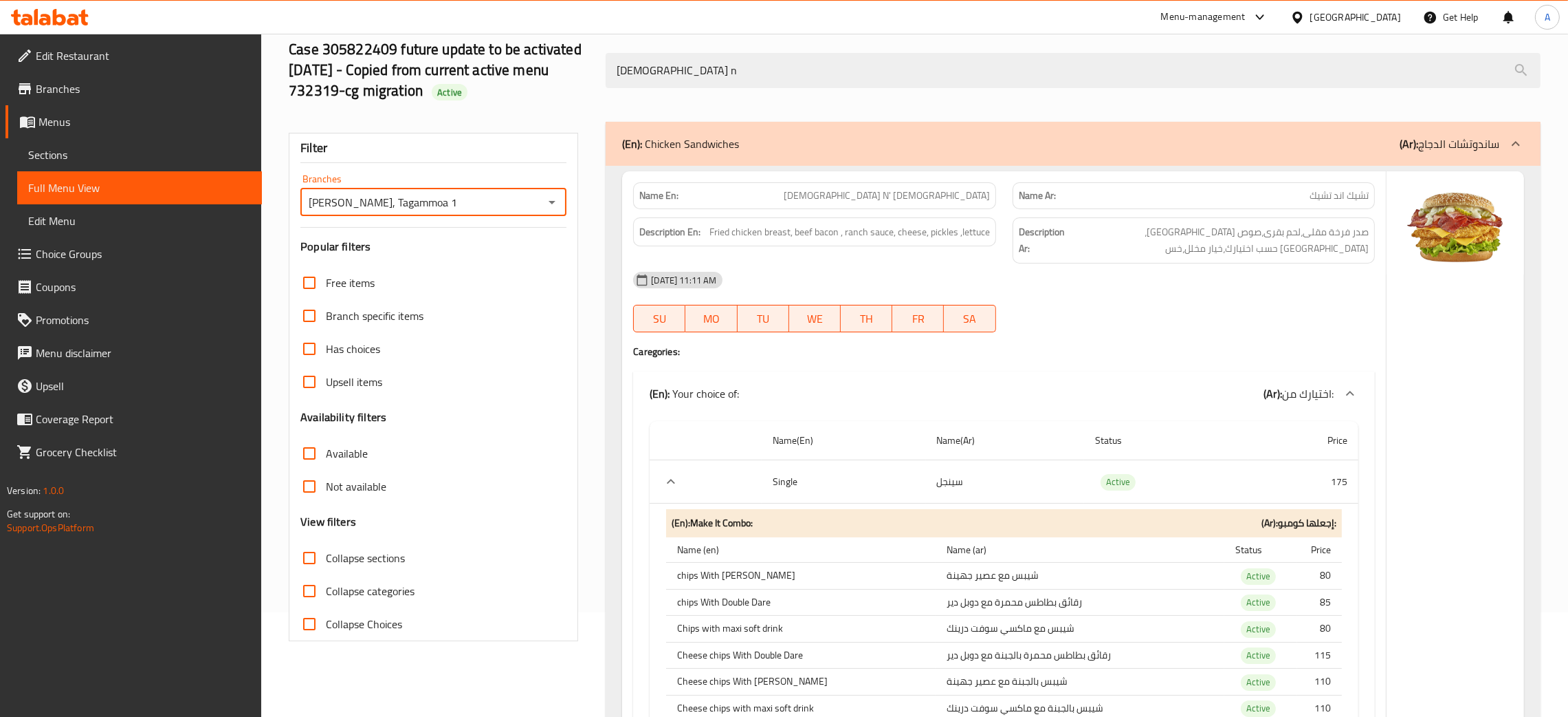
scroll to position [0, 0]
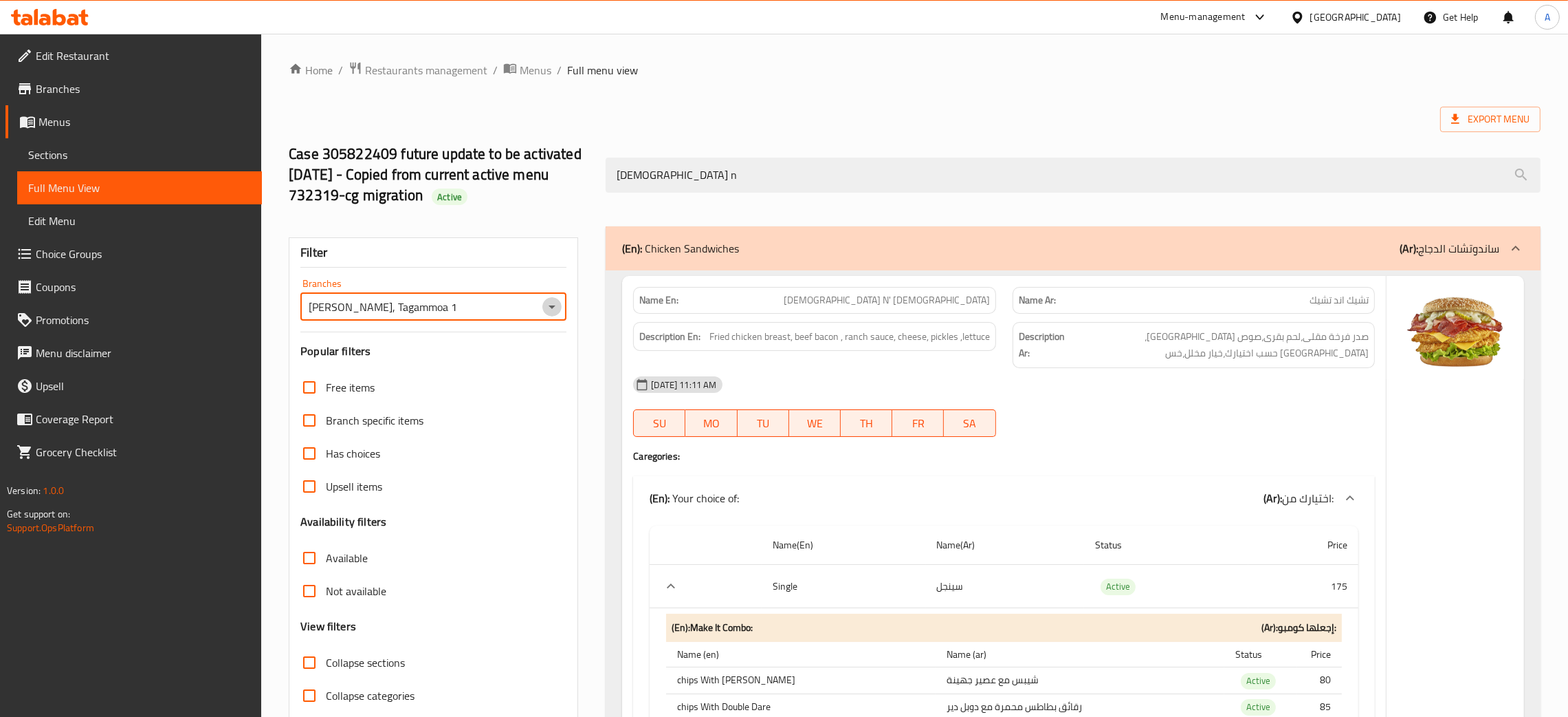
drag, startPoint x: 547, startPoint y: 304, endPoint x: 571, endPoint y: 284, distance: 31.2
click at [548, 304] on icon "Open" at bounding box center [552, 307] width 16 height 16
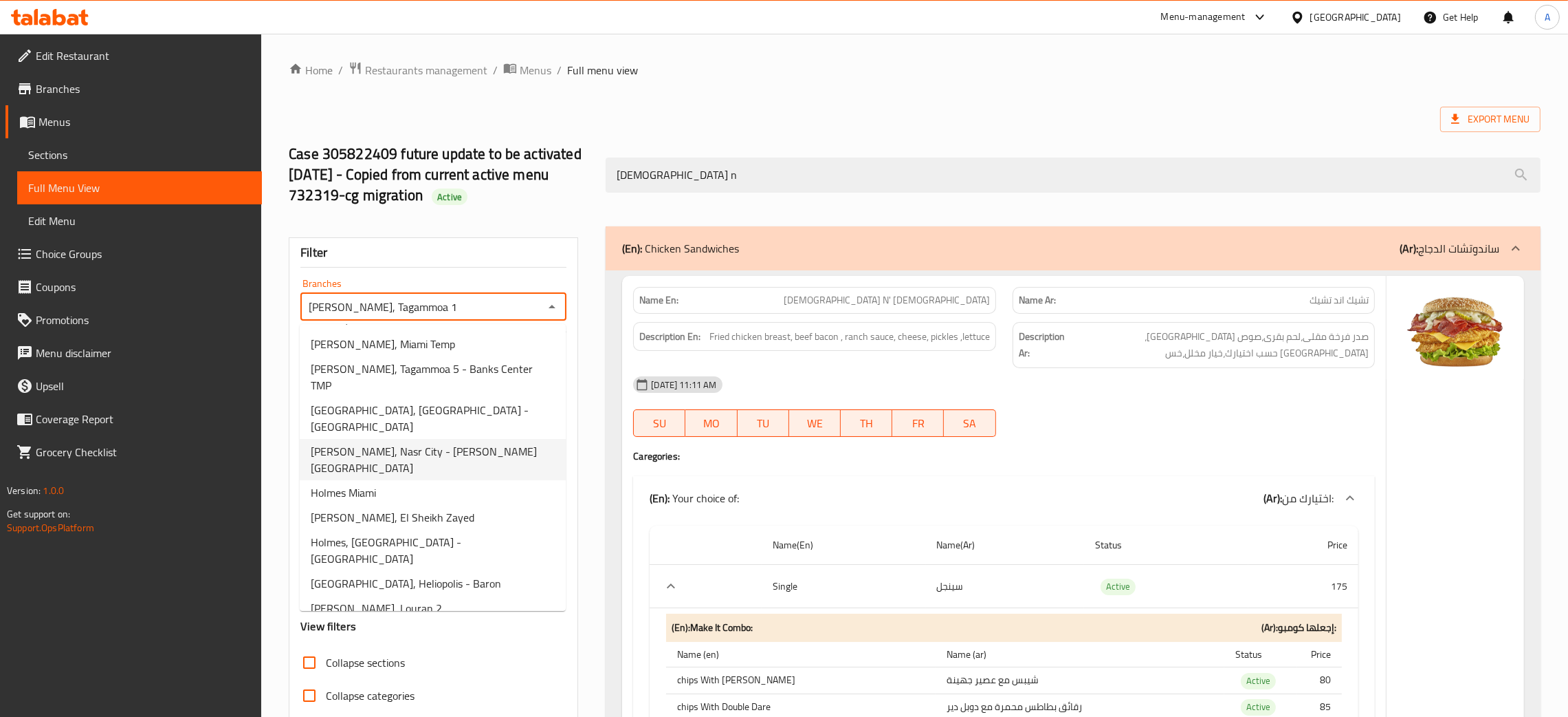
scroll to position [292, 0]
click at [439, 685] on span "Holmes , Madinaty - Buildings Area (B7)" at bounding box center [428, 693] width 234 height 16
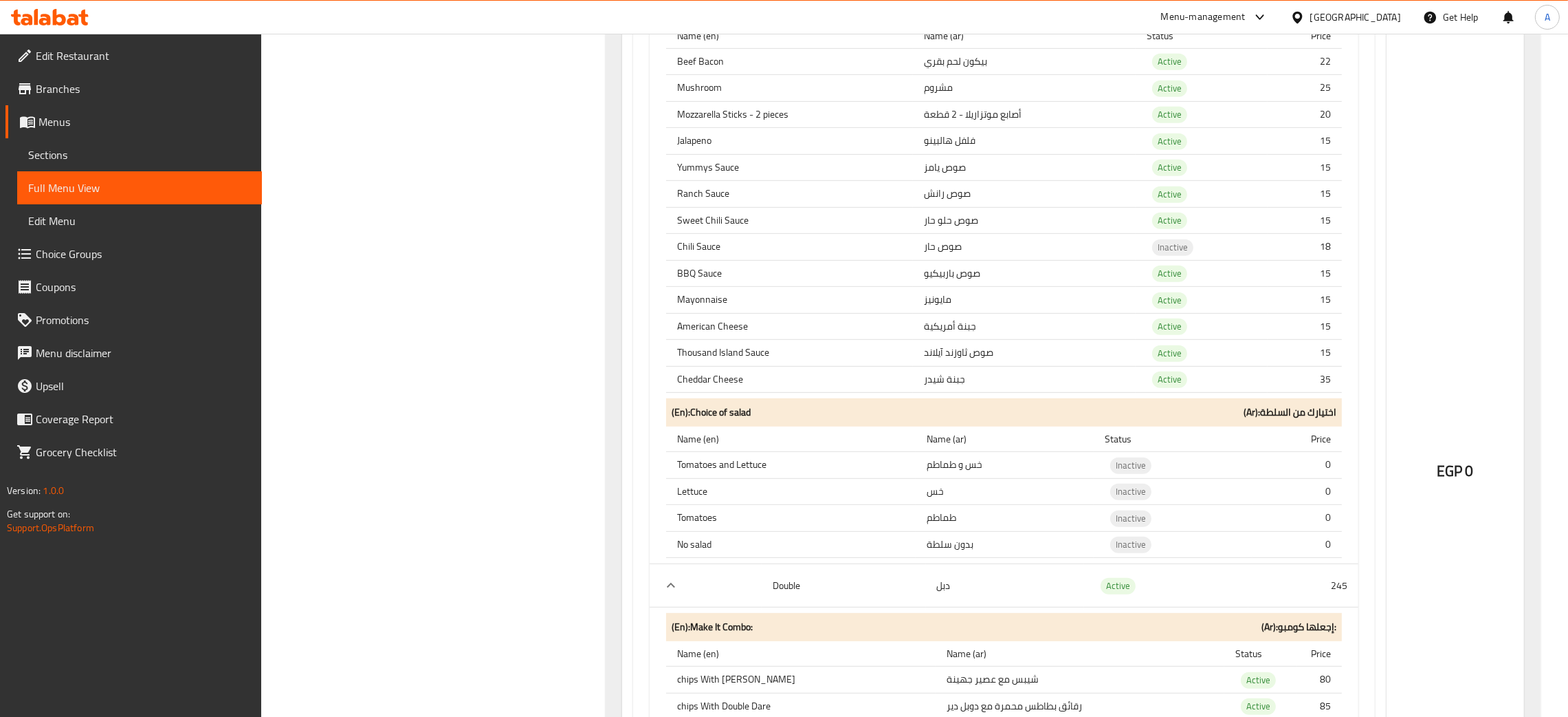
scroll to position [1341, 0]
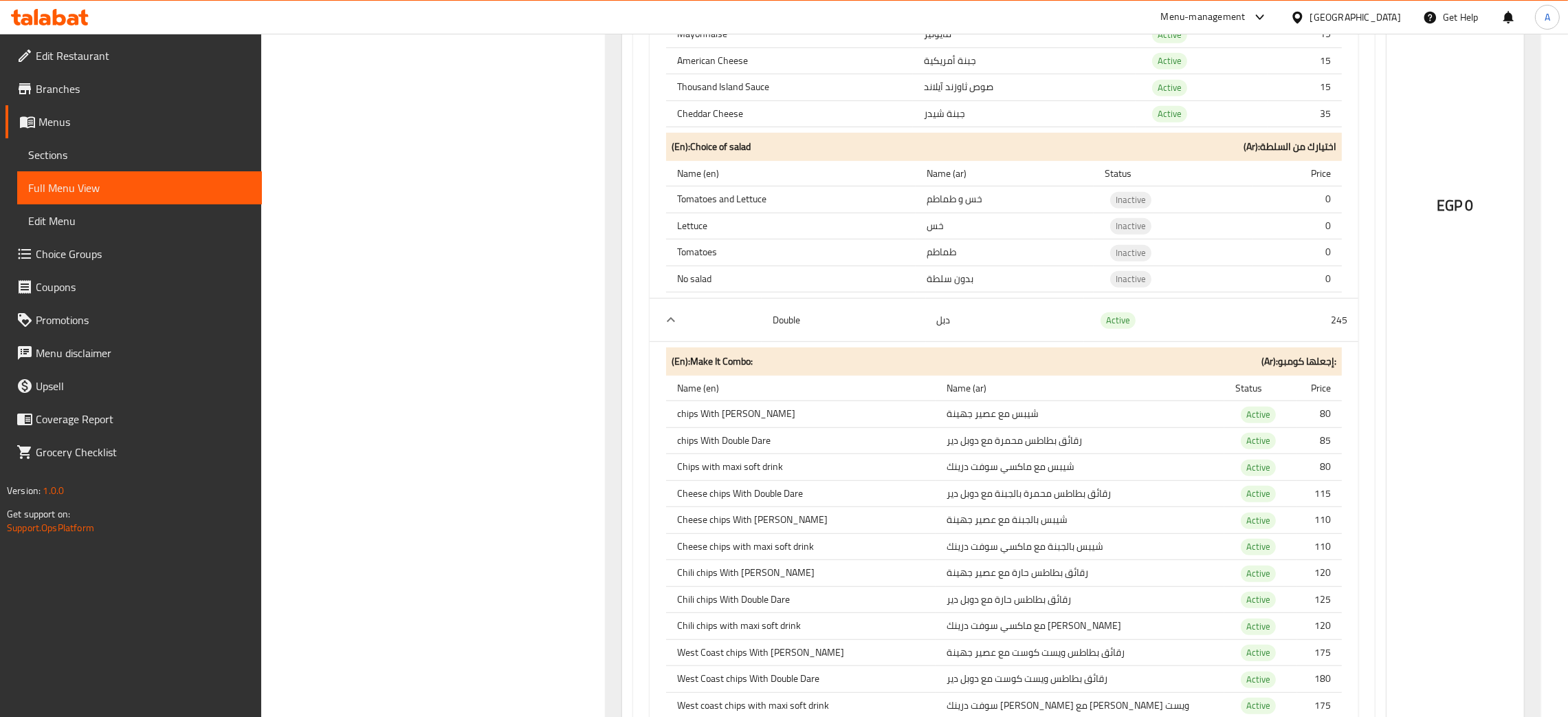
click at [1335, 300] on td "245" at bounding box center [1303, 320] width 110 height 44
click at [423, 276] on div "Filter Branches Holmes , Madinaty - Buildings Area (B7) Branches Popular filter…" at bounding box center [439, 159] width 317 height 2565
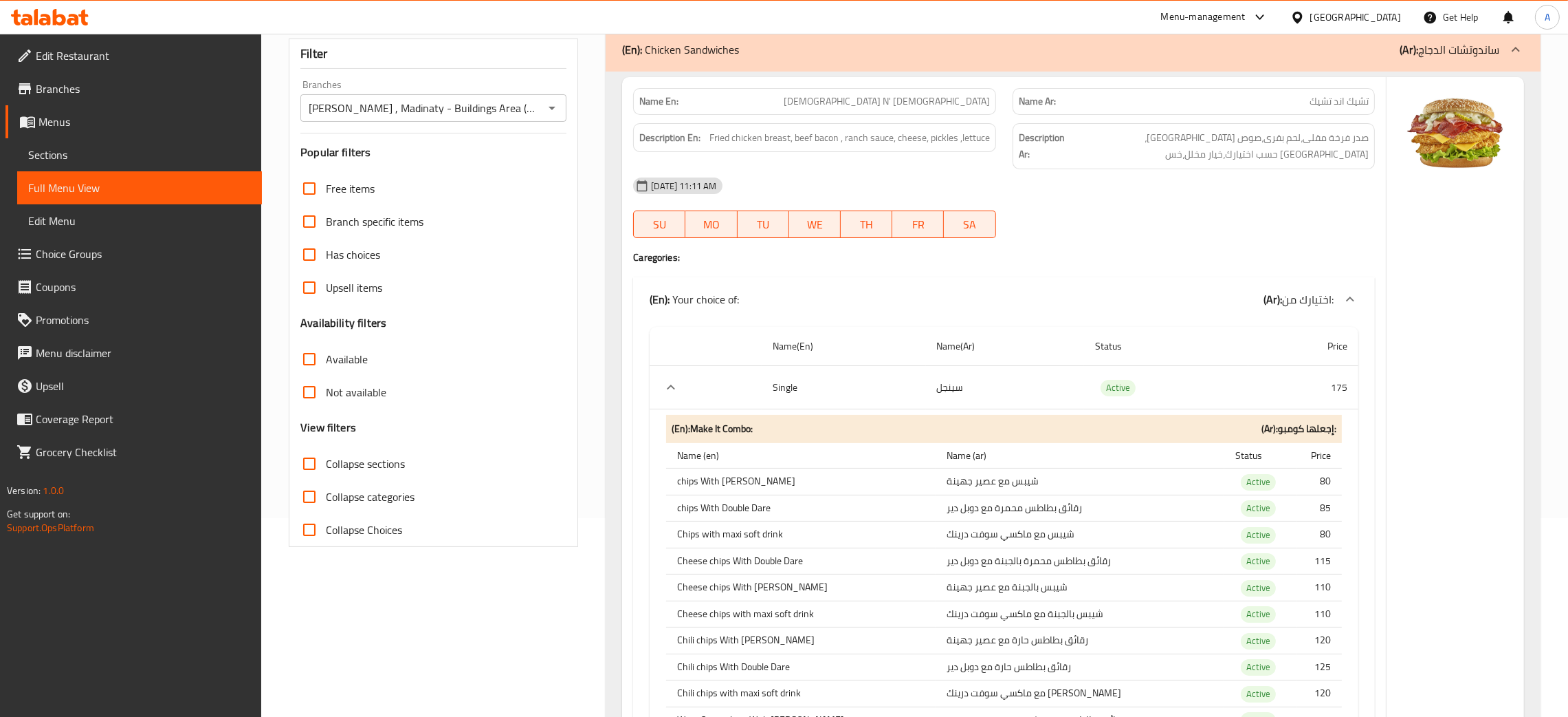
scroll to position [0, 0]
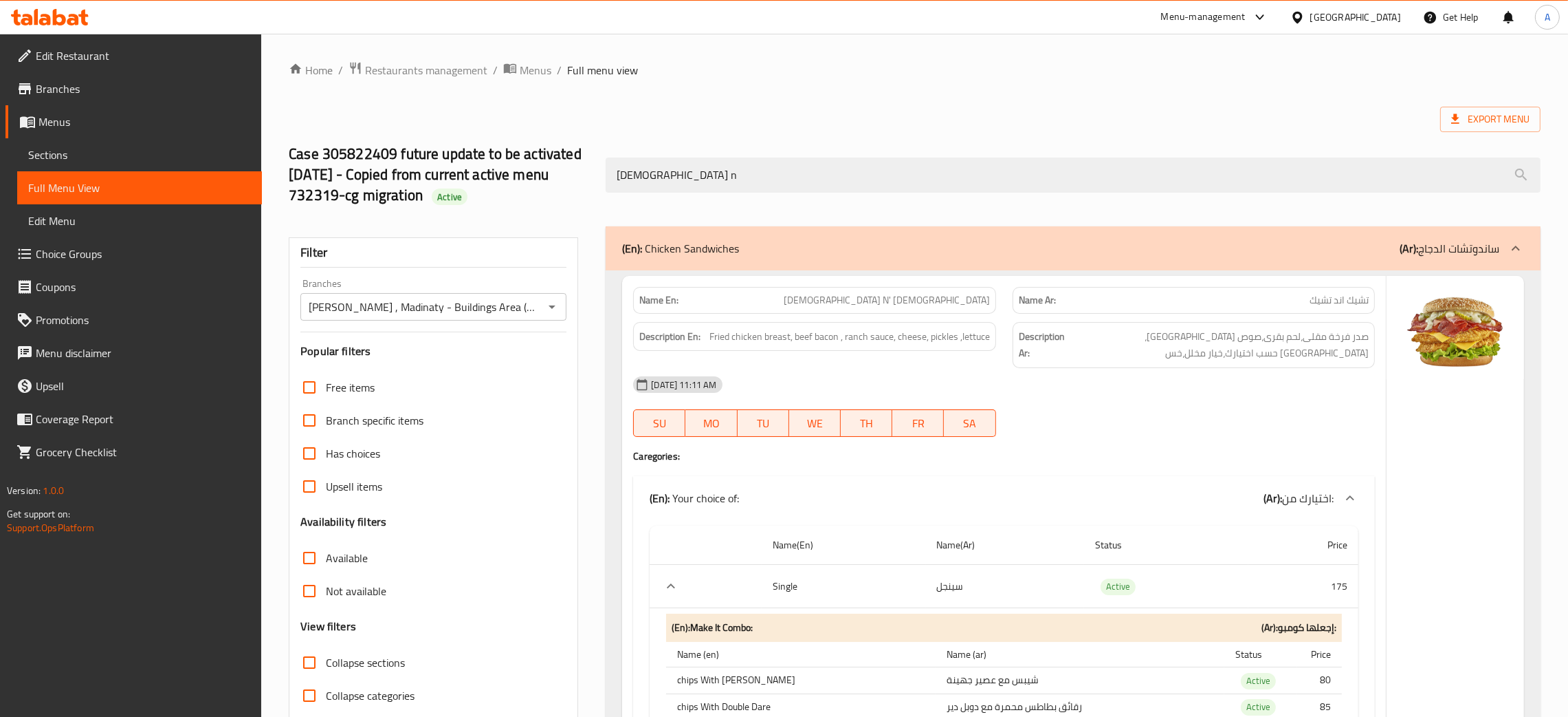
click at [551, 309] on icon "Open" at bounding box center [551, 307] width 7 height 4
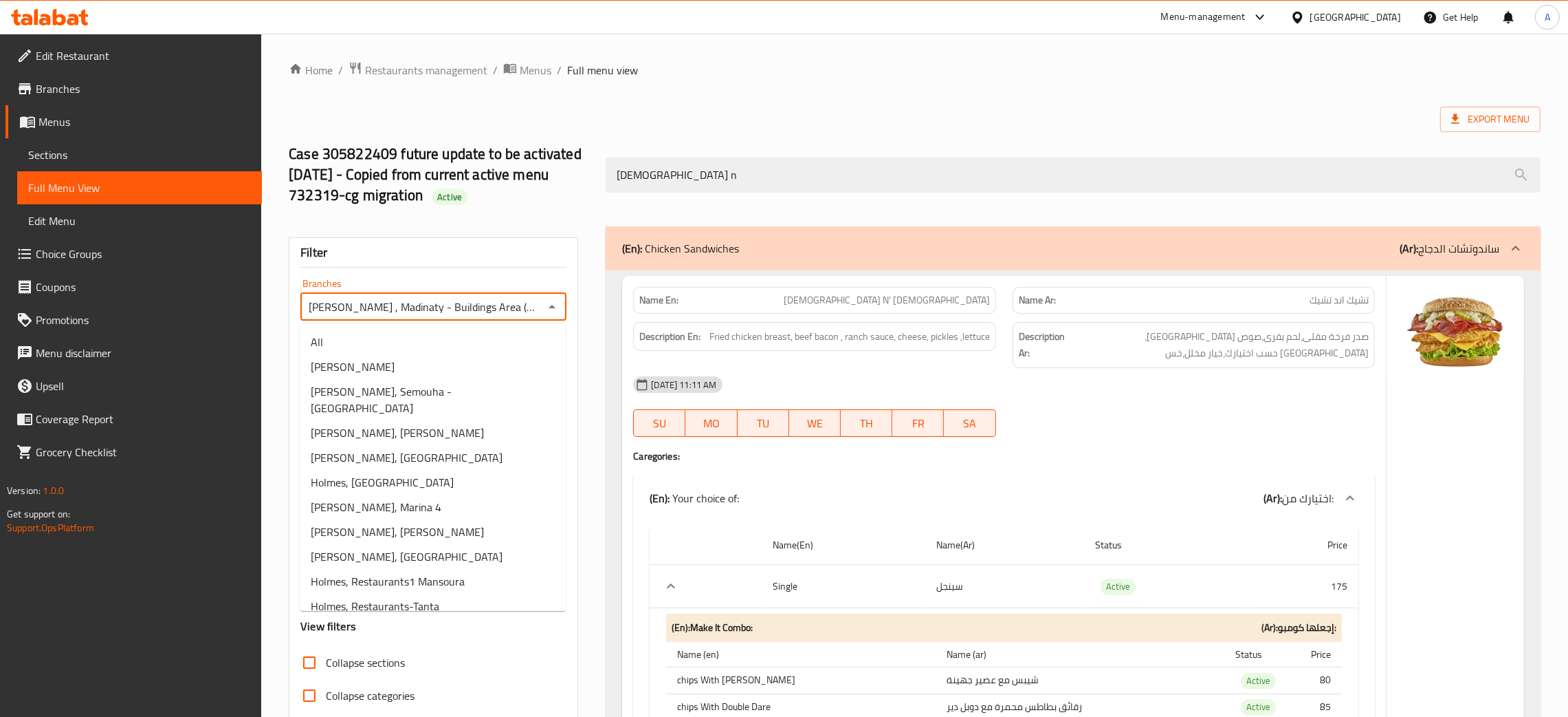
scroll to position [291, 0]
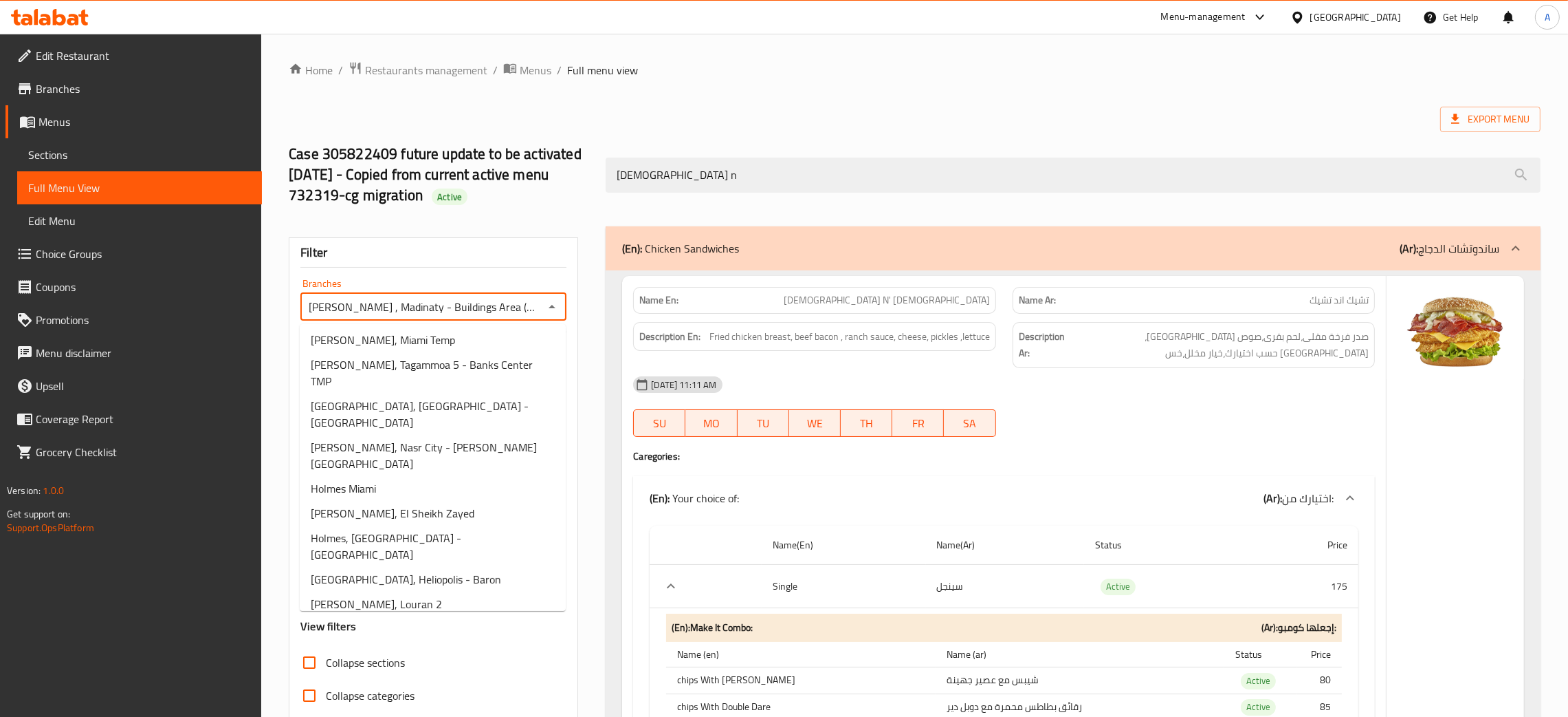
click at [420, 658] on li "Holmes, Tagammoa 1" at bounding box center [433, 671] width 266 height 25
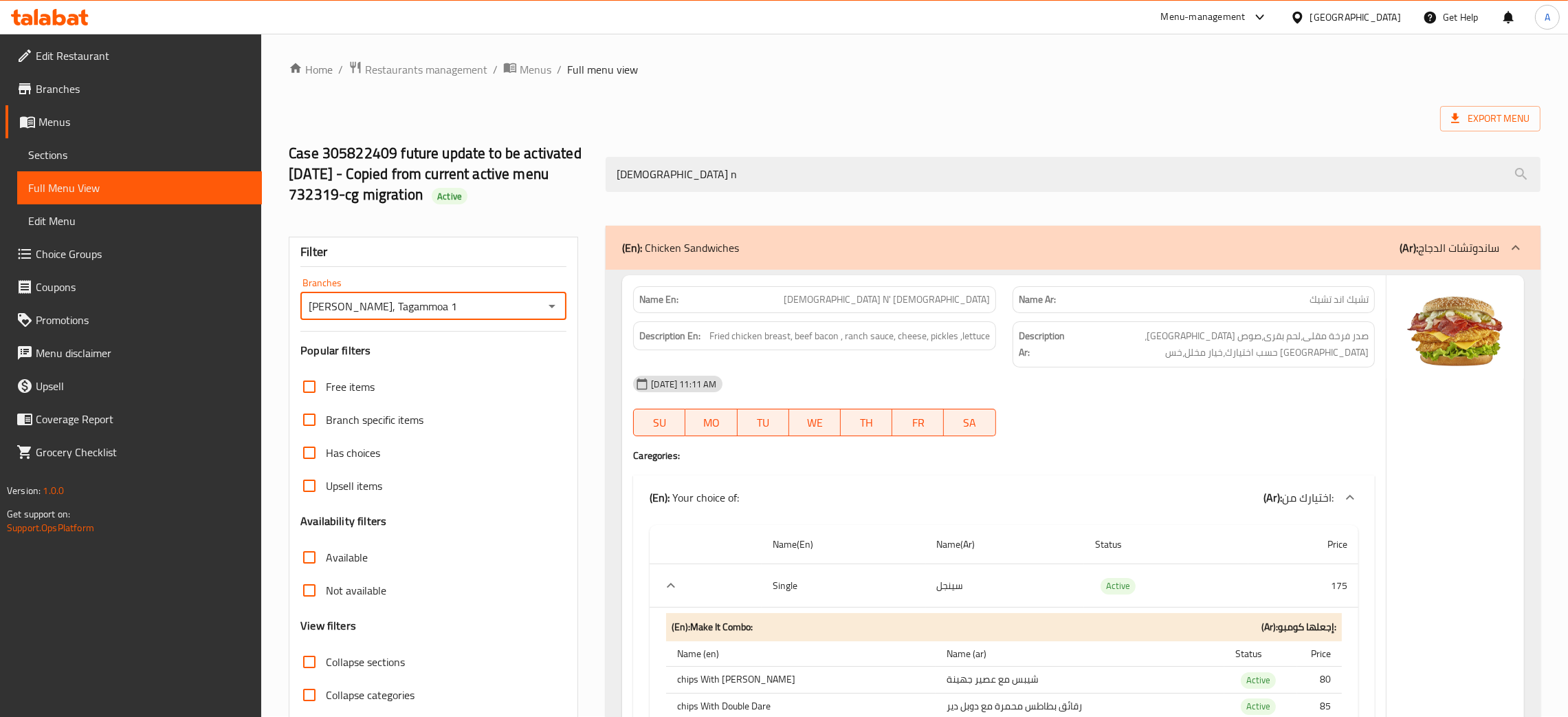
scroll to position [0, 0]
click at [546, 310] on icon "Open" at bounding box center [552, 307] width 16 height 16
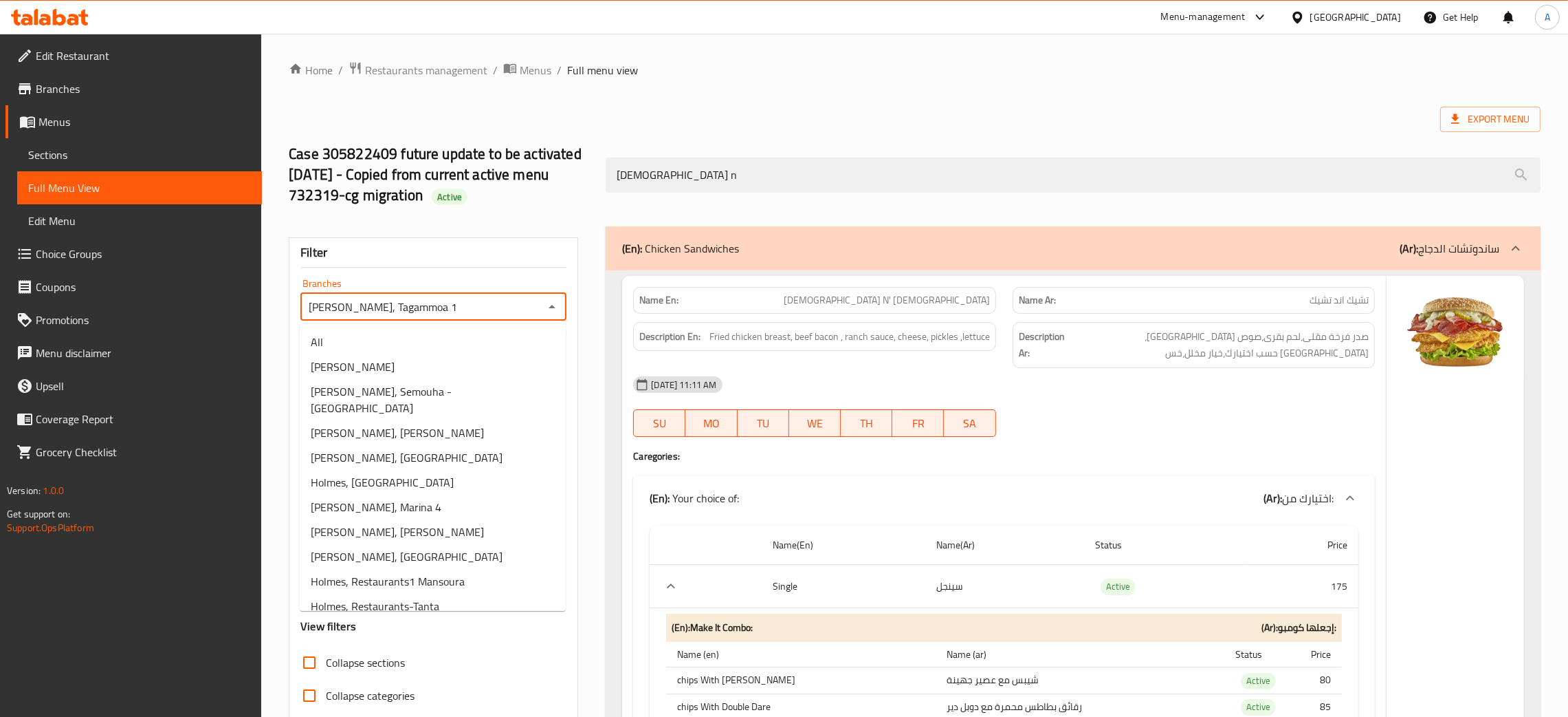
scroll to position [266, 0]
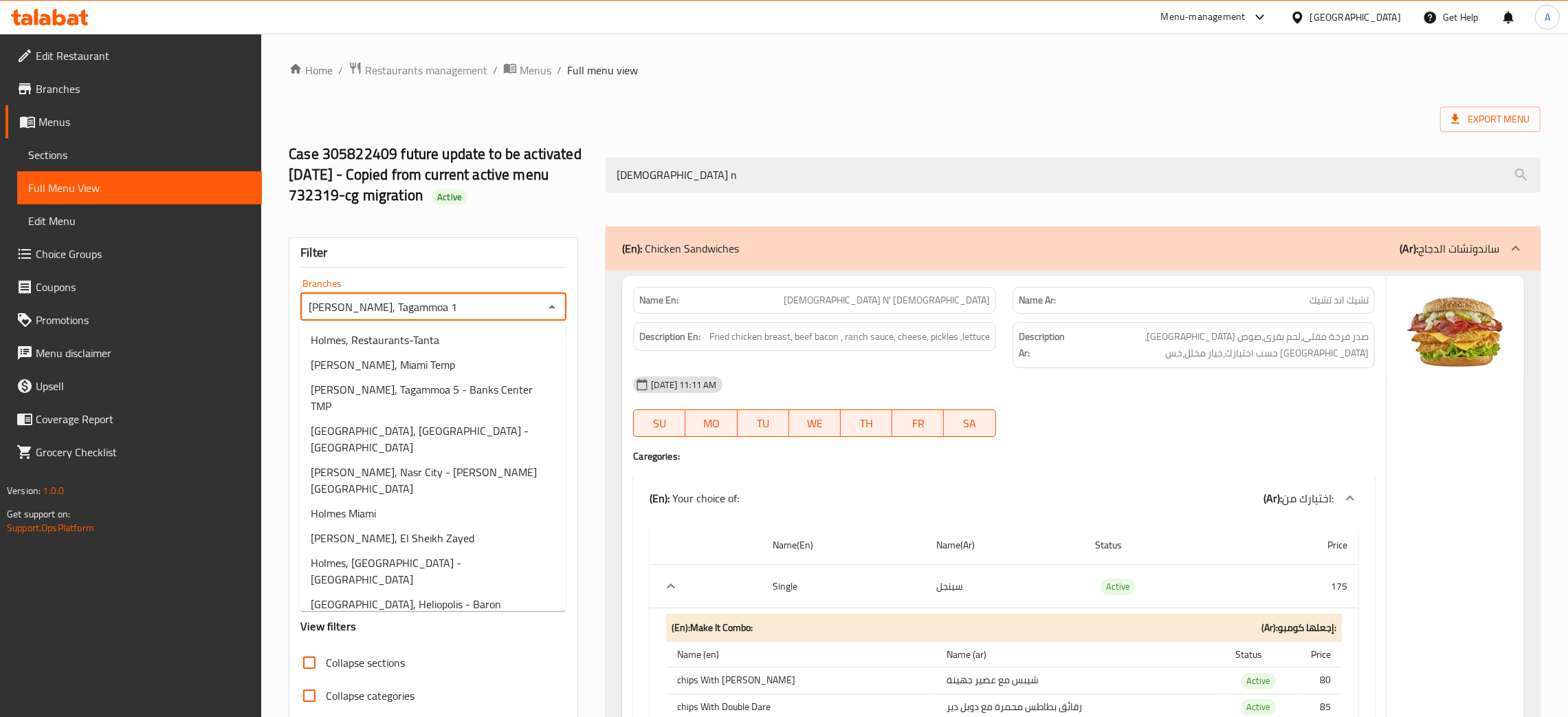
click at [428, 645] on span "Holmes, Zahraa El Maadi - El Me'arag El Ouloy" at bounding box center [433, 662] width 244 height 33
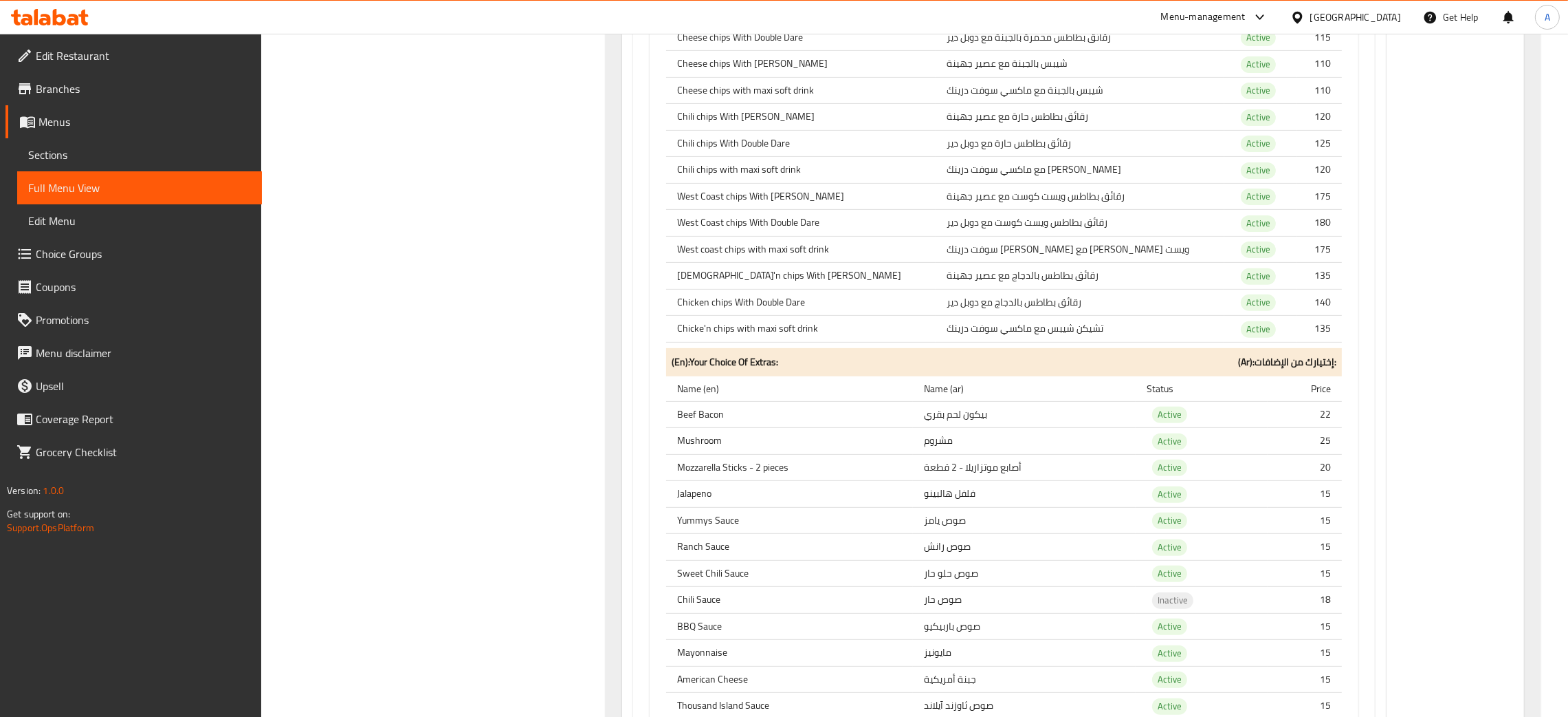
scroll to position [0, 0]
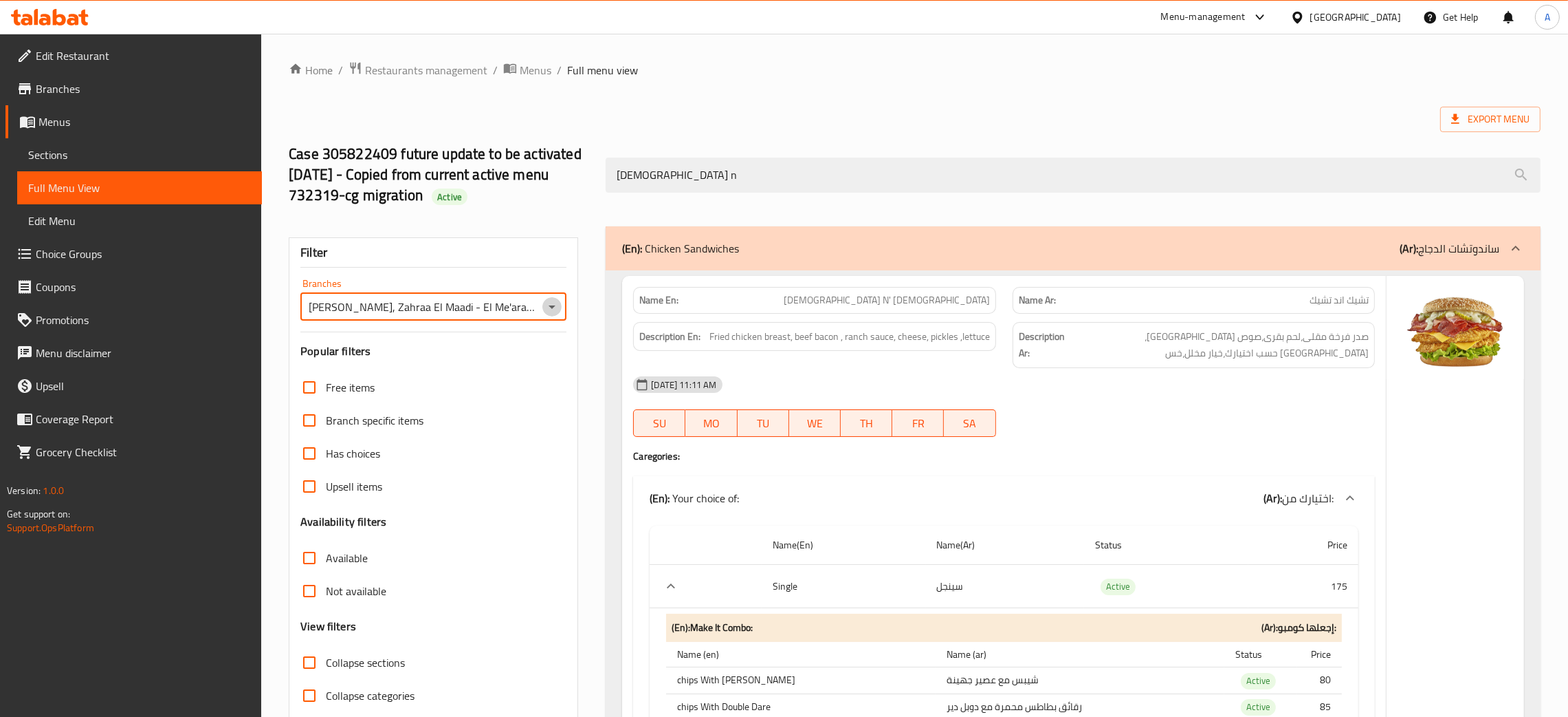
click at [559, 299] on icon "Open" at bounding box center [552, 307] width 16 height 16
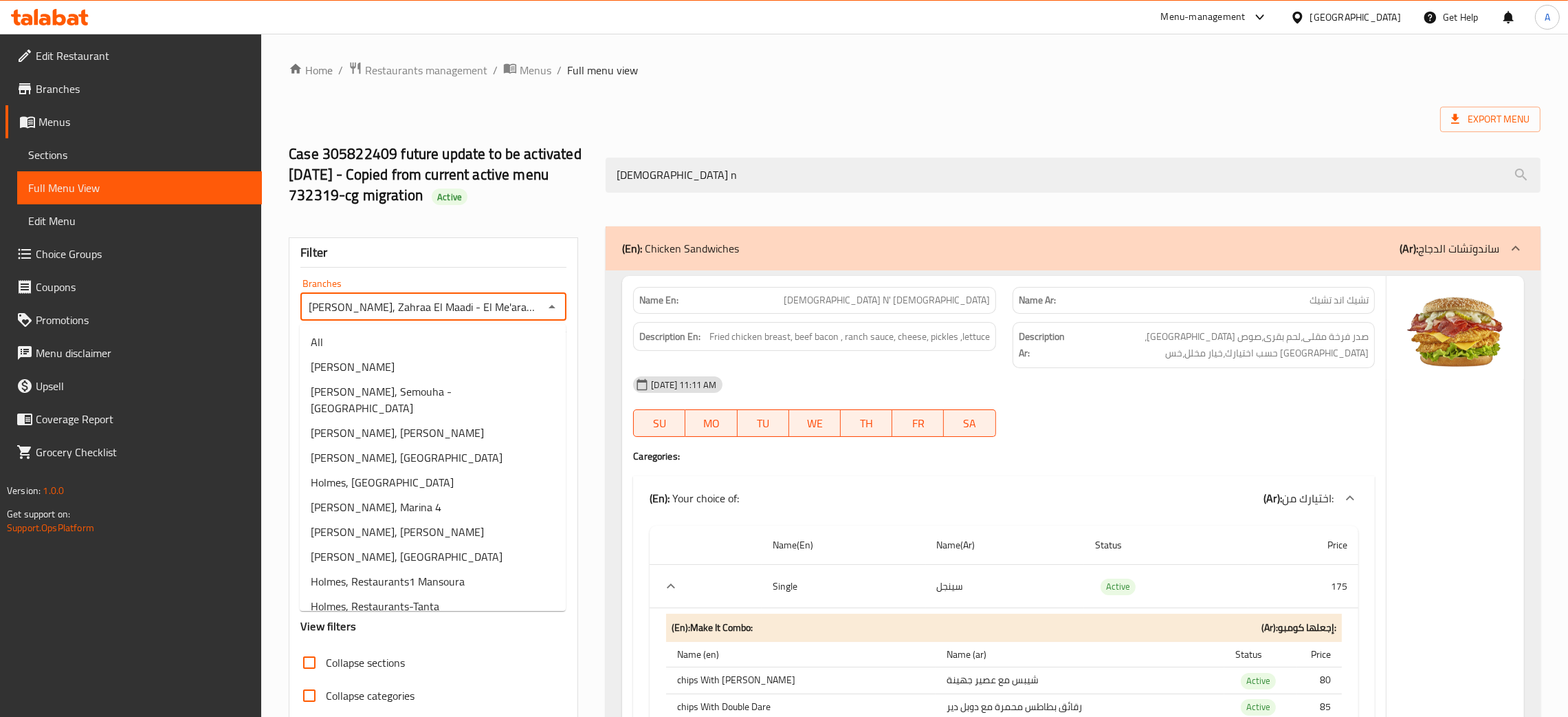
scroll to position [241, 0]
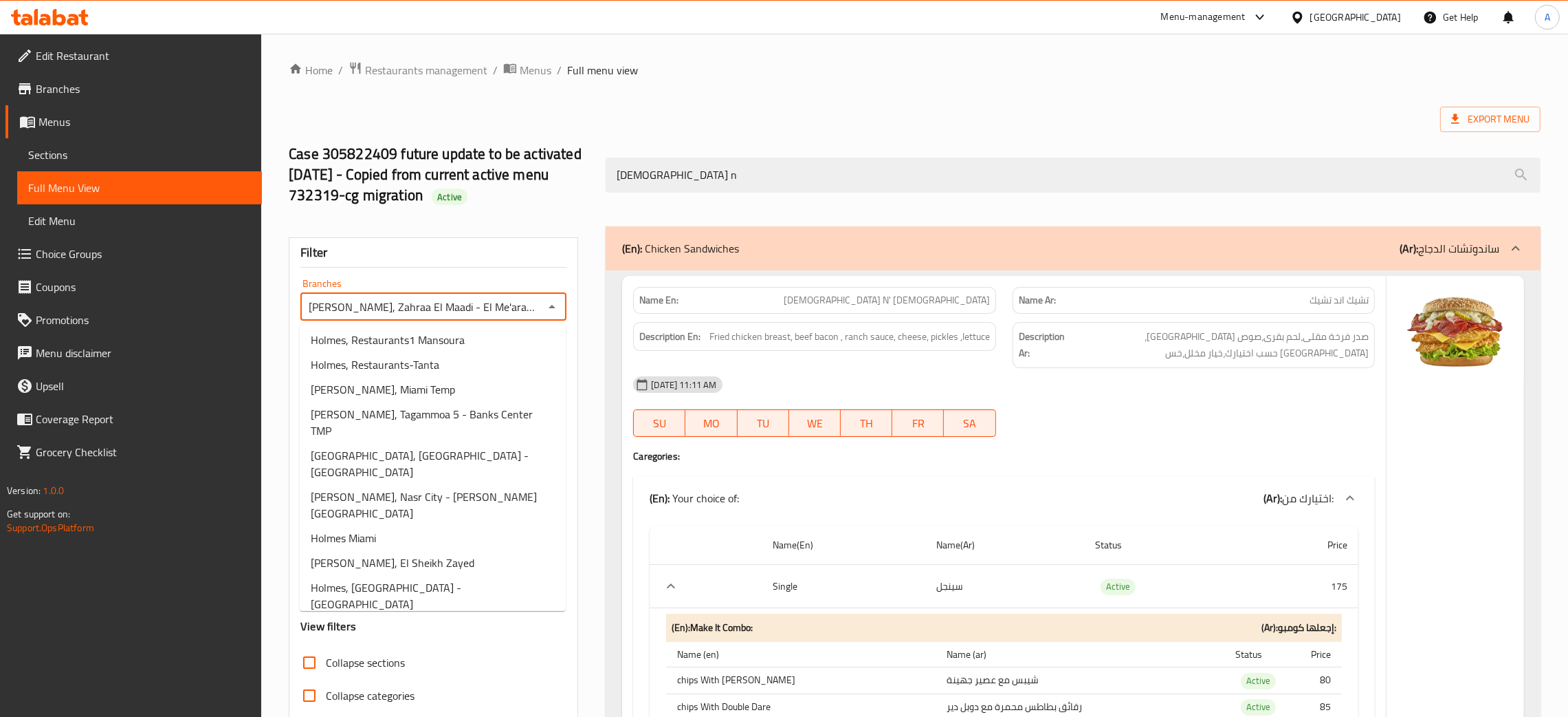
click at [463, 641] on li "Holmes, Louran 2" at bounding box center [433, 654] width 266 height 25
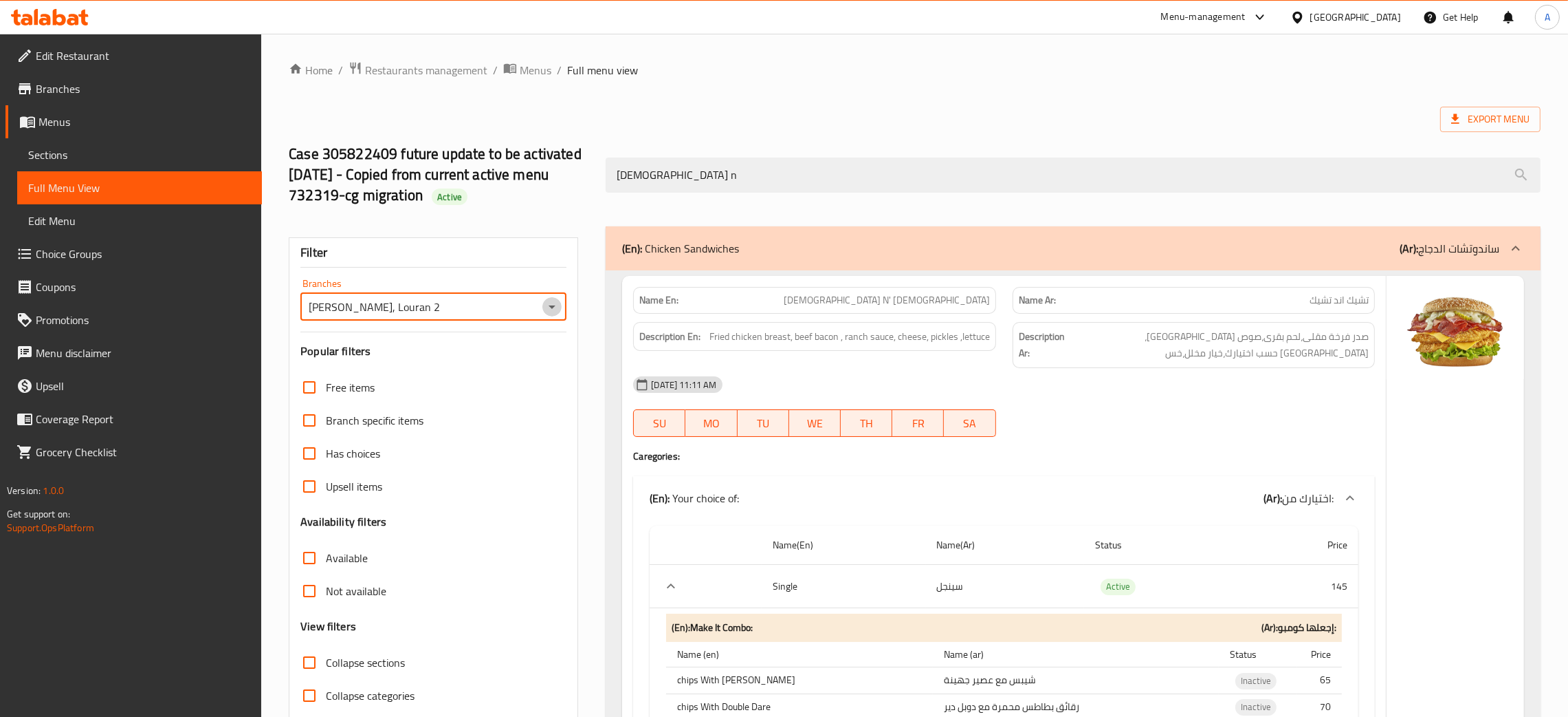
click at [547, 308] on icon "Open" at bounding box center [552, 307] width 16 height 16
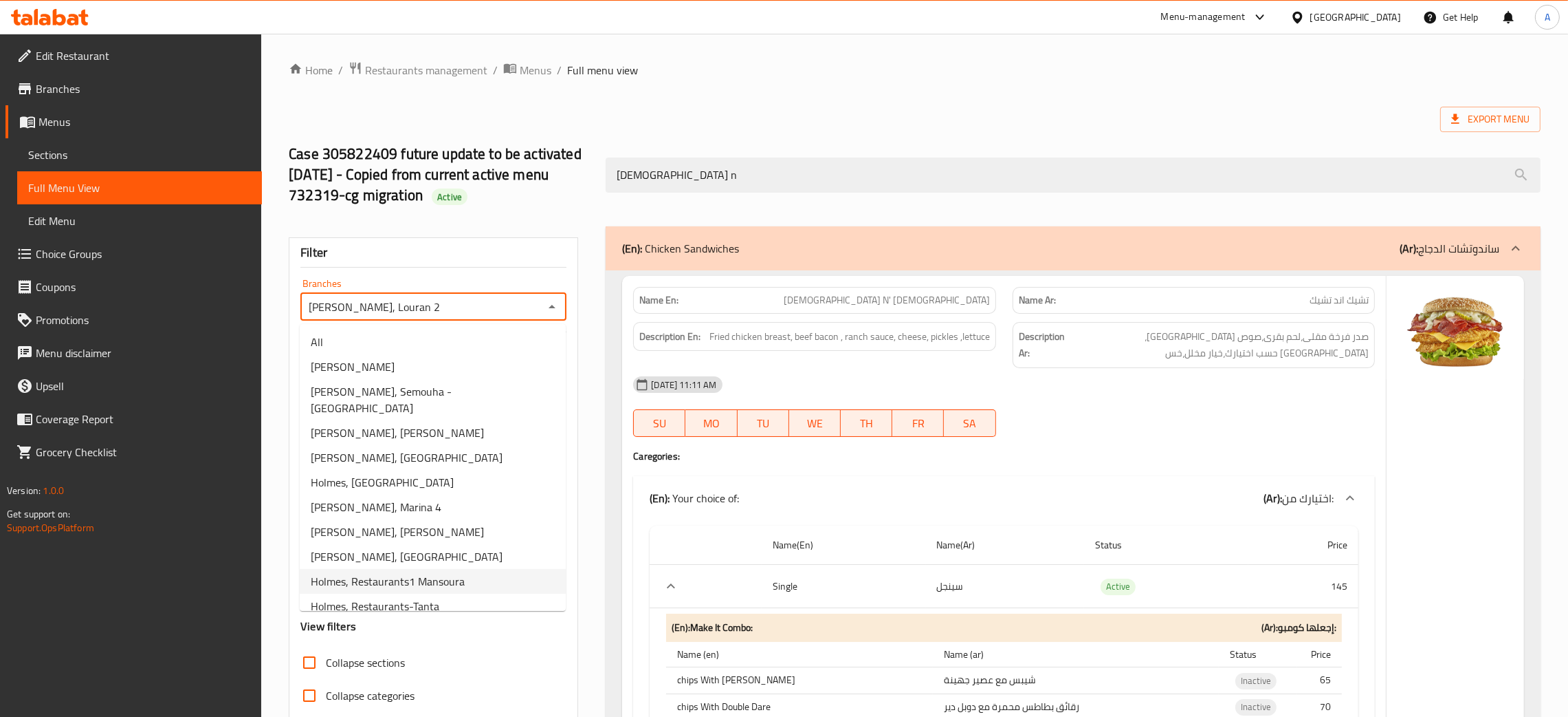
scroll to position [217, 0]
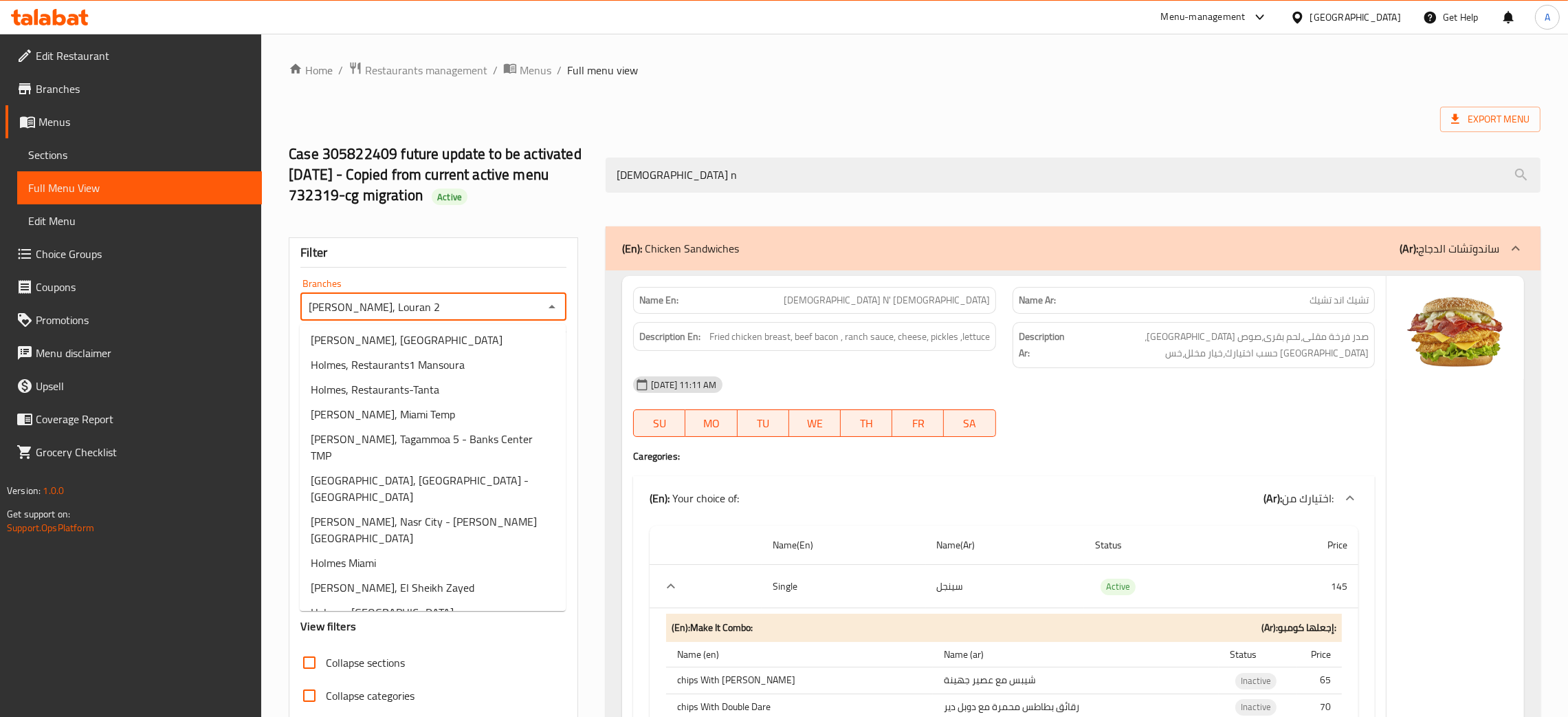
click at [403, 645] on span "Holmes, Heliopolis - Baron" at bounding box center [406, 654] width 190 height 16
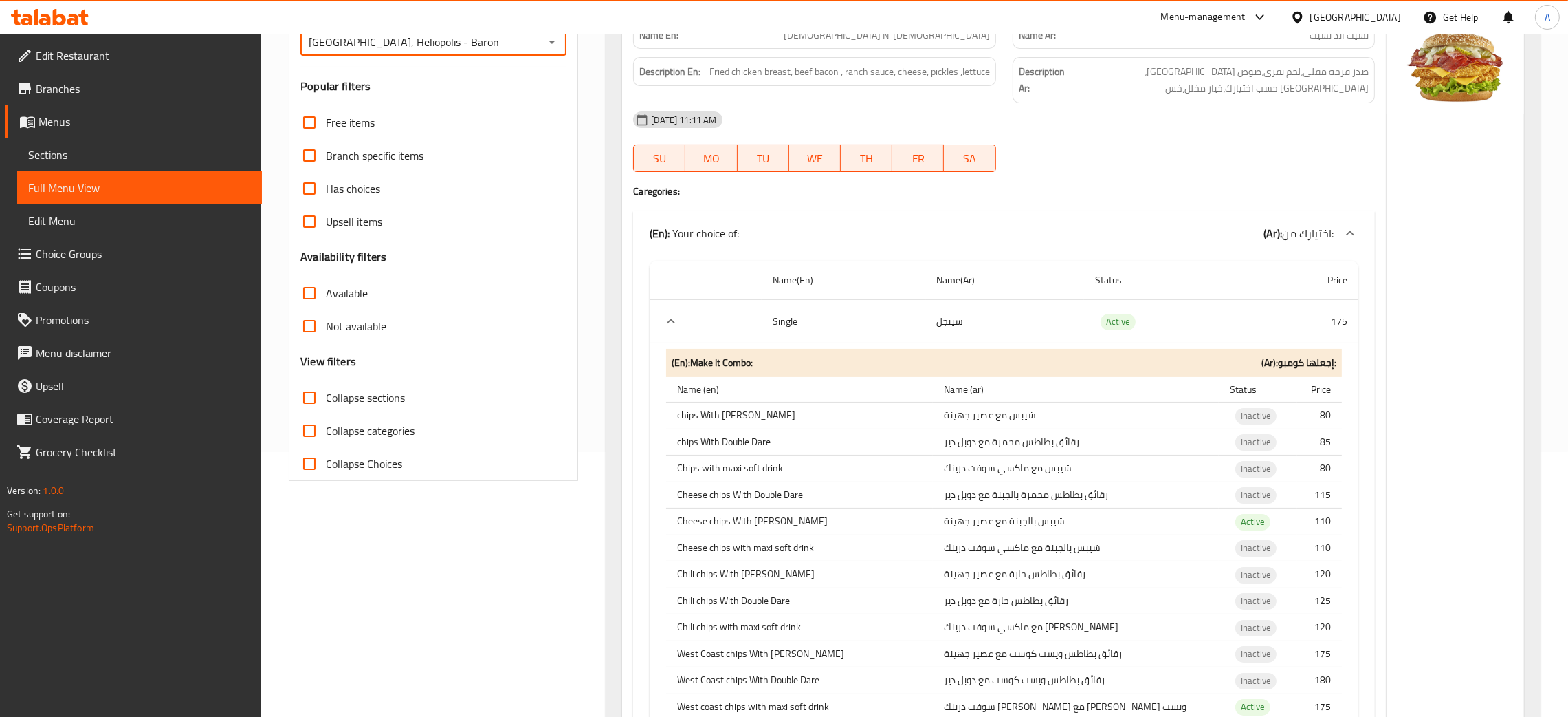
scroll to position [109, 0]
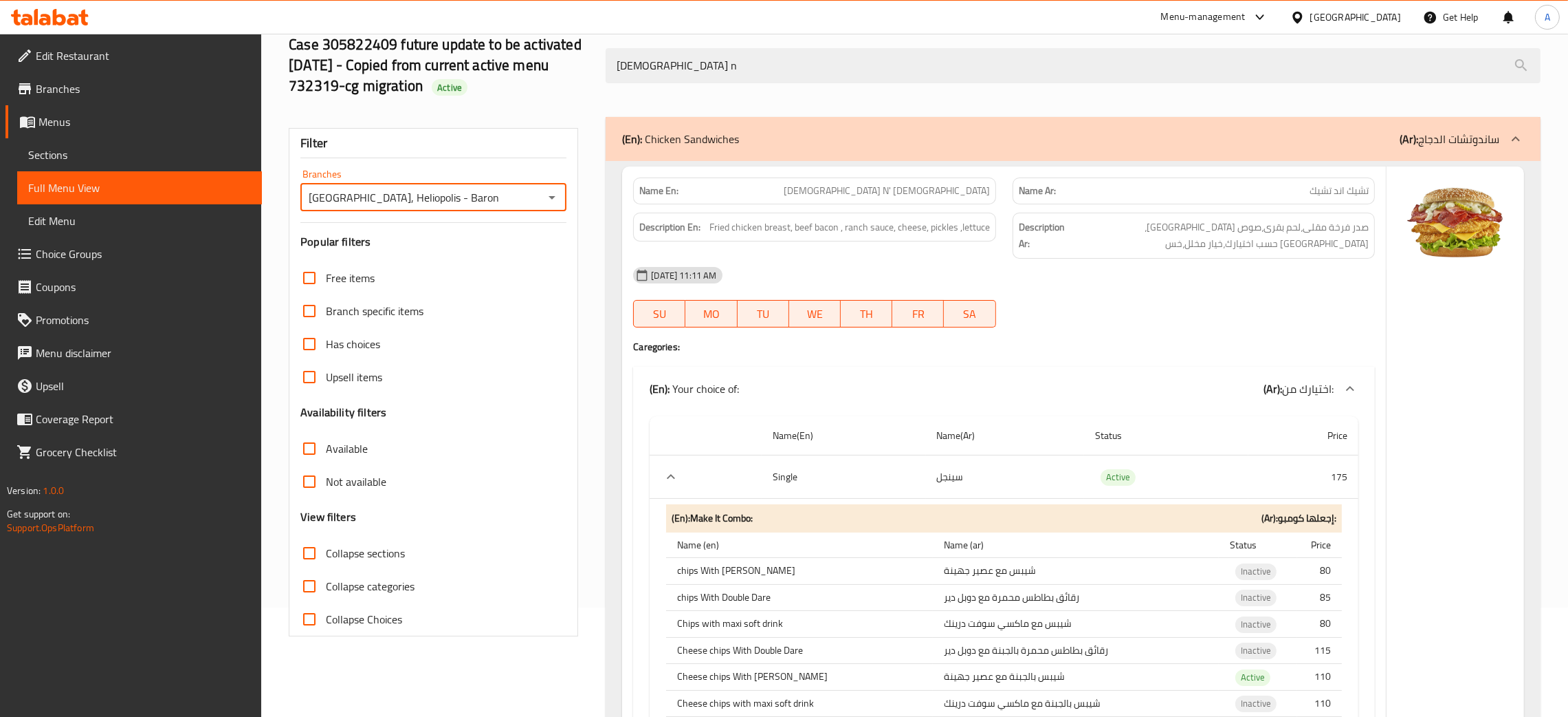
click at [547, 193] on icon "Open" at bounding box center [552, 197] width 16 height 16
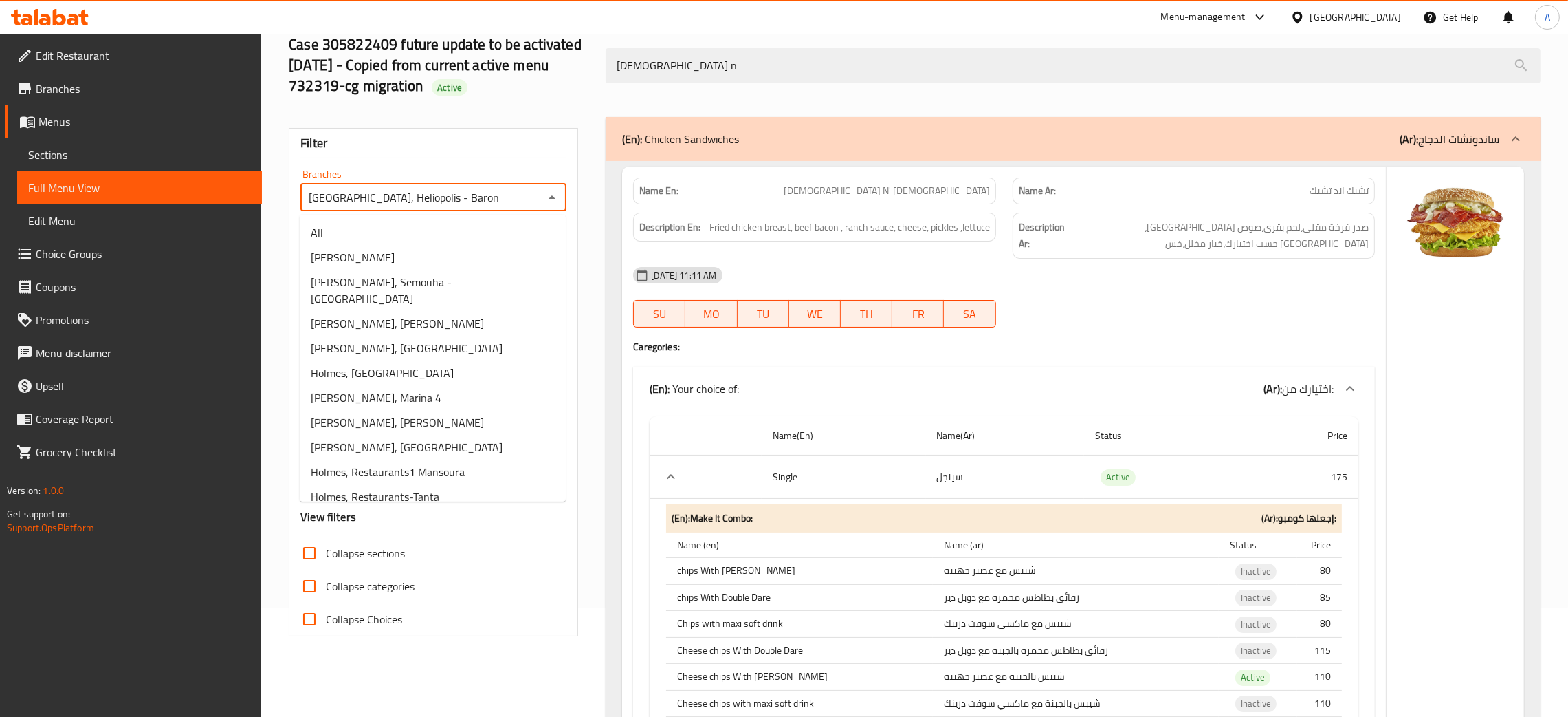
scroll to position [192, 0]
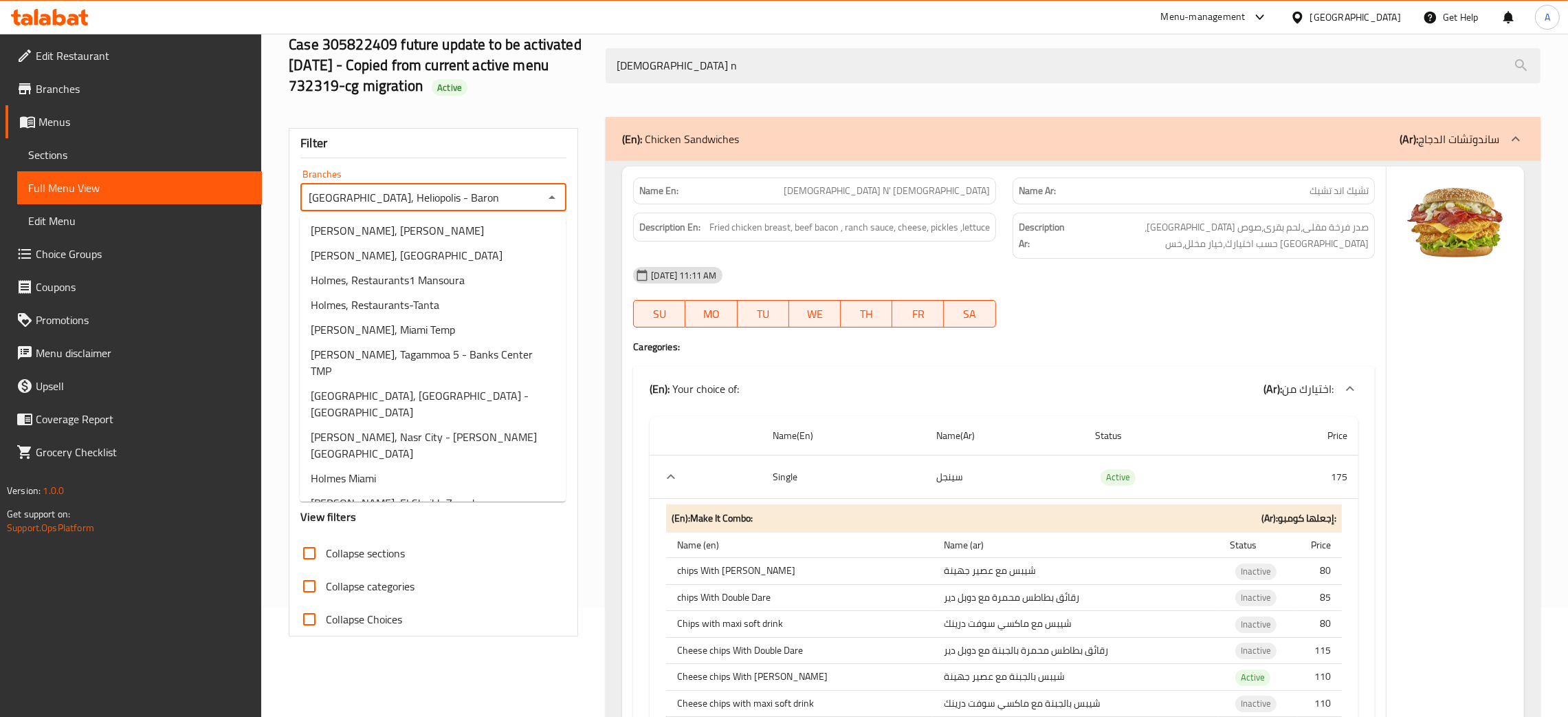
click at [424, 519] on span "Holmes, City Center - Carrefour" at bounding box center [433, 536] width 244 height 33
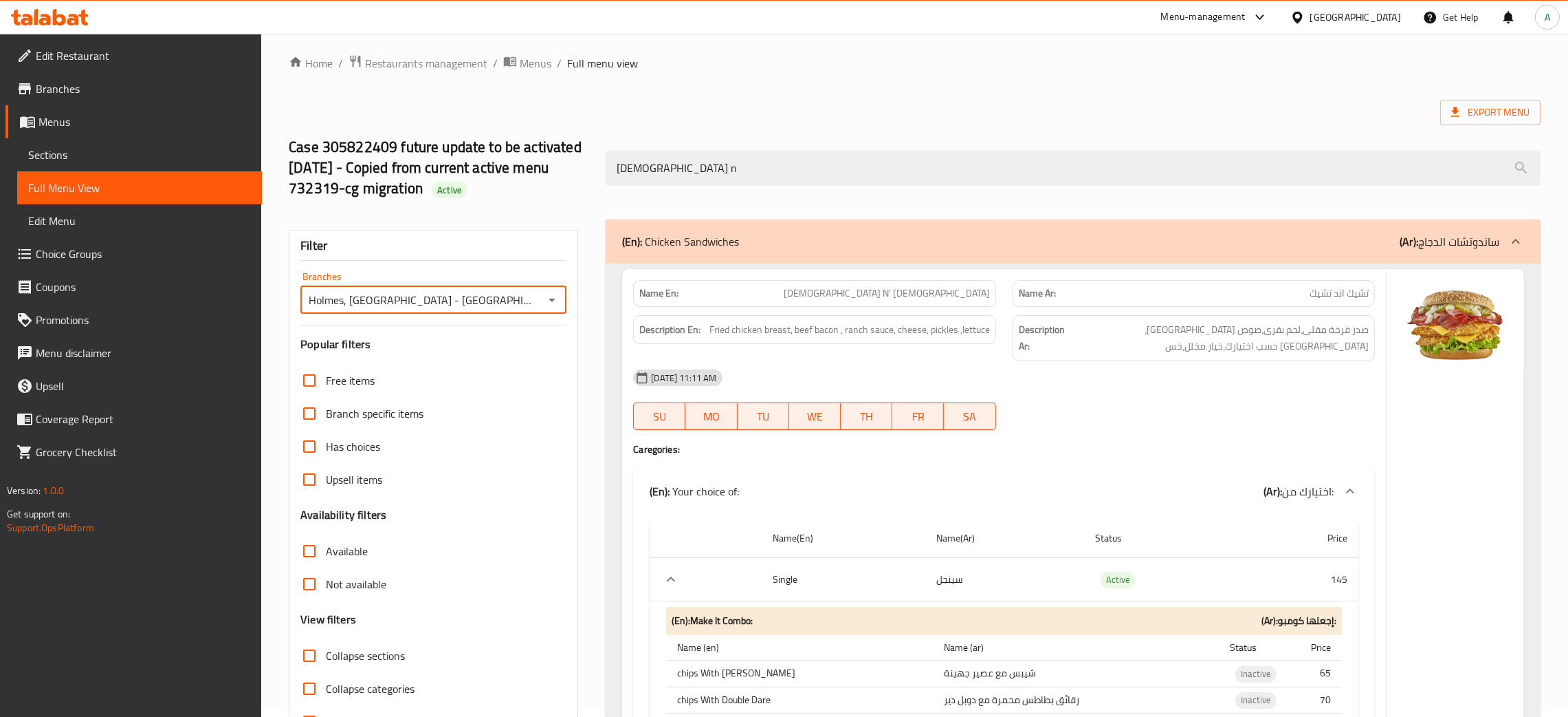
scroll to position [0, 0]
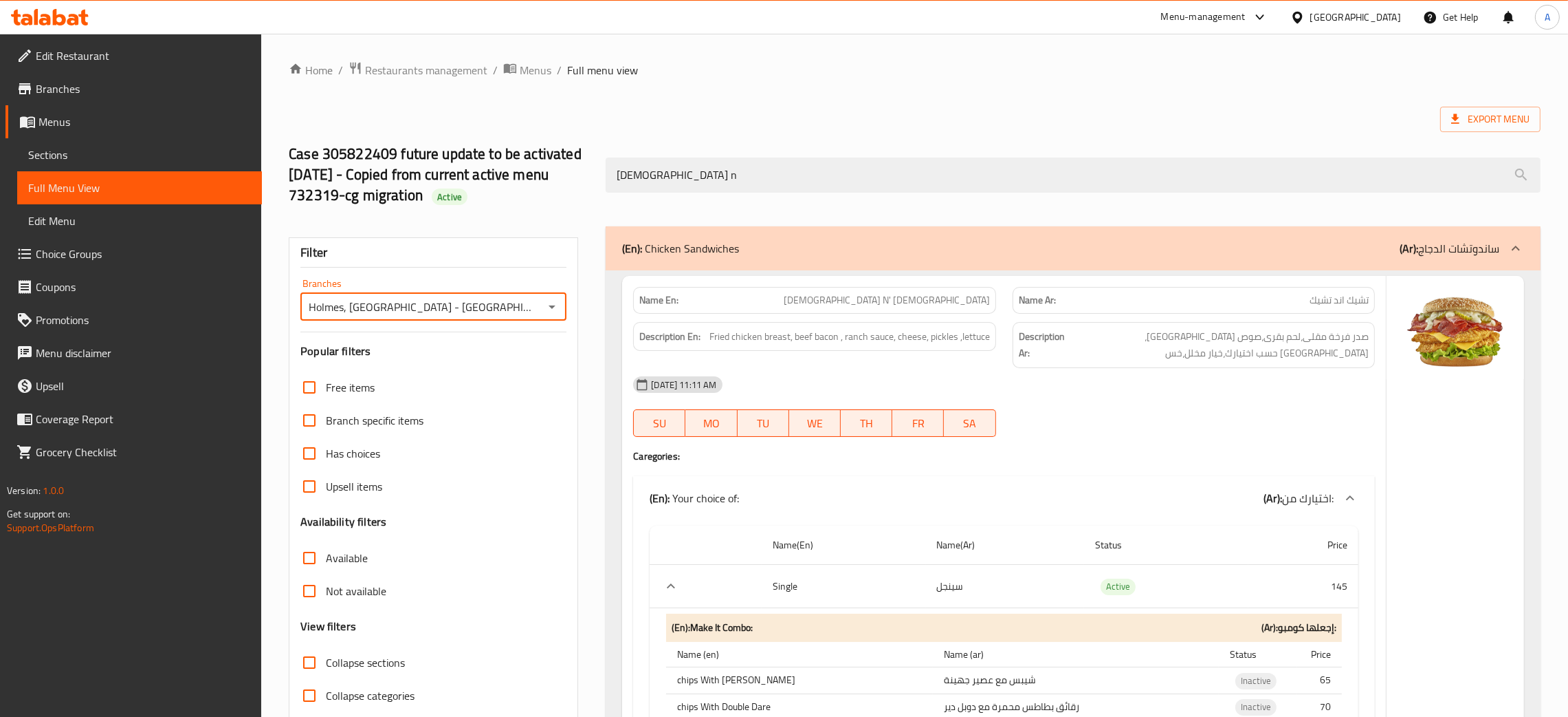
click at [549, 307] on icon "Open" at bounding box center [551, 307] width 7 height 4
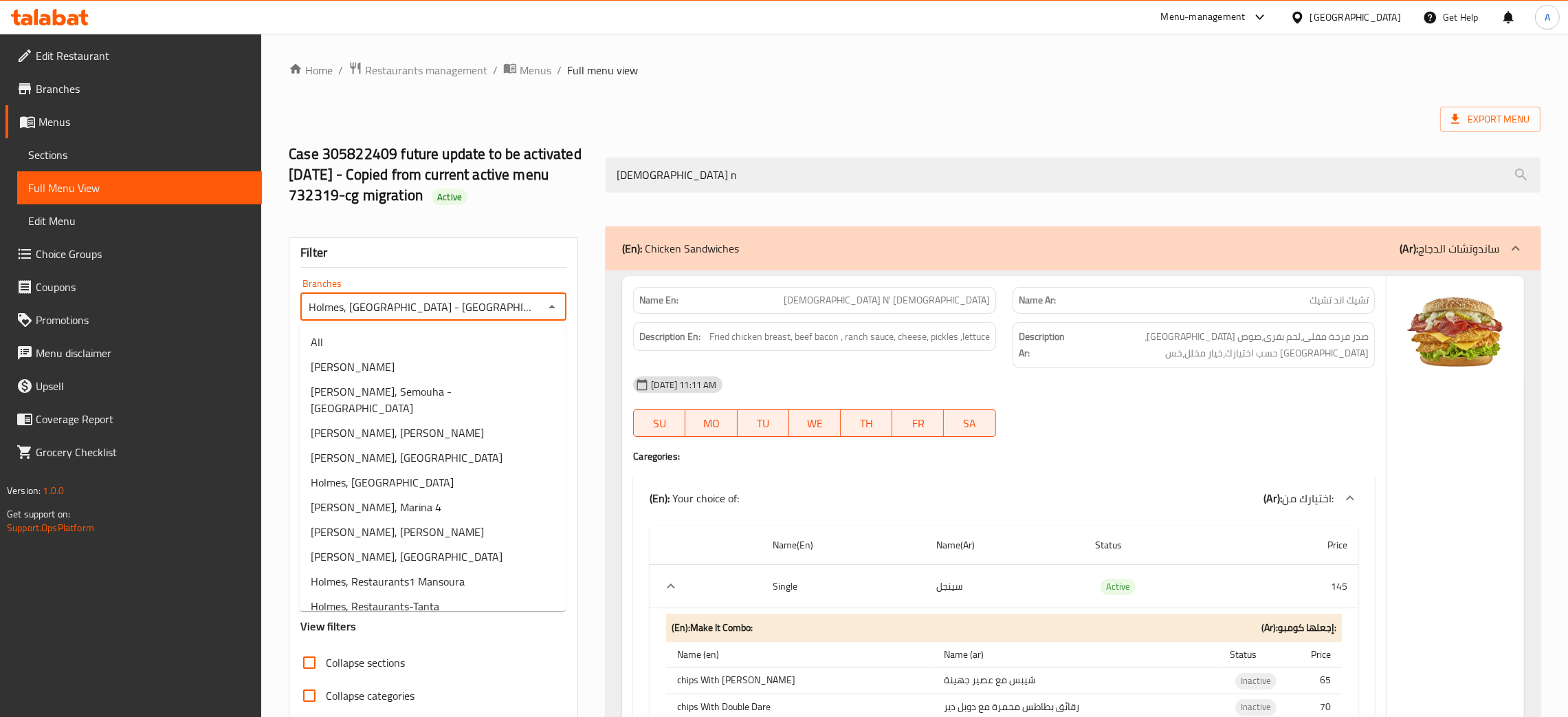
scroll to position [167, 0]
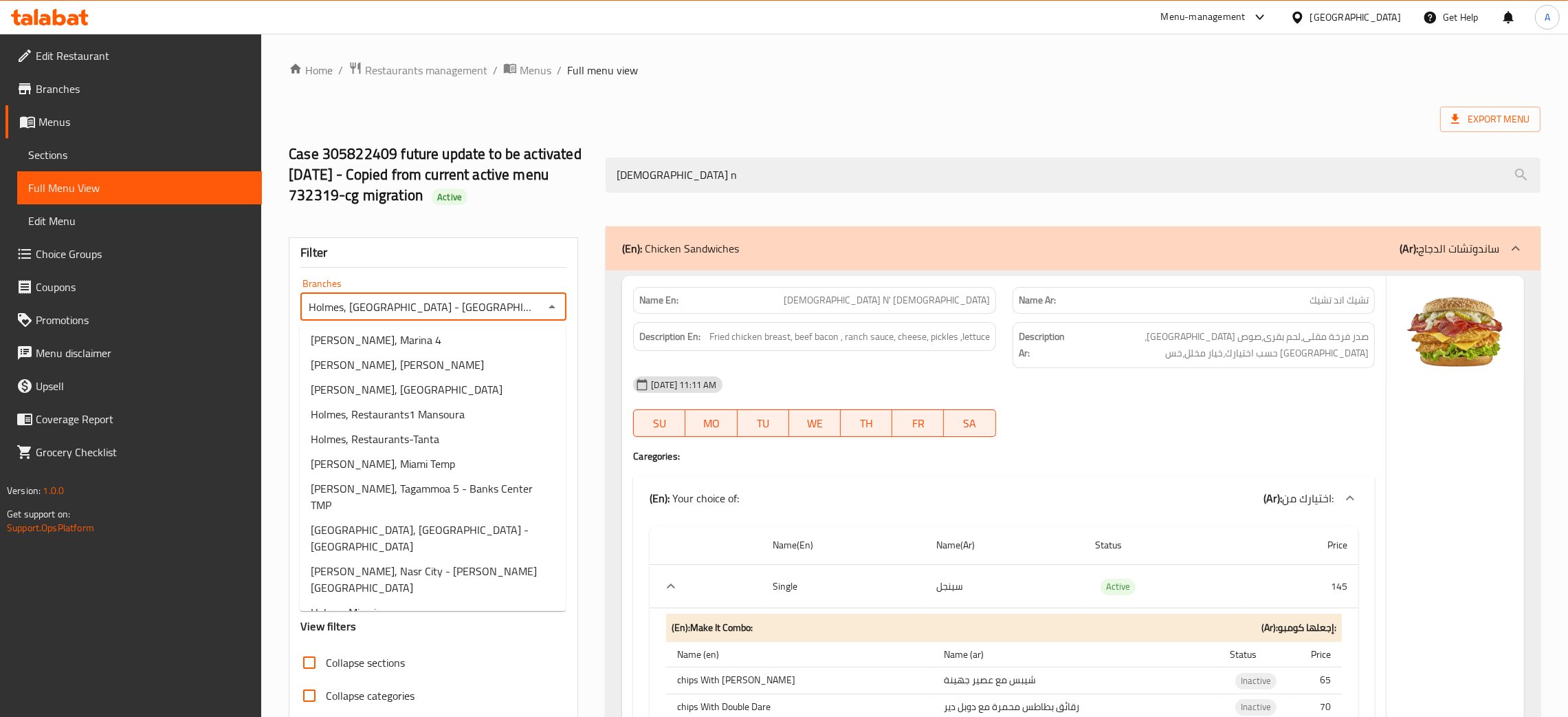
click at [406, 628] on span "Holmes, El Sheikh Zayed" at bounding box center [393, 637] width 164 height 16
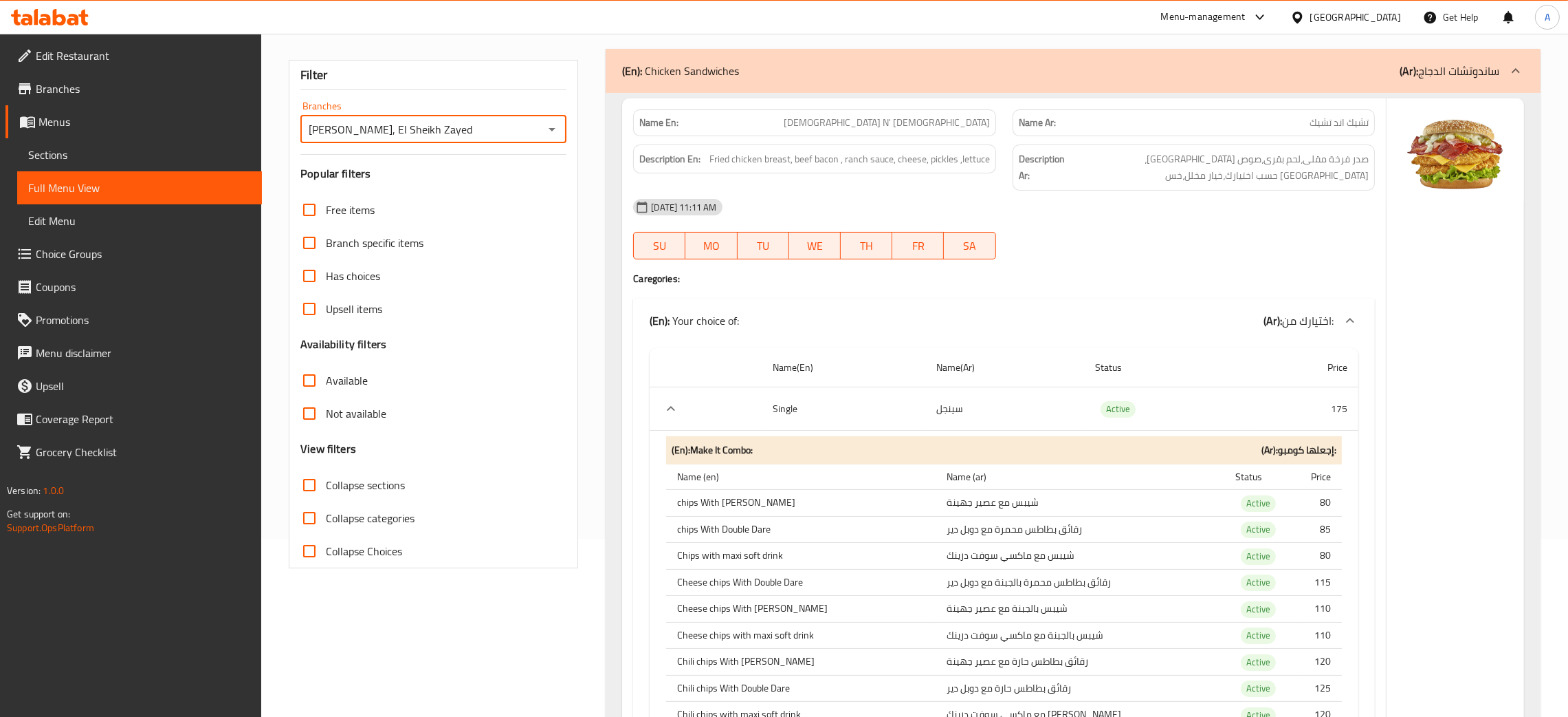
scroll to position [0, 0]
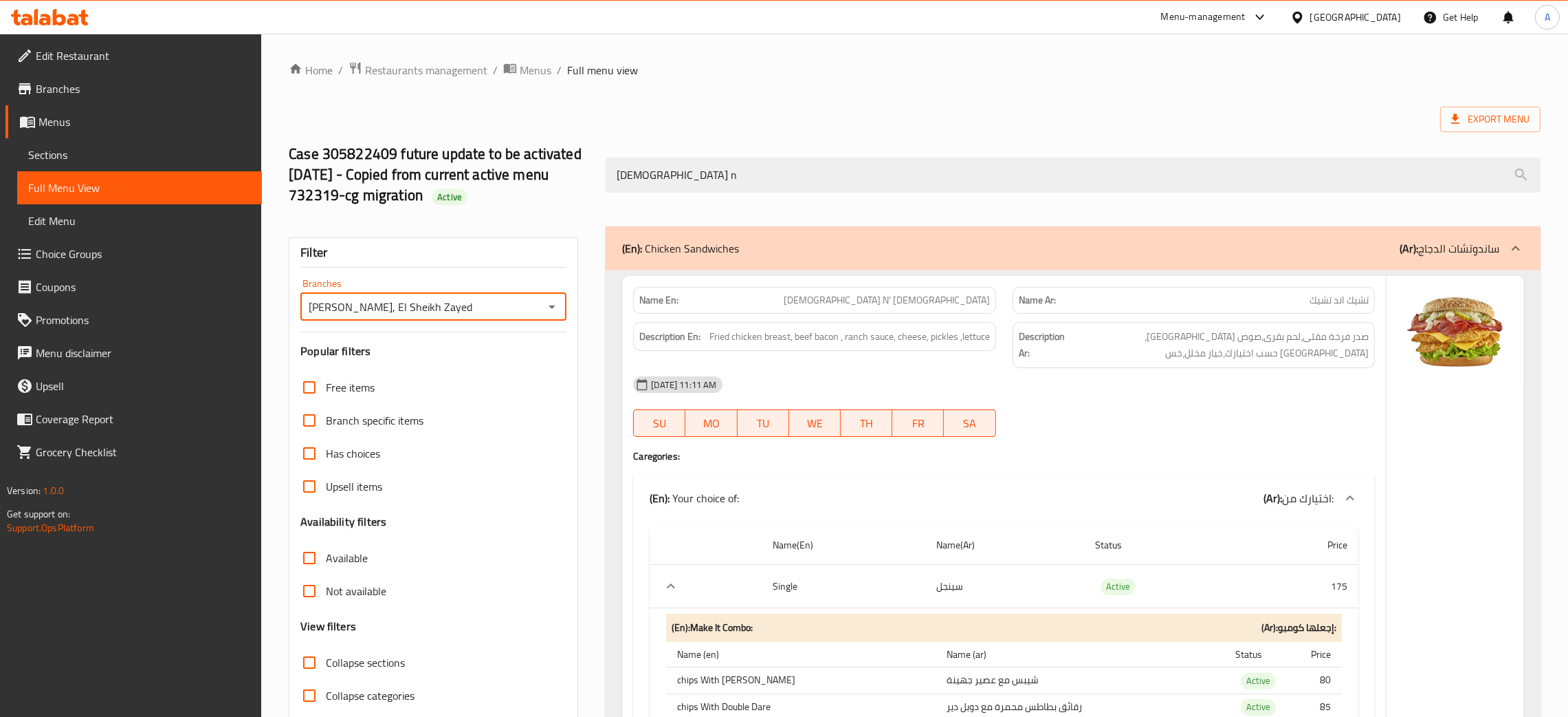
click at [556, 308] on icon "Open" at bounding box center [552, 307] width 16 height 16
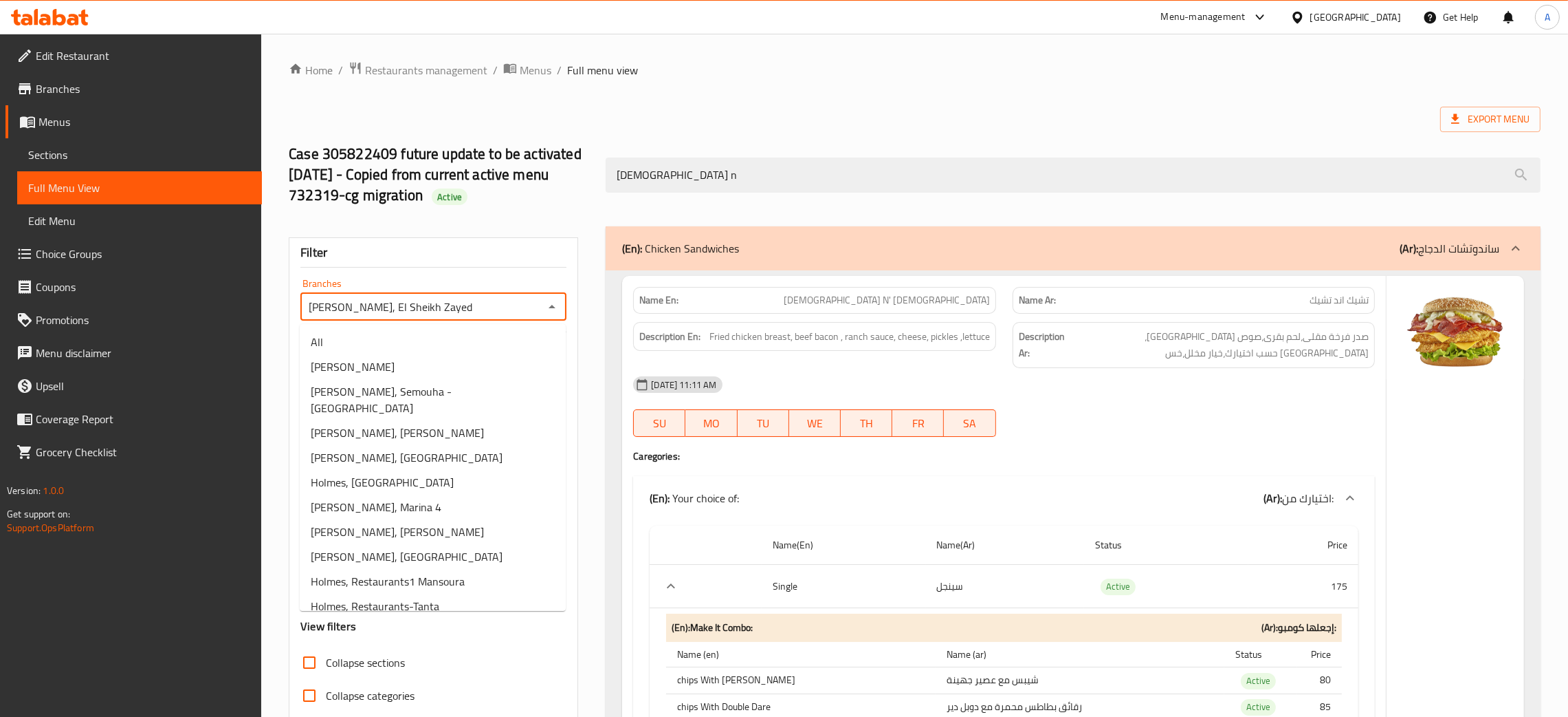
scroll to position [142, 0]
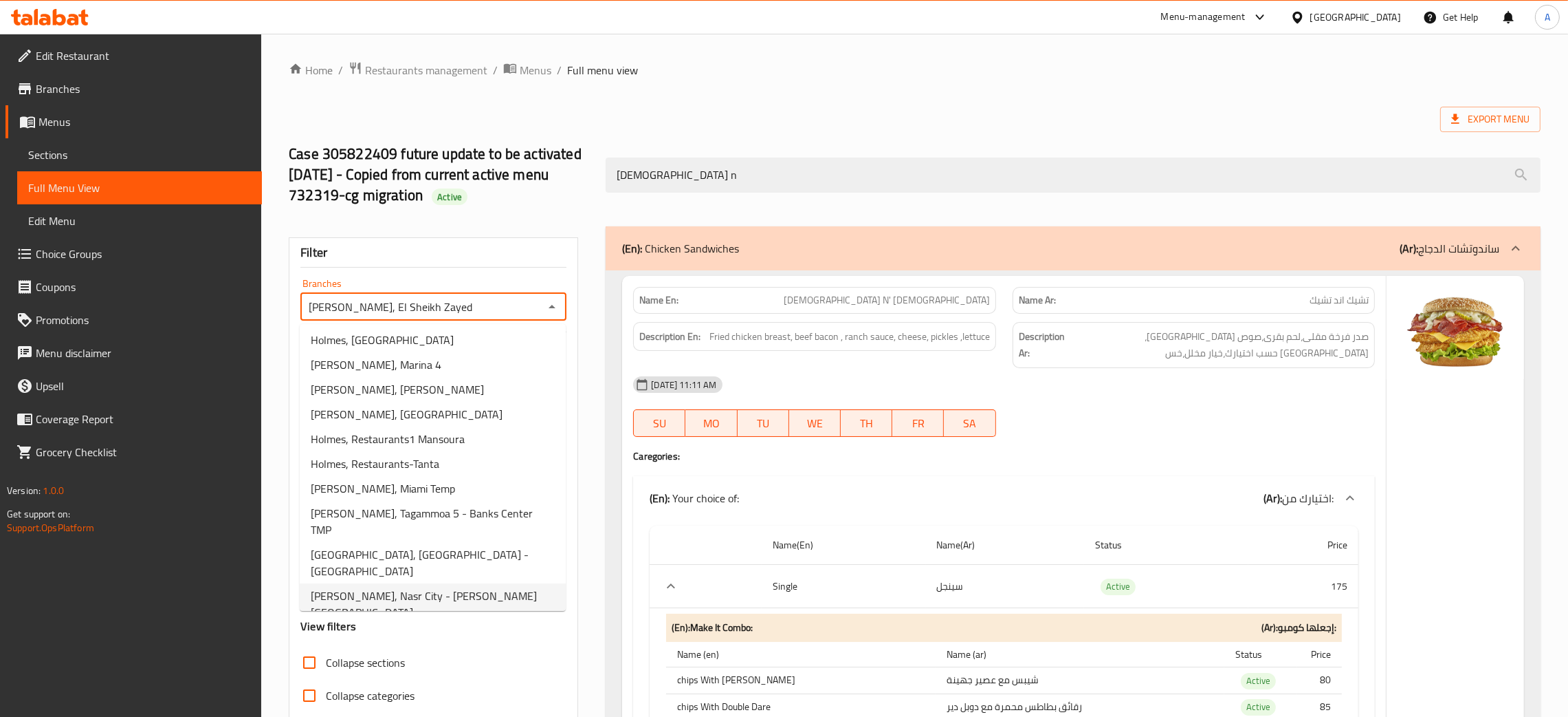
click at [443, 587] on span "Holmes, Nasr City - Abbas El Akkad" at bounding box center [433, 603] width 244 height 33
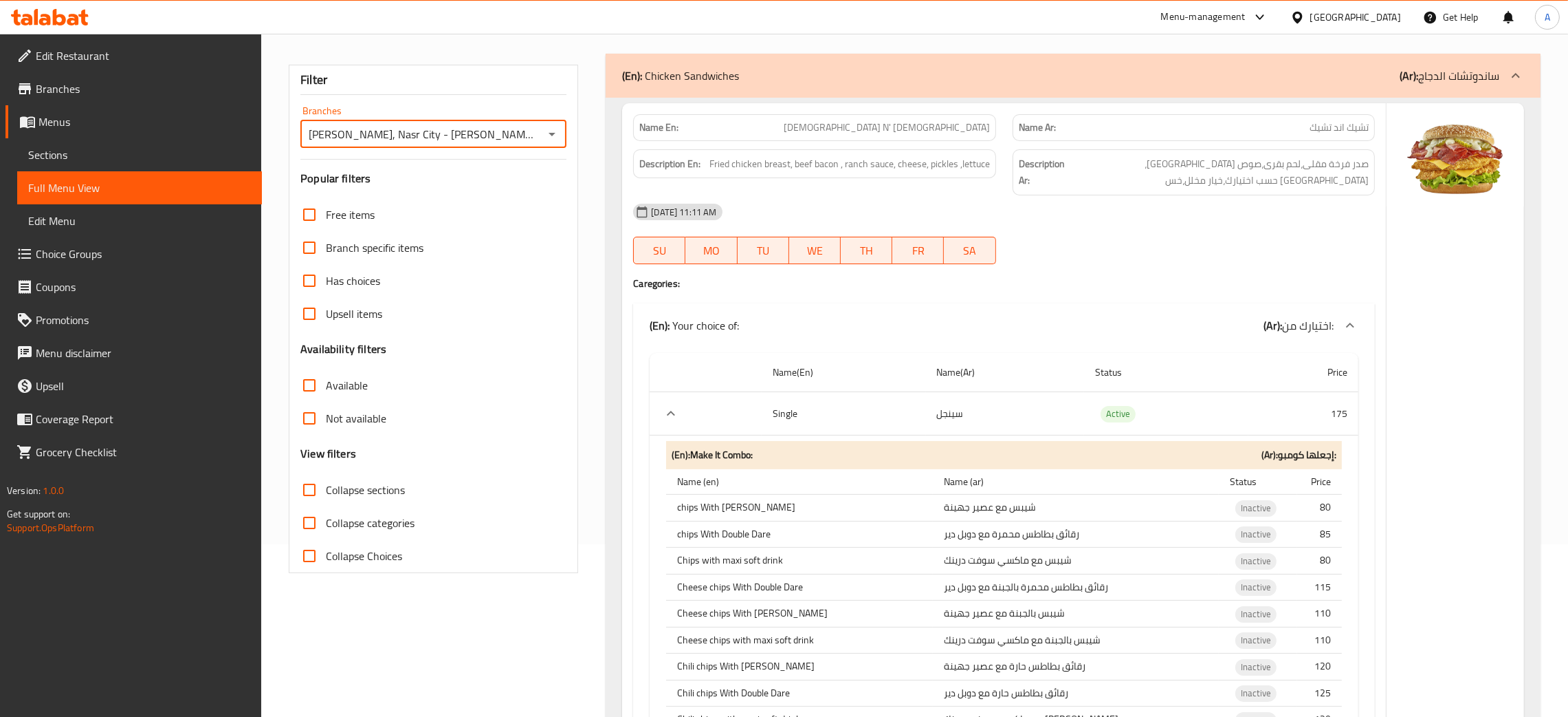
scroll to position [0, 0]
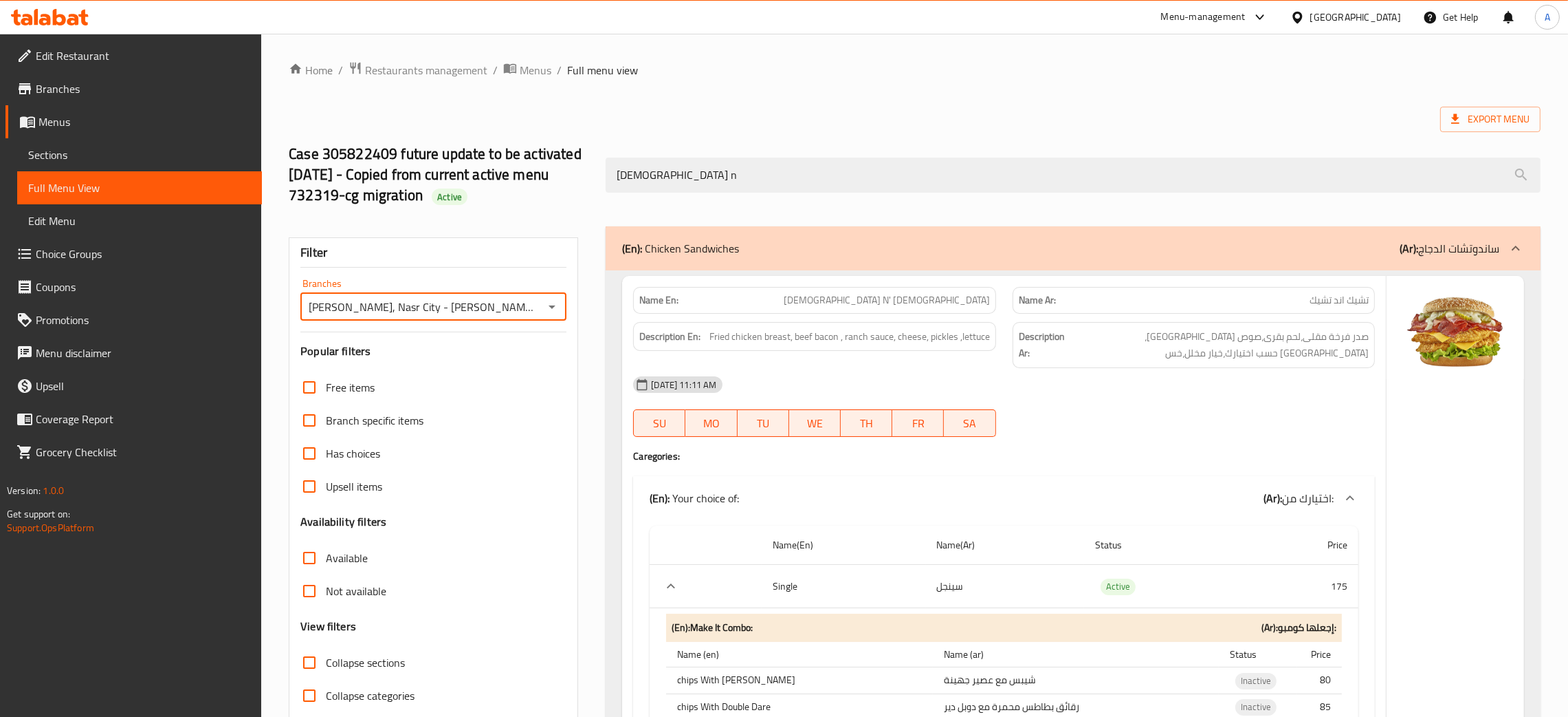
click at [540, 299] on div "Holmes, Nasr City - Abbas El Akkad Branches" at bounding box center [433, 306] width 266 height 27
click at [557, 308] on icon "Open" at bounding box center [552, 307] width 16 height 16
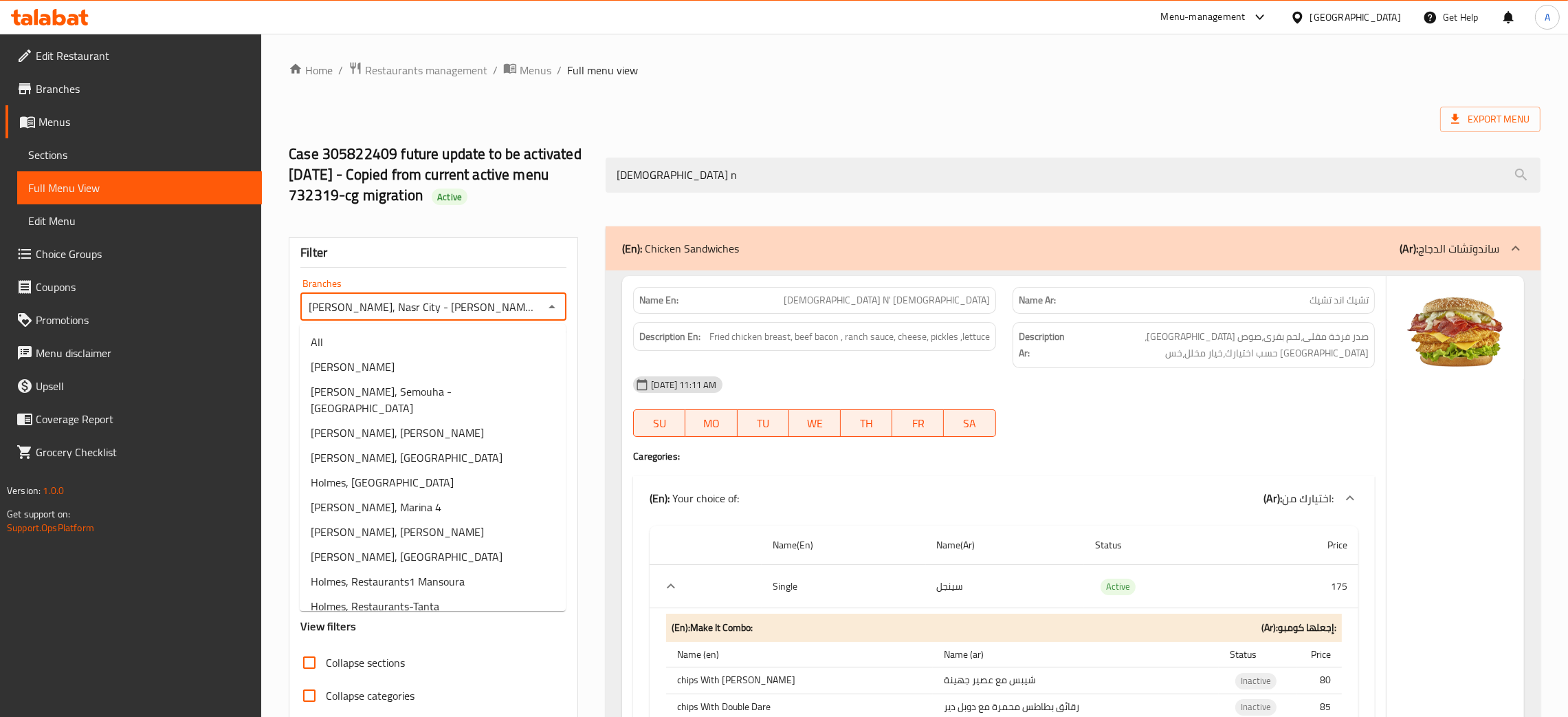
scroll to position [93, 0]
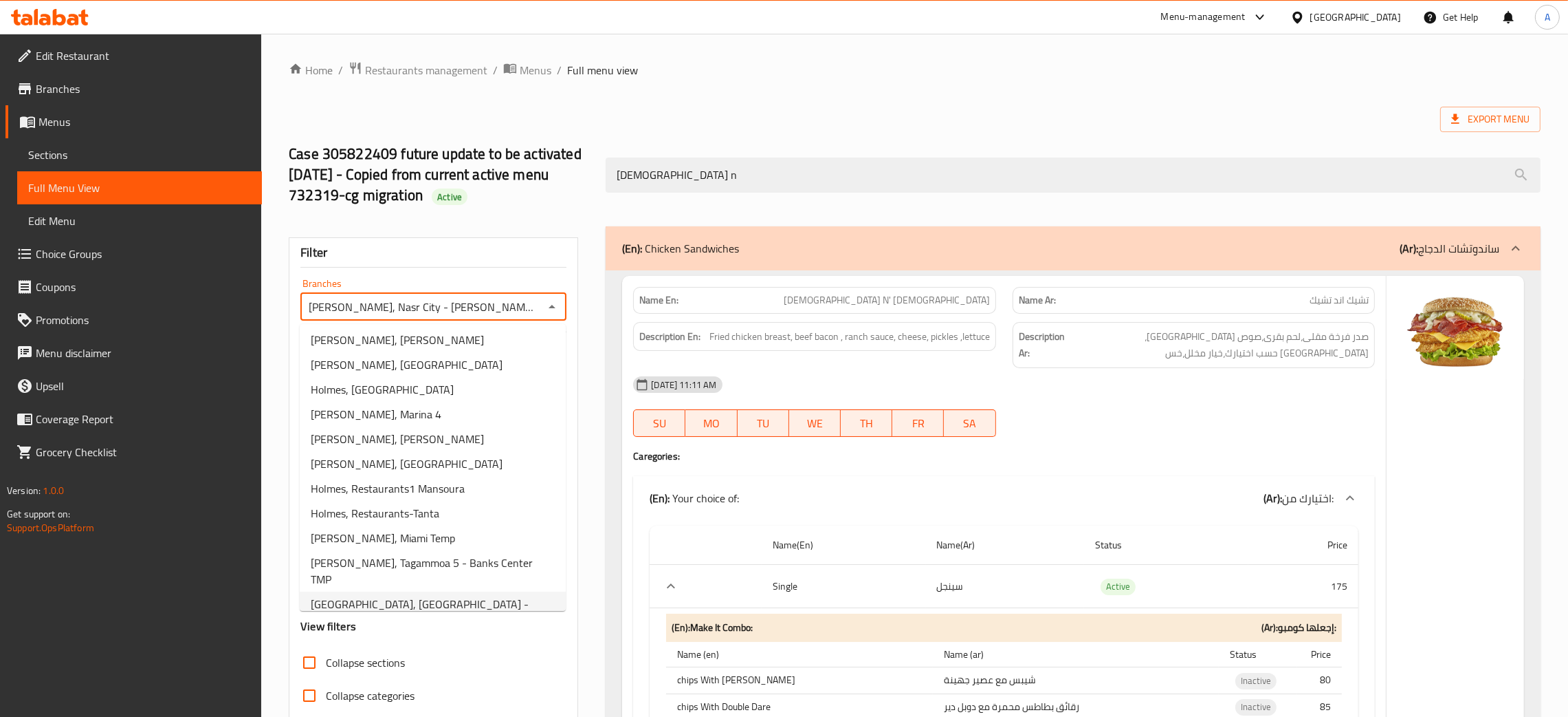
click at [454, 596] on span "Holmes, Heliopolis - Heliopolis Square" at bounding box center [433, 612] width 244 height 33
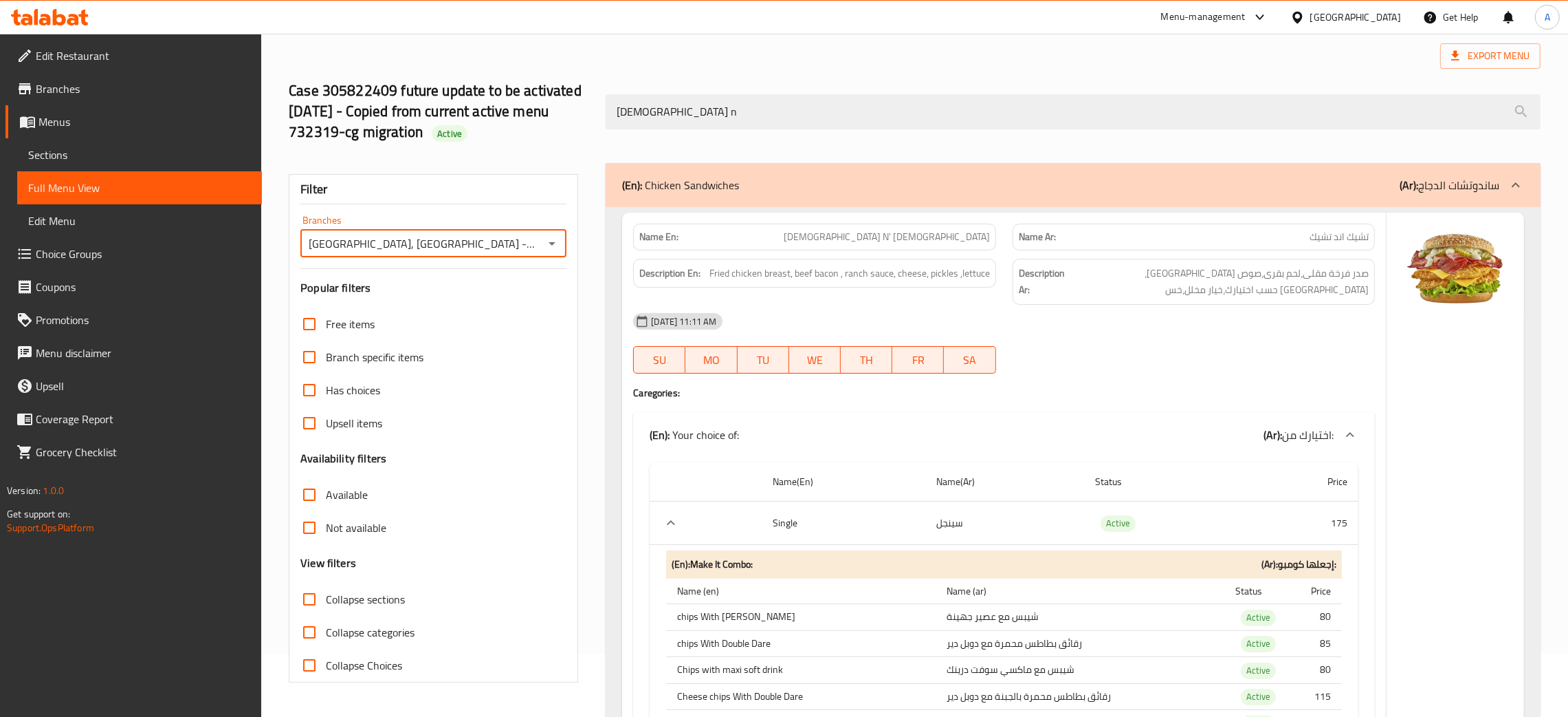
scroll to position [0, 0]
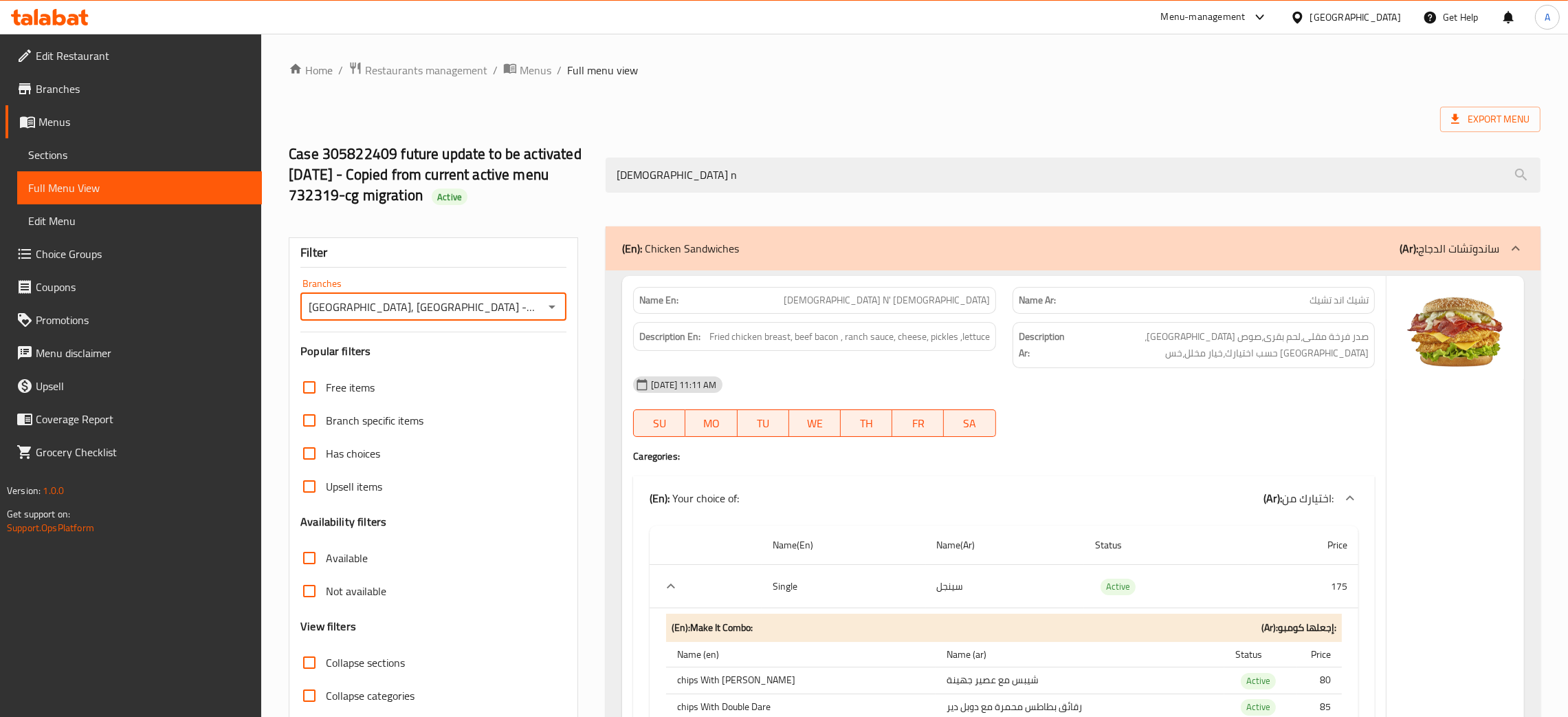
click at [558, 305] on icon "Open" at bounding box center [552, 307] width 16 height 16
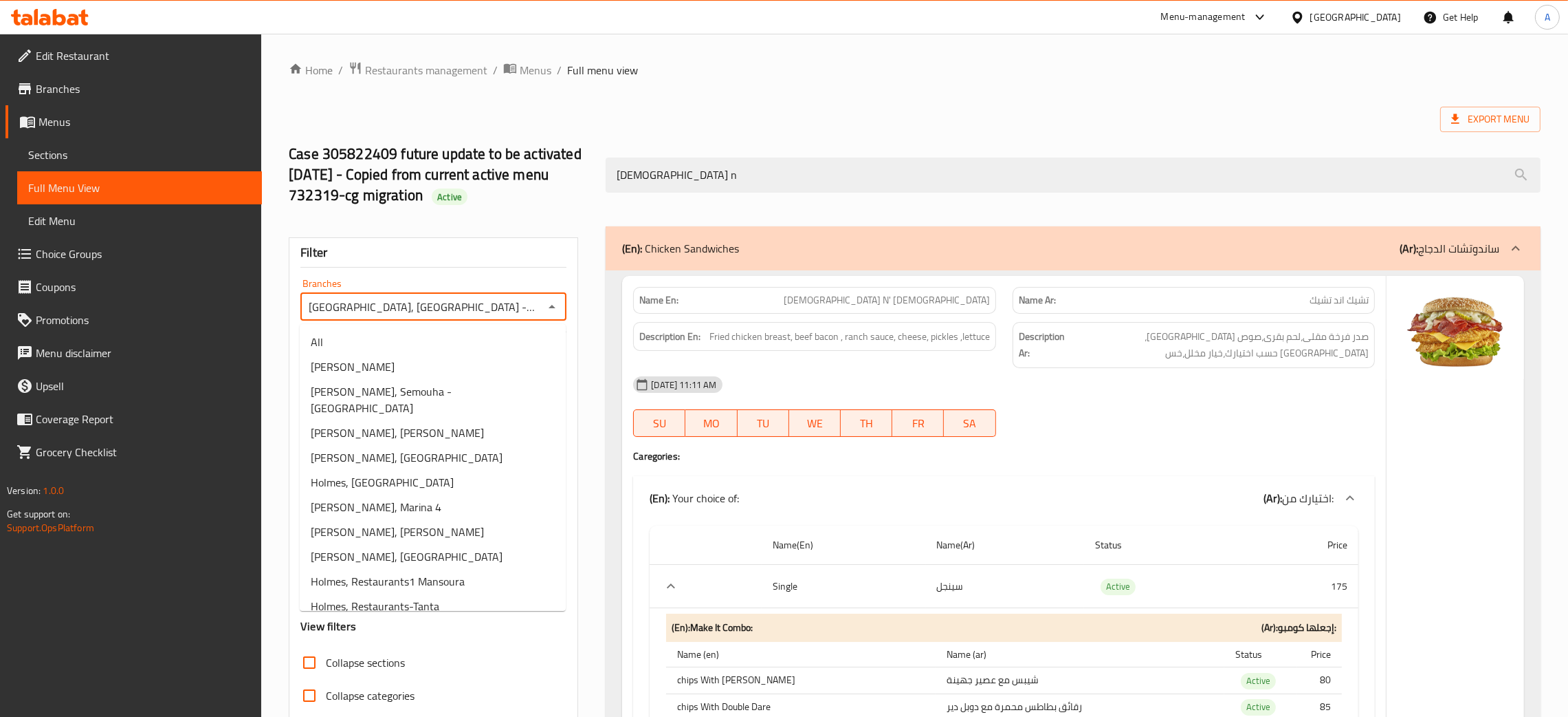
scroll to position [68, 0]
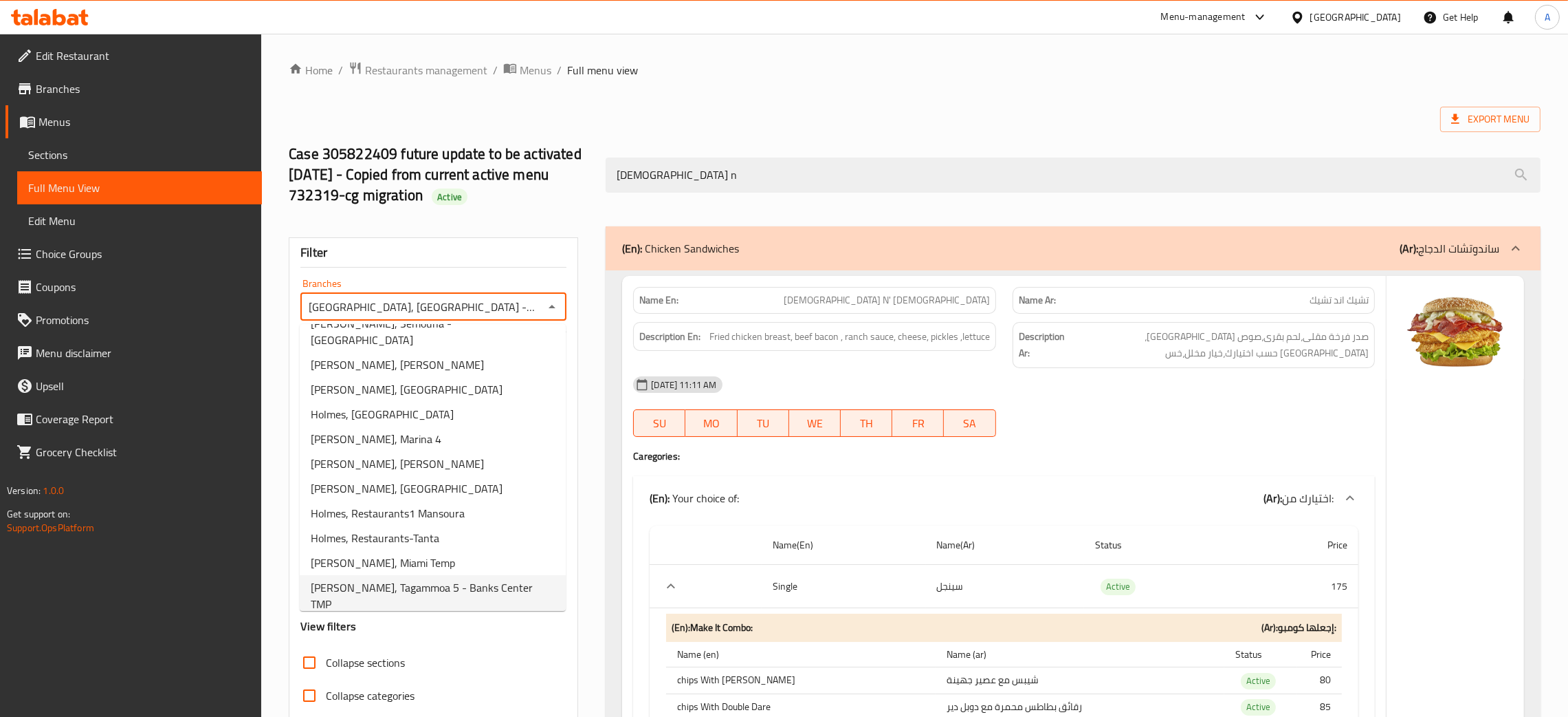
click at [387, 579] on span "Holmes, Tagammoa 5 - Banks Center TMP" at bounding box center [433, 595] width 244 height 33
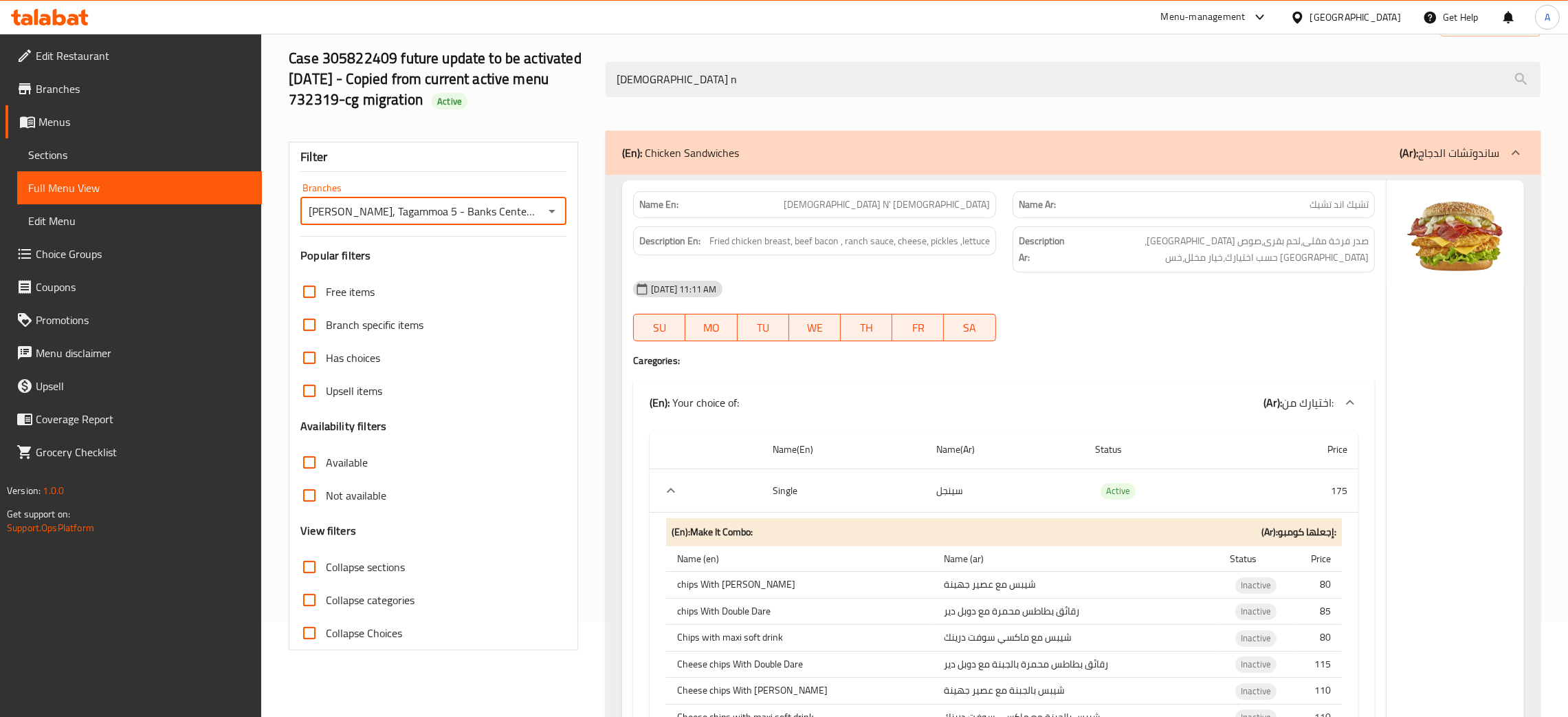
scroll to position [0, 0]
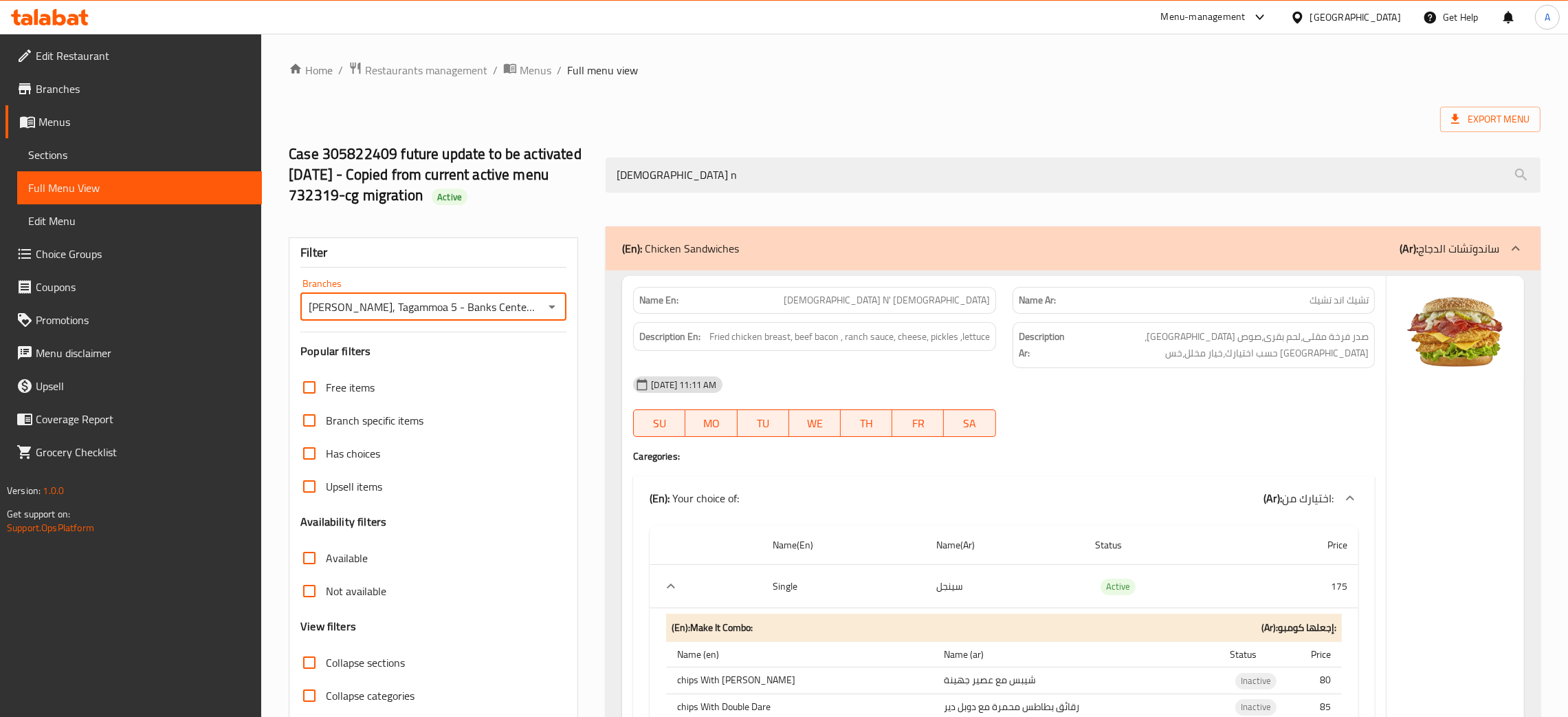
click at [555, 310] on icon "Open" at bounding box center [552, 307] width 16 height 16
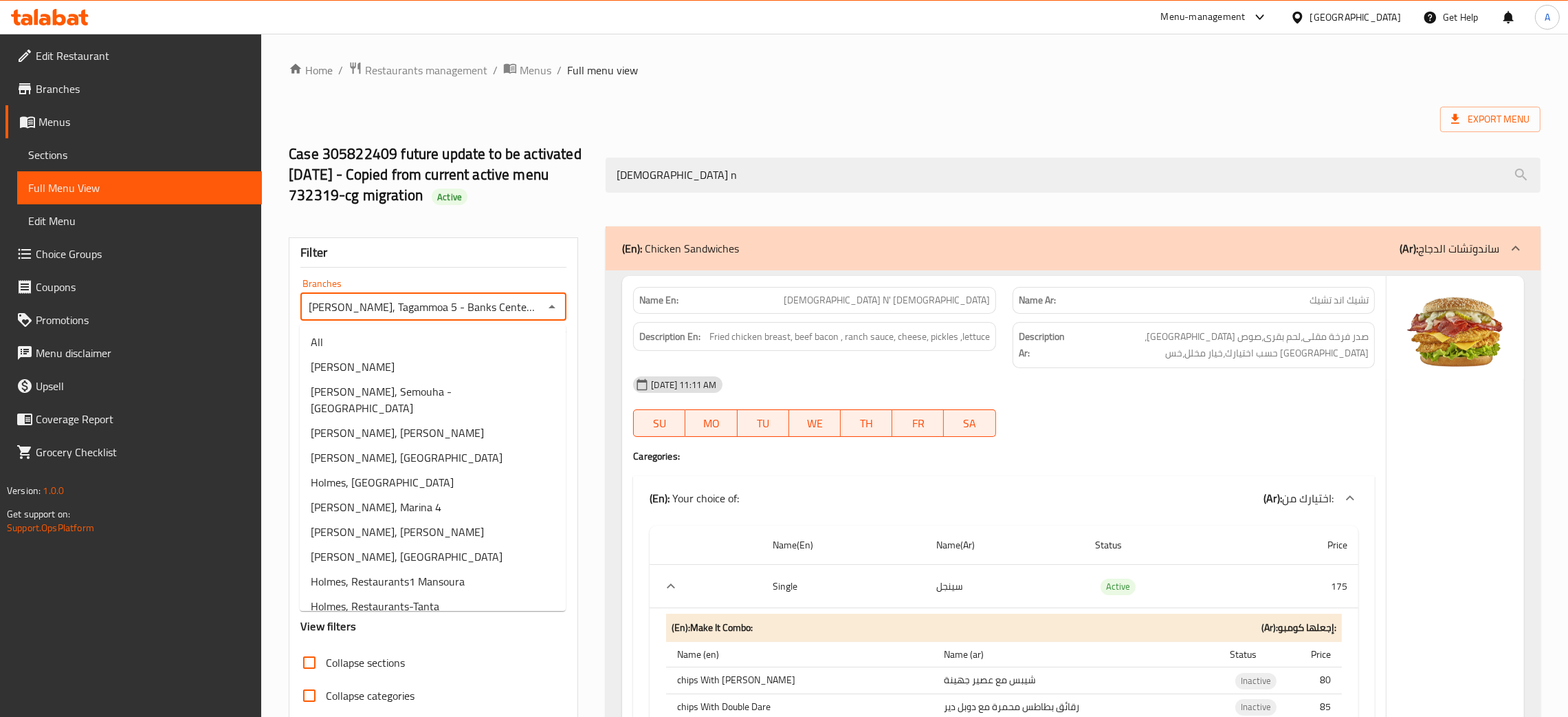
scroll to position [44, 0]
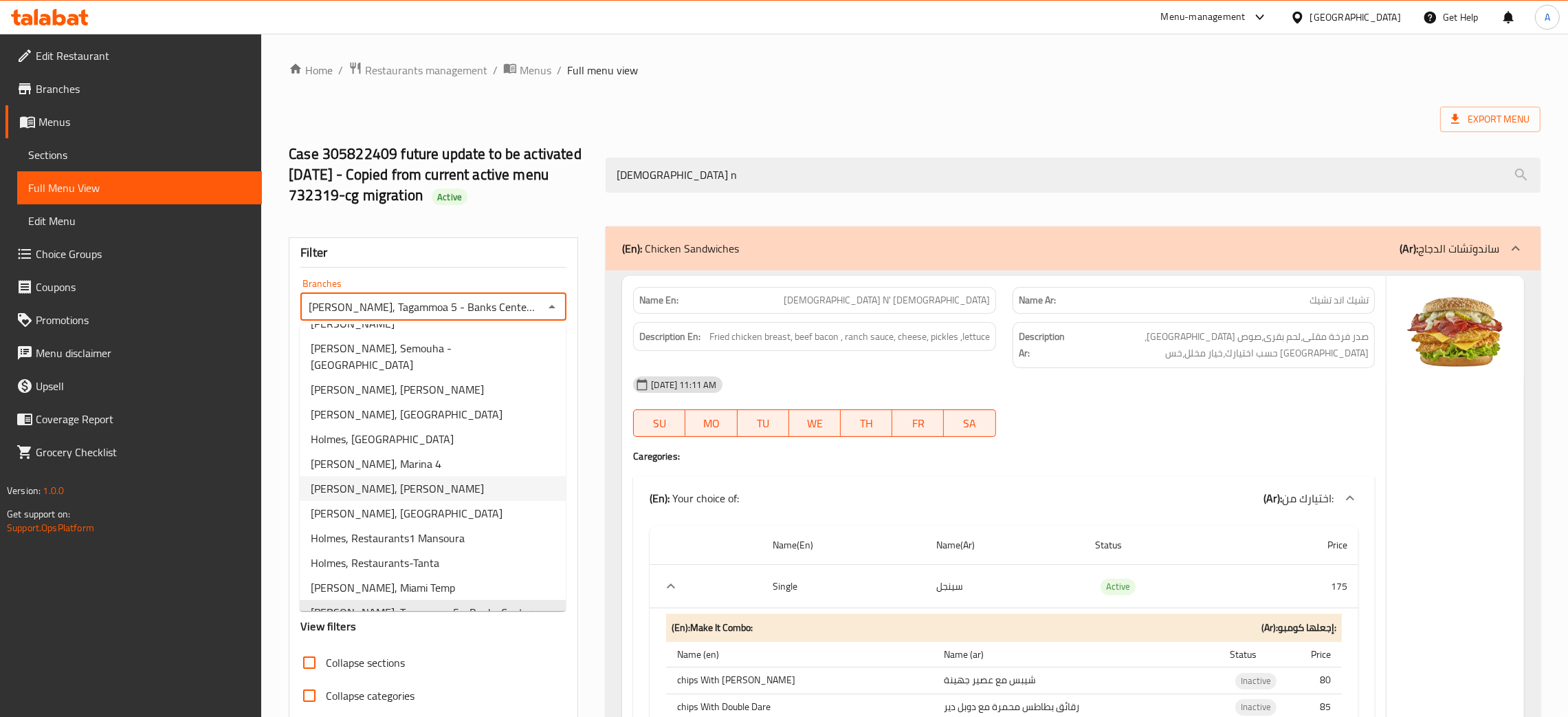
click at [379, 480] on span "Holmes, Hy El-Gamaa" at bounding box center [397, 488] width 173 height 16
type input "Holmes, Hy El-Gamaa"
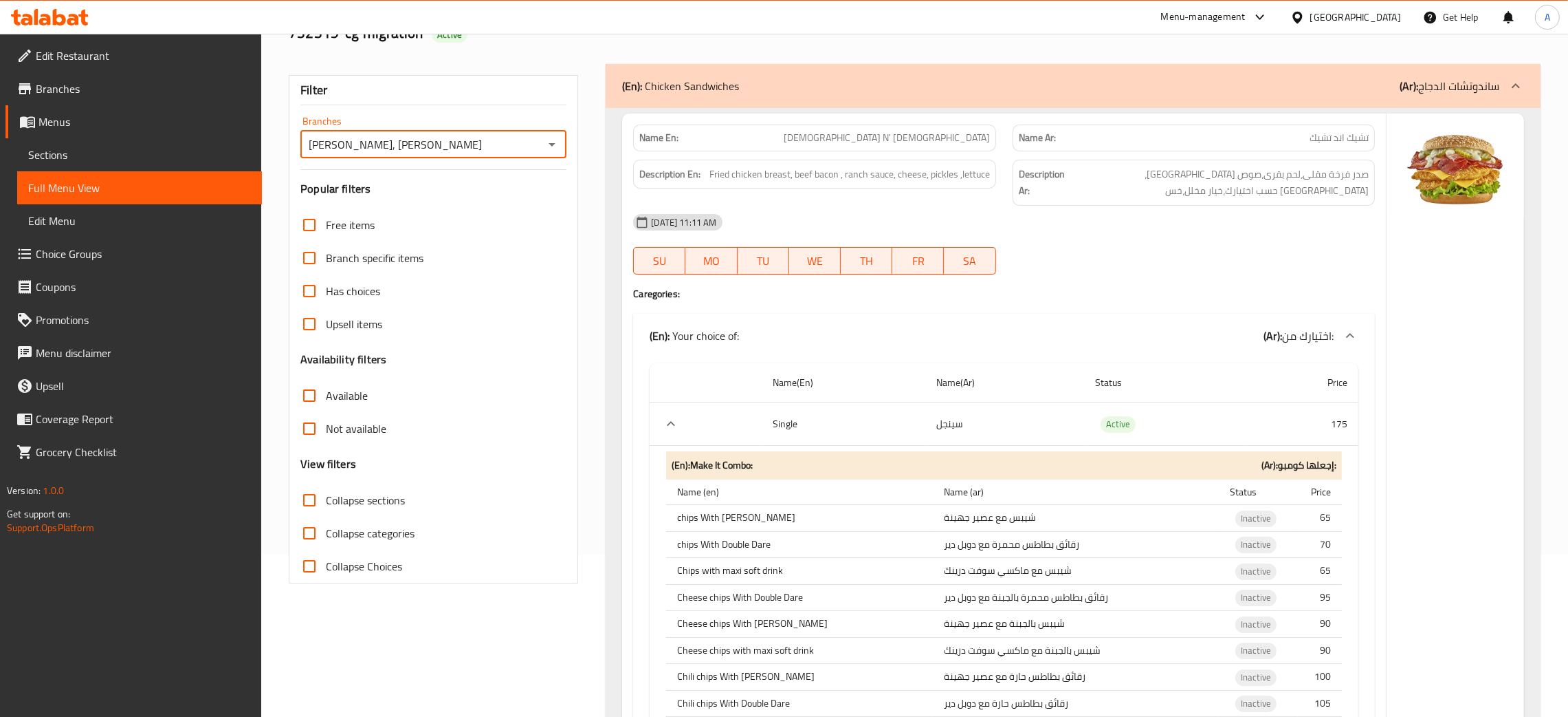
scroll to position [0, 0]
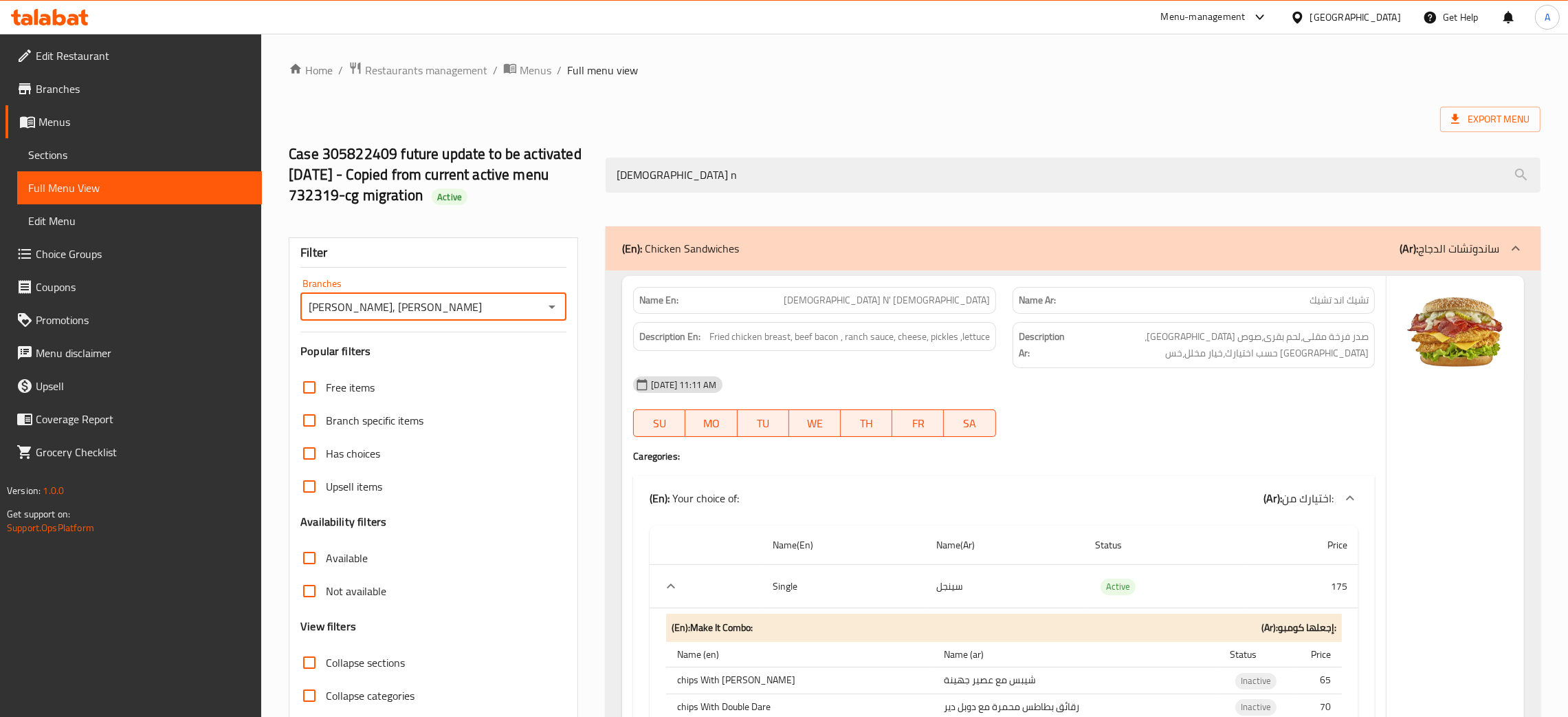
click at [550, 311] on icon "Open" at bounding box center [552, 307] width 16 height 16
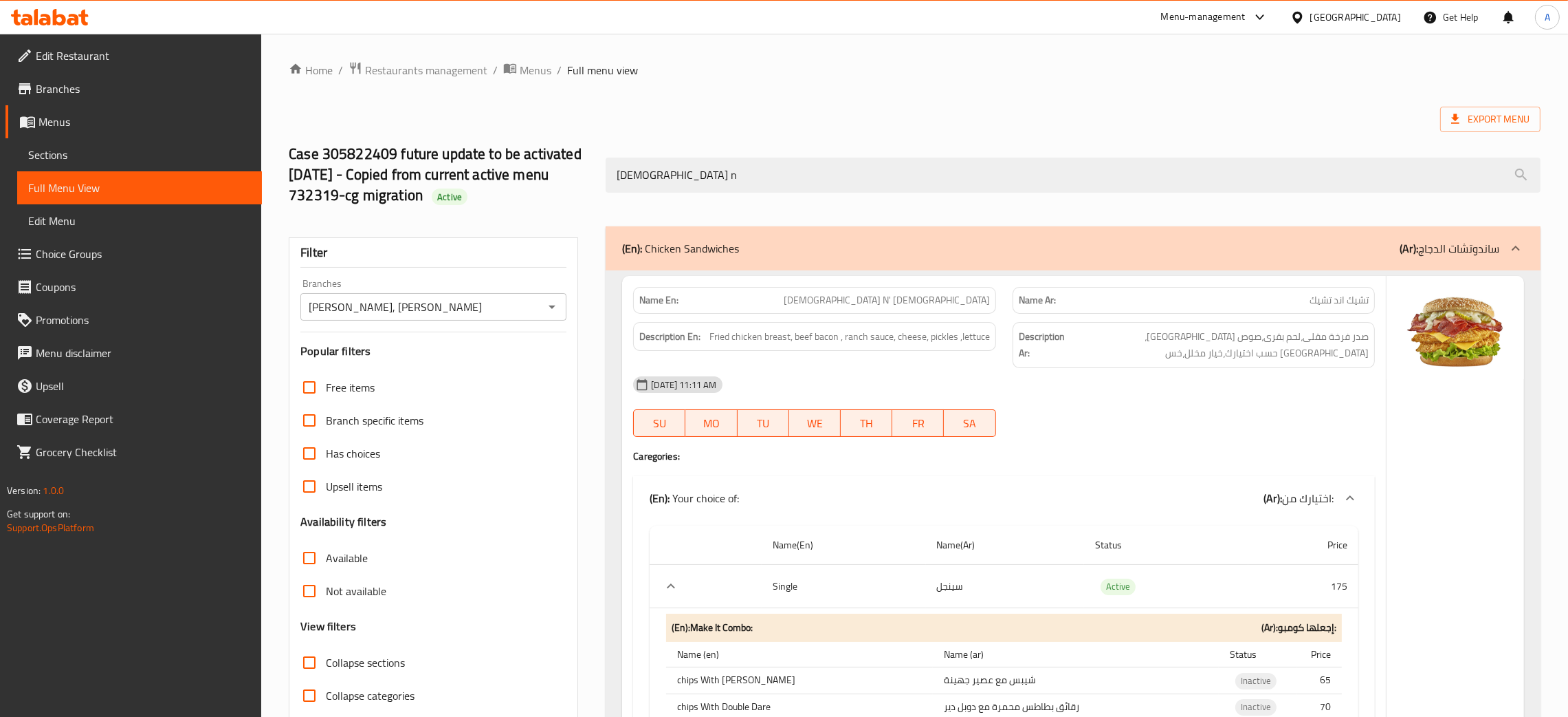
click at [1379, 16] on div "[GEOGRAPHIC_DATA]" at bounding box center [1356, 17] width 91 height 15
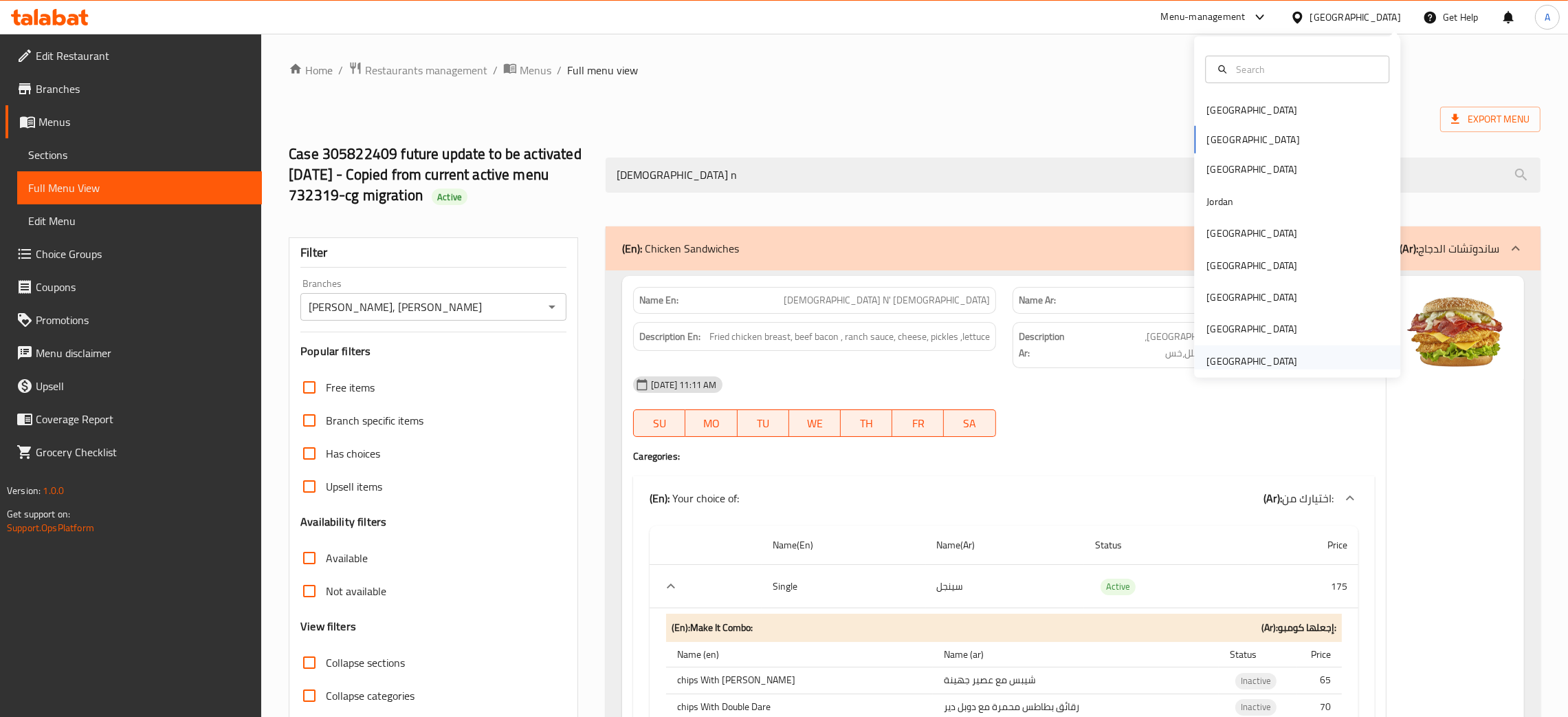
click at [1231, 357] on div "[GEOGRAPHIC_DATA]" at bounding box center [1252, 361] width 91 height 15
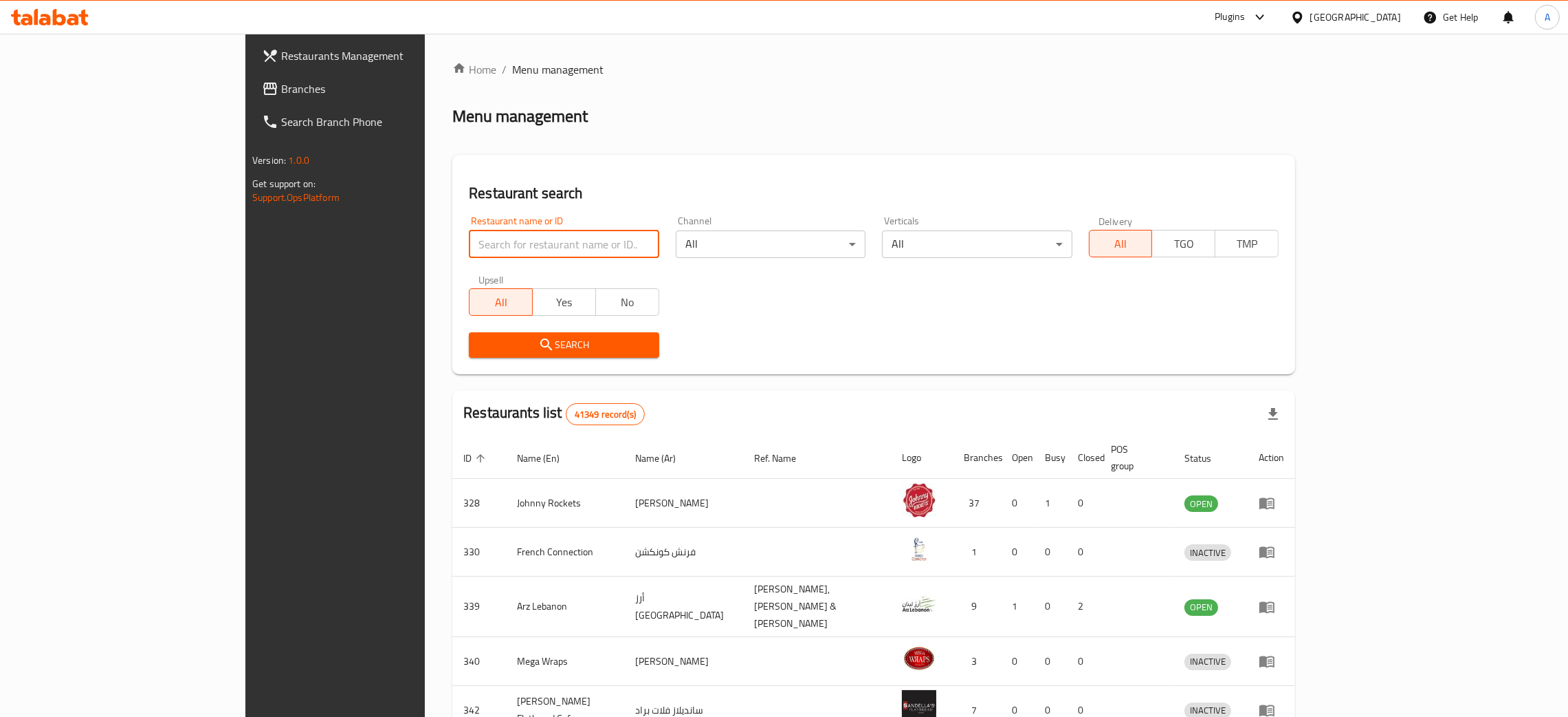
click at [469, 240] on input "search" at bounding box center [563, 243] width 189 height 27
paste input "LAMSAT HANANI"
type input "LAMSAT HANANI"
click button "Search" at bounding box center [563, 344] width 189 height 26
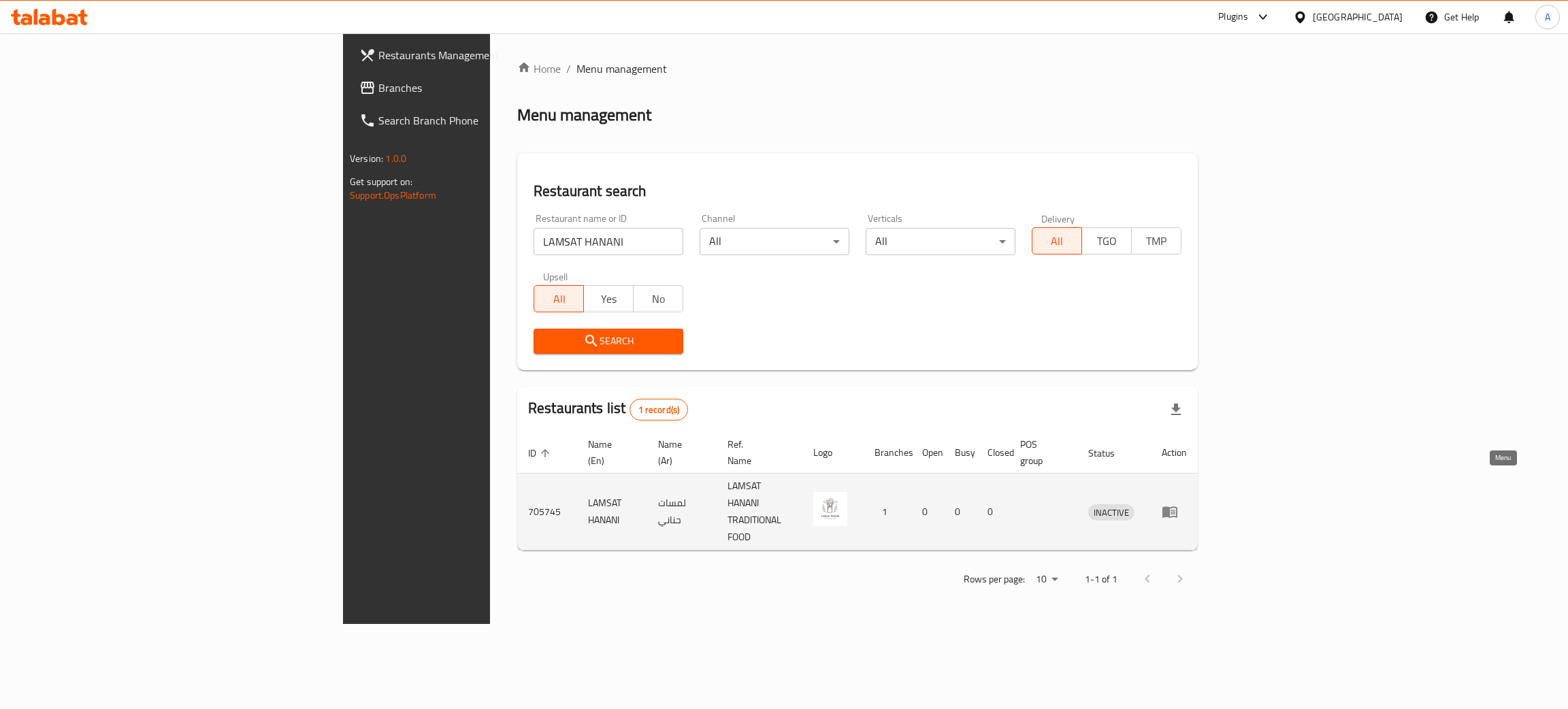
click at [1178, 503] on icon "enhanced table" at bounding box center [1170, 511] width 16 height 16
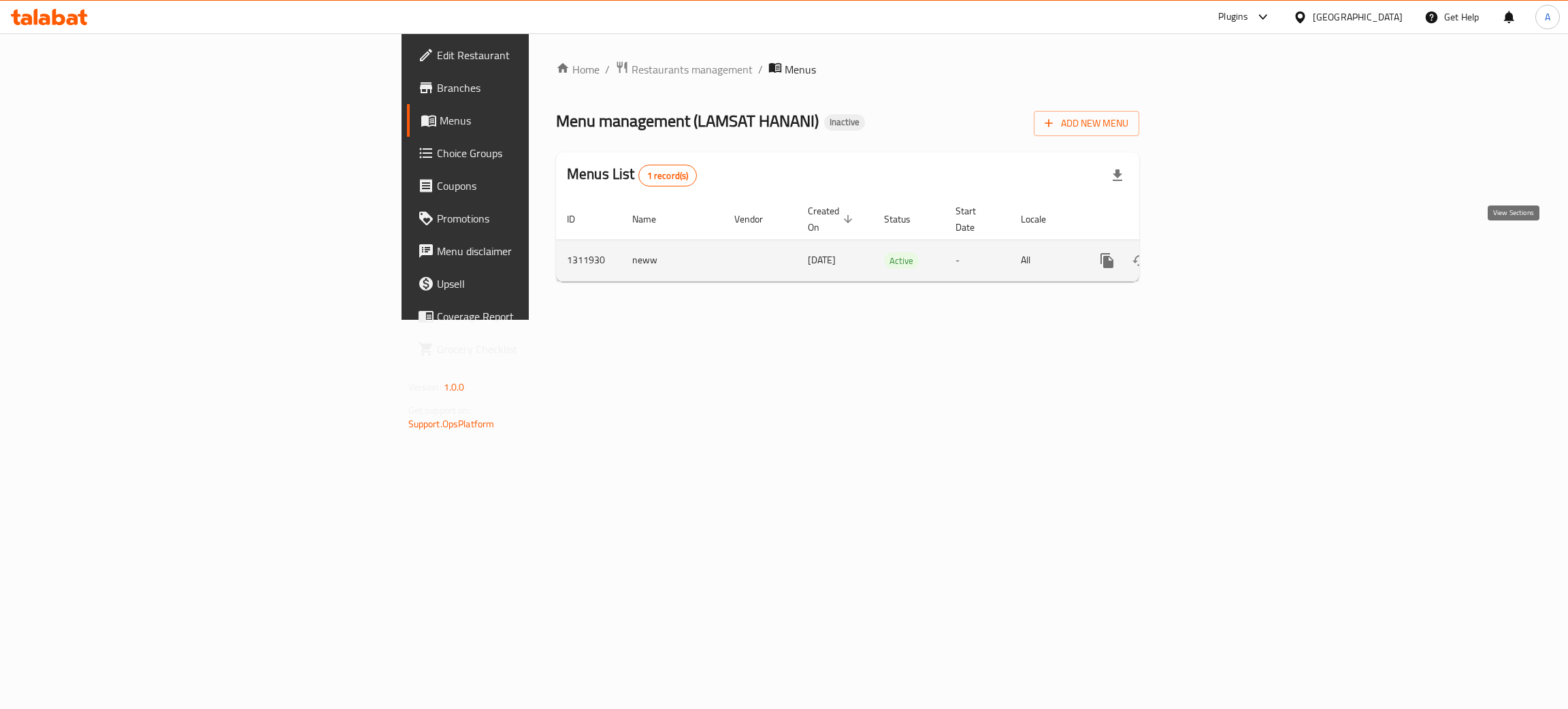
click at [1213, 252] on icon "enhanced table" at bounding box center [1205, 260] width 16 height 16
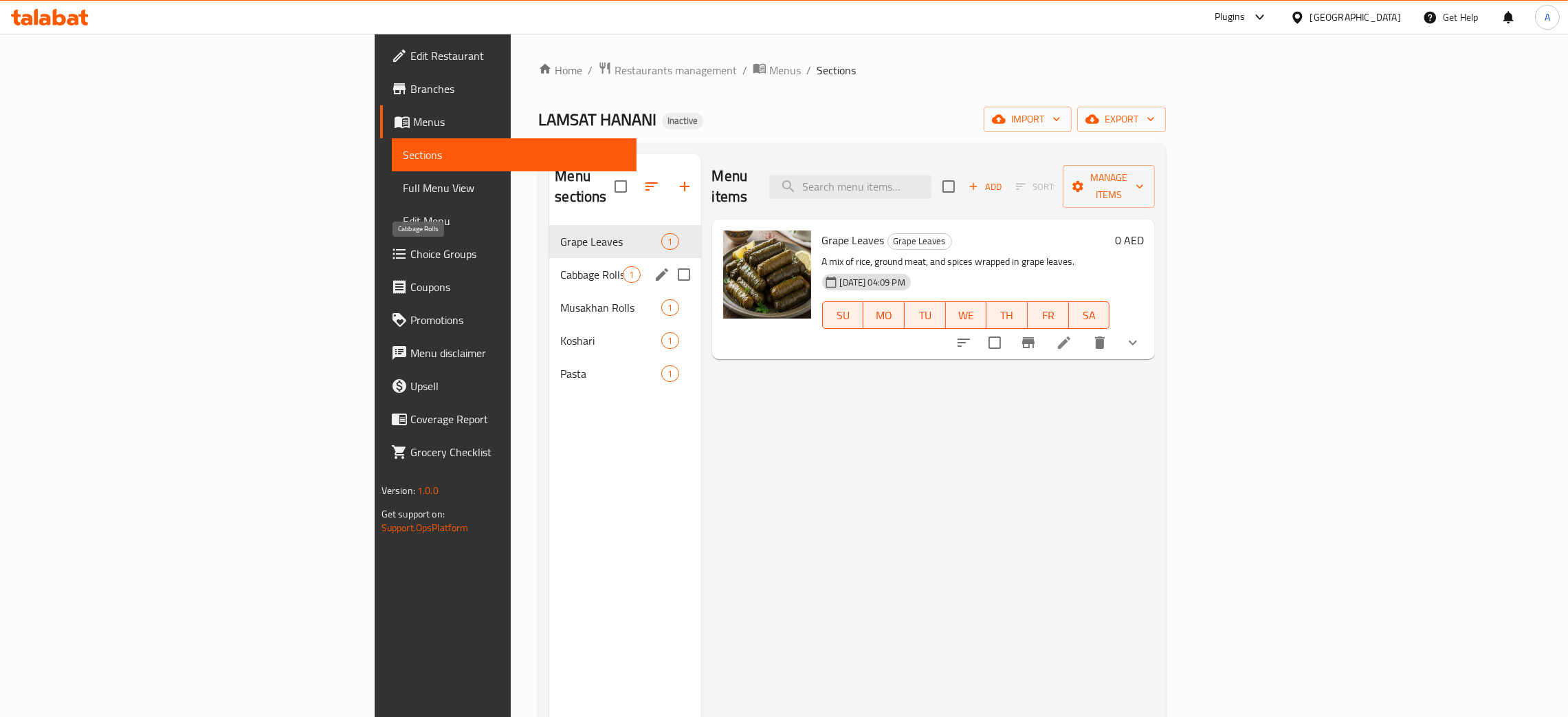
click at [560, 266] on span "Cabbage Rolls" at bounding box center [591, 274] width 63 height 16
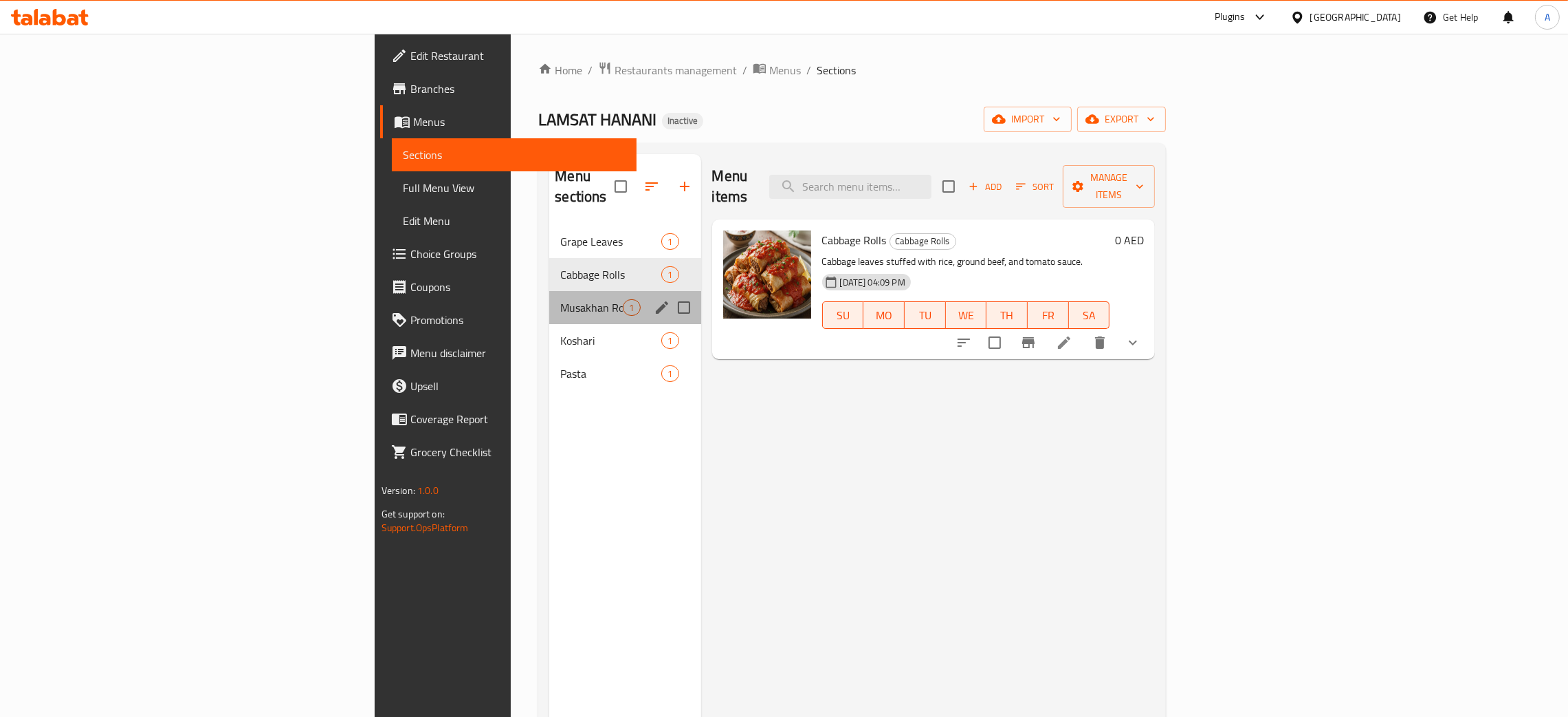
click at [549, 297] on div "Musakhan Rolls 1" at bounding box center [624, 307] width 151 height 33
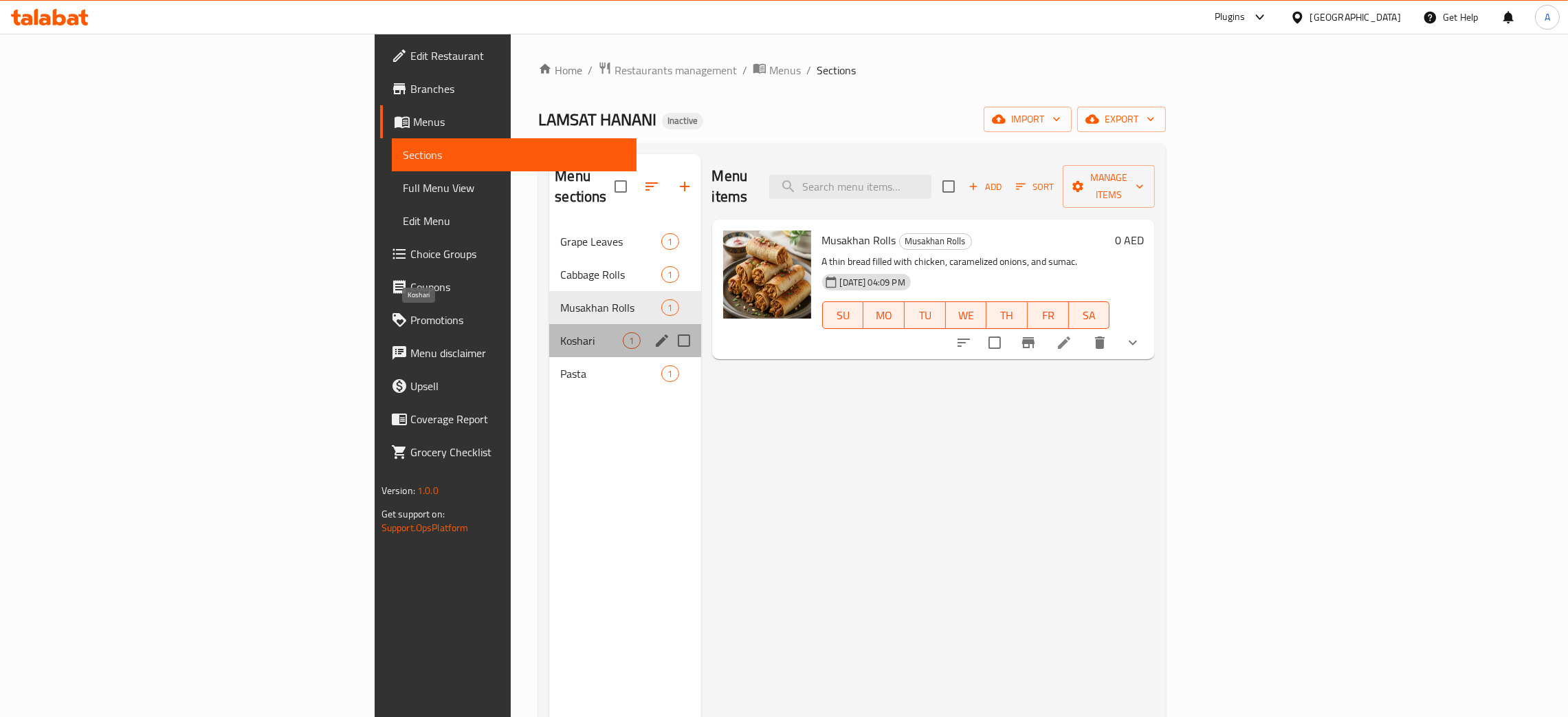
click at [560, 332] on span "Koshari" at bounding box center [591, 340] width 63 height 16
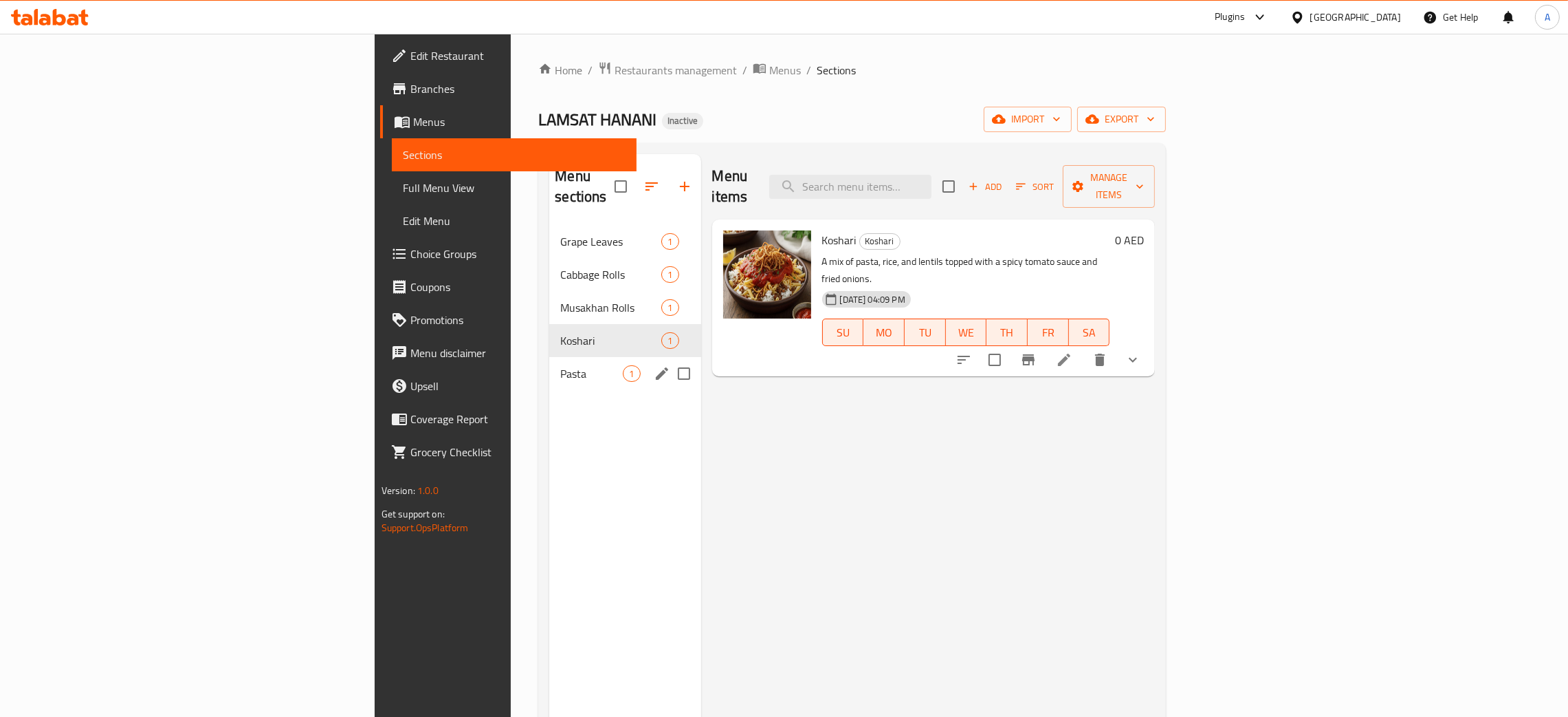
click at [549, 357] on div "Pasta 1" at bounding box center [624, 373] width 151 height 33
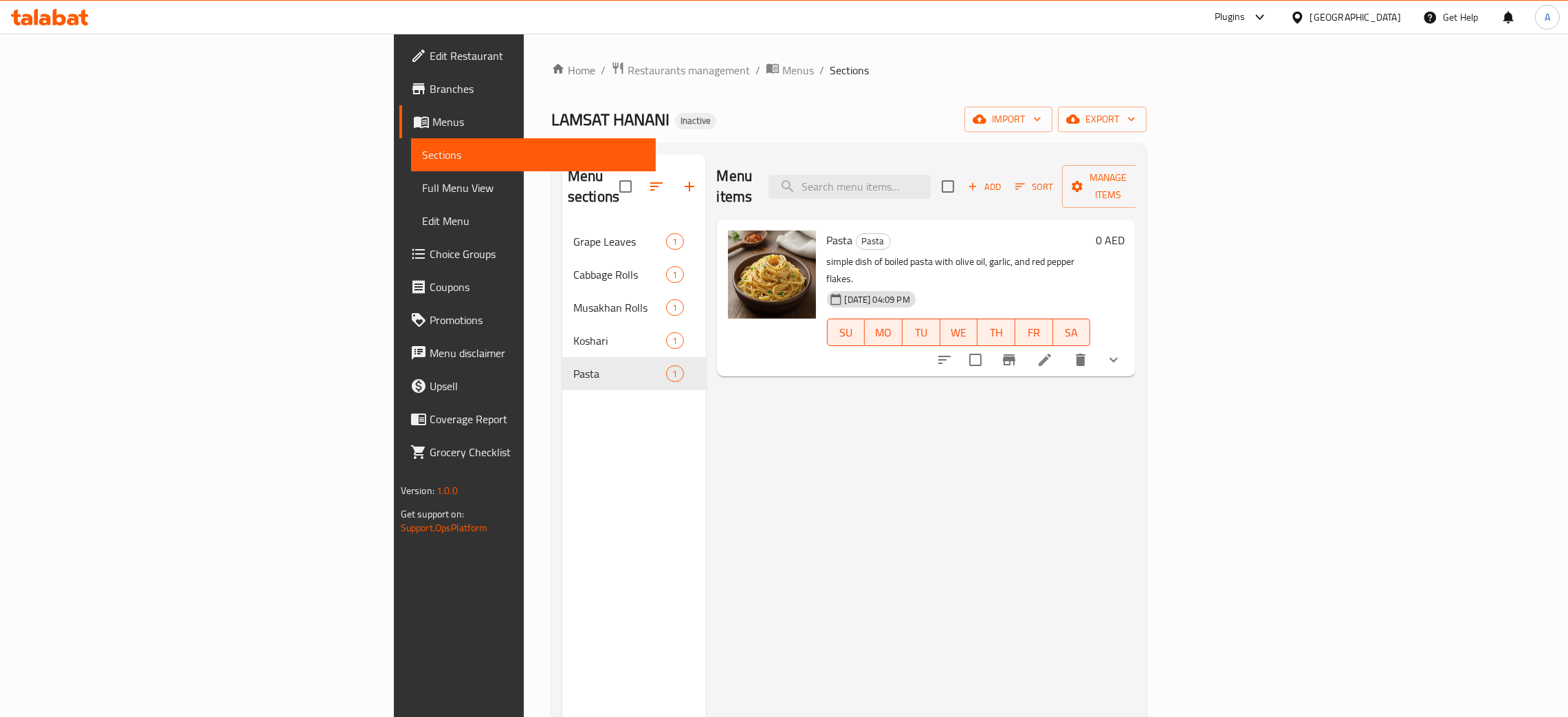
click at [430, 52] on span "Edit Restaurant" at bounding box center [537, 55] width 215 height 16
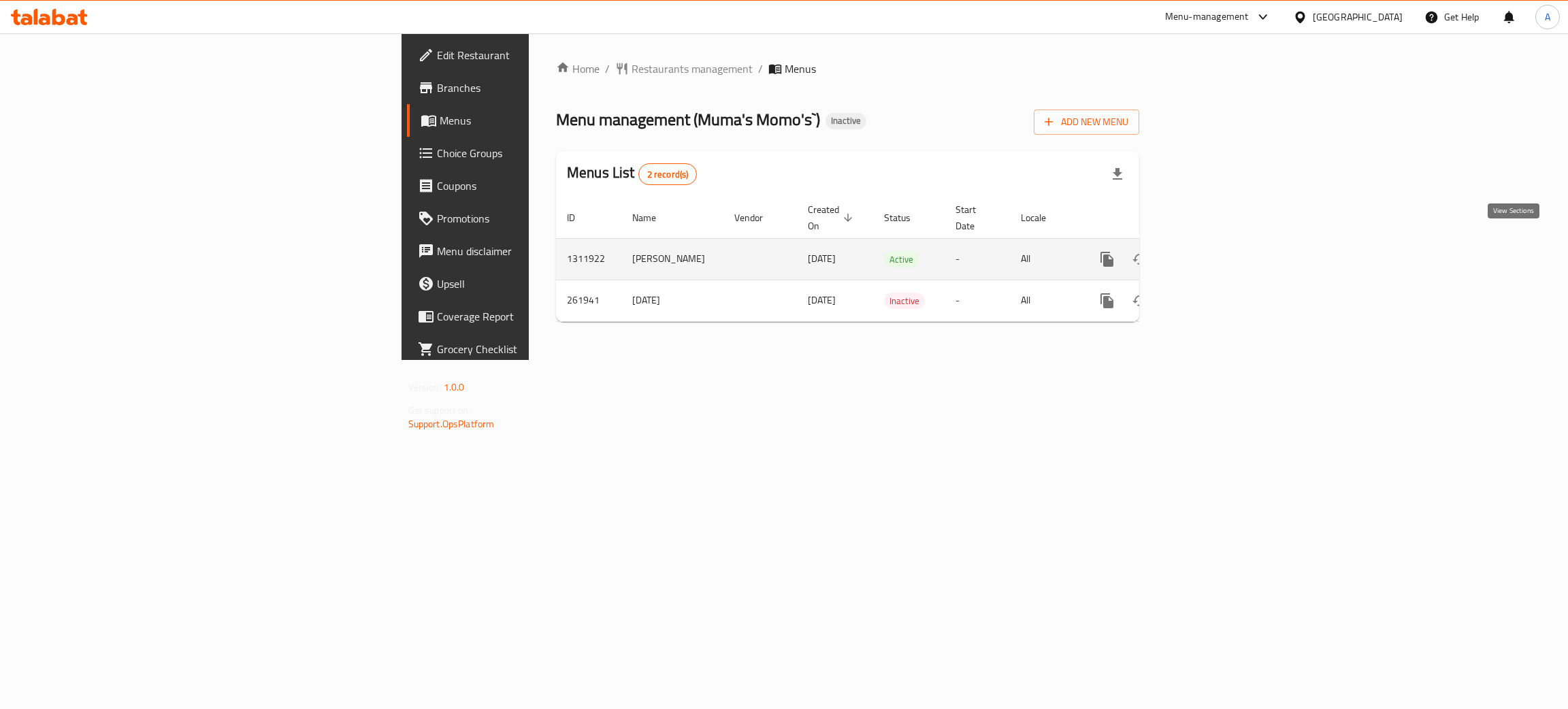
click at [1213, 251] on icon "enhanced table" at bounding box center [1205, 259] width 16 height 16
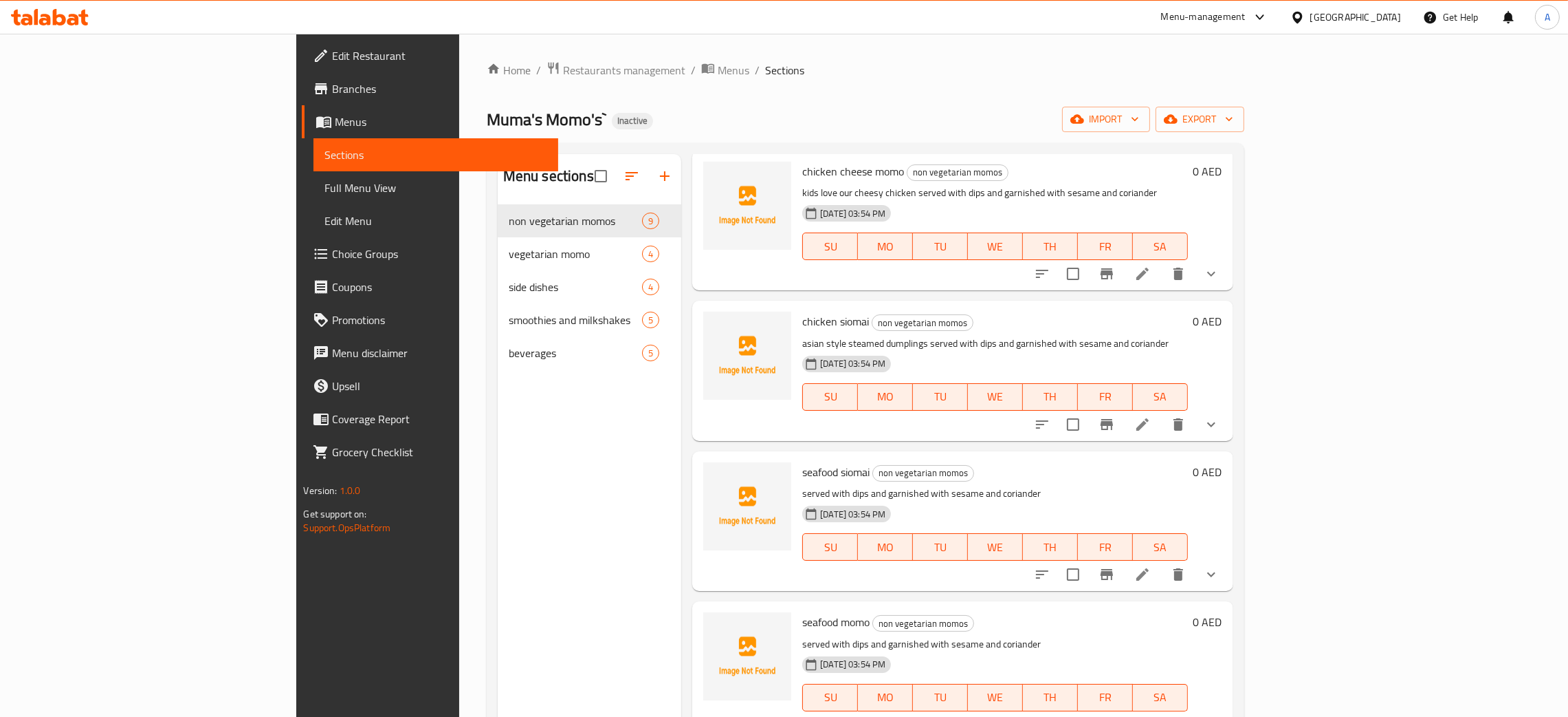
scroll to position [668, 0]
click at [1236, 117] on icon "button" at bounding box center [1229, 119] width 14 height 14
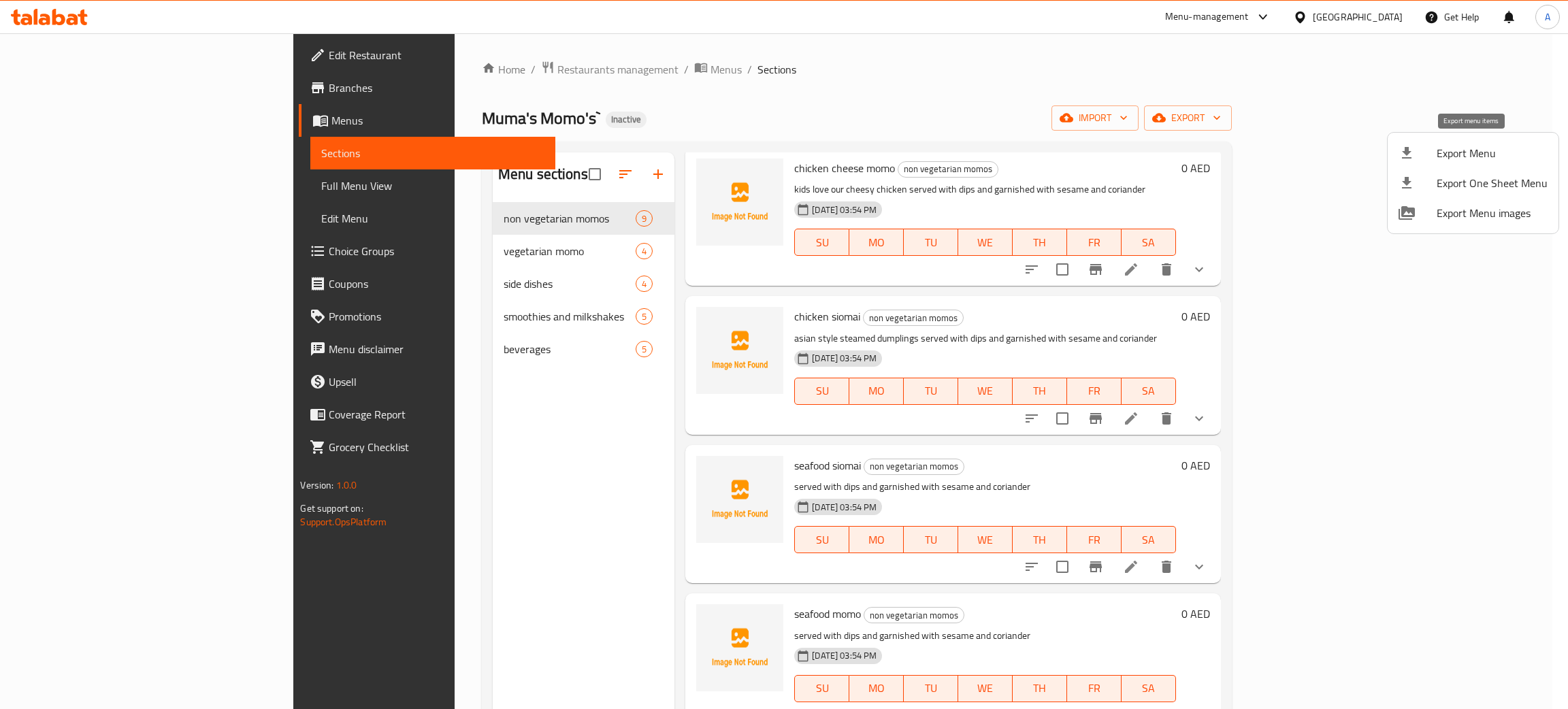
click at [1472, 150] on span "Export Menu" at bounding box center [1492, 153] width 111 height 16
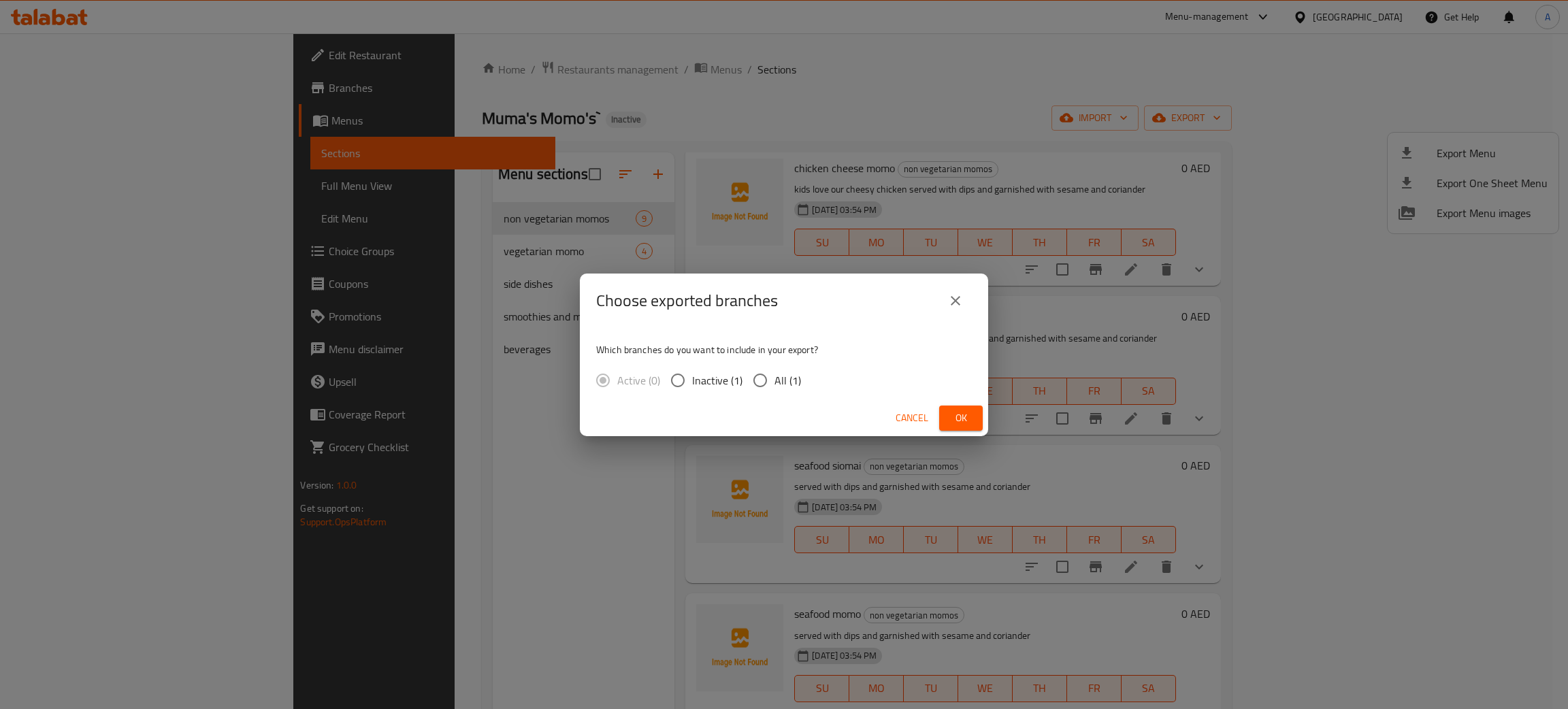
click at [943, 411] on button "Ok" at bounding box center [961, 418] width 44 height 26
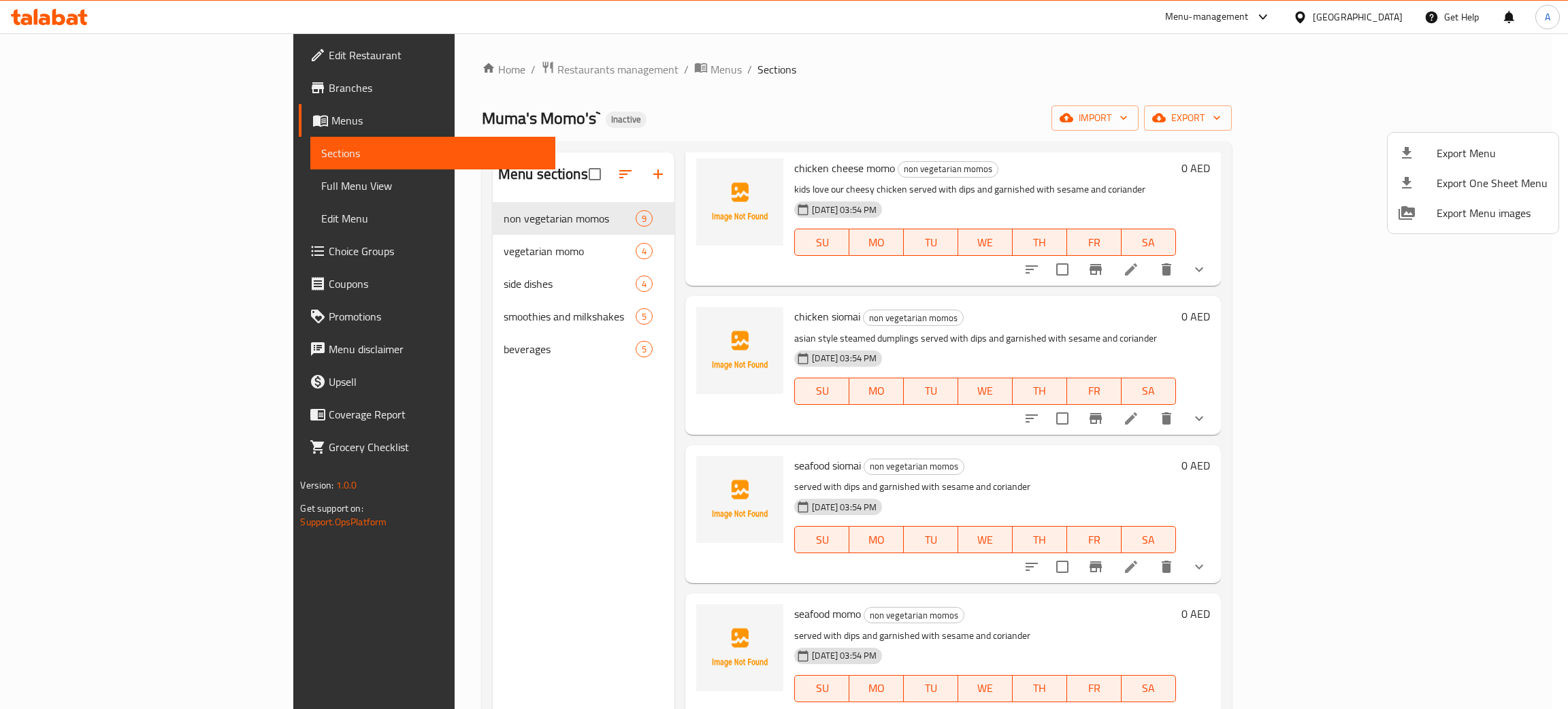
click at [54, 12] on div at bounding box center [784, 354] width 1568 height 709
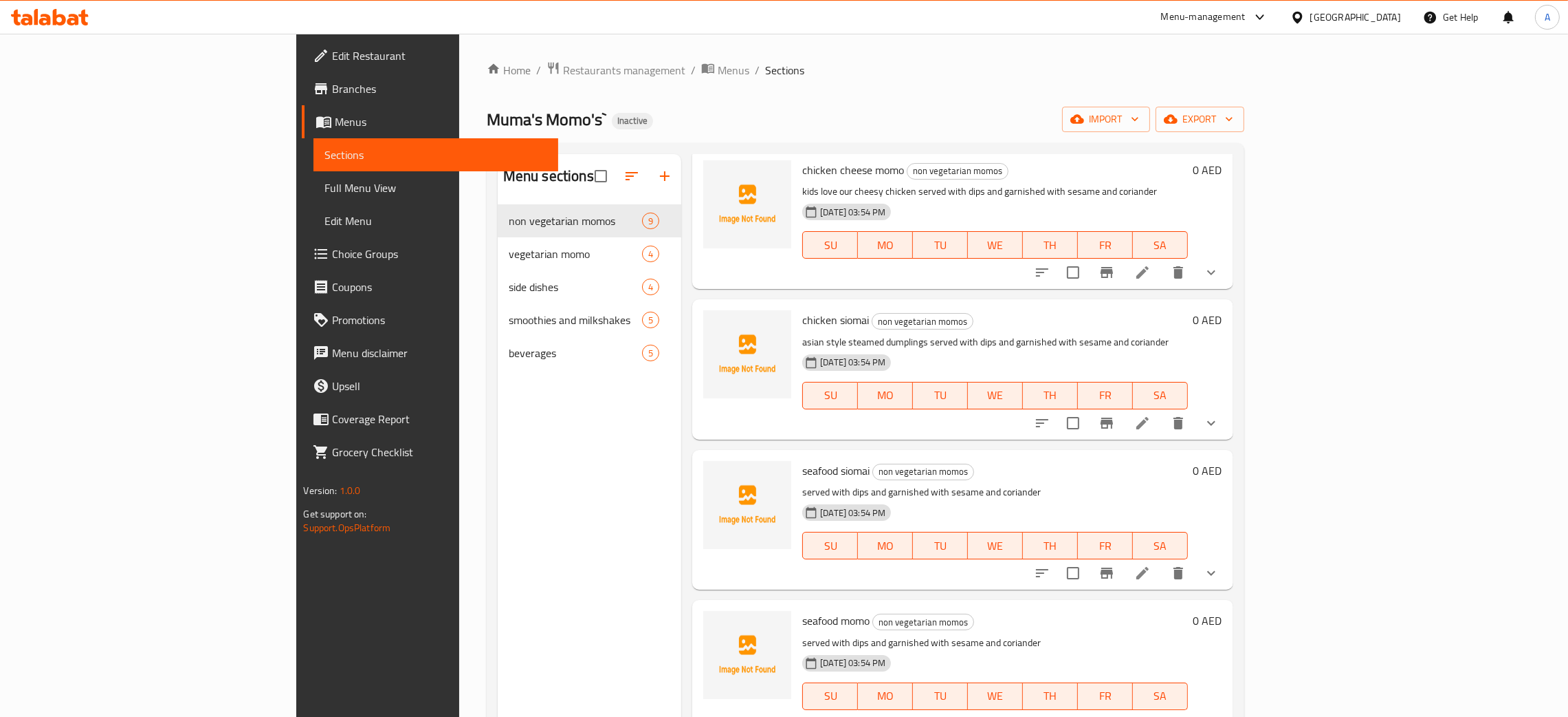
click at [55, 15] on icon at bounding box center [60, 17] width 13 height 16
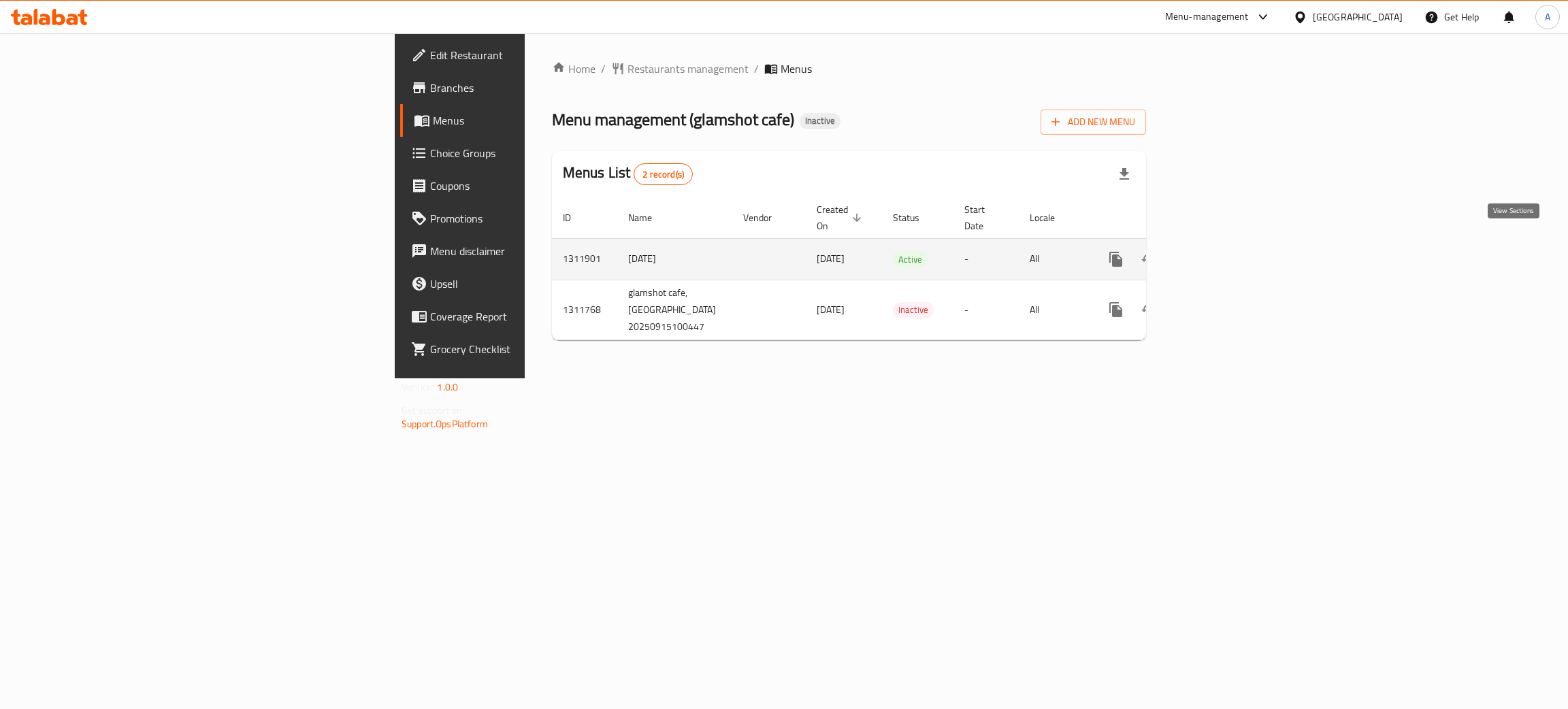
click at [1222, 251] on icon "enhanced table" at bounding box center [1214, 259] width 16 height 16
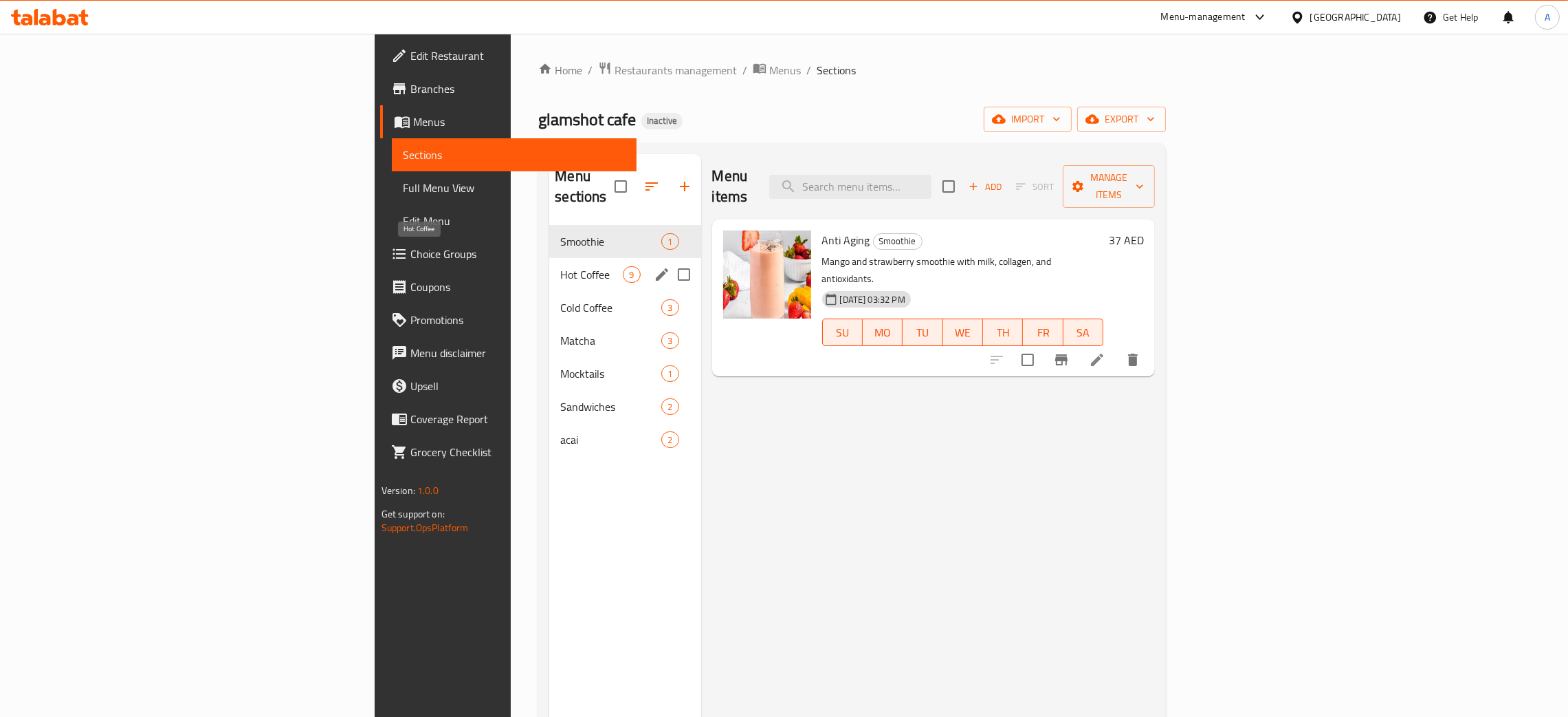
click at [560, 266] on span "Hot Coffee" at bounding box center [591, 274] width 63 height 16
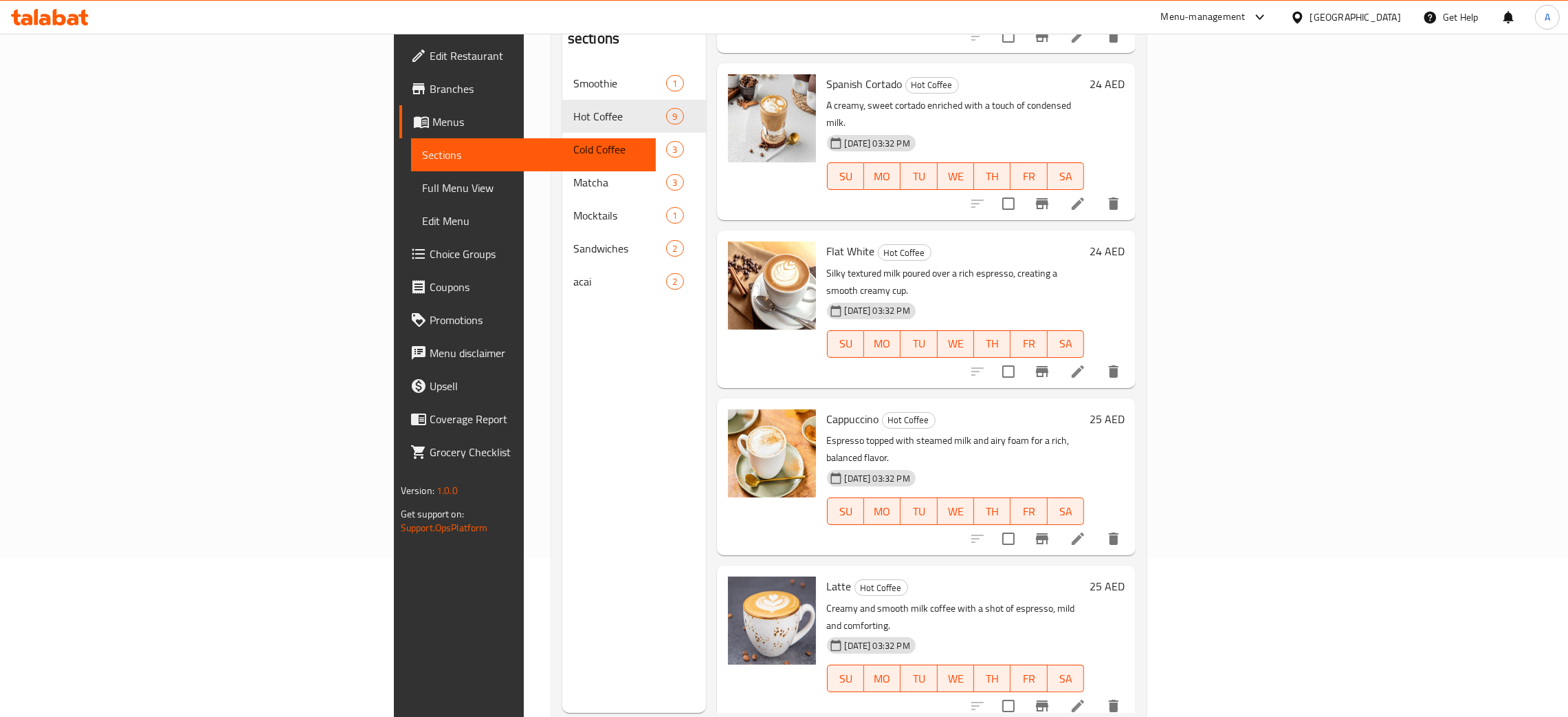
scroll to position [194, 0]
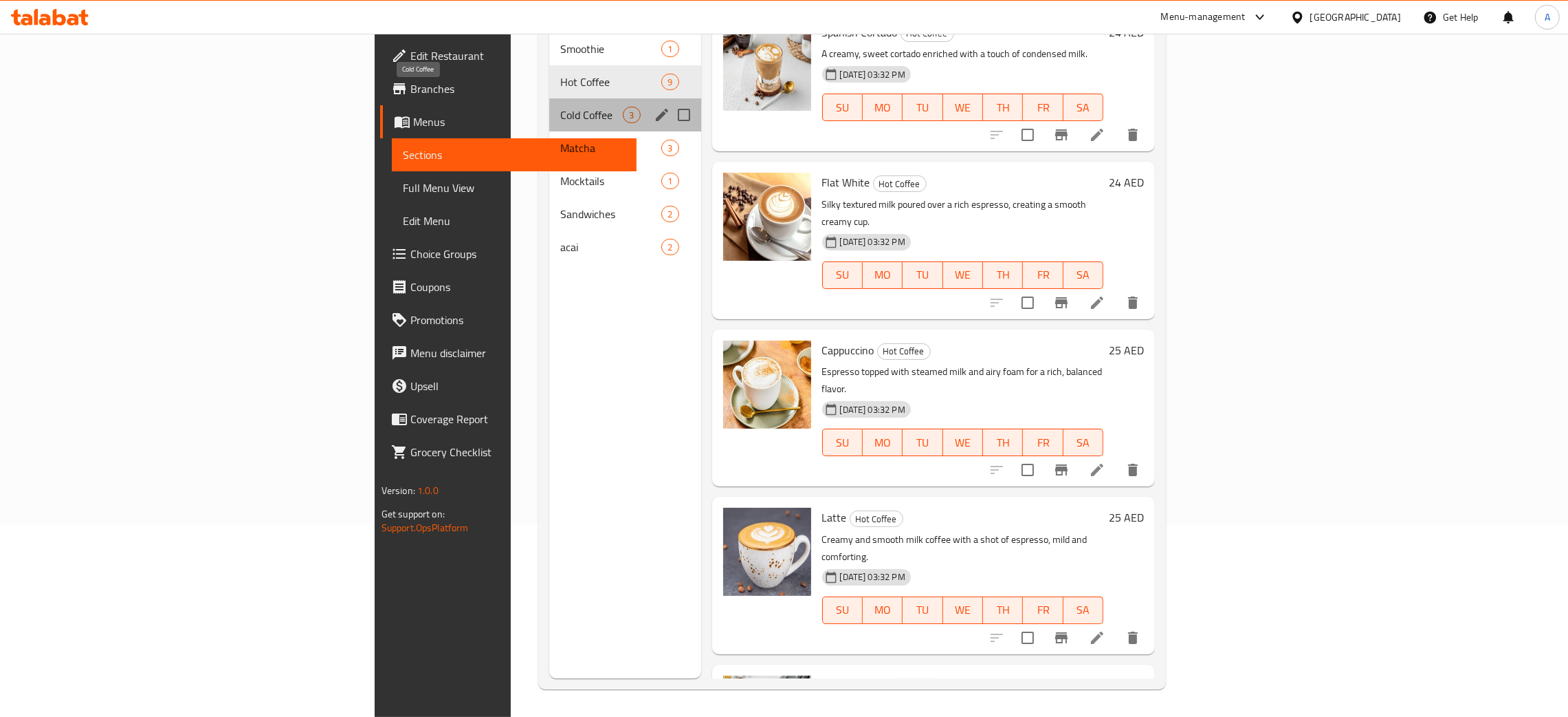
click at [560, 107] on span "Cold Coffee" at bounding box center [591, 115] width 63 height 16
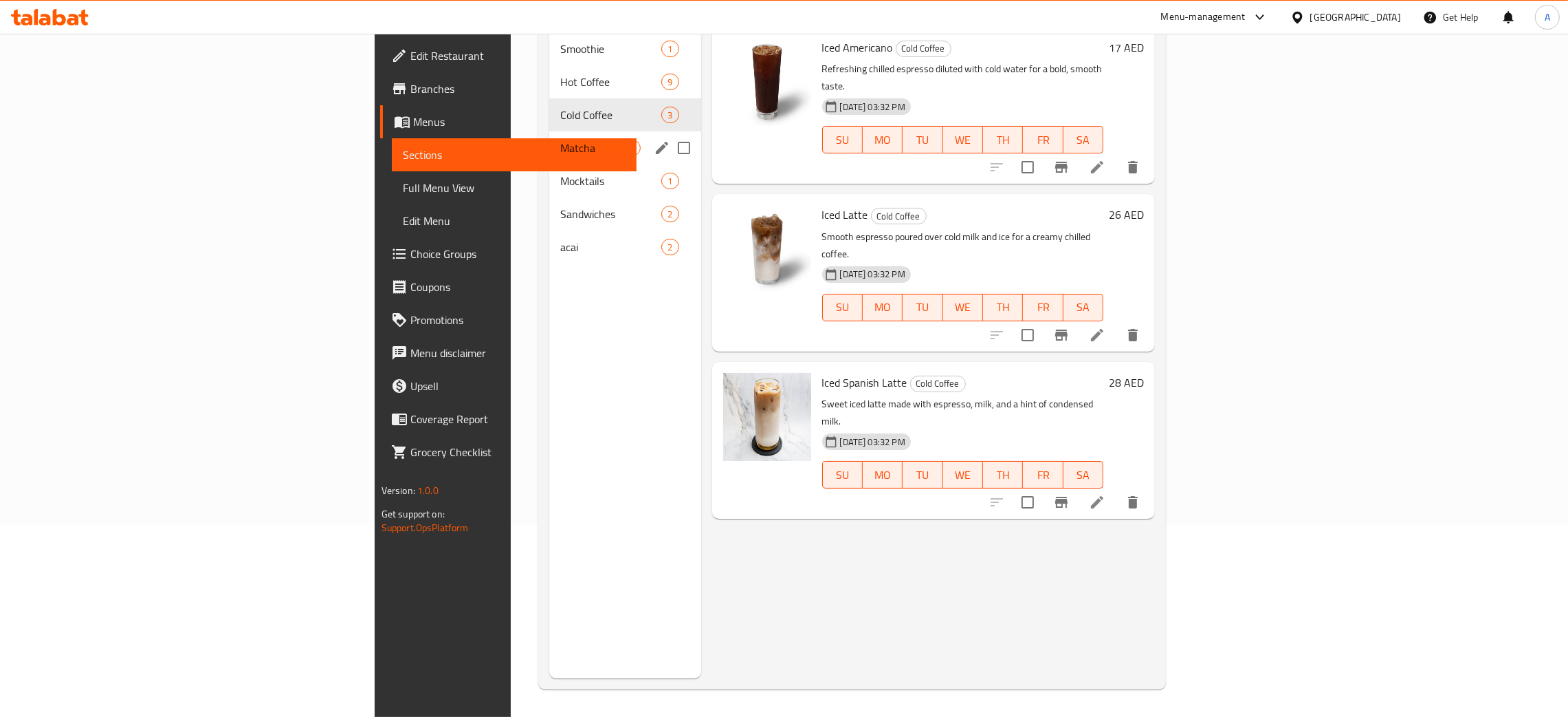
click at [549, 131] on div "Matcha 3" at bounding box center [624, 148] width 151 height 33
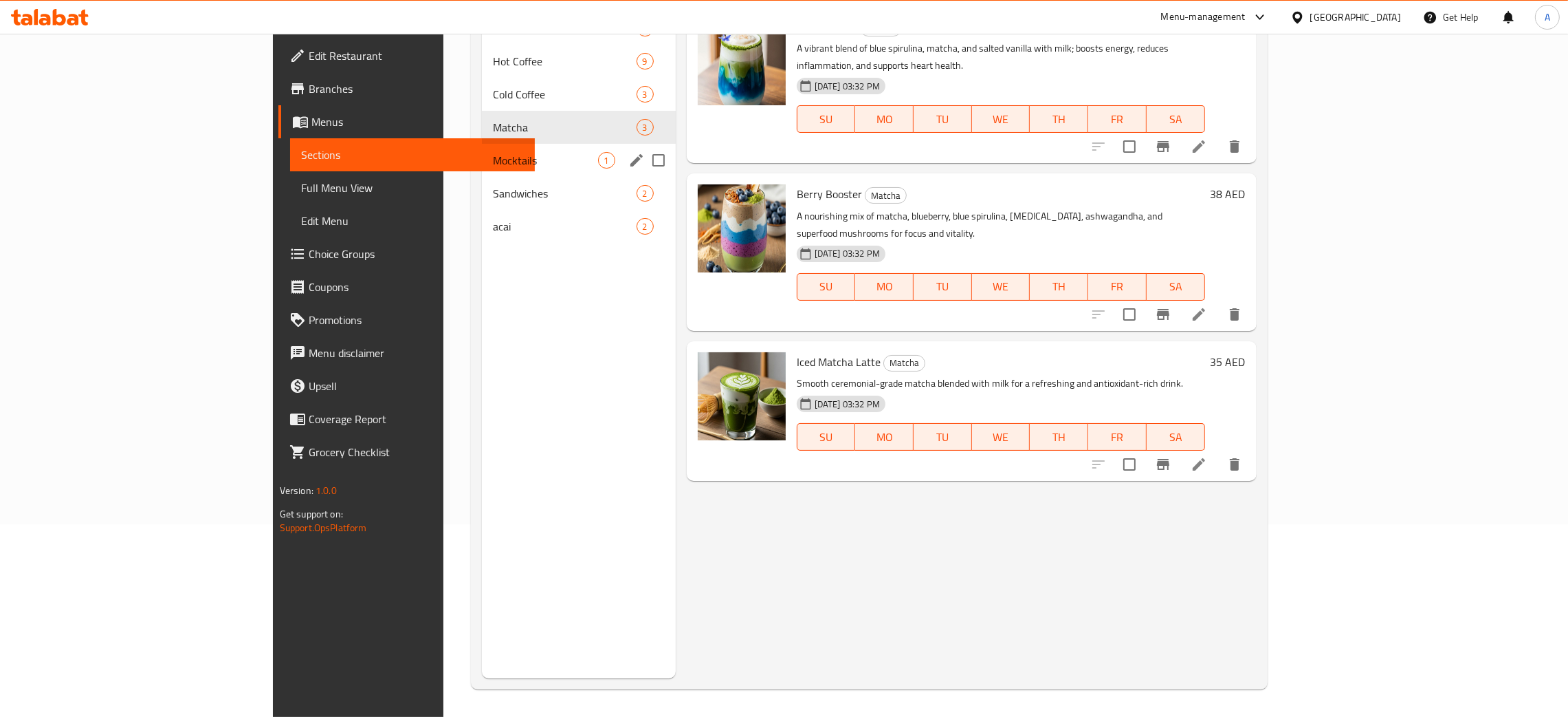
click at [482, 144] on div "Mocktails 1" at bounding box center [579, 160] width 194 height 33
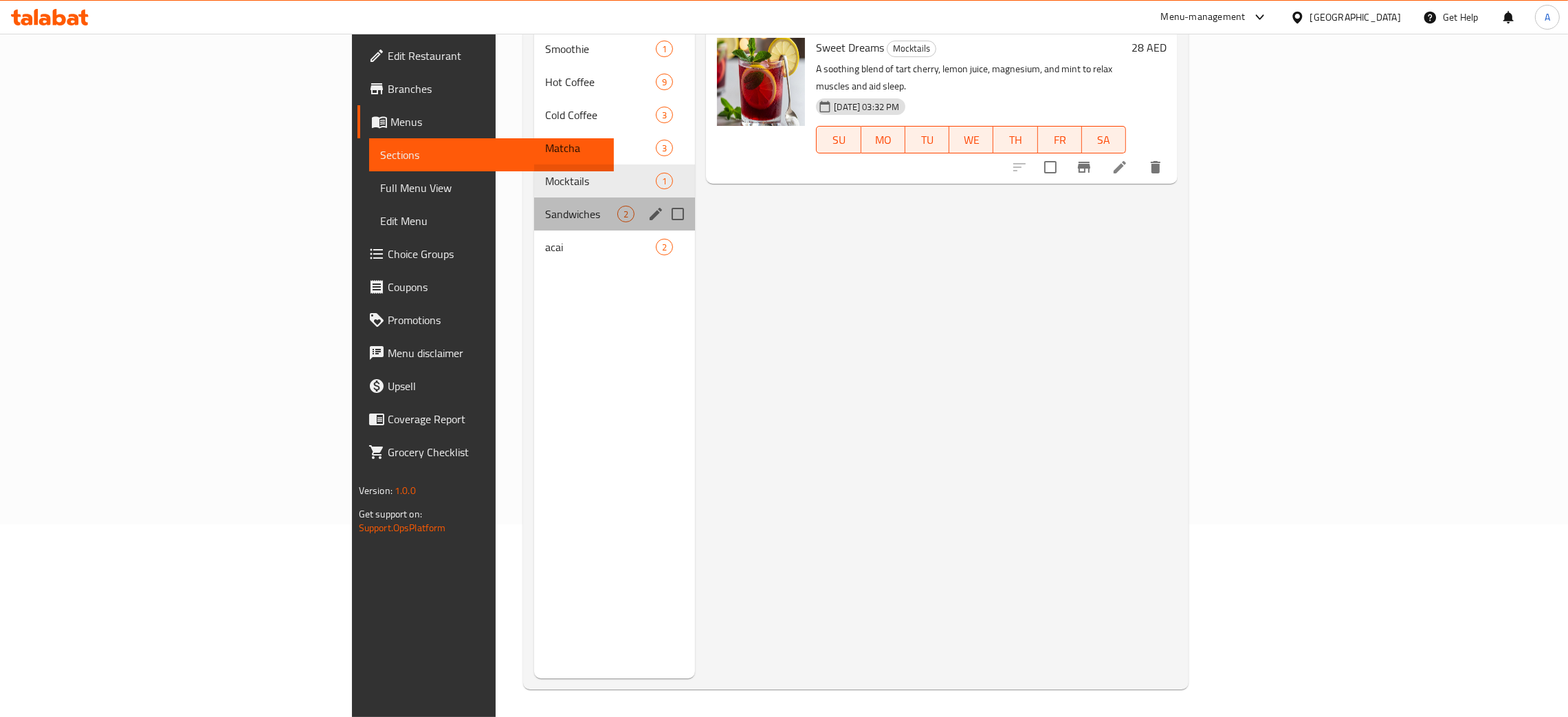
click at [534, 198] on div "Sandwiches 2" at bounding box center [615, 214] width 161 height 33
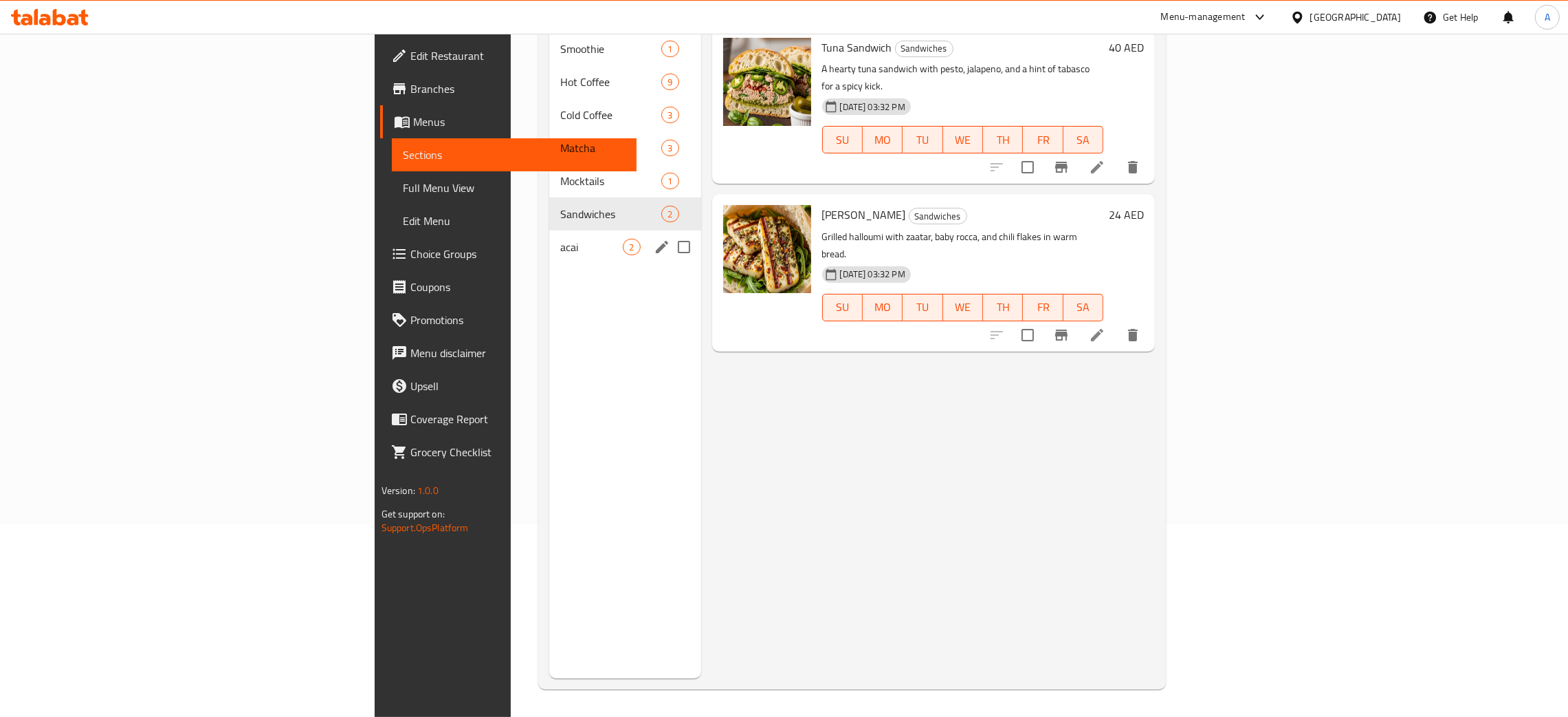
click at [549, 230] on div "acai 2" at bounding box center [624, 246] width 151 height 33
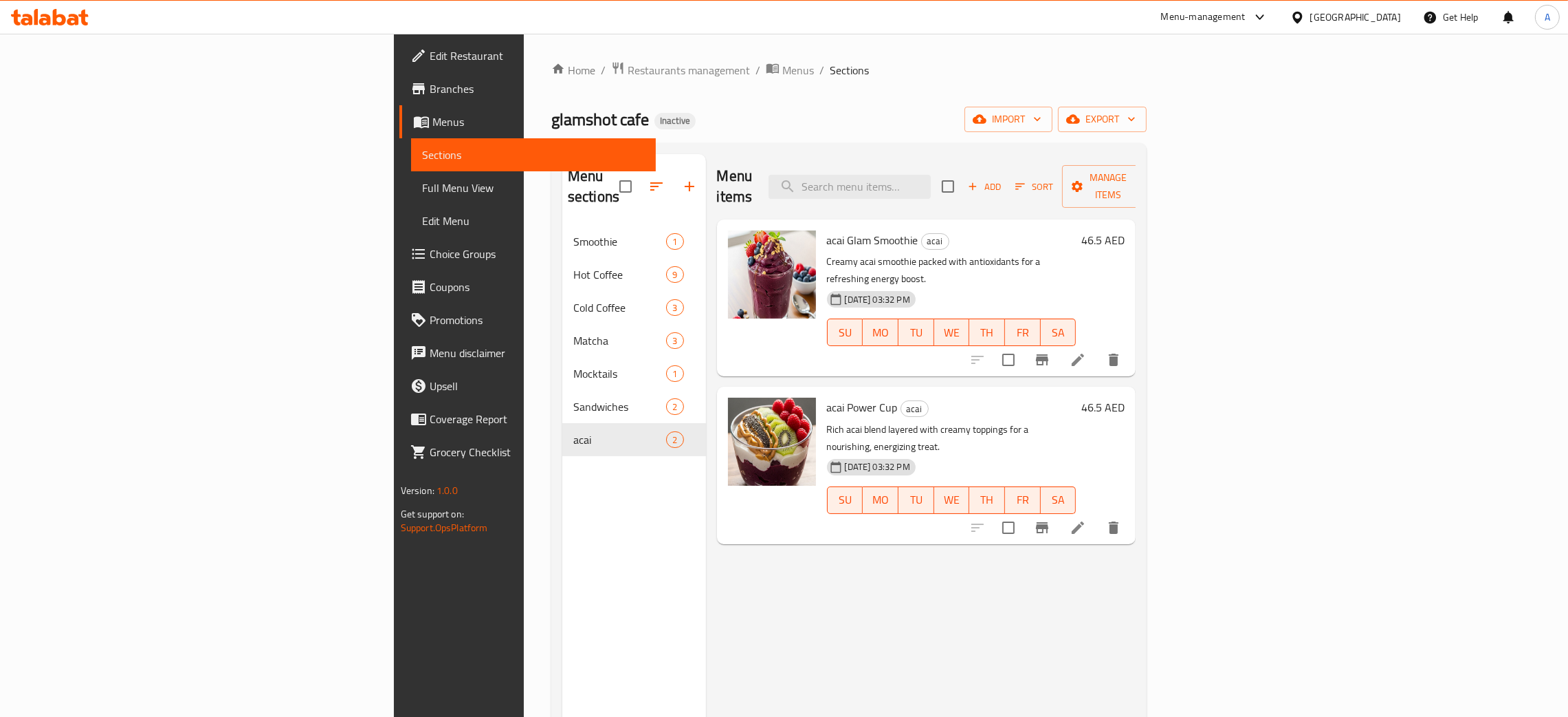
click at [1351, 13] on div "[GEOGRAPHIC_DATA]" at bounding box center [1356, 17] width 91 height 15
click at [1222, 202] on div "Jordan" at bounding box center [1220, 205] width 49 height 32
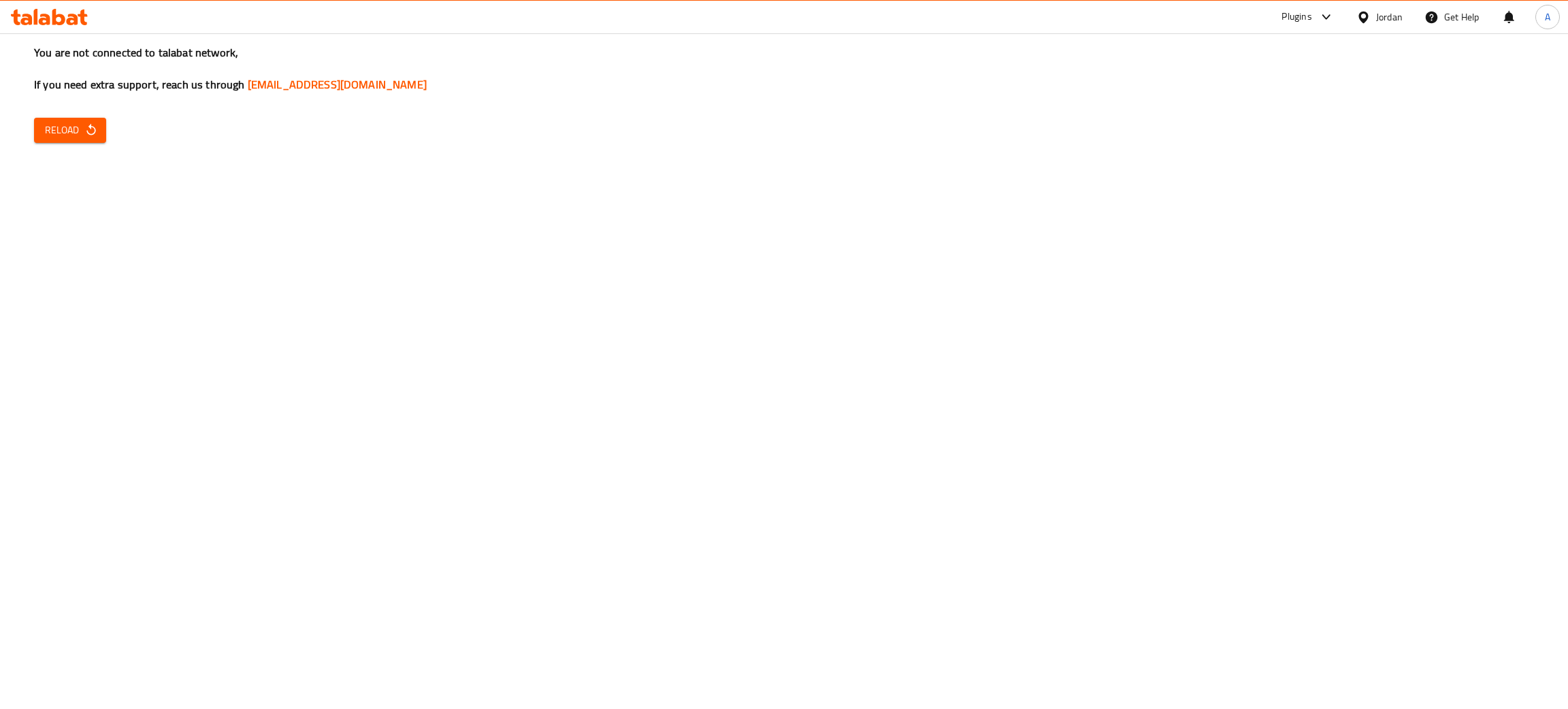
click at [85, 125] on icon "button" at bounding box center [91, 130] width 14 height 14
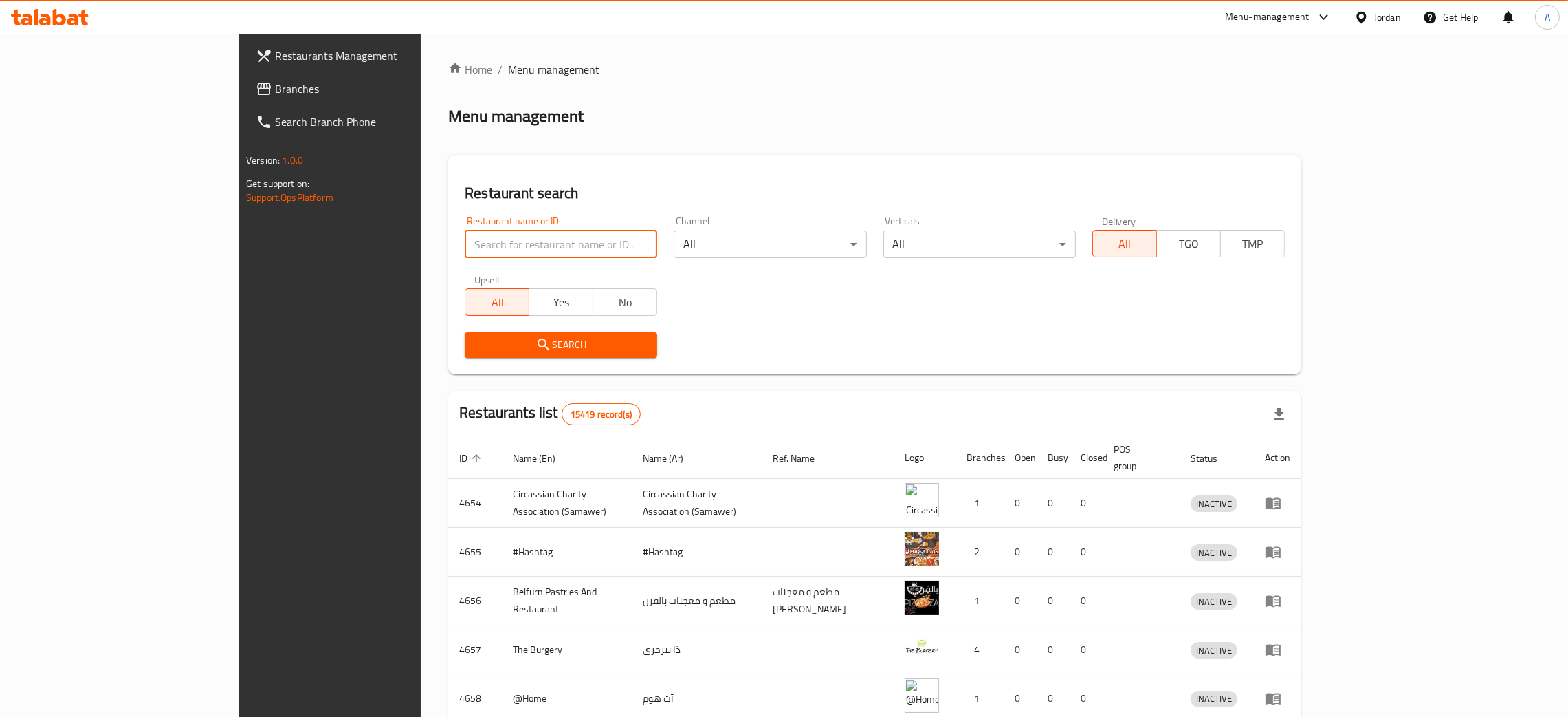
click at [465, 241] on input "search" at bounding box center [560, 243] width 192 height 27
paste input "Lumen"
type input "Lumen"
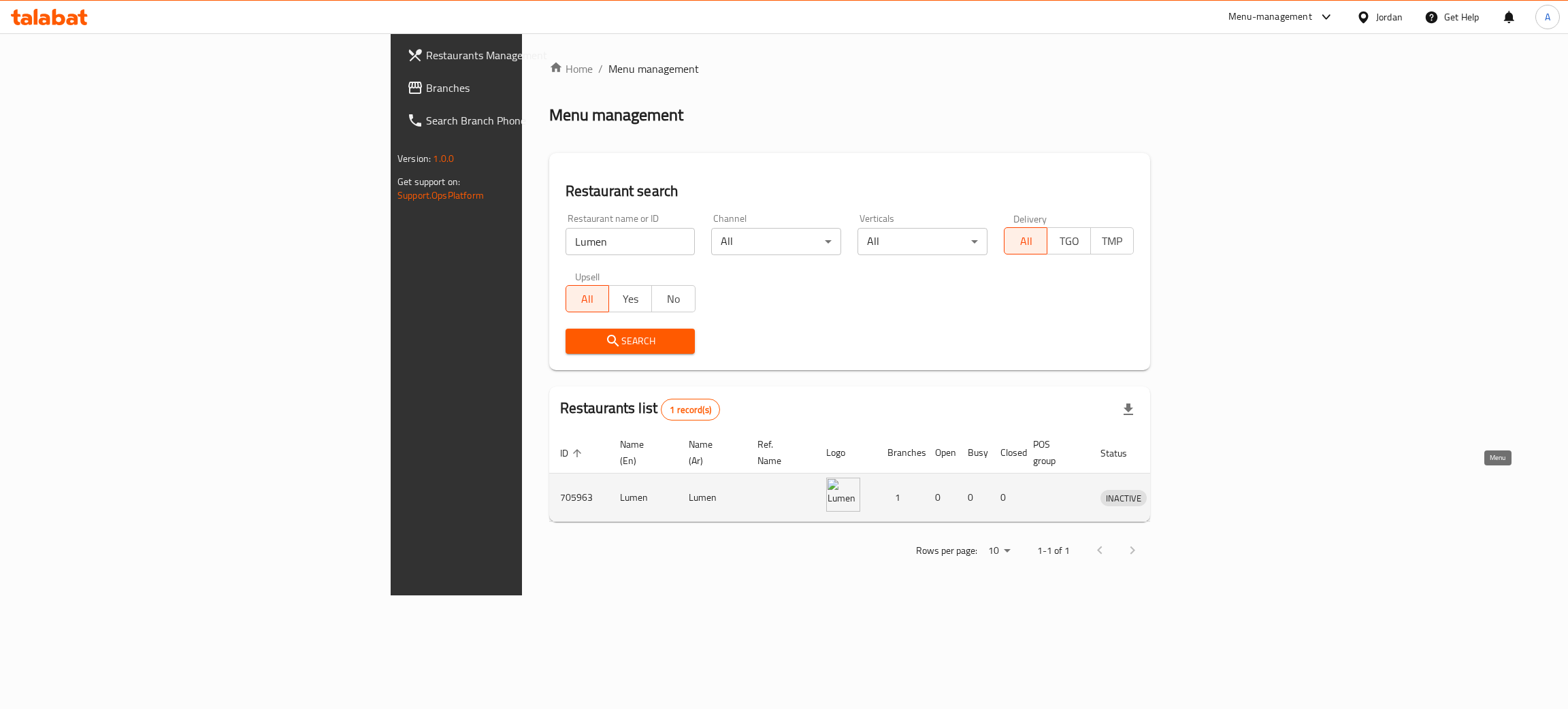
click at [1189, 492] on icon "enhanced table" at bounding box center [1182, 498] width 15 height 12
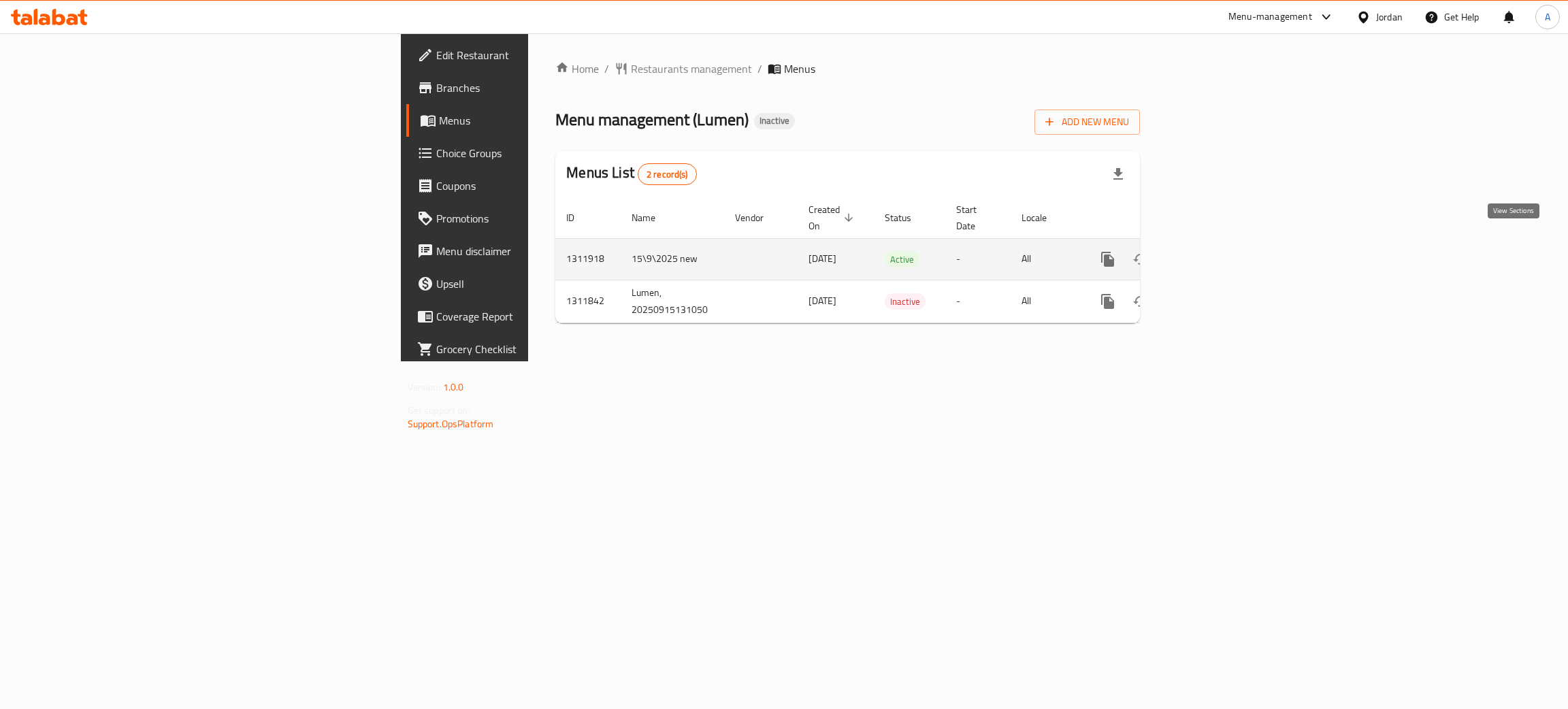
click at [1222, 247] on link "enhanced table" at bounding box center [1205, 259] width 33 height 33
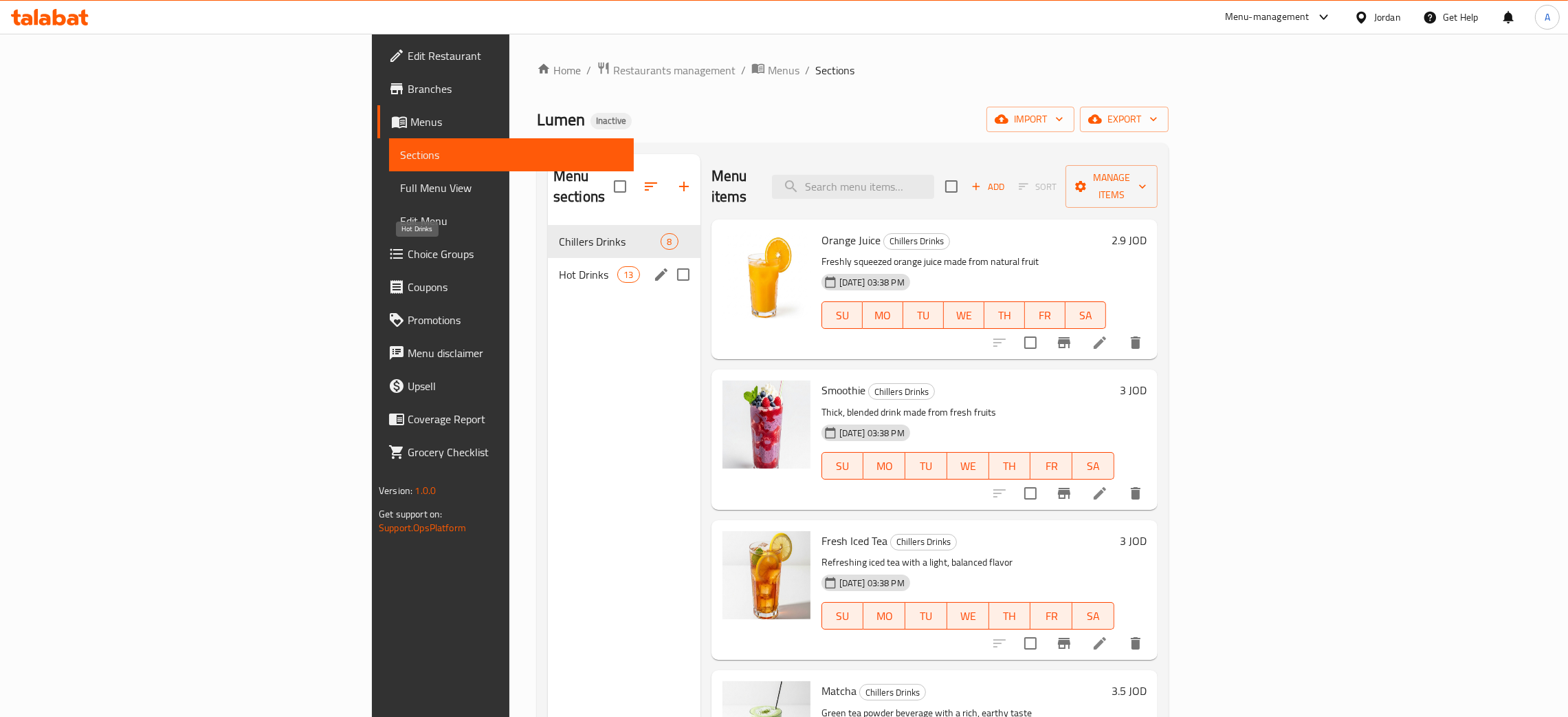
drag, startPoint x: 461, startPoint y: 258, endPoint x: 150, endPoint y: 91, distance: 353.0
click at [559, 266] on span "Hot Drinks" at bounding box center [588, 274] width 58 height 16
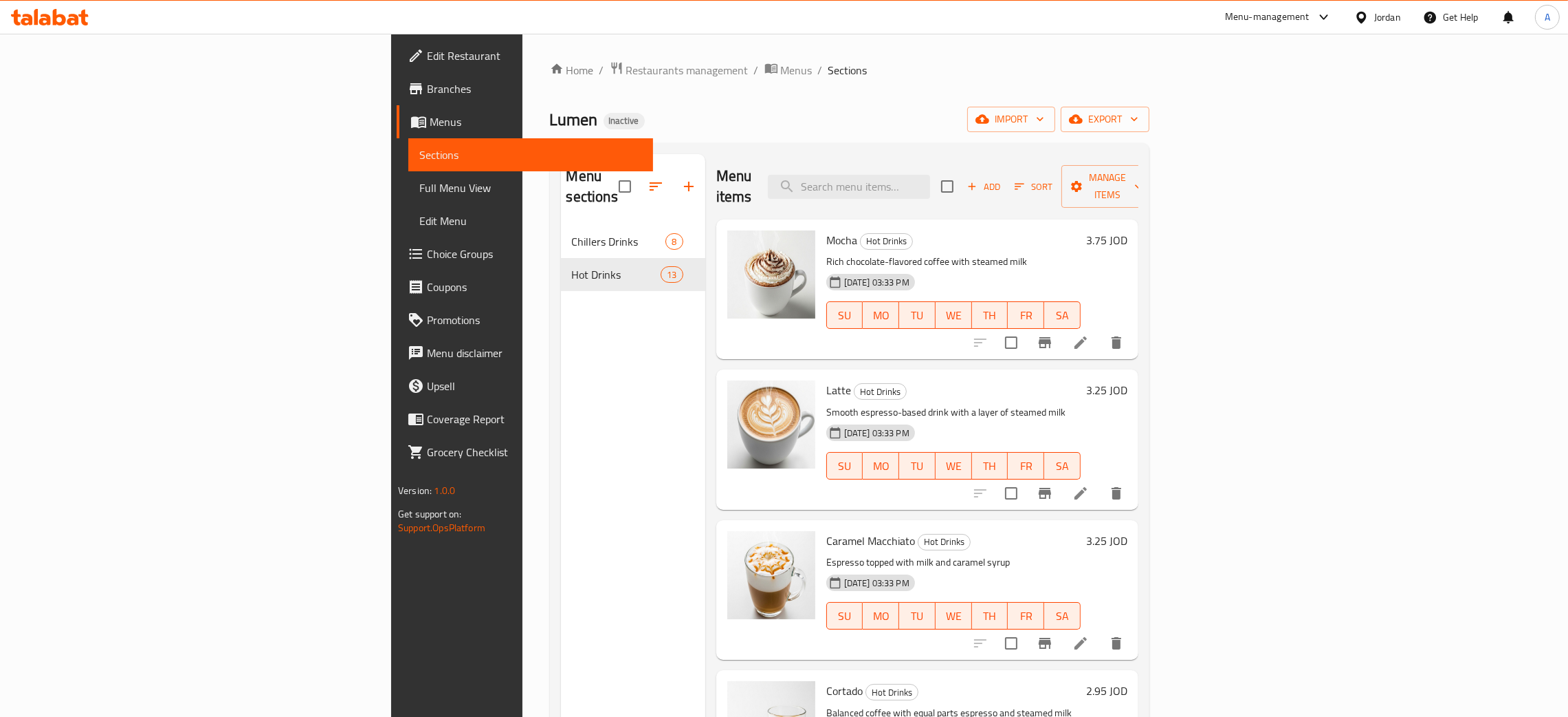
click at [397, 66] on link "Edit Restaurant" at bounding box center [525, 55] width 257 height 33
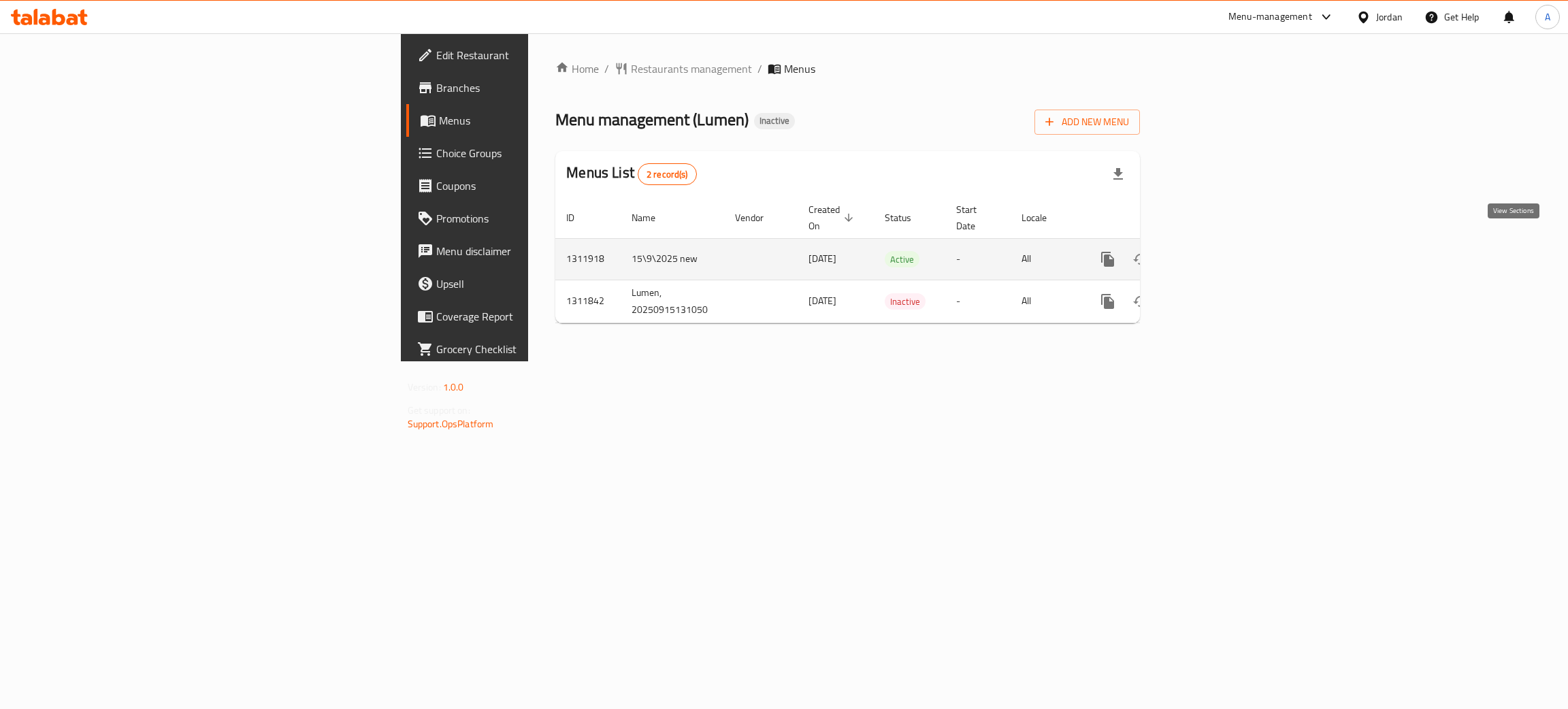
click at [1214, 251] on icon "enhanced table" at bounding box center [1205, 259] width 16 height 16
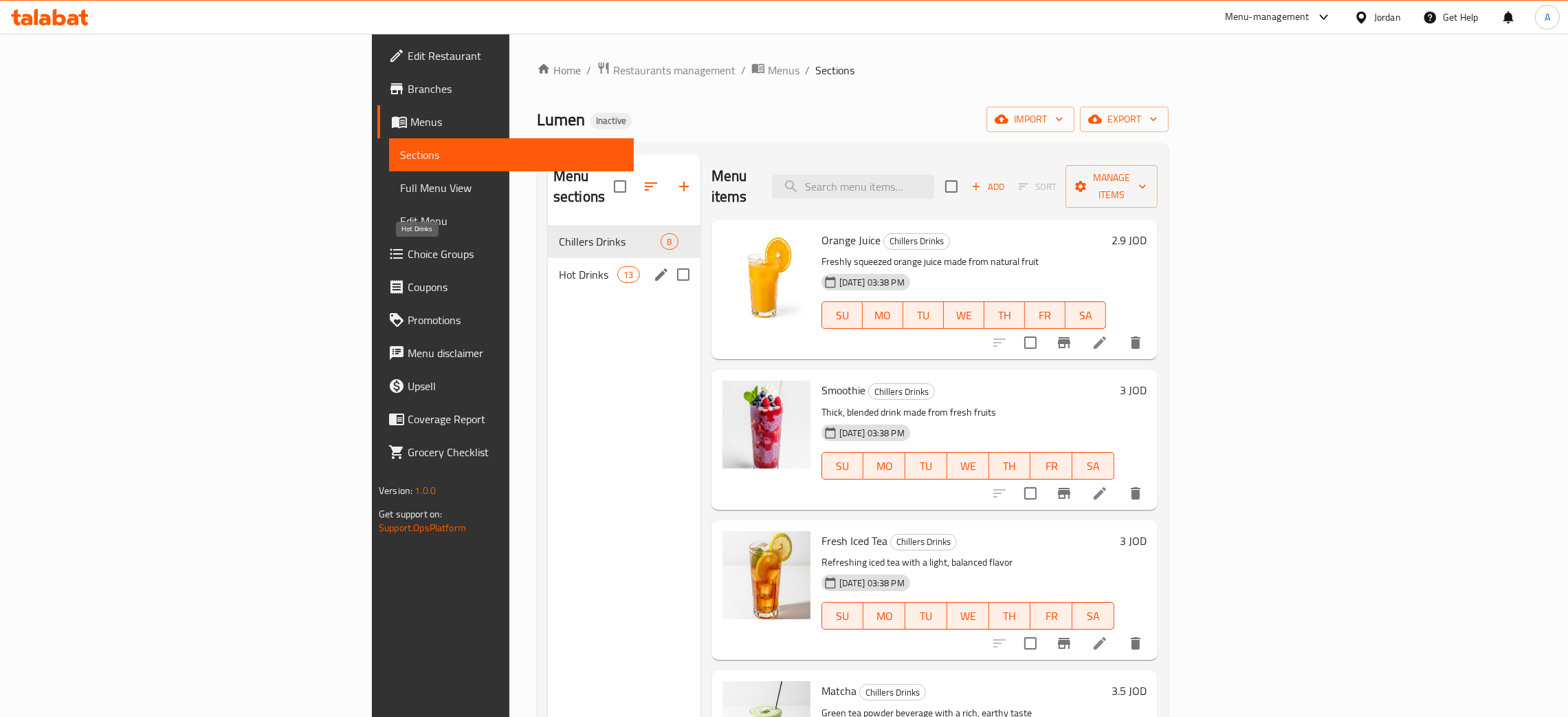
click at [559, 266] on span "Hot Drinks" at bounding box center [588, 274] width 58 height 16
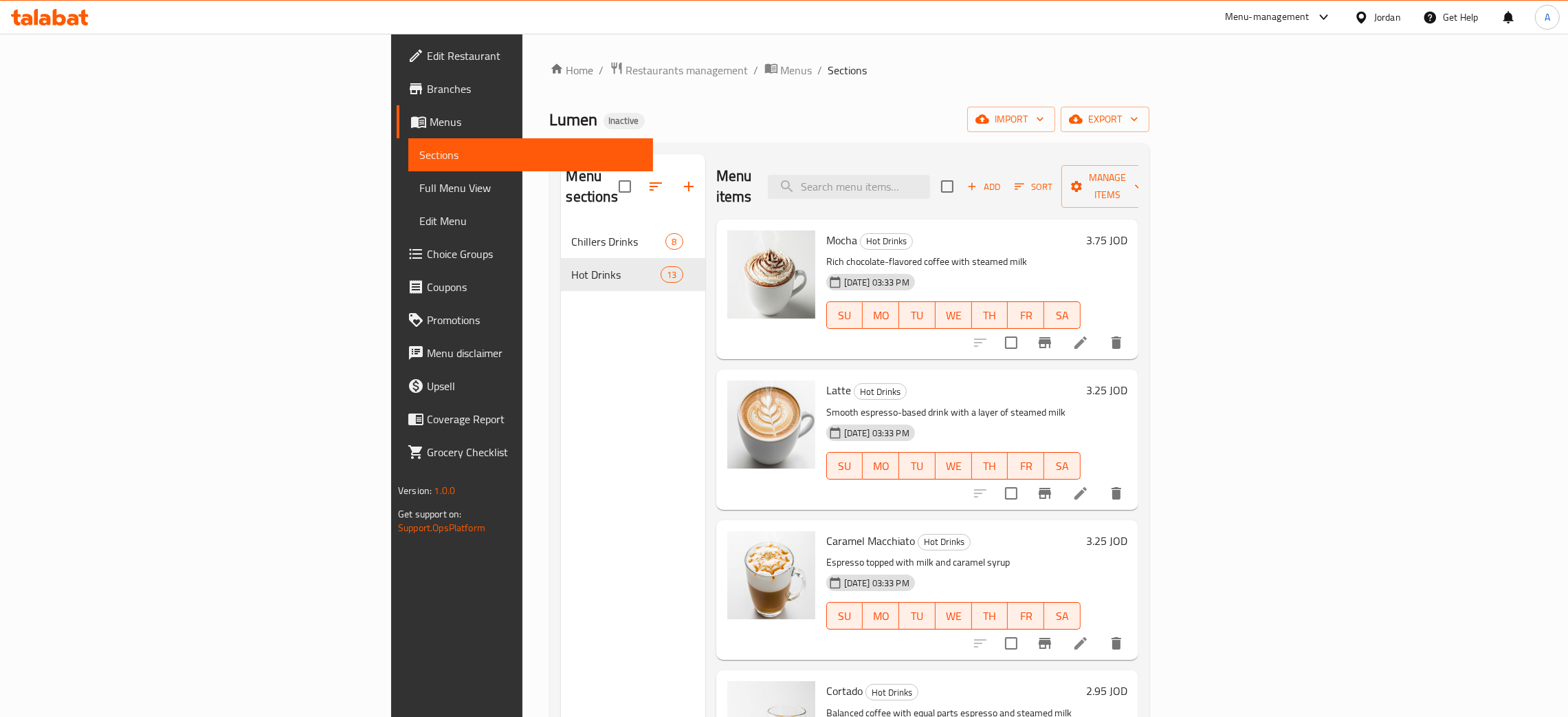
click at [1376, 10] on div "Jordan" at bounding box center [1387, 17] width 27 height 15
click at [1240, 363] on div "[GEOGRAPHIC_DATA]" at bounding box center [1252, 361] width 91 height 15
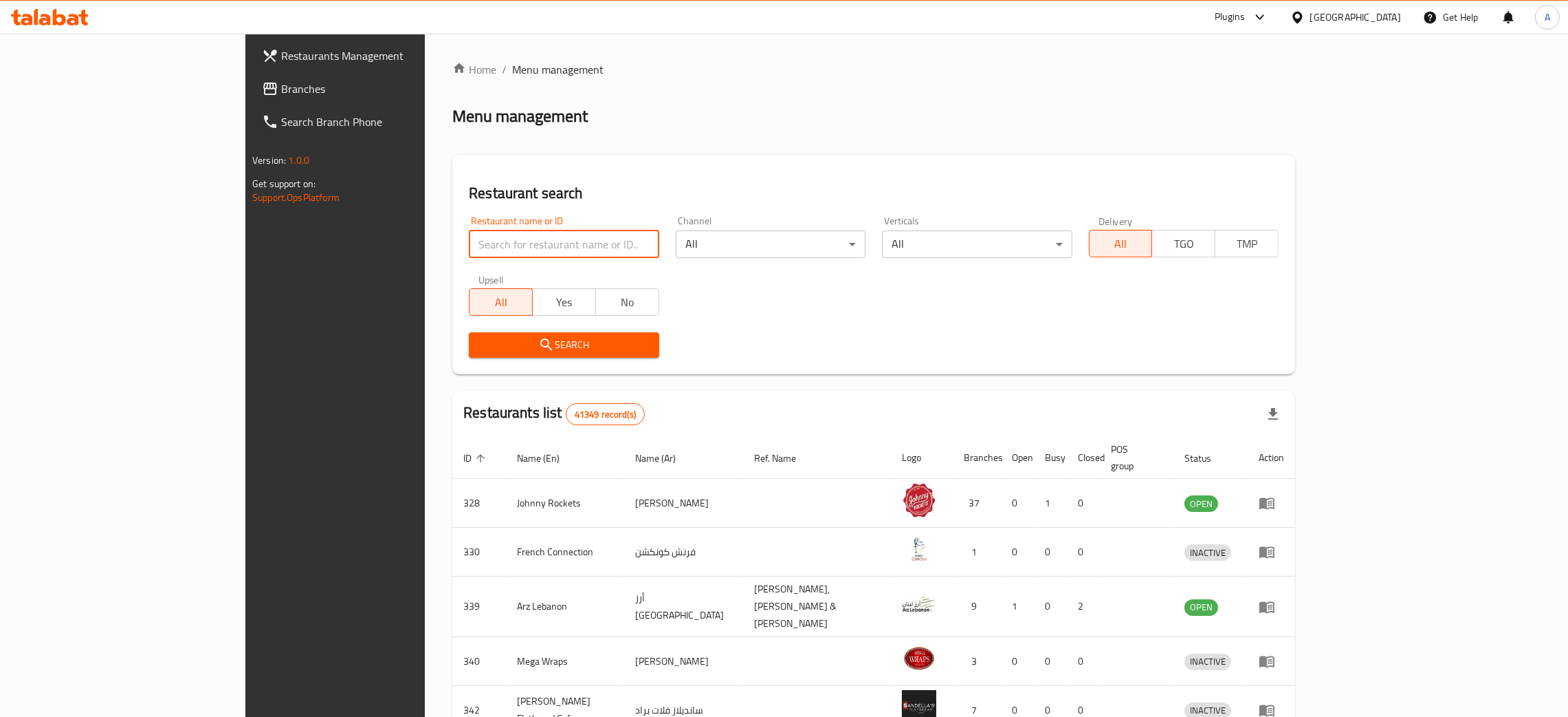
click at [481, 245] on input "search" at bounding box center [563, 243] width 189 height 27
paste input "Chicken Charcoal King"
type input "Chicken Charcoal King"
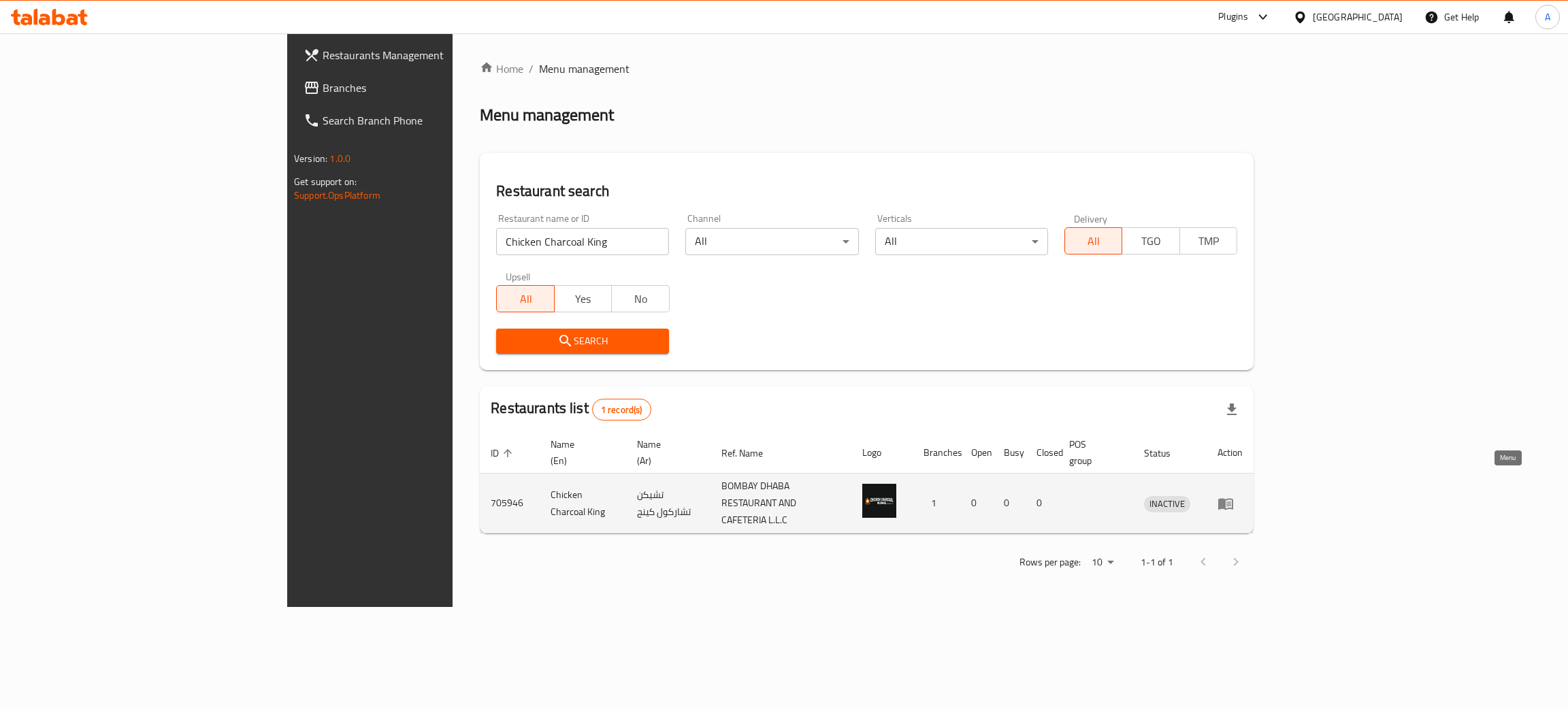
click at [1234, 495] on icon "enhanced table" at bounding box center [1225, 503] width 16 height 16
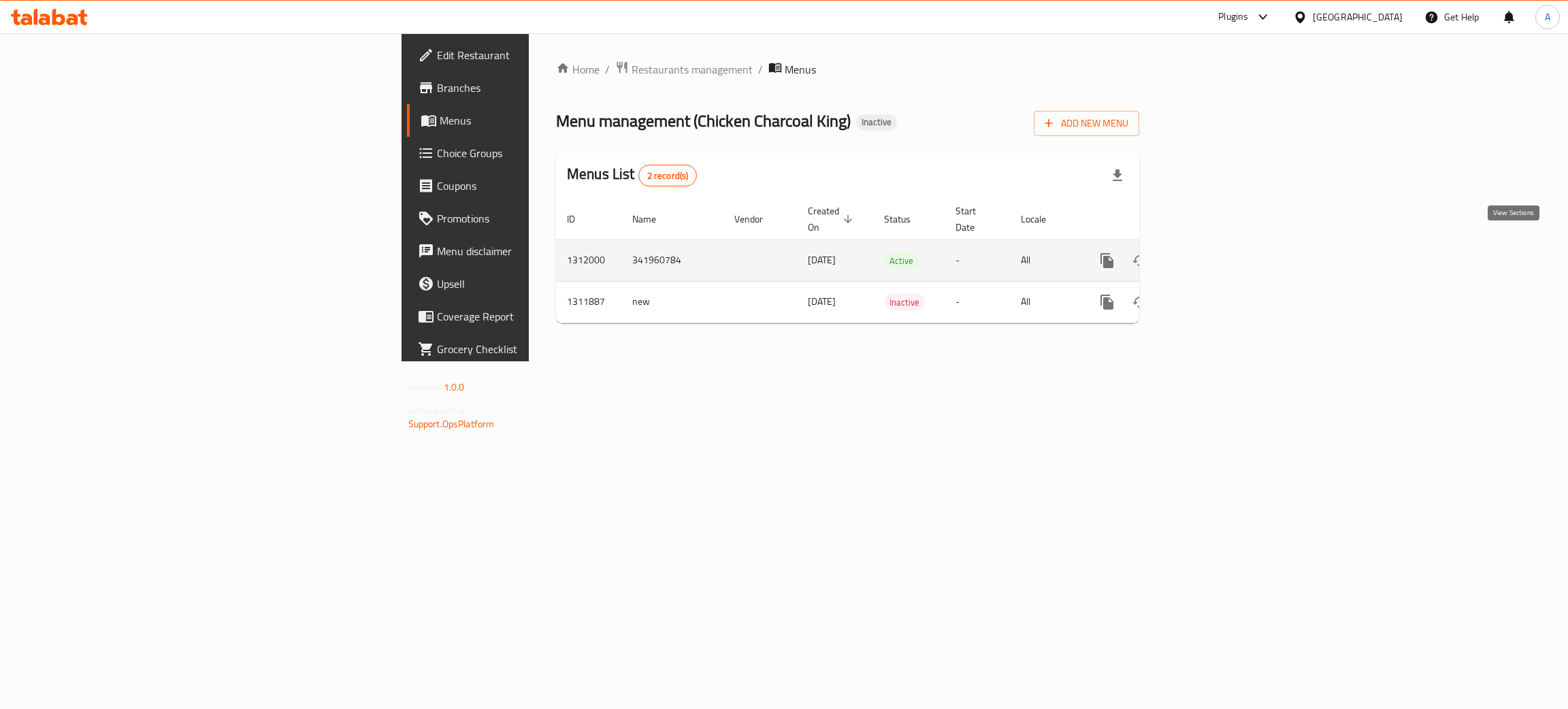
click at [1211, 255] on icon "enhanced table" at bounding box center [1205, 260] width 12 height 12
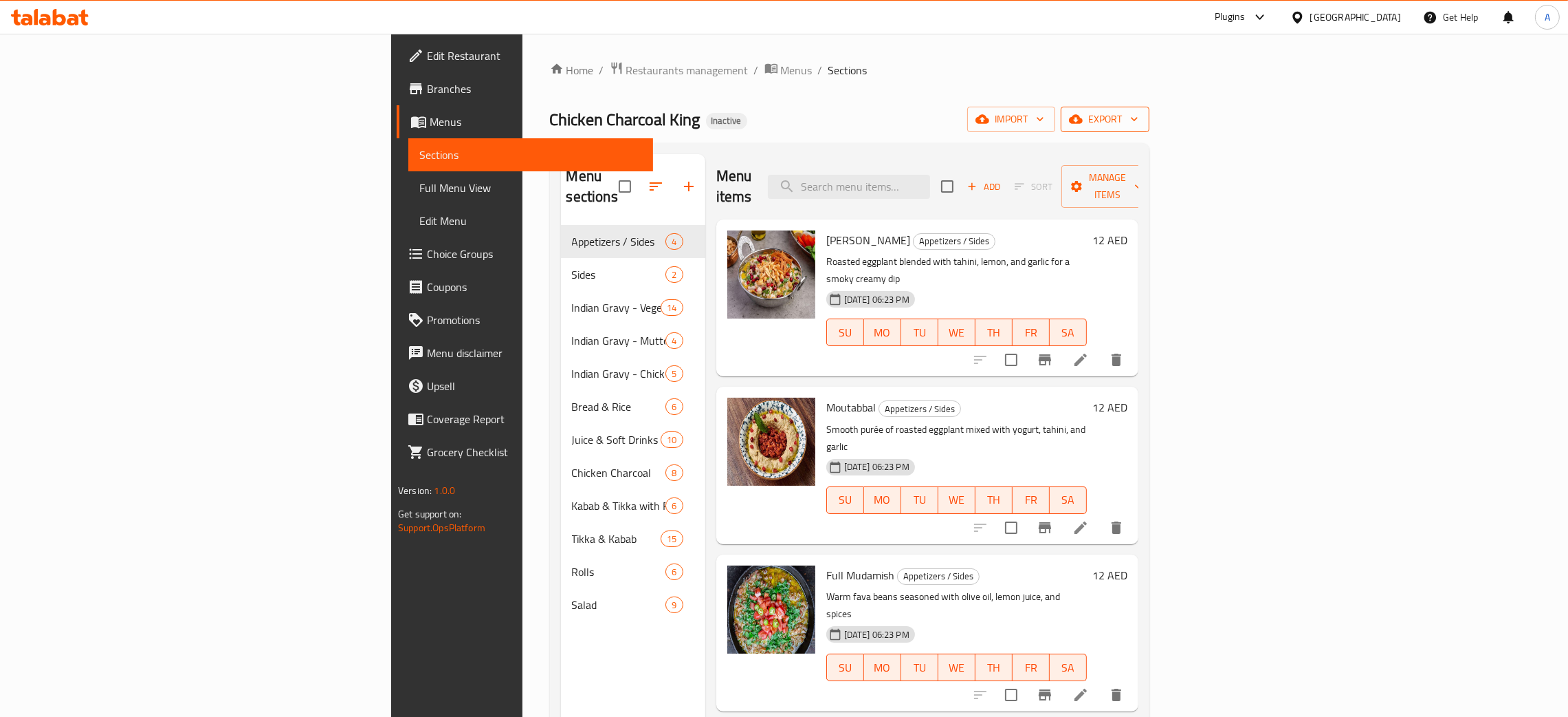
click at [1141, 115] on icon "button" at bounding box center [1134, 119] width 14 height 14
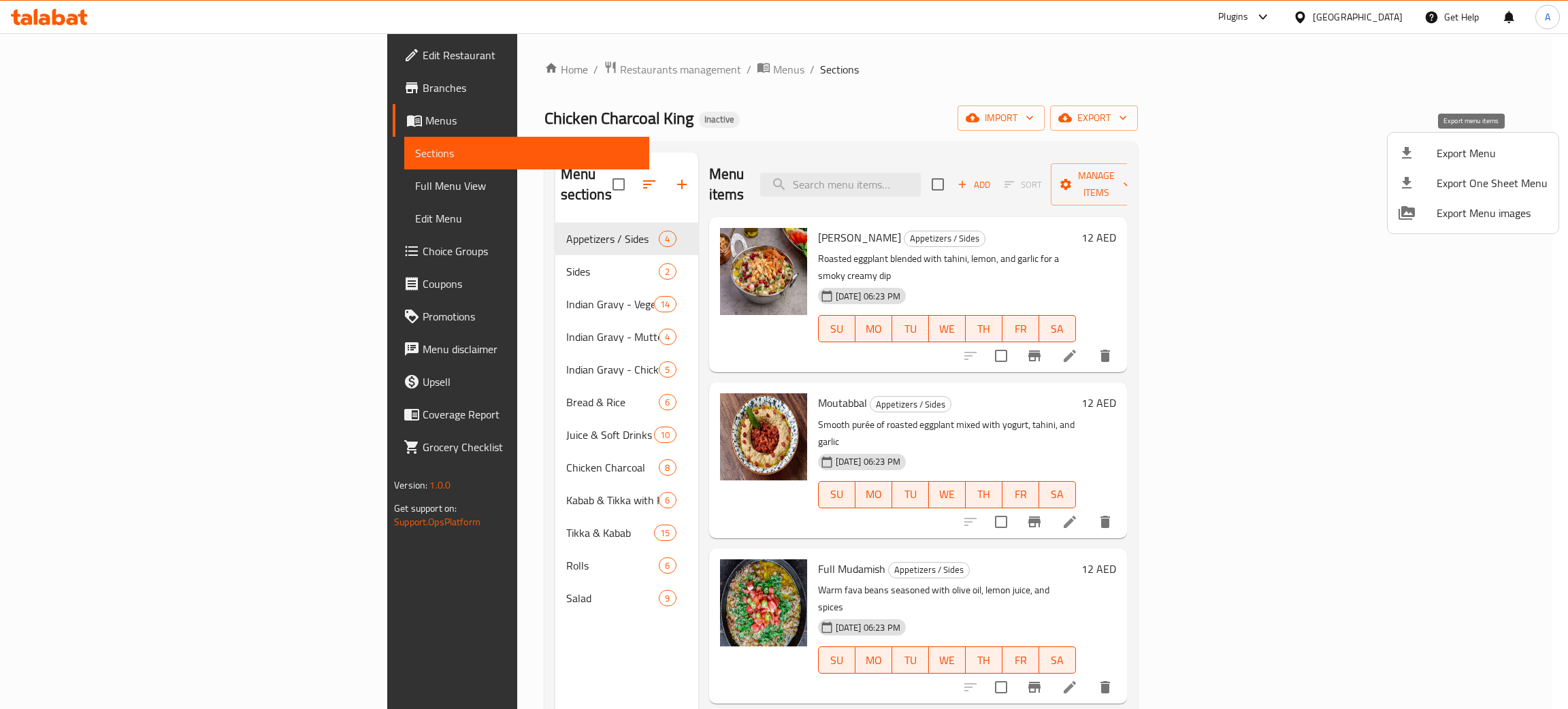
click at [1445, 161] on span "Export Menu" at bounding box center [1492, 153] width 111 height 16
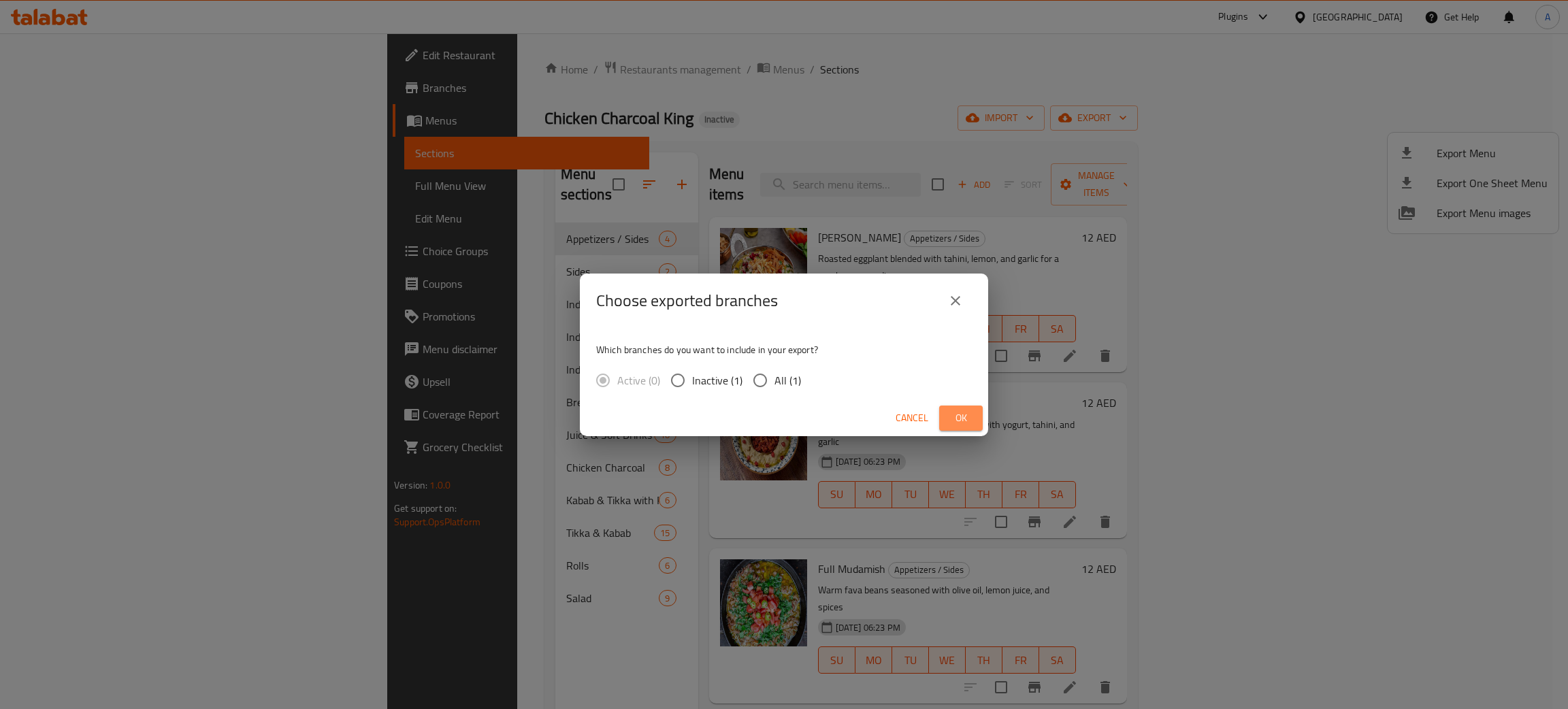
click at [970, 422] on span "Ok" at bounding box center [961, 417] width 22 height 17
